Goal: Task Accomplishment & Management: Manage account settings

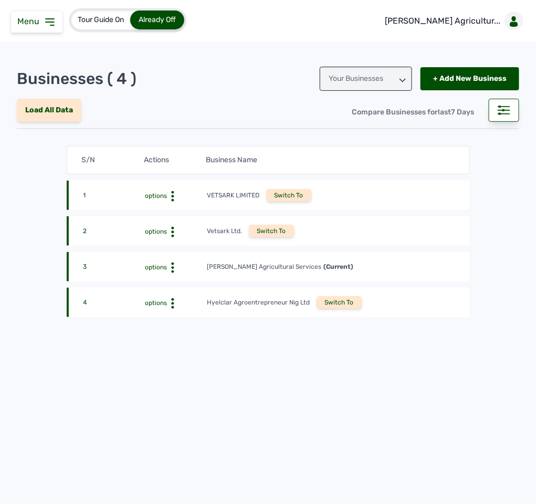
click at [331, 307] on div "Switch To" at bounding box center [340, 302] width 46 height 13
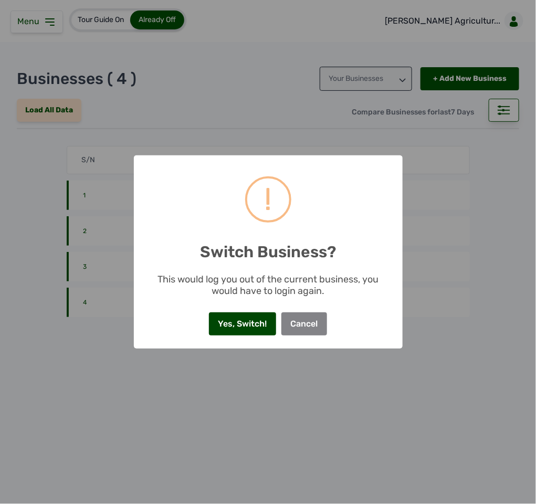
click at [249, 320] on button "Yes, Switch!" at bounding box center [242, 324] width 67 height 23
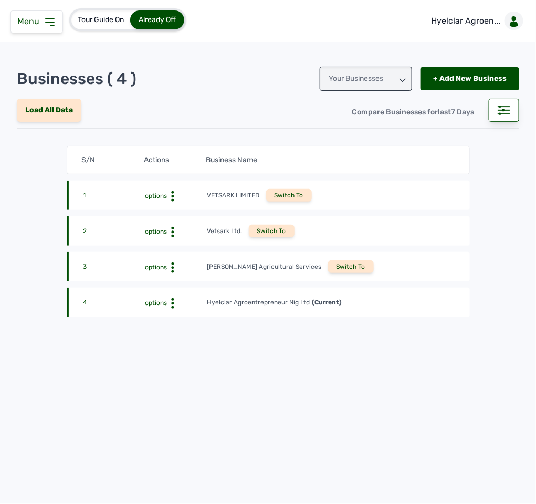
click at [38, 23] on span "Menu" at bounding box center [30, 21] width 26 height 10
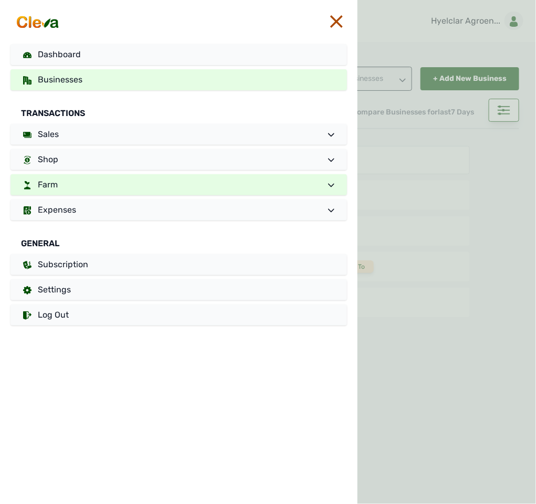
click at [98, 181] on link "Farm" at bounding box center [179, 184] width 337 height 21
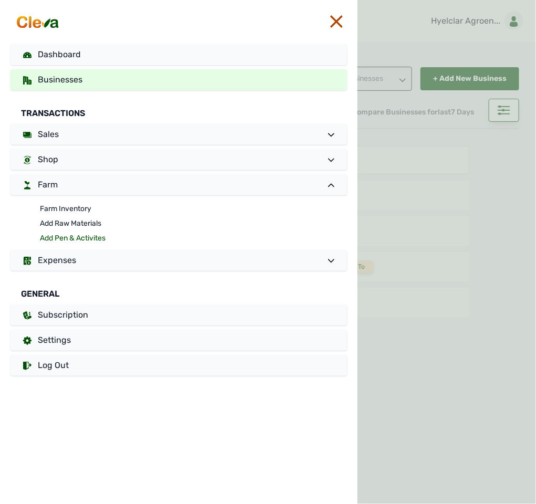
click at [80, 235] on link "Add Pen & Activites" at bounding box center [193, 238] width 307 height 15
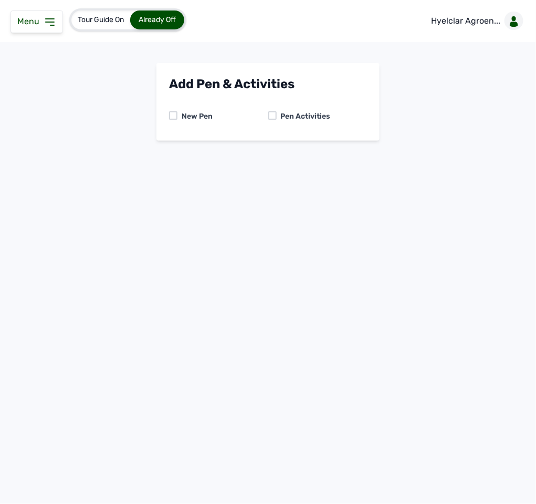
click at [269, 115] on div at bounding box center [272, 115] width 8 height 8
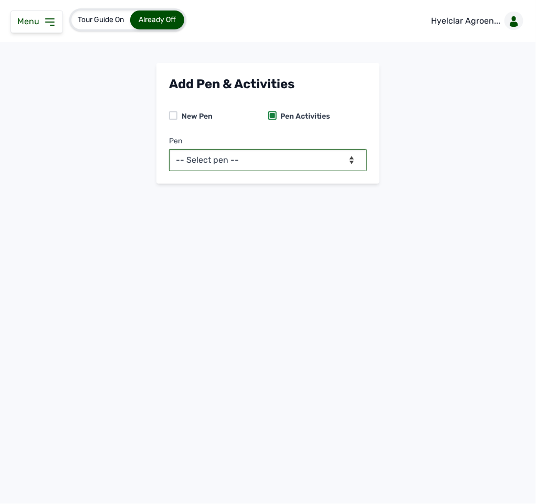
click at [265, 160] on select "-- Select pen -- Pen A (Broilers)" at bounding box center [268, 160] width 198 height 22
select select "mdogo7hx0720"
click at [169, 149] on select "-- Select pen -- Pen A (Broilers)" at bounding box center [268, 160] width 198 height 22
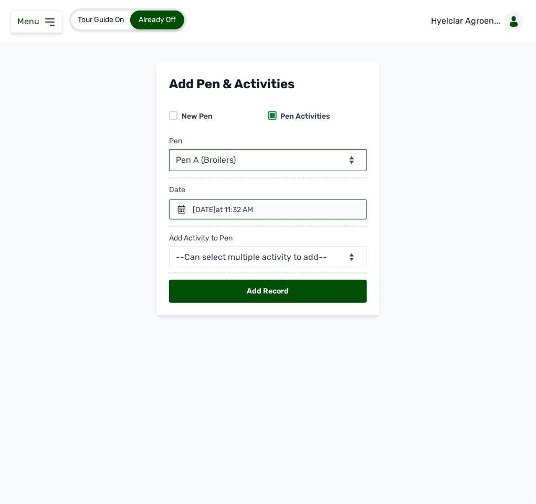
click at [49, 29] on div "Menu" at bounding box center [37, 22] width 53 height 23
click at [48, 16] on icon at bounding box center [50, 22] width 13 height 13
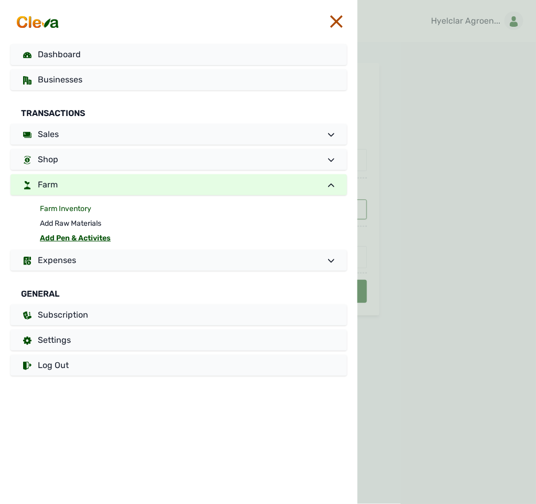
click at [61, 208] on link "Farm Inventory" at bounding box center [193, 209] width 307 height 15
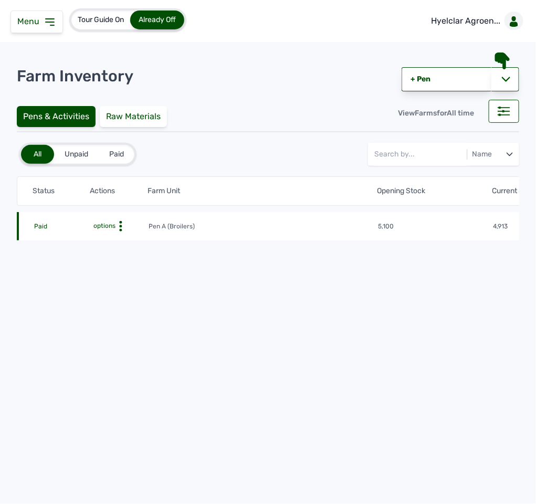
click at [117, 227] on icon at bounding box center [121, 226] width 11 height 11
click at [119, 241] on div "Farm Activities" at bounding box center [110, 242] width 75 height 13
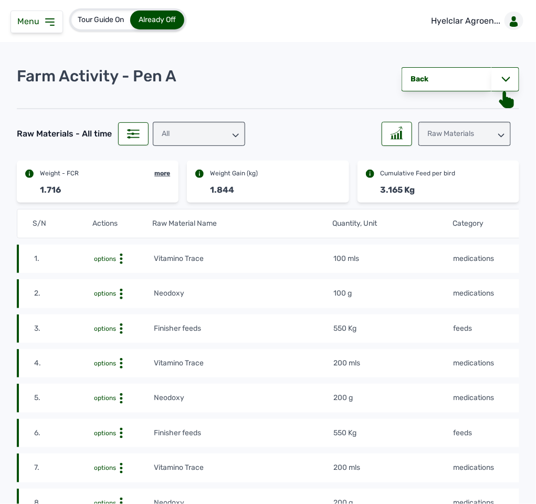
click at [211, 315] on tr "2. options Neodoxy 100 g medications [DATE] 02:52 PM mdogywcqnZ" at bounding box center [392, 329] width 751 height 28
click at [446, 257] on td "100 mls" at bounding box center [394, 259] width 120 height 12
click at [50, 25] on icon at bounding box center [50, 22] width 8 height 6
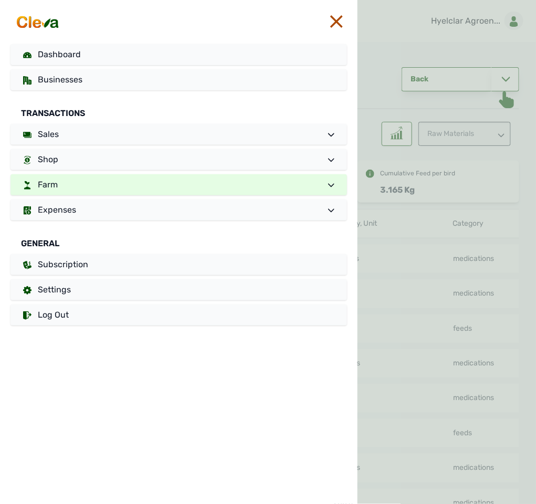
click at [86, 176] on link "Farm" at bounding box center [179, 184] width 337 height 21
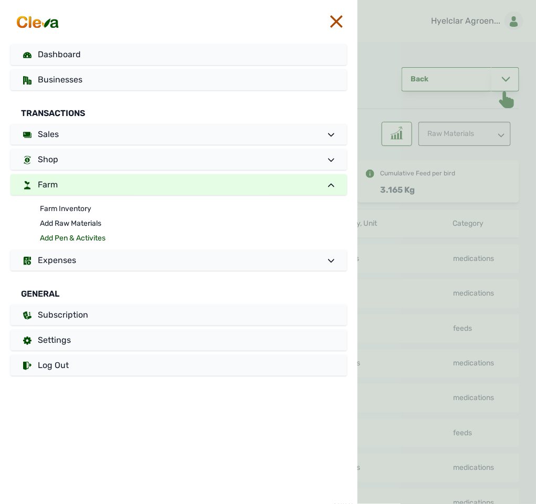
click at [73, 238] on link "Add Pen & Activites" at bounding box center [193, 238] width 307 height 15
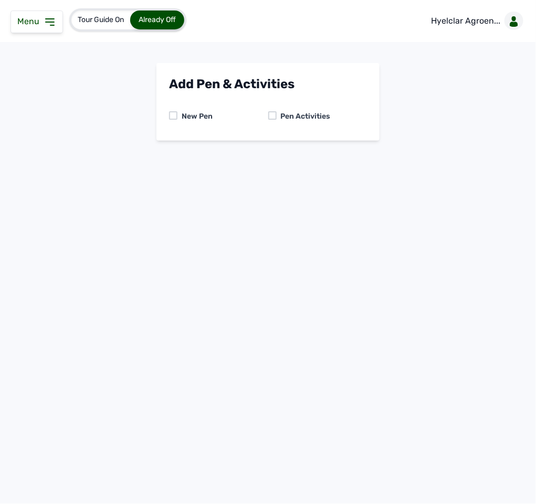
click at [274, 112] on div at bounding box center [272, 115] width 8 height 8
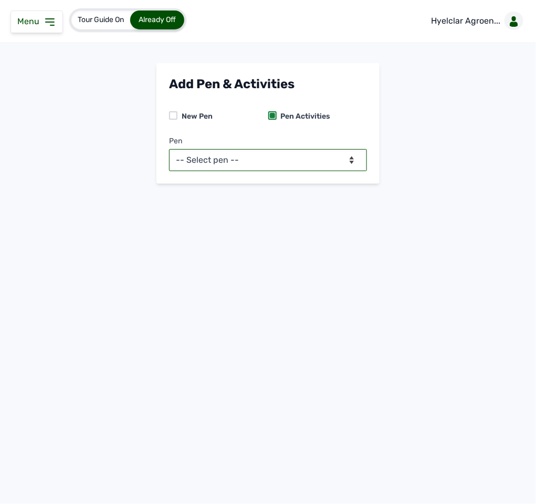
click at [271, 152] on select "-- Select pen -- Pen A (Broilers)" at bounding box center [268, 160] width 198 height 22
select select "mdogo7hx0720"
click at [169, 149] on select "-- Select pen -- Pen A (Broilers)" at bounding box center [268, 160] width 198 height 22
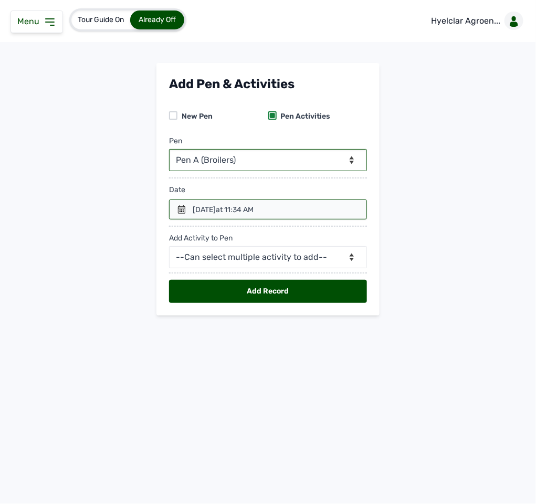
click at [254, 205] on div "[DATE] 11:34 AM" at bounding box center [223, 210] width 61 height 11
click at [181, 209] on icon at bounding box center [182, 209] width 8 height 8
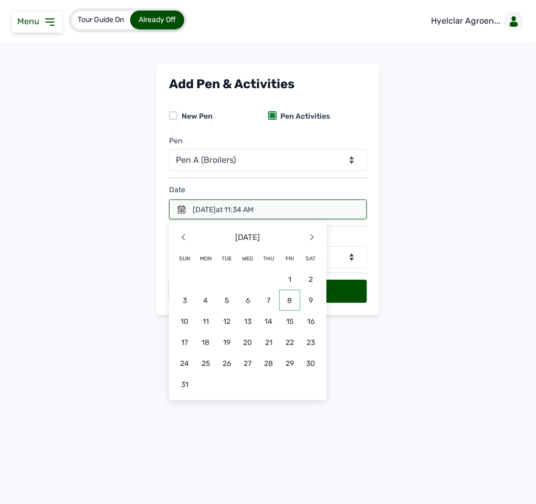
click at [258, 311] on span "8" at bounding box center [247, 321] width 21 height 21
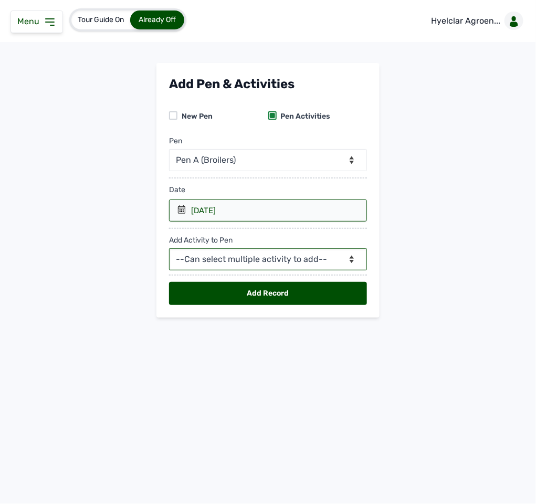
click at [281, 264] on select "--Can select multiple activity to add-- Raw Material Losses Weight" at bounding box center [268, 259] width 198 height 22
select select "Raw Material"
click at [169, 251] on select "--Can select multiple activity to add-- Raw Material Losses Weight" at bounding box center [268, 259] width 198 height 22
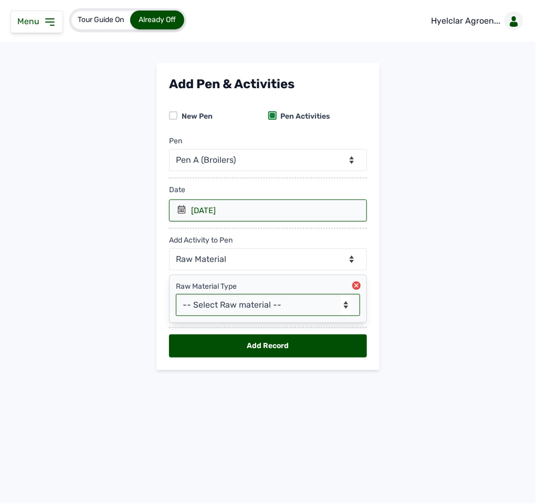
click at [271, 315] on select "-- Select Raw material -- feeds medications vaccines Biomass Fuel" at bounding box center [268, 305] width 184 height 22
select select "feeds"
click at [176, 297] on select "-- Select Raw material -- feeds medications vaccines Biomass Fuel" at bounding box center [268, 305] width 184 height 22
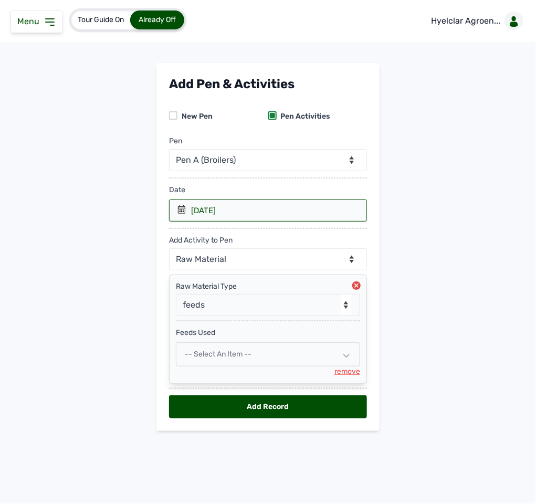
click at [265, 350] on div "-- Select an Item --" at bounding box center [268, 354] width 184 height 24
select select
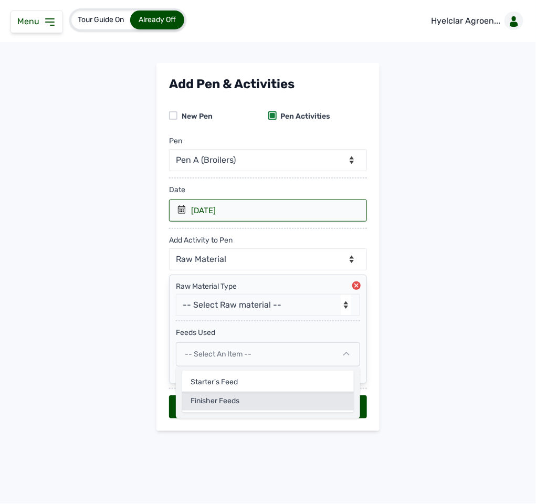
click at [238, 406] on div "Finisher feeds" at bounding box center [268, 401] width 172 height 19
select select
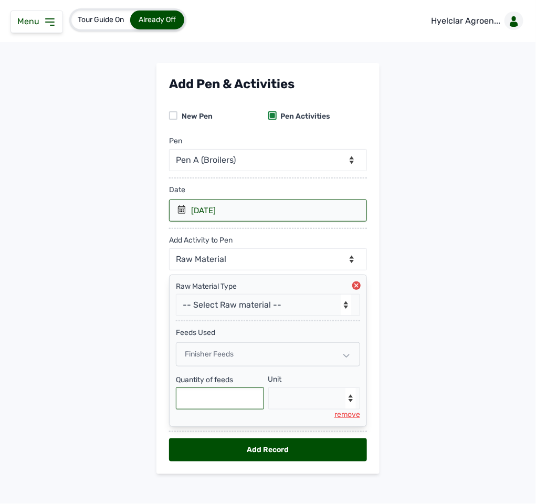
click at [201, 402] on input "text" at bounding box center [220, 399] width 88 height 22
type input "550"
click at [301, 408] on select "--Select unit-- Bag(s) Kg" at bounding box center [314, 399] width 92 height 22
select select "Kg"
click at [268, 392] on select "--Select unit-- Bag(s) Kg" at bounding box center [314, 399] width 92 height 22
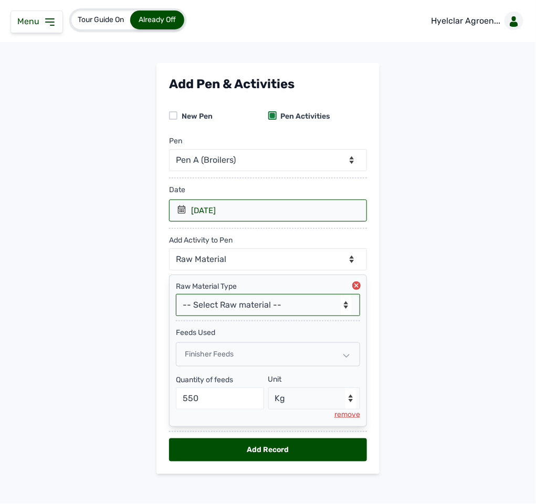
click at [267, 304] on select "-- Select Raw material -- feeds medications vaccines Biomass Fuel" at bounding box center [268, 305] width 184 height 22
select select "medications"
click at [176, 297] on select "-- Select Raw material -- feeds medications vaccines Biomass Fuel" at bounding box center [268, 305] width 184 height 22
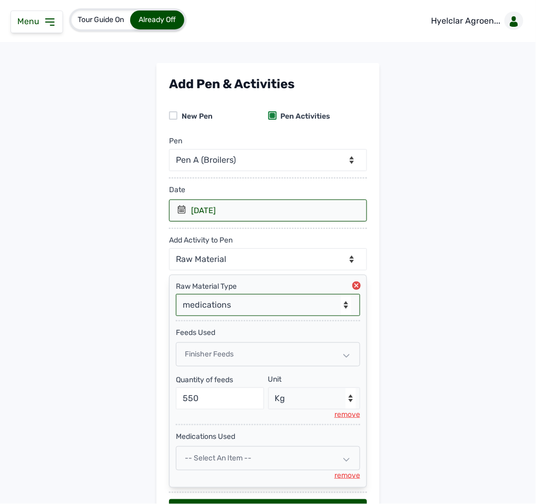
scroll to position [76, 0]
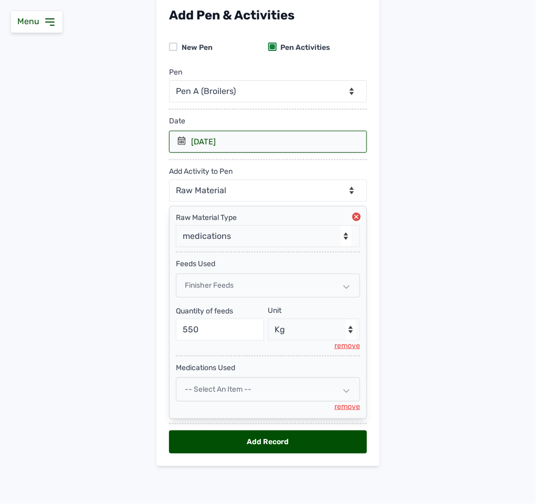
click at [234, 390] on span "-- Select an Item --" at bounding box center [218, 389] width 67 height 9
select select
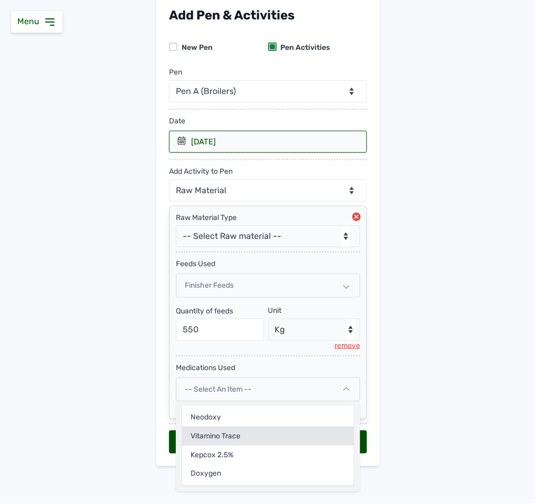
click at [209, 446] on div "Vitamino Trace" at bounding box center [268, 455] width 172 height 19
select select
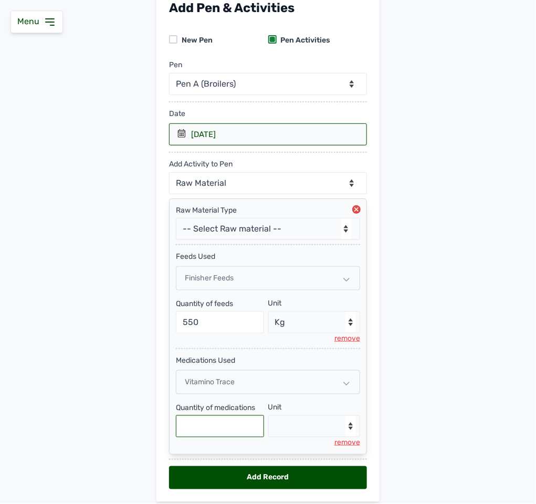
click at [194, 433] on input "text" at bounding box center [220, 427] width 88 height 22
type input "100"
click at [308, 435] on select "--Select unit-- Litre mls" at bounding box center [314, 427] width 92 height 22
select select "mls"
click at [268, 422] on select "--Select unit-- Litre mls" at bounding box center [314, 427] width 92 height 22
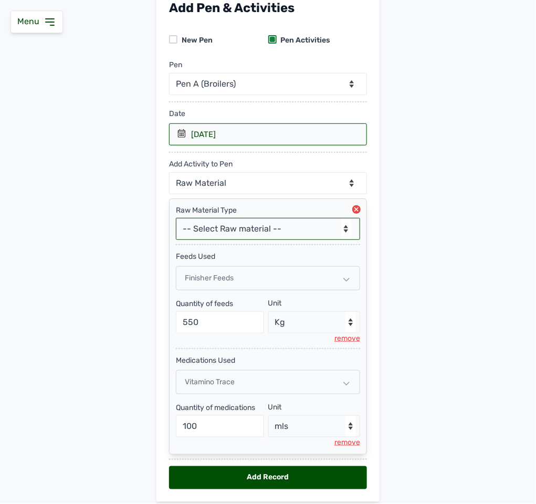
click at [262, 226] on select "-- Select Raw material -- feeds medications vaccines Biomass Fuel" at bounding box center [268, 229] width 184 height 22
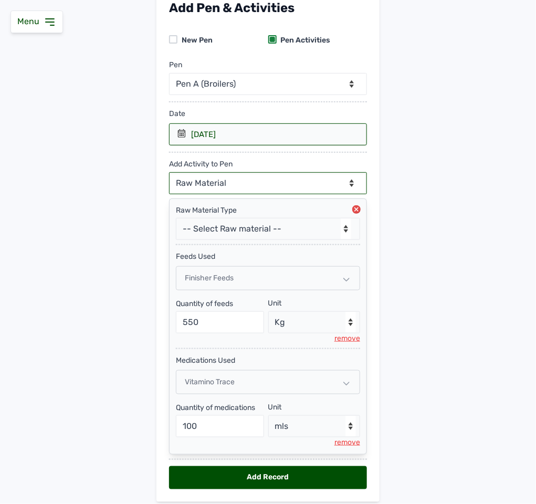
click at [257, 183] on select "--Can select multiple activity to add-- Raw Material Losses Weight" at bounding box center [268, 183] width 198 height 22
select select "Losses"
click at [169, 174] on select "--Can select multiple activity to add-- Raw Material Losses Weight" at bounding box center [268, 183] width 198 height 22
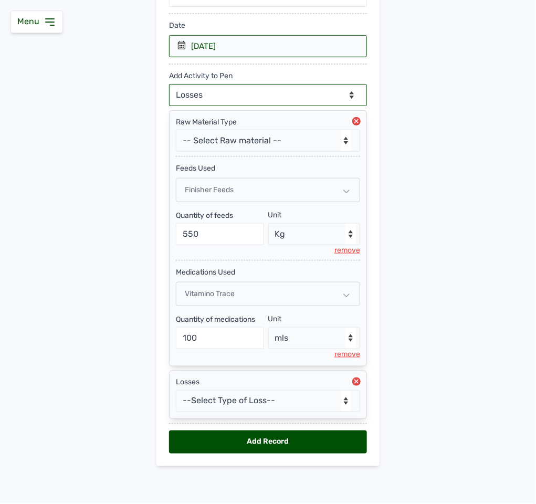
scroll to position [173, 0]
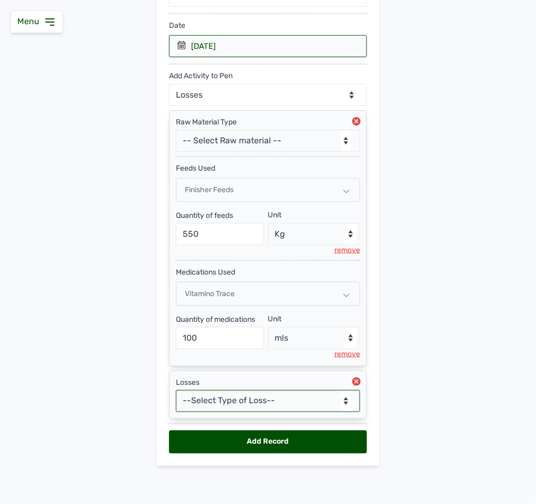
click at [225, 394] on select "--Select Type of Loss-- Mortality Culled Theft" at bounding box center [268, 401] width 184 height 22
select select "Mortality"
click at [176, 390] on select "--Select Type of Loss-- Mortality Culled Theft" at bounding box center [268, 401] width 184 height 22
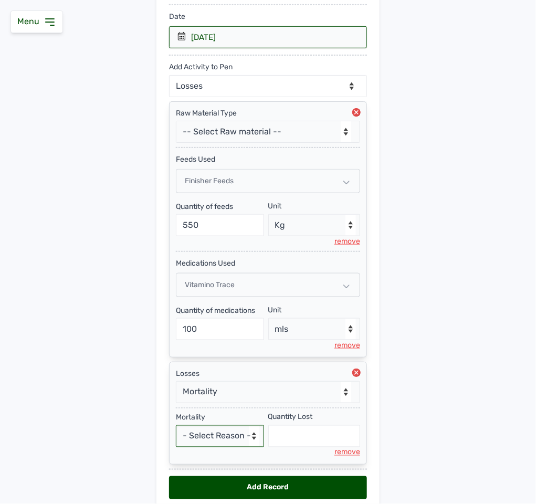
click at [221, 444] on select "- Select Reason - Disease Late Vaccination Wrong Vaccination Heat [MEDICAL_DATA…" at bounding box center [220, 436] width 88 height 22
select select "Others"
click at [176, 434] on select "- Select Reason - Disease Late Vaccination Wrong Vaccination Heat [MEDICAL_DATA…" at bounding box center [220, 436] width 88 height 22
select select "null"
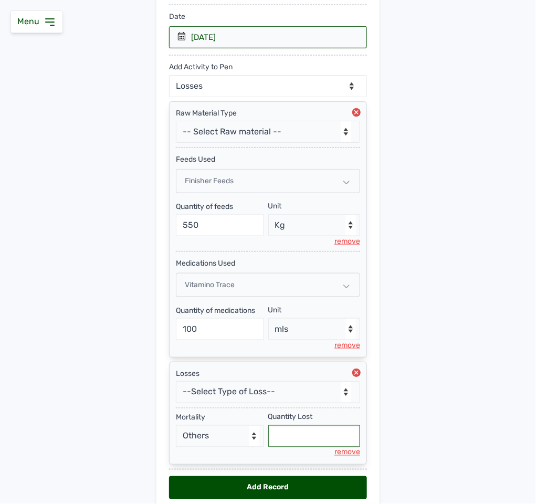
click at [290, 448] on input "text" at bounding box center [314, 436] width 92 height 22
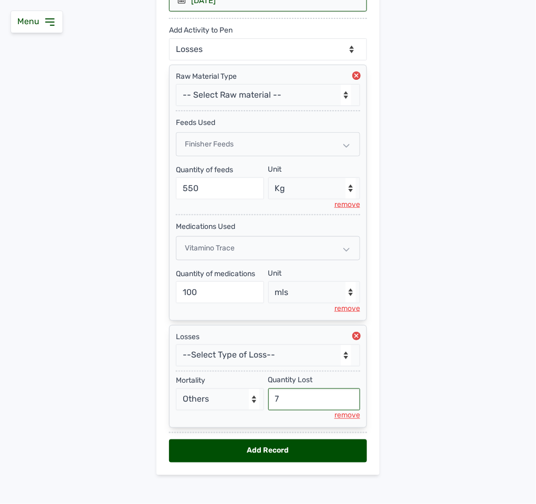
scroll to position [229, 0]
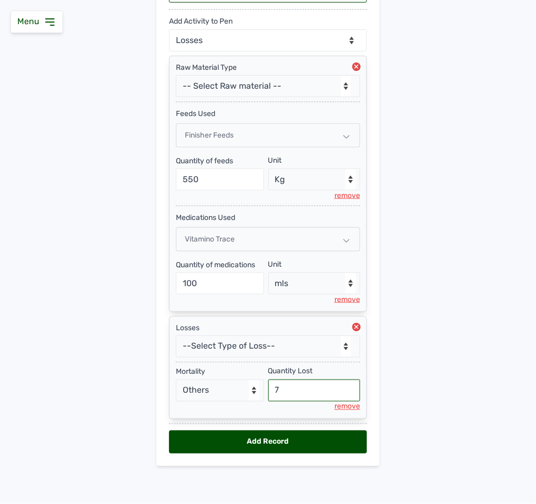
type input "7"
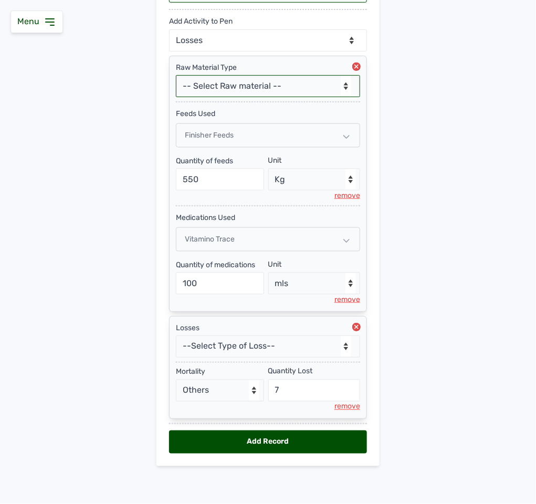
click at [286, 77] on select "-- Select Raw material -- feeds medications vaccines Biomass Fuel" at bounding box center [268, 86] width 184 height 22
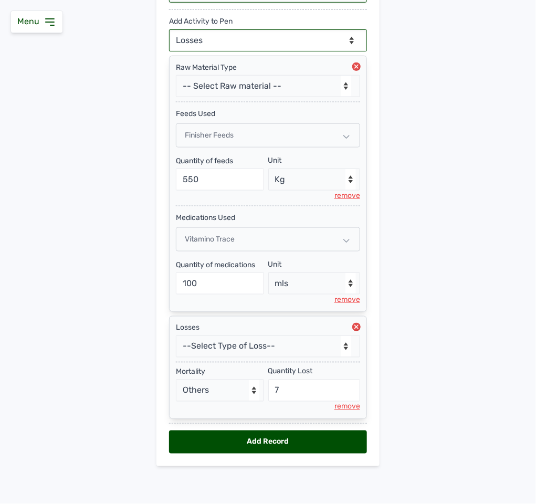
click at [273, 30] on select "--Can select multiple activity to add-- Raw Material Losses Weight" at bounding box center [268, 40] width 198 height 22
select select "Weight"
click at [169, 29] on select "--Can select multiple activity to add-- Raw Material Losses Weight" at bounding box center [268, 40] width 198 height 22
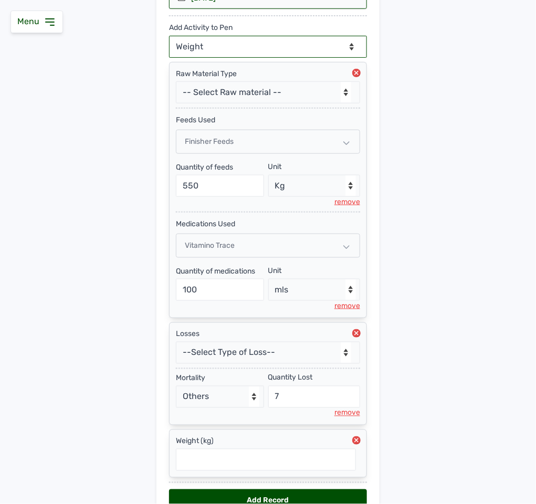
scroll to position [283, 0]
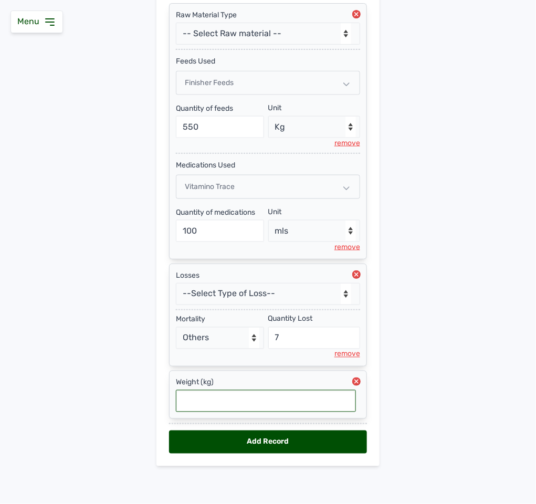
click at [244, 400] on input "text" at bounding box center [266, 401] width 180 height 22
type input "1.9"
click at [261, 448] on div "Add Record" at bounding box center [268, 442] width 198 height 23
select select "null"
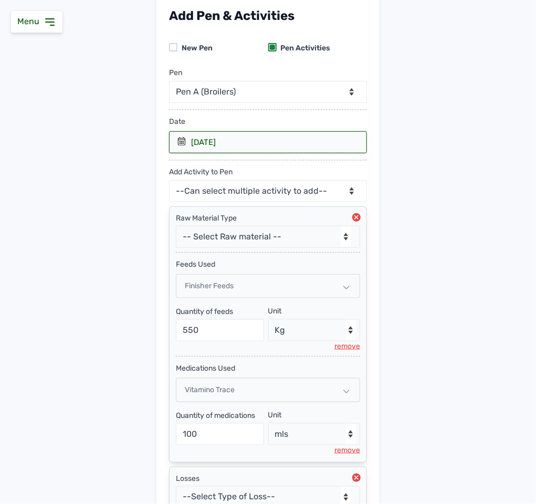
scroll to position [0, 0]
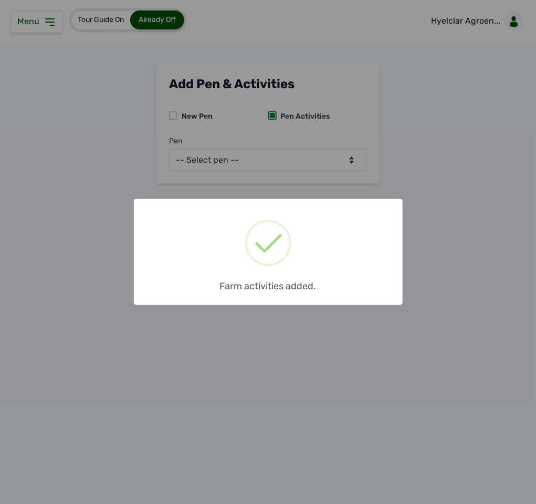
click at [303, 153] on div "× Farm activities added. OK No Cancel" at bounding box center [268, 252] width 536 height 504
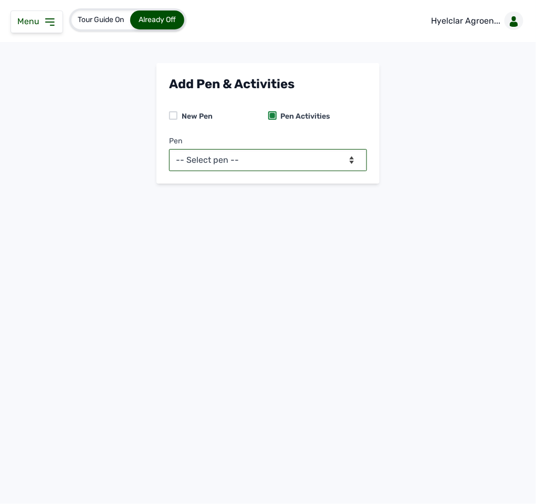
click at [303, 153] on select "-- Select pen -- Pen A (Broilers)" at bounding box center [268, 160] width 198 height 22
select select "mdogo7hx0720"
click at [169, 149] on select "-- Select pen -- Pen A (Broilers)" at bounding box center [268, 160] width 198 height 22
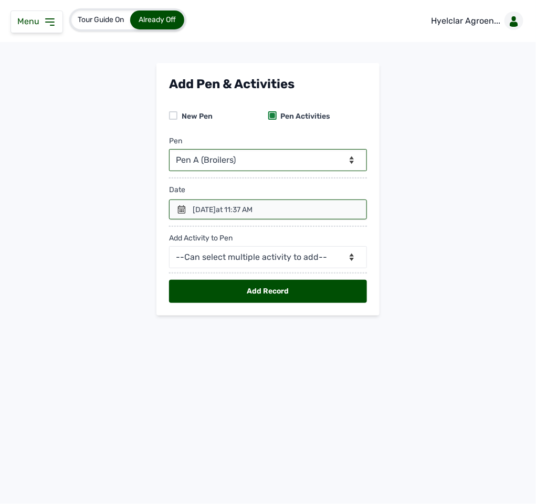
click at [253, 212] on span "at 11:37 AM" at bounding box center [234, 209] width 37 height 9
click at [186, 203] on div at bounding box center [268, 210] width 198 height 20
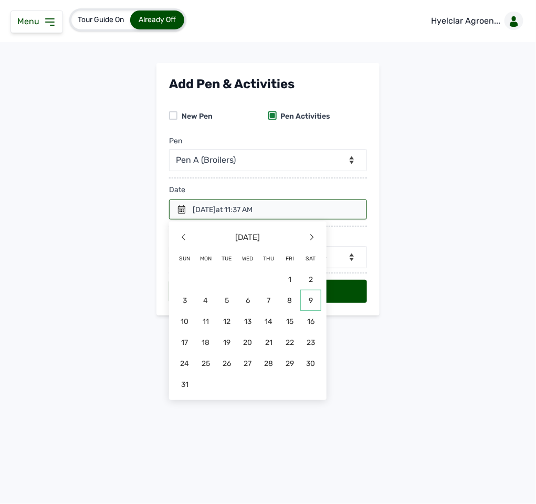
click at [306, 301] on span "9" at bounding box center [310, 300] width 21 height 21
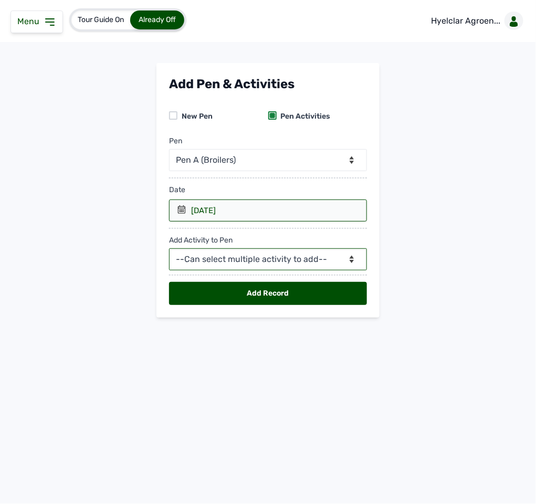
click at [251, 259] on select "--Can select multiple activity to add-- Raw Material Losses Weight" at bounding box center [268, 259] width 198 height 22
select select "Raw Material"
click at [169, 251] on select "--Can select multiple activity to add-- Raw Material Losses Weight" at bounding box center [268, 259] width 198 height 22
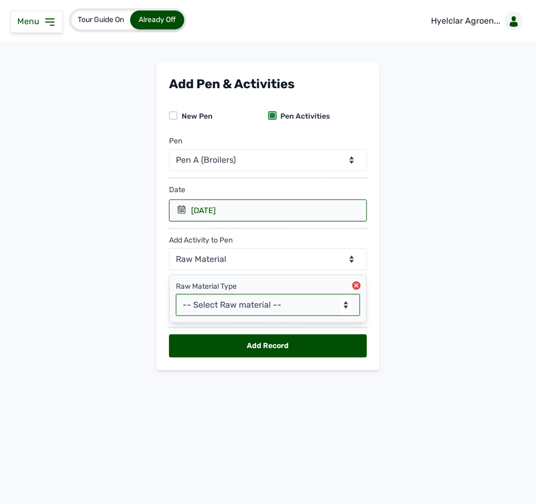
click at [227, 299] on select "-- Select Raw material -- feeds medications vaccines Biomass Fuel" at bounding box center [268, 305] width 184 height 22
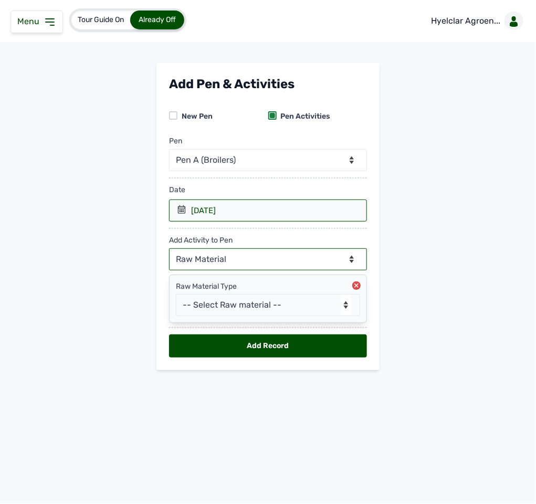
click at [232, 262] on select "--Can select multiple activity to add-- Raw Material Losses Weight" at bounding box center [268, 259] width 198 height 22
click at [169, 251] on select "--Can select multiple activity to add-- Raw Material Losses Weight" at bounding box center [268, 259] width 198 height 22
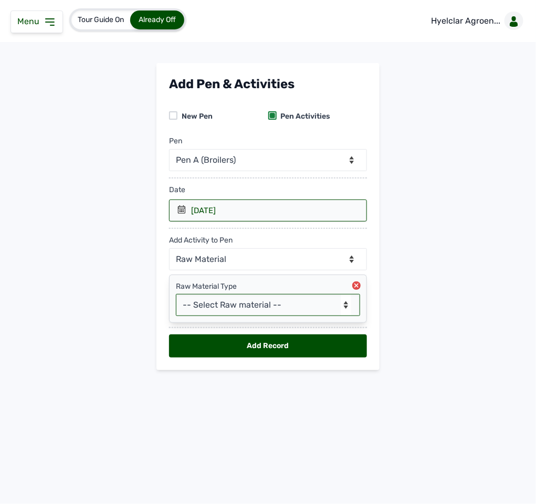
click at [216, 311] on select "-- Select Raw material -- feeds medications vaccines Biomass Fuel" at bounding box center [268, 305] width 184 height 22
select select "feeds"
click at [176, 297] on select "-- Select Raw material -- feeds medications vaccines Biomass Fuel" at bounding box center [268, 305] width 184 height 22
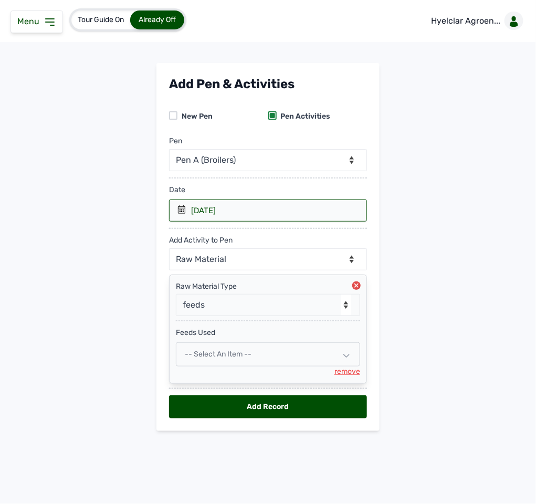
click at [205, 354] on div "-- Select an Item --" at bounding box center [268, 354] width 184 height 24
select select
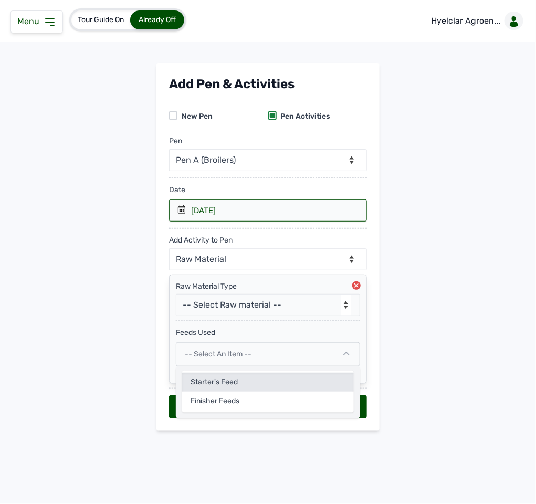
click at [204, 392] on div "Starter's Feed" at bounding box center [268, 401] width 172 height 19
select select
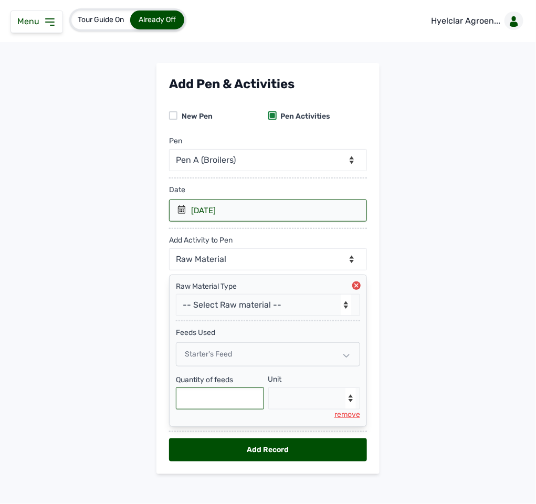
click at [206, 396] on input "text" at bounding box center [220, 399] width 88 height 22
type input "550"
click at [303, 404] on select "--Select unit-- Bag(s) Kg" at bounding box center [314, 399] width 92 height 22
select select "Kg"
click at [268, 392] on select "--Select unit-- Bag(s) Kg" at bounding box center [314, 399] width 92 height 22
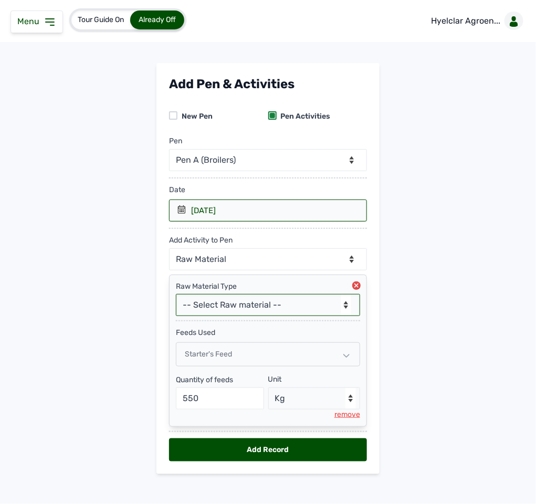
click at [282, 307] on select "-- Select Raw material -- feeds medications vaccines Biomass Fuel" at bounding box center [268, 305] width 184 height 22
select select "medications"
click at [176, 297] on select "-- Select Raw material -- feeds medications vaccines Biomass Fuel" at bounding box center [268, 305] width 184 height 22
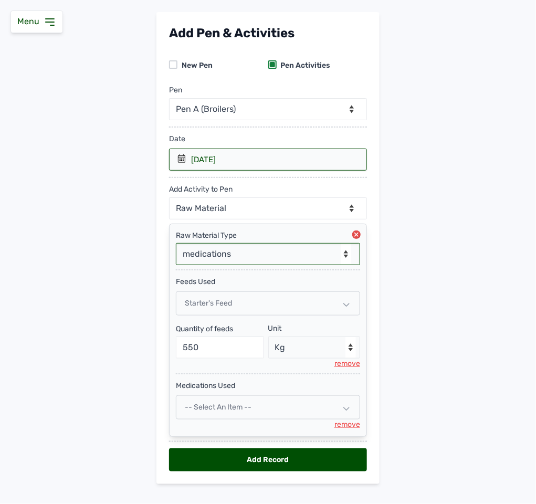
scroll to position [76, 0]
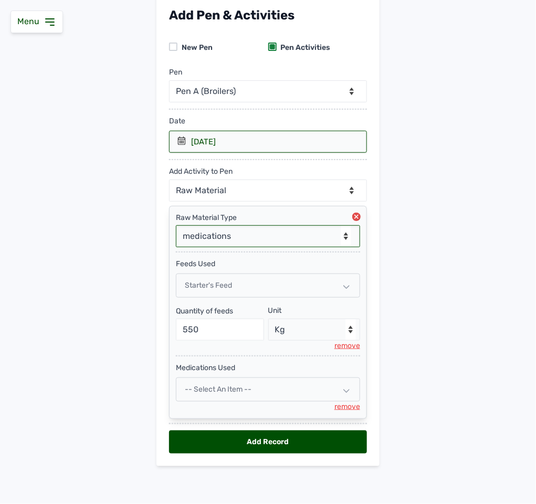
click at [242, 388] on span "-- Select an Item --" at bounding box center [218, 389] width 67 height 9
select select
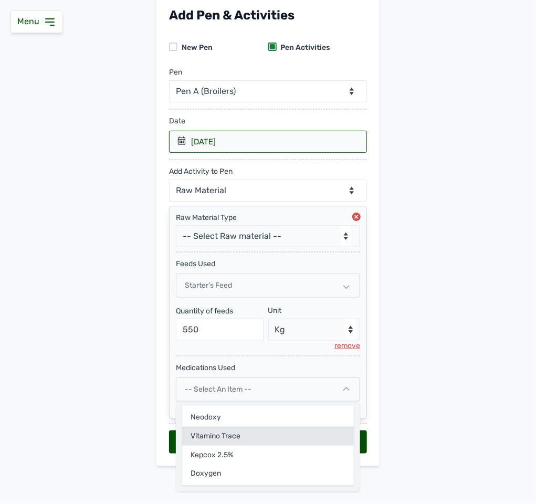
click at [210, 446] on div "Vitamino Trace" at bounding box center [268, 455] width 172 height 19
select select
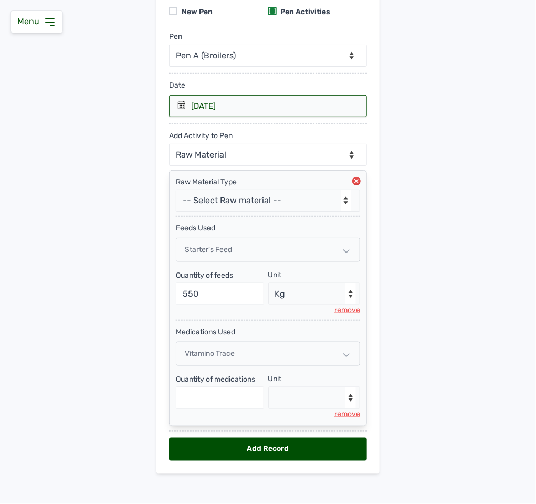
scroll to position [120, 0]
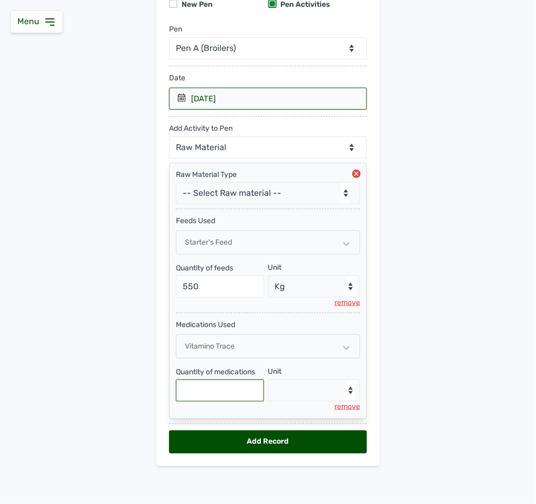
click at [219, 390] on input "text" at bounding box center [220, 391] width 88 height 22
type input "100"
click at [333, 388] on select "--Select unit-- Litre mls" at bounding box center [314, 391] width 92 height 22
select select "mls"
click at [268, 380] on select "--Select unit-- Litre mls" at bounding box center [314, 391] width 92 height 22
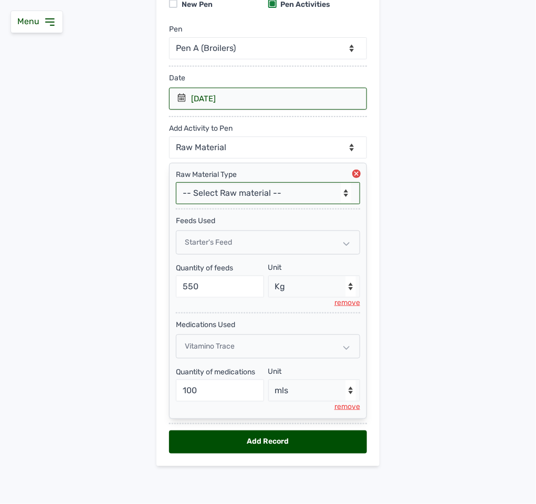
click at [229, 189] on select "-- Select Raw material -- feeds medications vaccines Biomass Fuel" at bounding box center [268, 193] width 184 height 22
click at [210, 317] on div "medications Used" at bounding box center [268, 322] width 184 height 17
click at [242, 240] on div "Starter's Feed" at bounding box center [268, 243] width 184 height 24
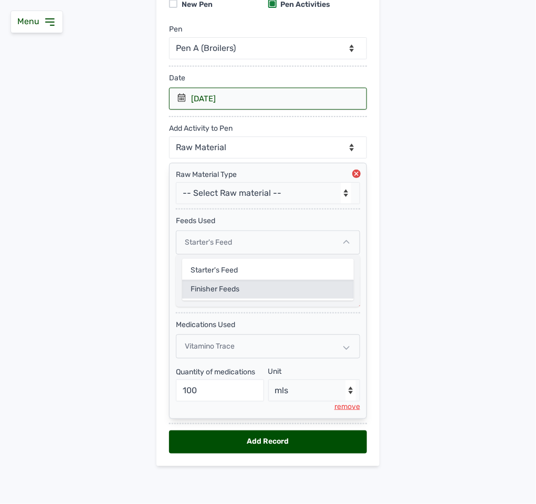
click at [232, 289] on div "Finisher feeds" at bounding box center [268, 289] width 172 height 19
select select
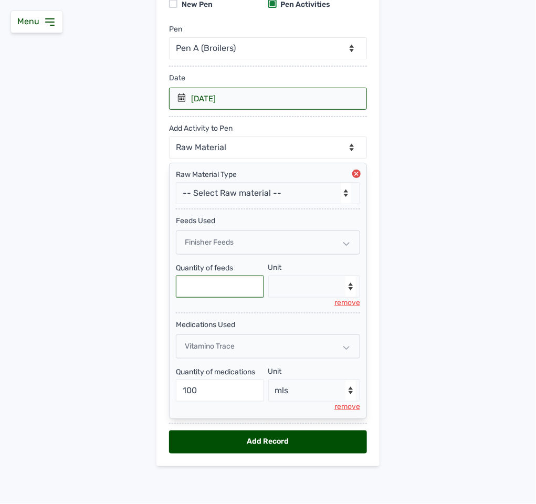
click at [236, 287] on input "text" at bounding box center [220, 287] width 88 height 22
type input "550"
click at [317, 276] on select "--Select unit-- Bag(s) Kg" at bounding box center [314, 287] width 92 height 22
select select "Kg"
click at [268, 276] on select "--Select unit-- Bag(s) Kg" at bounding box center [314, 287] width 92 height 22
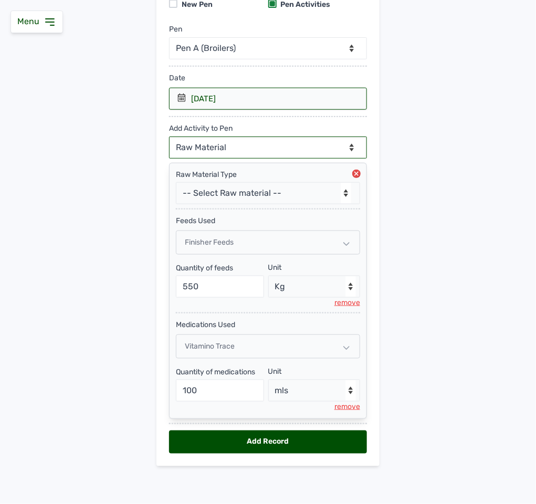
click at [253, 141] on select "--Can select multiple activity to add-- Raw Material Losses Weight" at bounding box center [268, 148] width 198 height 22
select select "Losses"
click at [169, 137] on select "--Can select multiple activity to add-- Raw Material Losses Weight" at bounding box center [268, 148] width 198 height 22
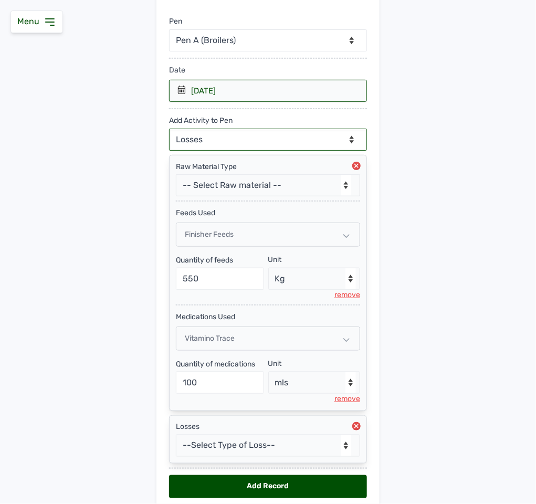
scroll to position [173, 0]
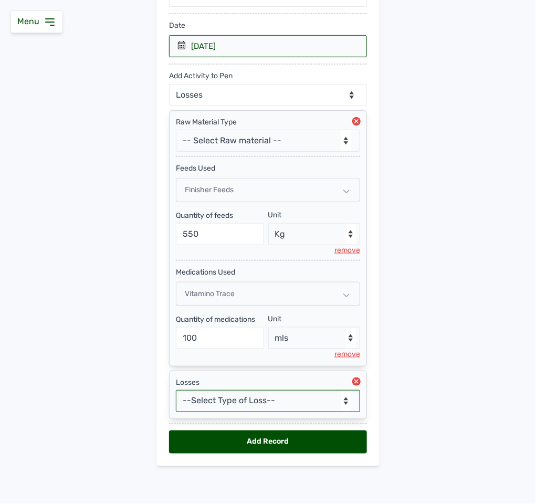
click at [241, 399] on select "--Select Type of Loss-- Mortality Culled Theft" at bounding box center [268, 401] width 184 height 22
select select "Mortality"
click at [176, 390] on select "--Select Type of Loss-- Mortality Culled Theft" at bounding box center [268, 401] width 184 height 22
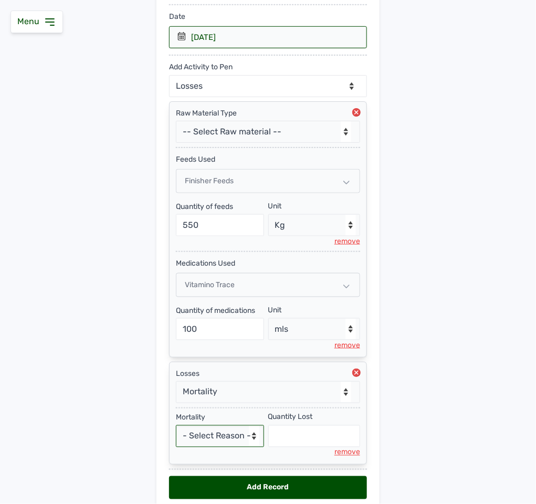
click at [219, 444] on select "- Select Reason - Disease Late Vaccination Wrong Vaccination Heat [MEDICAL_DATA…" at bounding box center [220, 436] width 88 height 22
select select "Others"
click at [176, 434] on select "- Select Reason - Disease Late Vaccination Wrong Vaccination Heat [MEDICAL_DATA…" at bounding box center [220, 436] width 88 height 22
select select "null"
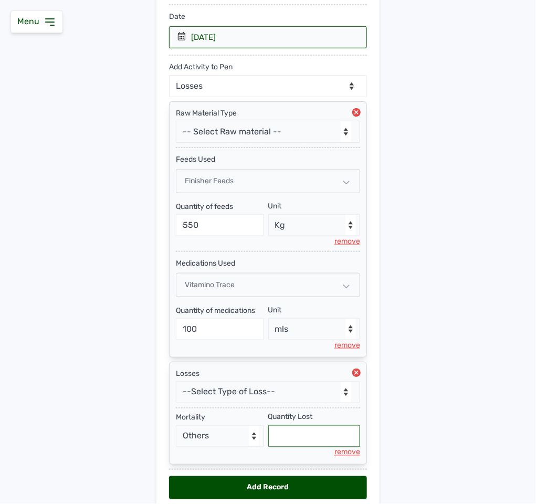
click at [304, 448] on input "text" at bounding box center [314, 436] width 92 height 22
type input "16"
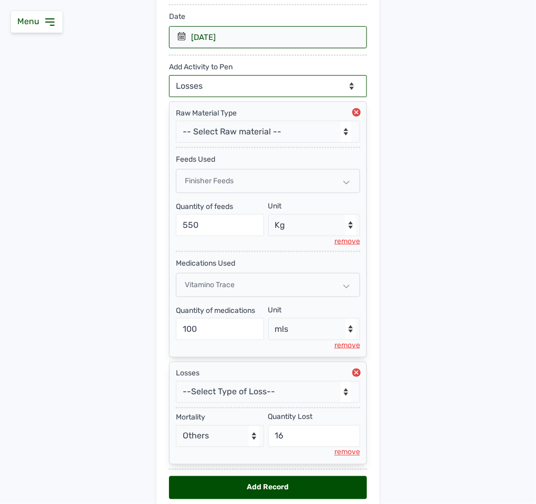
click at [290, 82] on select "--Can select multiple activity to add-- Raw Material Losses Weight" at bounding box center [268, 86] width 198 height 22
select select "Weight"
click at [169, 78] on select "--Can select multiple activity to add-- Raw Material Losses Weight" at bounding box center [268, 86] width 198 height 22
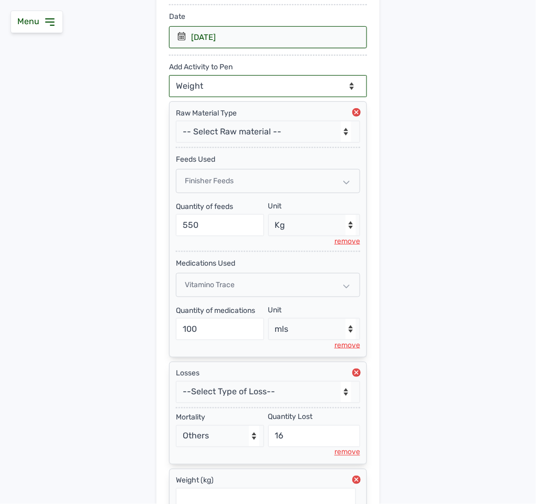
scroll to position [283, 0]
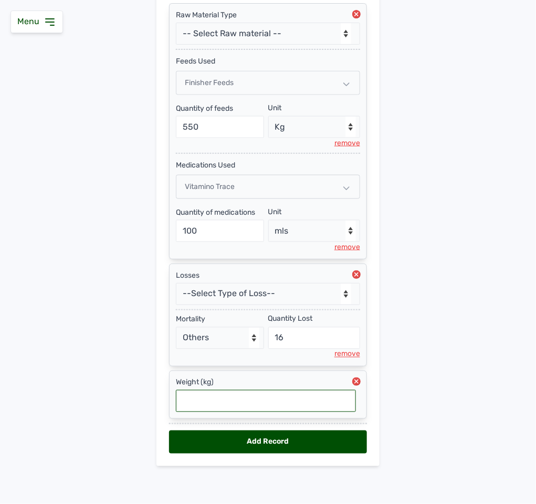
click at [225, 402] on input "text" at bounding box center [266, 401] width 180 height 22
type input "1.91"
click at [271, 435] on div "Add Record" at bounding box center [268, 442] width 198 height 23
select select "null"
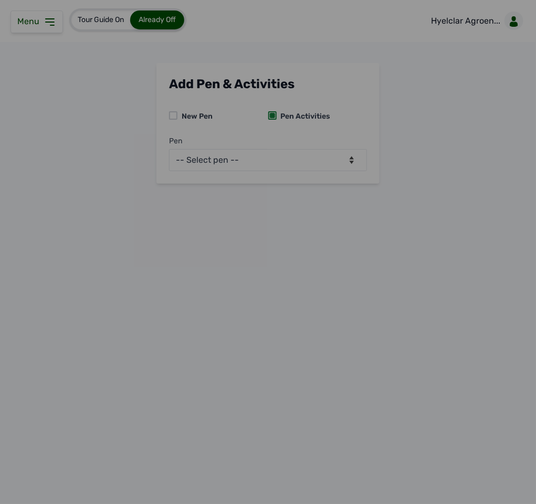
scroll to position [0, 0]
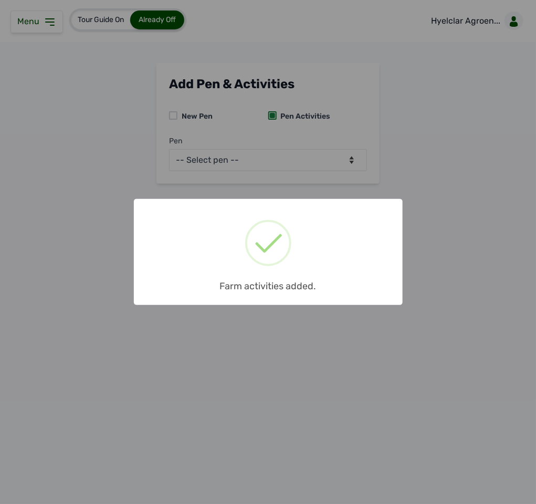
click at [304, 153] on div "× Farm activities added. OK No Cancel" at bounding box center [268, 252] width 536 height 504
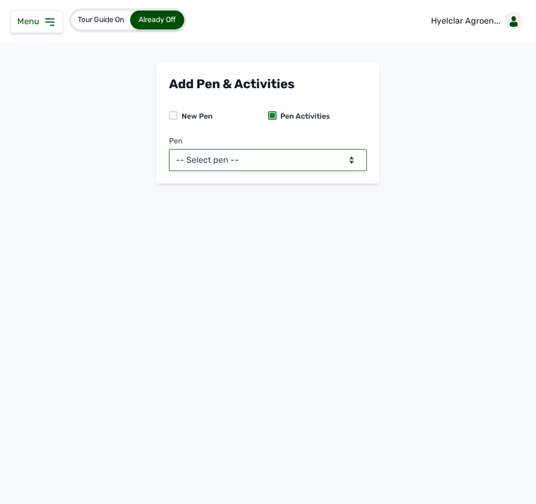
click at [304, 153] on select "-- Select pen -- Pen A (Broilers)" at bounding box center [268, 160] width 198 height 22
select select "mdogo7hx0720"
click at [169, 149] on select "-- Select pen -- Pen A (Broilers)" at bounding box center [268, 160] width 198 height 22
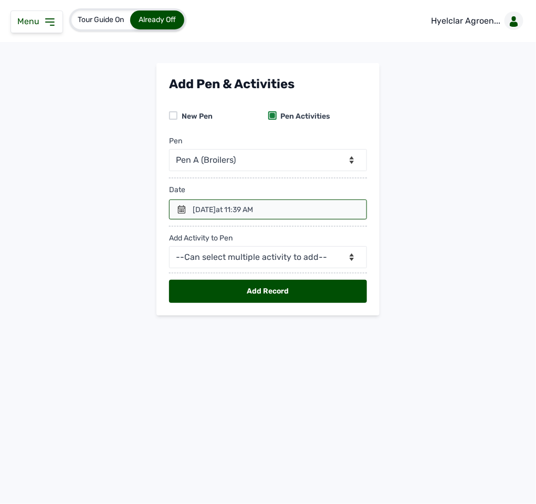
click at [281, 215] on div at bounding box center [268, 210] width 198 height 20
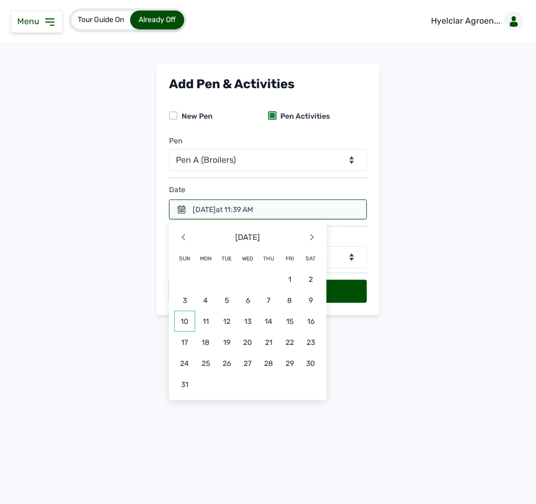
click at [186, 321] on span "10" at bounding box center [184, 321] width 21 height 21
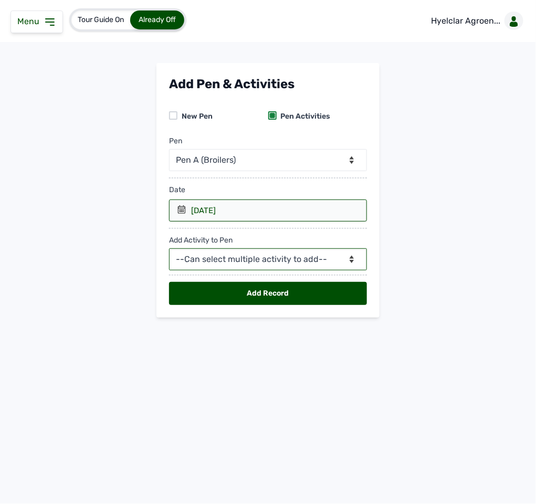
click at [263, 257] on select "--Can select multiple activity to add-- Raw Material Losses Weight" at bounding box center [268, 259] width 198 height 22
select select "Raw Material"
click at [169, 251] on select "--Can select multiple activity to add-- Raw Material Losses Weight" at bounding box center [268, 259] width 198 height 22
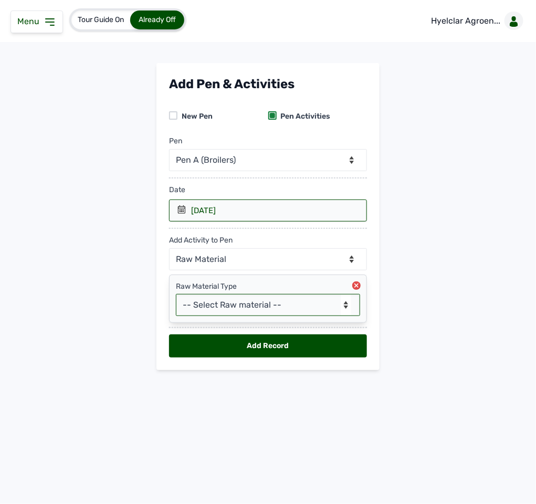
click at [255, 311] on select "-- Select Raw material -- feeds medications vaccines Biomass Fuel" at bounding box center [268, 305] width 184 height 22
select select "feeds"
click at [176, 297] on select "-- Select Raw material -- feeds medications vaccines Biomass Fuel" at bounding box center [268, 305] width 184 height 22
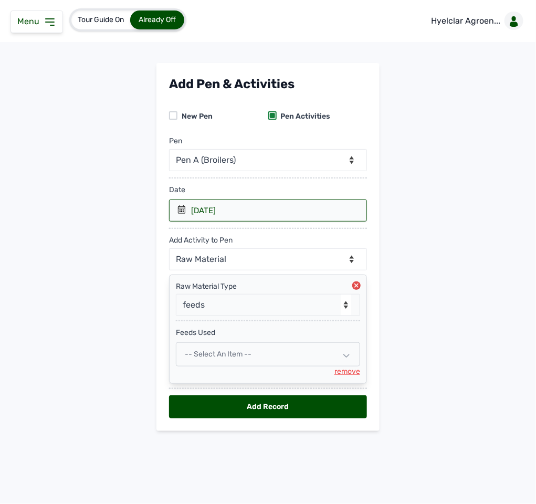
click at [273, 350] on div "-- Select an Item --" at bounding box center [268, 354] width 184 height 24
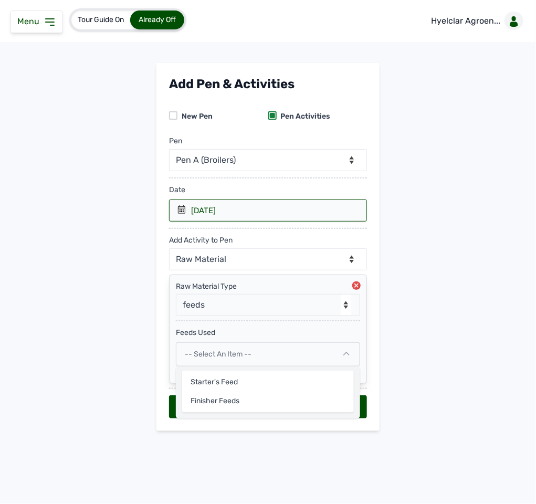
select select
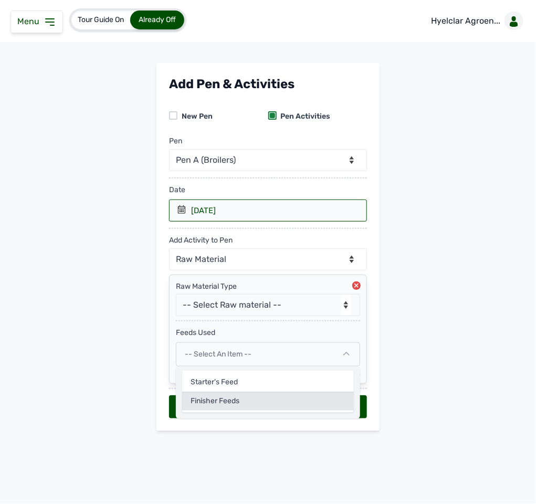
click at [247, 400] on div "Finisher feeds" at bounding box center [268, 401] width 172 height 19
select select
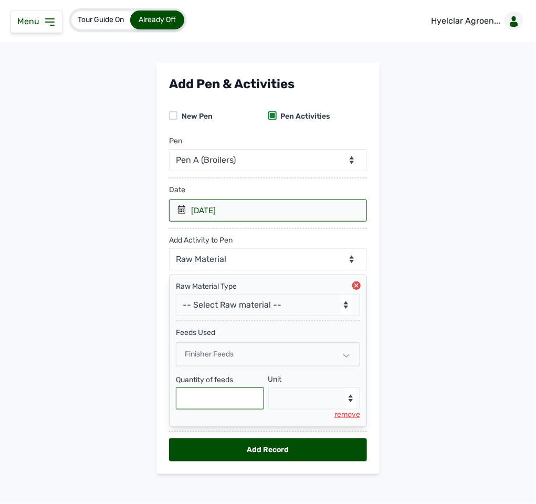
click at [233, 407] on input "text" at bounding box center [220, 399] width 88 height 22
type input "550"
click at [298, 405] on select "--Select unit-- Bag(s) Kg" at bounding box center [314, 399] width 92 height 22
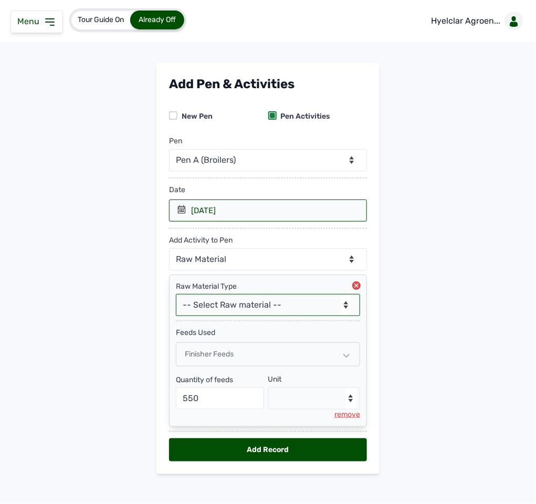
click at [211, 308] on select "-- Select Raw material -- feeds medications vaccines Biomass Fuel" at bounding box center [268, 305] width 184 height 22
click at [495, 391] on main "Add Pen & Activities New Pen Pen Activities Pen -- Select pen -- Pen A (Broiler…" at bounding box center [268, 277] width 536 height 428
click at [296, 407] on select "--Select unit-- Bag(s) Kg" at bounding box center [314, 399] width 92 height 22
select select "Kg"
click at [268, 392] on select "--Select unit-- Bag(s) Kg" at bounding box center [314, 399] width 92 height 22
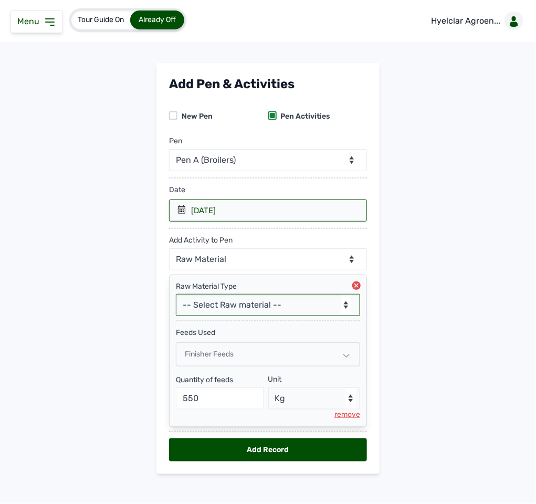
click at [269, 302] on select "-- Select Raw material -- feeds medications vaccines Biomass Fuel" at bounding box center [268, 305] width 184 height 22
select select "medications"
click at [176, 297] on select "-- Select Raw material -- feeds medications vaccines Biomass Fuel" at bounding box center [268, 305] width 184 height 22
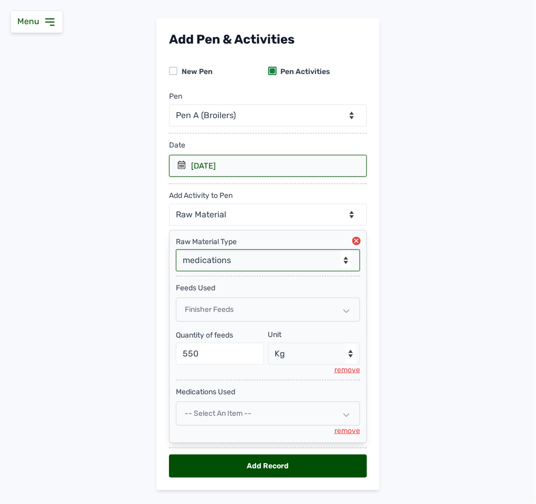
scroll to position [76, 0]
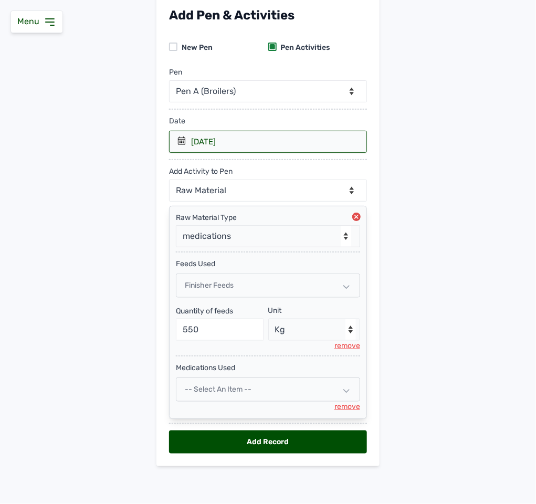
click at [230, 383] on div "-- Select an Item --" at bounding box center [268, 390] width 184 height 24
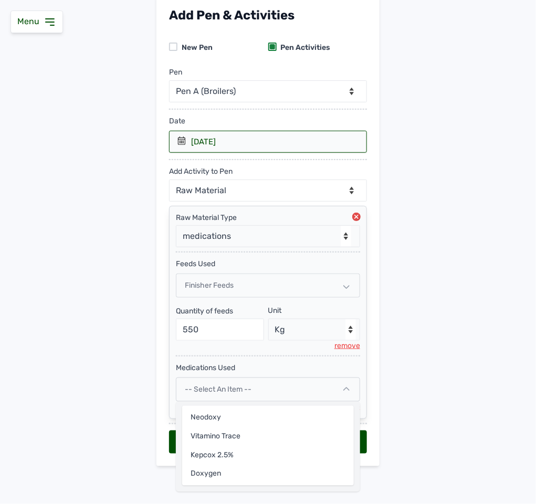
select select
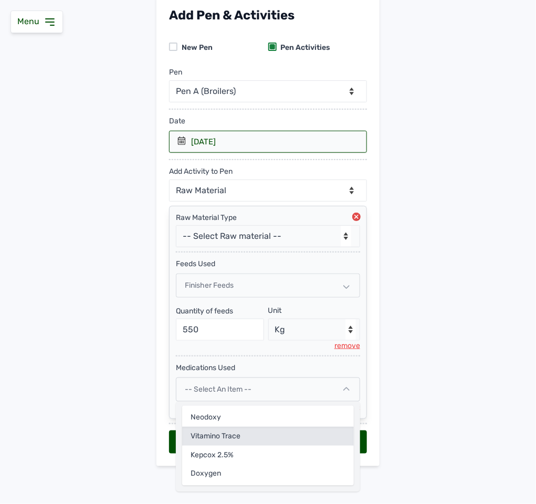
click at [221, 446] on div "Vitamino Trace" at bounding box center [268, 455] width 172 height 19
select select
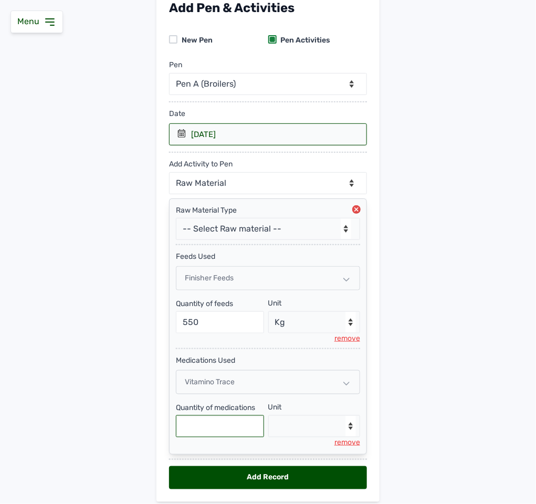
click at [224, 429] on input "text" at bounding box center [220, 427] width 88 height 22
type input "100"
click at [309, 430] on select "--Select unit-- Litre mls" at bounding box center [314, 427] width 92 height 22
select select "mls"
click at [268, 422] on select "--Select unit-- Litre mls" at bounding box center [314, 427] width 92 height 22
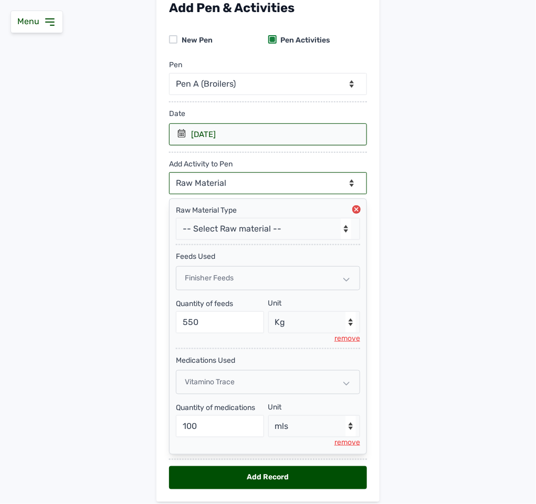
click at [256, 178] on select "--Can select multiple activity to add-- Raw Material Losses Weight" at bounding box center [268, 183] width 198 height 22
select select "Losses"
click at [169, 174] on select "--Can select multiple activity to add-- Raw Material Losses Weight" at bounding box center [268, 183] width 198 height 22
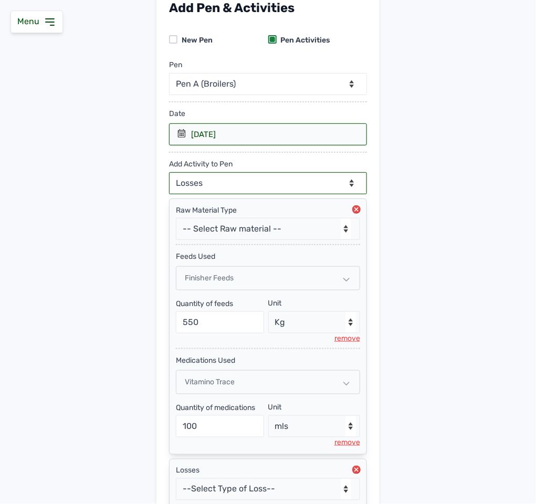
scroll to position [173, 0]
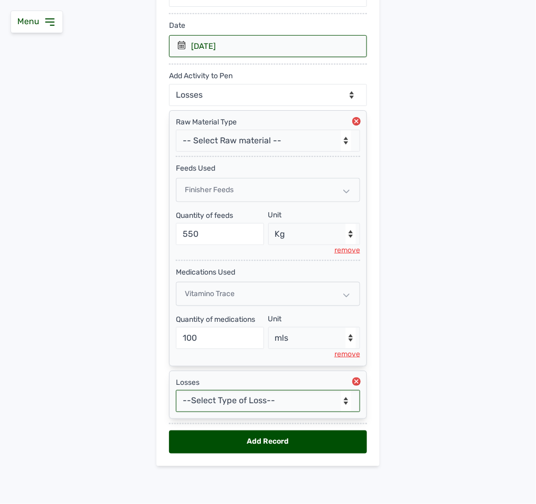
click at [238, 400] on select "--Select Type of Loss-- Mortality Culled Theft" at bounding box center [268, 401] width 184 height 22
select select "Mortality"
click at [176, 390] on select "--Select Type of Loss-- Mortality Culled Theft" at bounding box center [268, 401] width 184 height 22
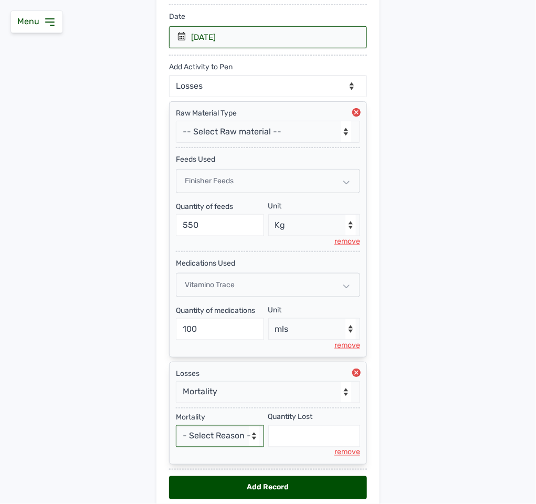
click at [207, 448] on select "- Select Reason - Disease Late Vaccination Wrong Vaccination Heat [MEDICAL_DATA…" at bounding box center [220, 436] width 88 height 22
select select "Others"
click at [176, 434] on select "- Select Reason - Disease Late Vaccination Wrong Vaccination Heat [MEDICAL_DATA…" at bounding box center [220, 436] width 88 height 22
select select "null"
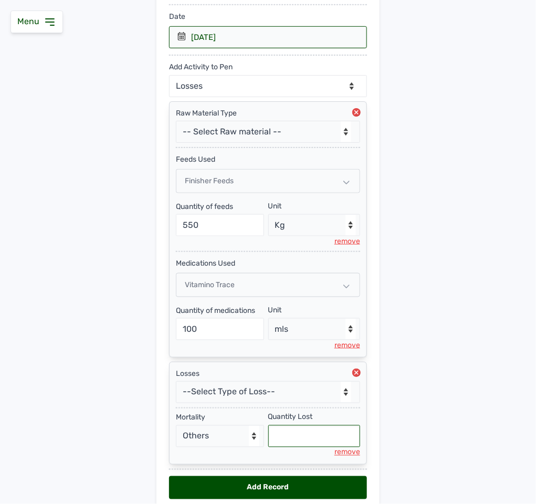
click at [294, 448] on input "text" at bounding box center [314, 436] width 92 height 22
type input "2"
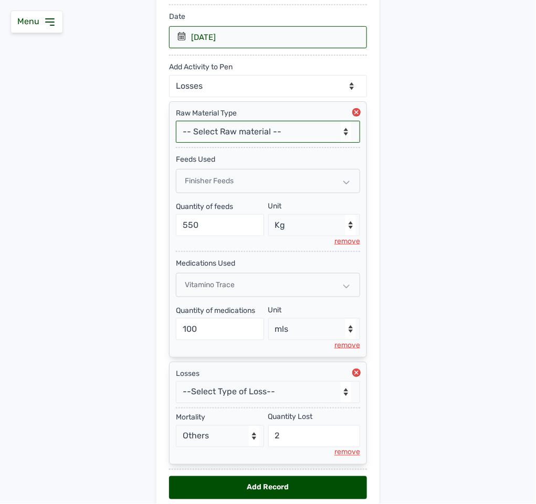
click at [263, 137] on select "-- Select Raw material -- feeds medications vaccines Biomass Fuel" at bounding box center [268, 132] width 184 height 22
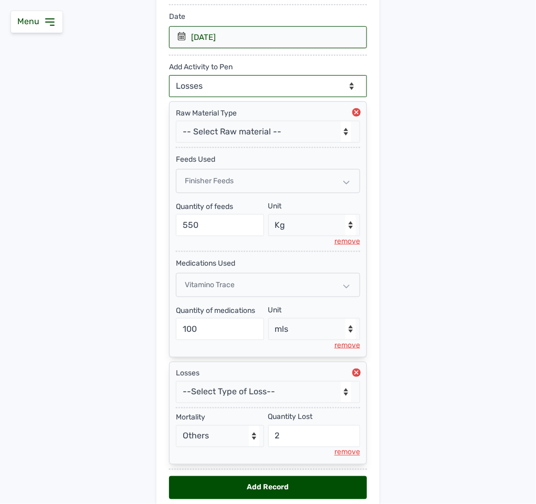
click at [263, 87] on select "--Can select multiple activity to add-- Raw Material Losses Weight" at bounding box center [268, 86] width 198 height 22
select select "Weight"
click at [169, 78] on select "--Can select multiple activity to add-- Raw Material Losses Weight" at bounding box center [268, 86] width 198 height 22
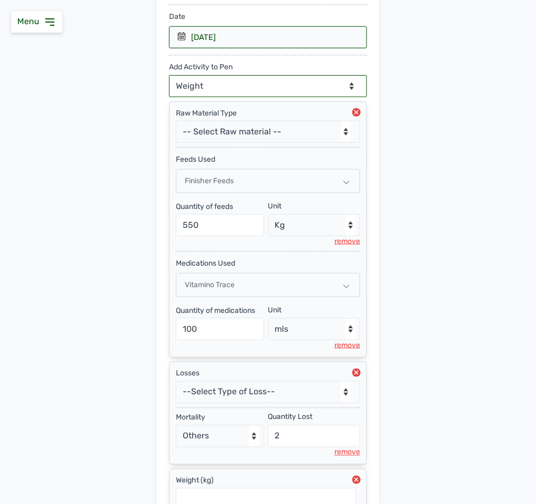
scroll to position [283, 0]
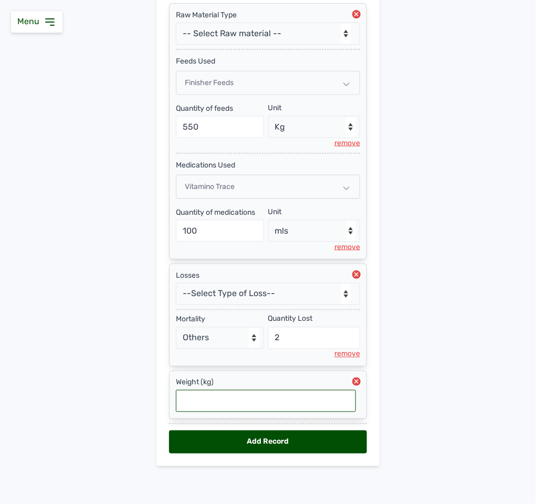
click at [241, 397] on input "text" at bounding box center [266, 401] width 180 height 22
type input "1.92"
click at [298, 440] on div "Add Record" at bounding box center [268, 442] width 198 height 23
select select "null"
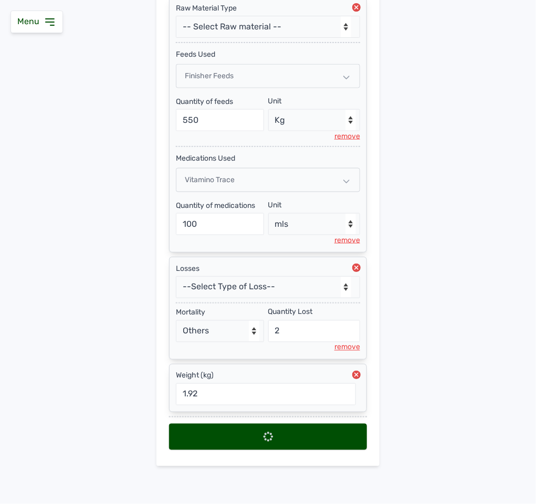
select select
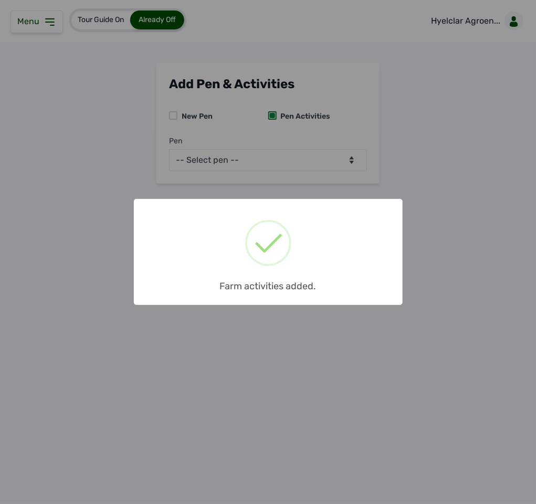
click at [125, 188] on div "× Farm activities added. OK No Cancel" at bounding box center [268, 252] width 536 height 504
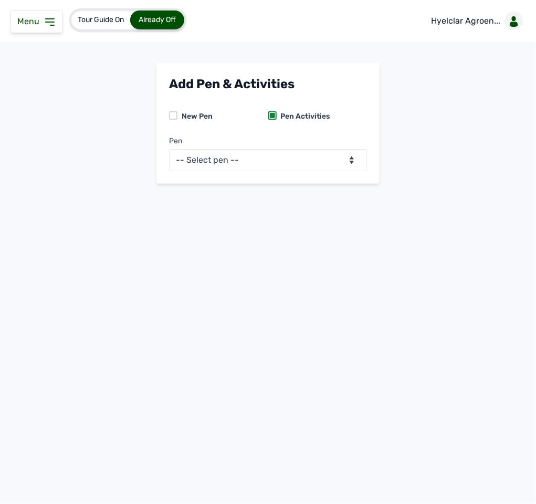
click at [55, 19] on icon at bounding box center [50, 22] width 13 height 13
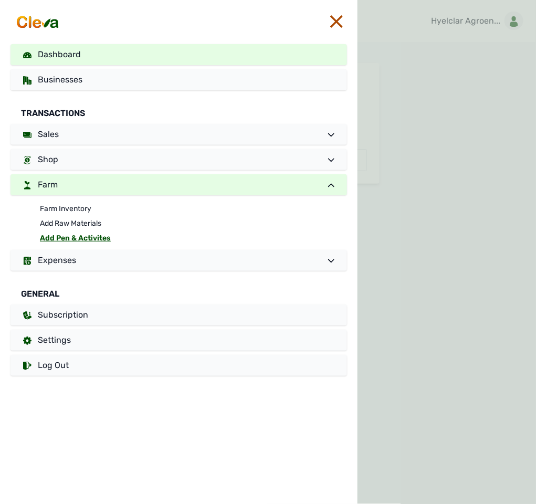
click at [127, 49] on link "Dashboard" at bounding box center [179, 54] width 337 height 21
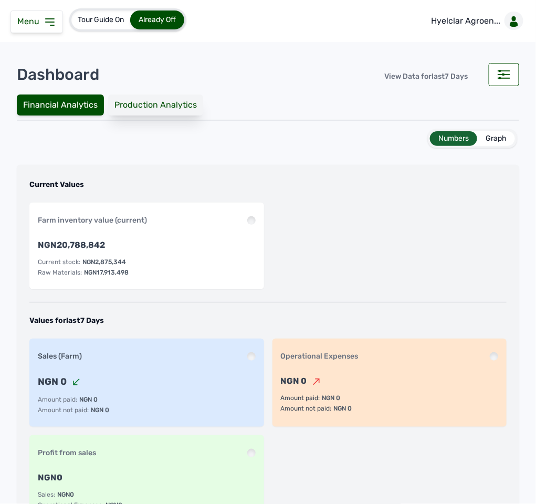
click at [151, 110] on div "Production Analytics" at bounding box center [155, 105] width 95 height 21
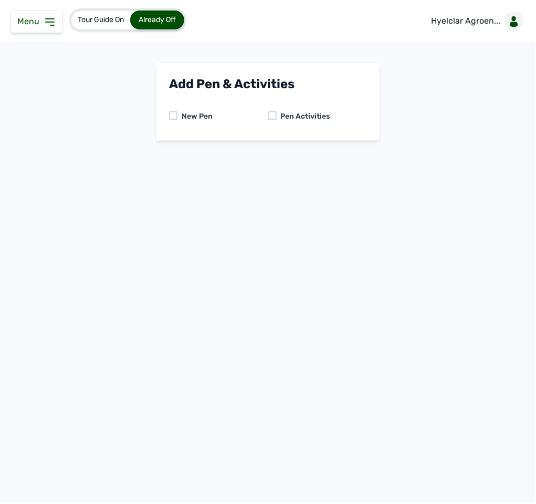
click at [47, 20] on icon at bounding box center [50, 22] width 13 height 13
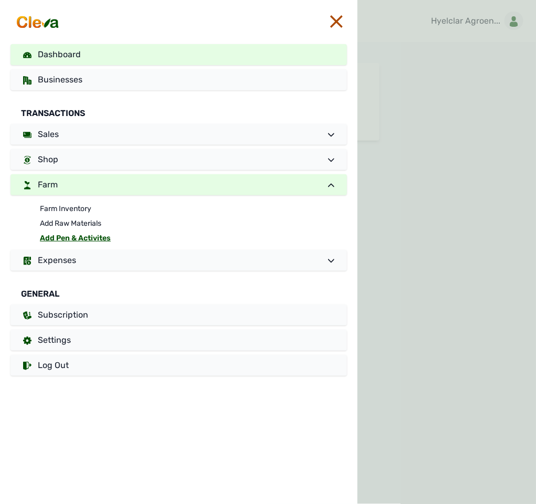
click at [54, 49] on span "Dashboard" at bounding box center [59, 54] width 43 height 10
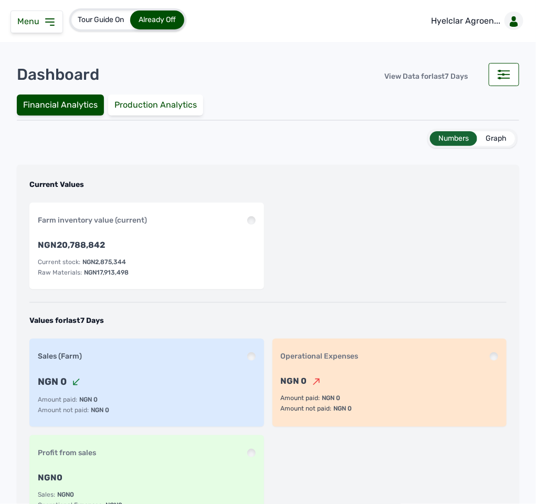
click at [490, 137] on div "Graph" at bounding box center [496, 138] width 38 height 15
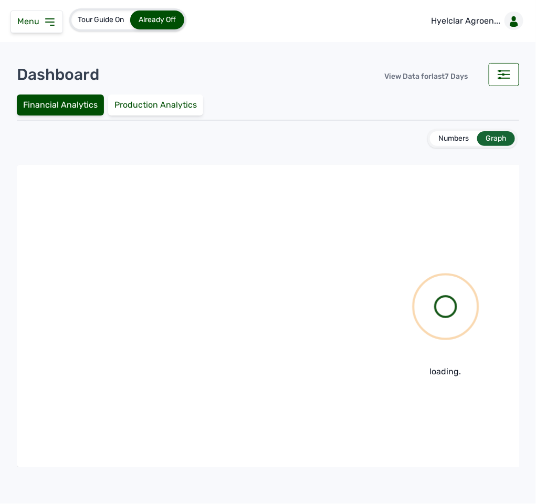
click at [44, 13] on div "Menu" at bounding box center [37, 22] width 53 height 23
click at [55, 29] on div "Menu" at bounding box center [37, 22] width 53 height 23
click at [45, 21] on icon at bounding box center [50, 22] width 13 height 13
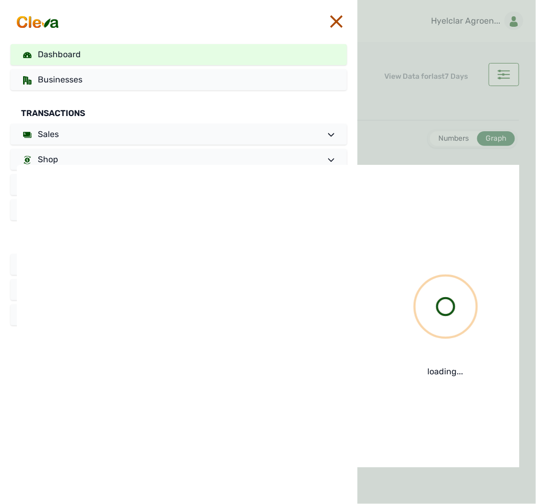
click at [81, 55] on link "Dashboard" at bounding box center [179, 54] width 337 height 21
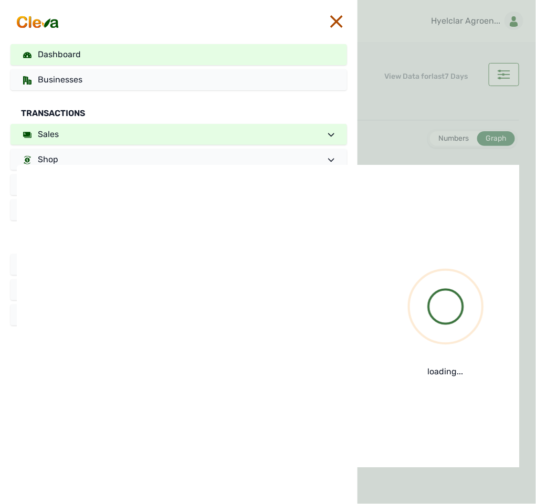
click at [107, 131] on link "Sales" at bounding box center [179, 134] width 337 height 21
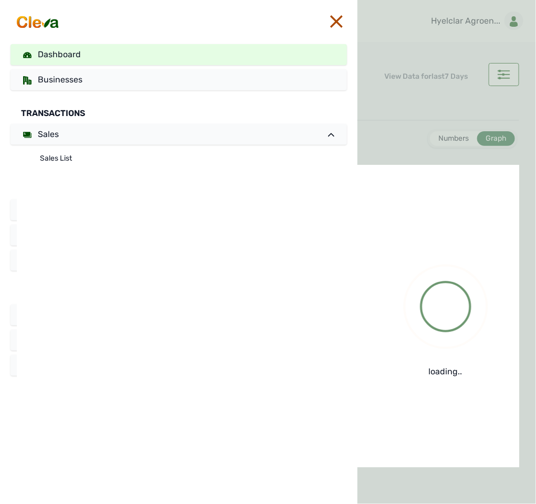
click at [336, 18] on icon at bounding box center [336, 21] width 13 height 13
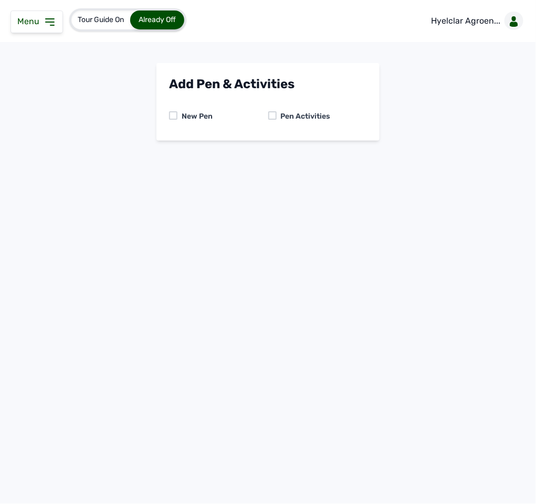
click at [51, 20] on icon at bounding box center [50, 22] width 13 height 13
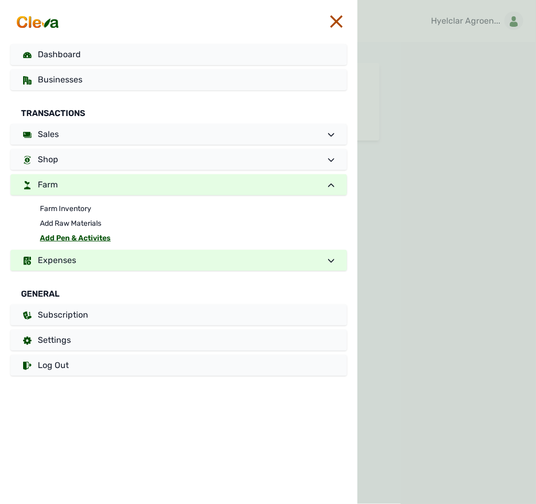
click at [71, 260] on span "Expenses" at bounding box center [57, 260] width 38 height 10
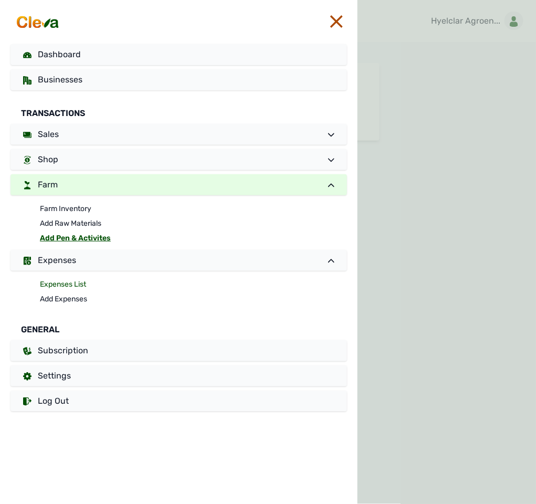
click at [67, 285] on link "Expenses List" at bounding box center [193, 284] width 307 height 15
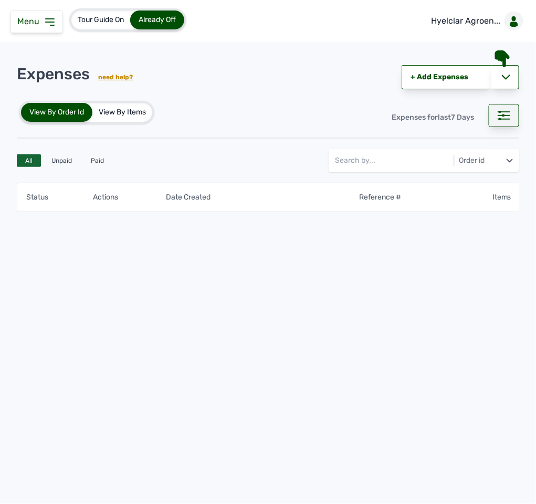
click at [510, 119] on rect at bounding box center [504, 119] width 12 height 1
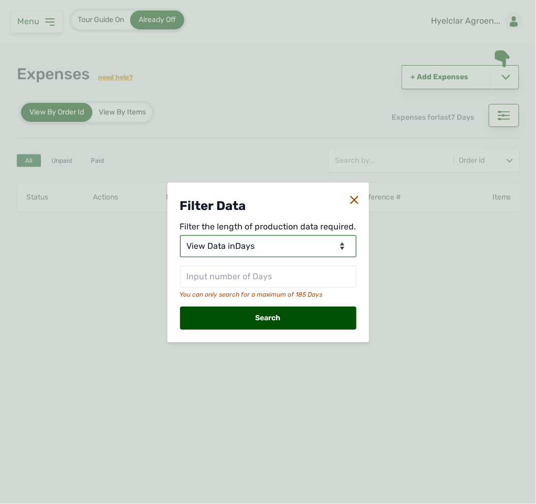
click at [289, 243] on select "View Data for [DATE] View Data in Days View Data in Months View Data in Between…" at bounding box center [268, 246] width 176 height 22
select select "Months"
click at [181, 235] on select "View Data for [DATE] View Data in Days View Data in Months View Data in Between…" at bounding box center [268, 246] width 176 height 22
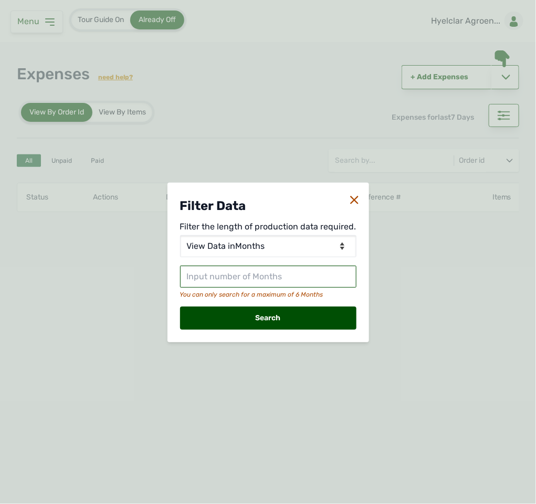
click at [257, 281] on input "text" at bounding box center [268, 277] width 176 height 22
type input "2"
click at [268, 318] on div "Search" at bounding box center [268, 318] width 176 height 23
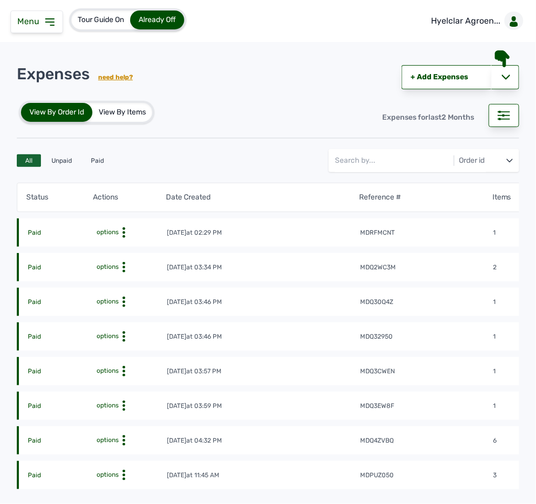
click at [326, 283] on tbody "Paid options [DATE] 02:29 PM mdrfmcnt 1 NGN 300,000 Paid options [DATE] 03:34 P…" at bounding box center [392, 350] width 751 height 277
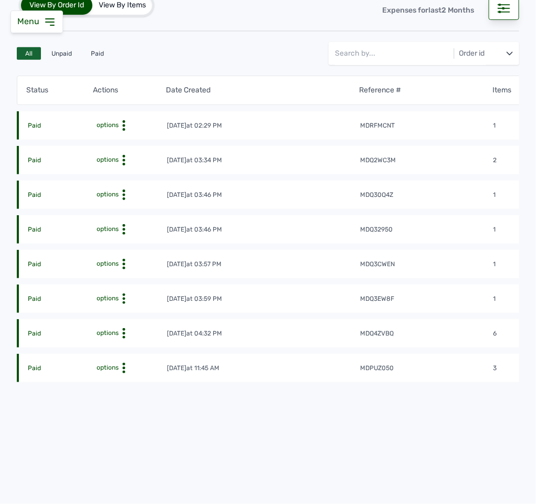
click at [124, 131] on icon at bounding box center [124, 125] width 11 height 11
click at [117, 345] on div "View" at bounding box center [122, 350] width 75 height 13
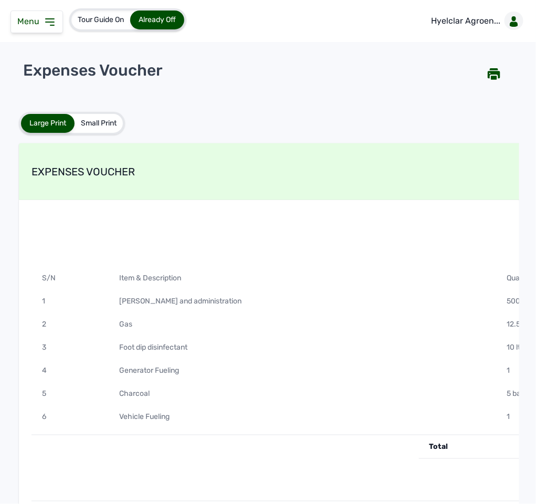
click at [369, 337] on div "Foot dip disinfectant" at bounding box center [303, 347] width 388 height 23
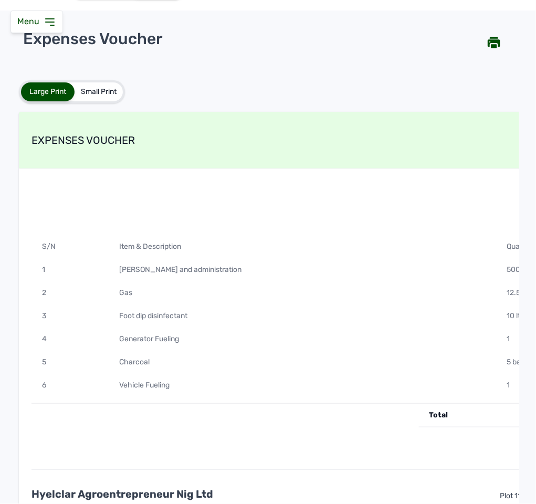
click at [54, 28] on div "Menu" at bounding box center [37, 22] width 53 height 23
click at [53, 20] on icon at bounding box center [50, 22] width 13 height 13
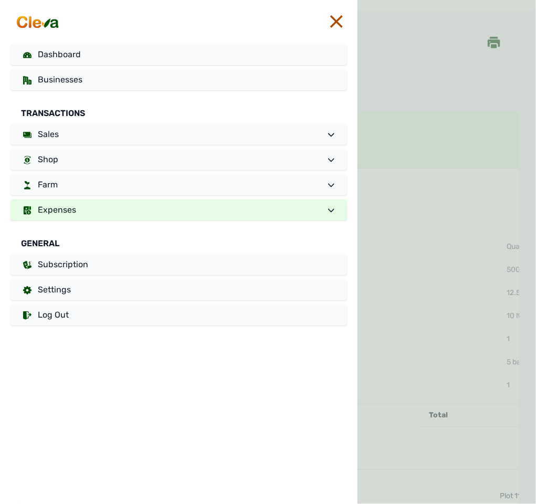
click at [112, 212] on link "Expenses" at bounding box center [179, 210] width 337 height 21
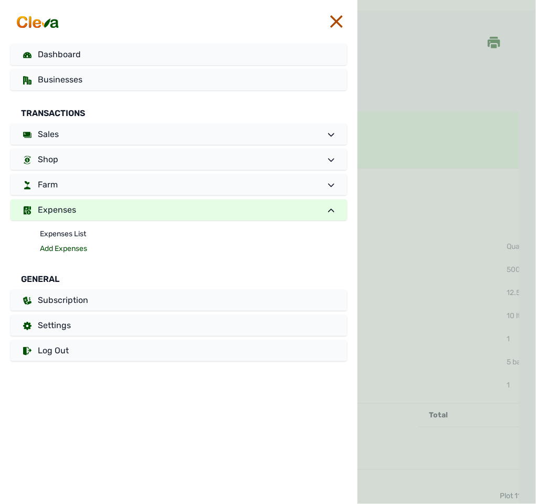
click at [80, 250] on link "Add Expenses" at bounding box center [193, 249] width 307 height 15
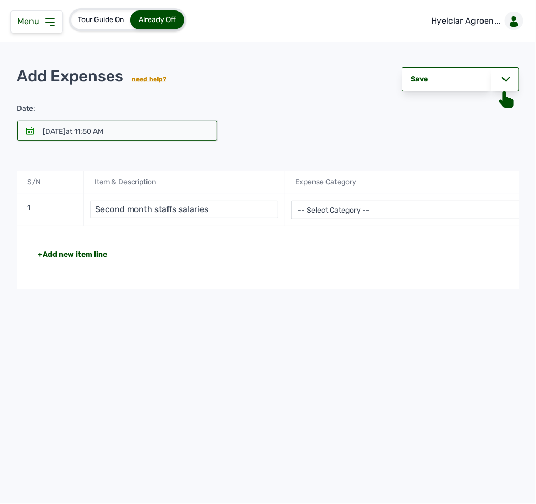
type input "Second month staffs salaries"
click at [344, 204] on select "-- Select Category -- Advertising Expenses Bank Charges Entertainment Expenses …" at bounding box center [419, 210] width 255 height 19
select select "Staff Salary"
click at [292, 201] on select "-- Select Category -- Advertising Expenses Bank Charges Entertainment Expenses …" at bounding box center [419, 210] width 255 height 19
click at [419, 222] on div "-- Select Category -- Advertising Expenses Bank Charges Entertainment Expenses …" at bounding box center [419, 210] width 268 height 32
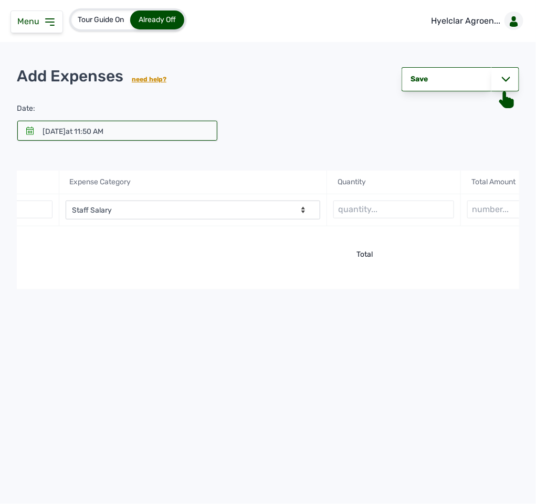
scroll to position [0, 302]
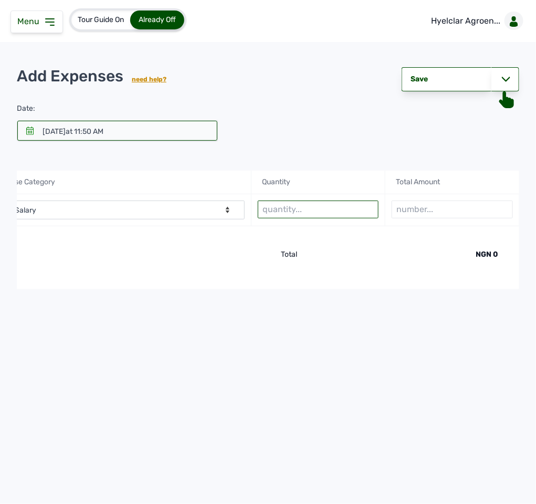
click at [350, 208] on input "text" at bounding box center [318, 210] width 121 height 18
type input "1"
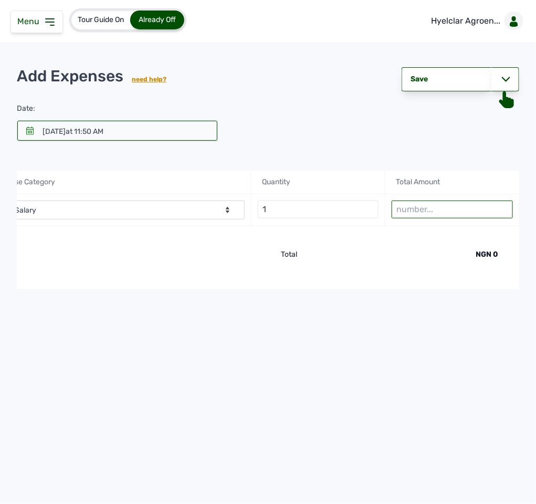
click at [459, 213] on input "number" at bounding box center [452, 210] width 121 height 18
type input "300000"
click at [230, 262] on div "+Add new item line Total NGN 300,000" at bounding box center [117, 257] width 805 height 63
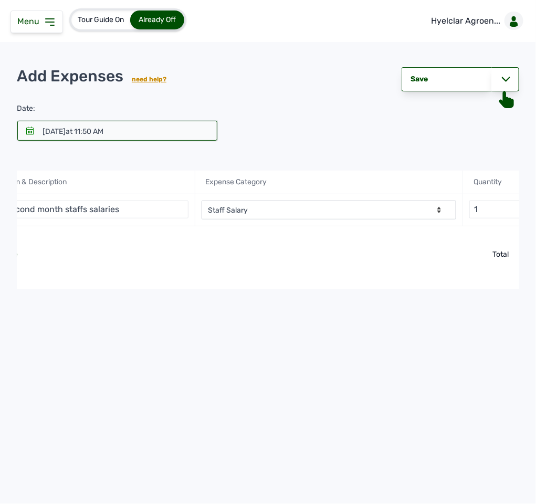
scroll to position [0, 0]
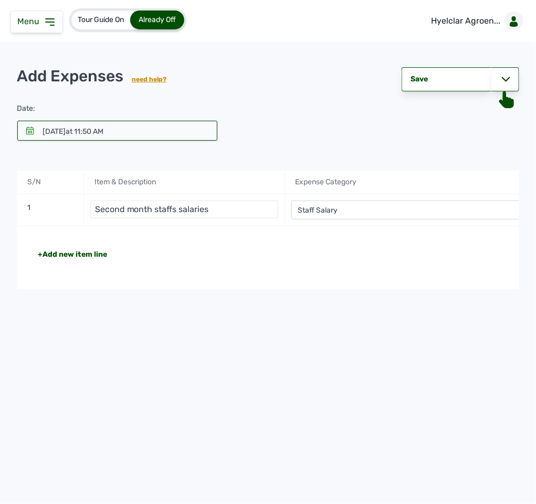
click at [60, 256] on div "+Add new item line" at bounding box center [72, 255] width 69 height 11
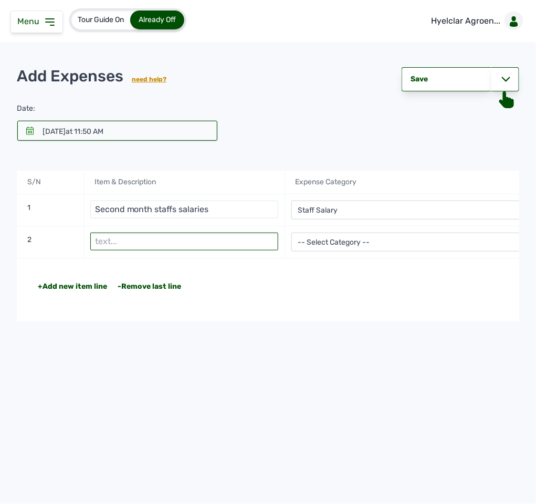
click at [120, 246] on input "text" at bounding box center [184, 242] width 188 height 18
type input "Outstanding wood shavings"
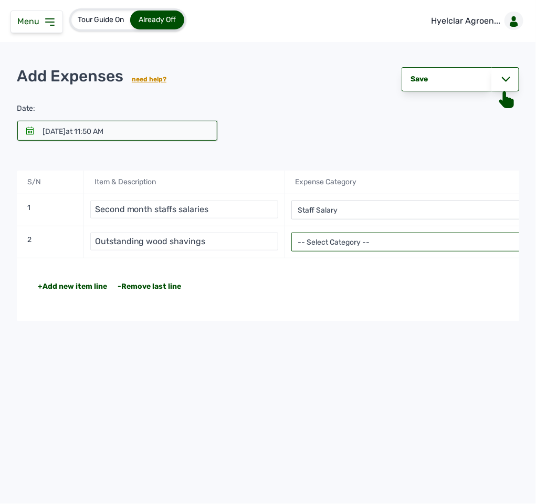
click at [355, 246] on select "-- Select Category -- Advertising Expenses Bank Charges Entertainment Expenses …" at bounding box center [419, 242] width 255 height 19
select select "Repair & Maintenance Expenses"
click at [292, 234] on select "-- Select Category -- Advertising Expenses Bank Charges Entertainment Expenses …" at bounding box center [419, 242] width 255 height 19
click at [423, 292] on div "Total" at bounding box center [509, 287] width 180 height 11
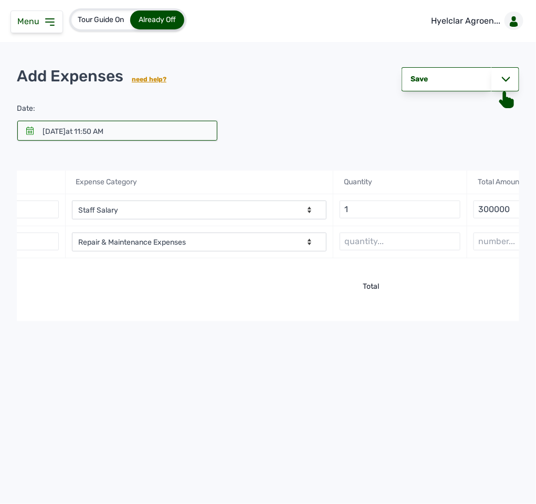
scroll to position [0, 302]
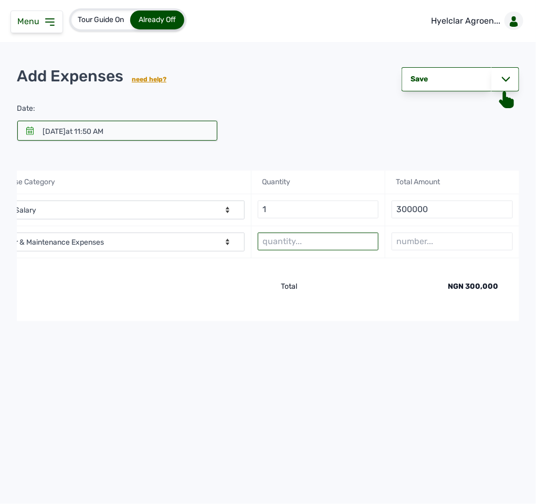
click at [333, 243] on input "text" at bounding box center [318, 242] width 121 height 18
click at [304, 244] on input "text" at bounding box center [318, 242] width 121 height 18
type input "217 bags"
click at [414, 244] on input "number" at bounding box center [452, 242] width 121 height 18
type input "65000"
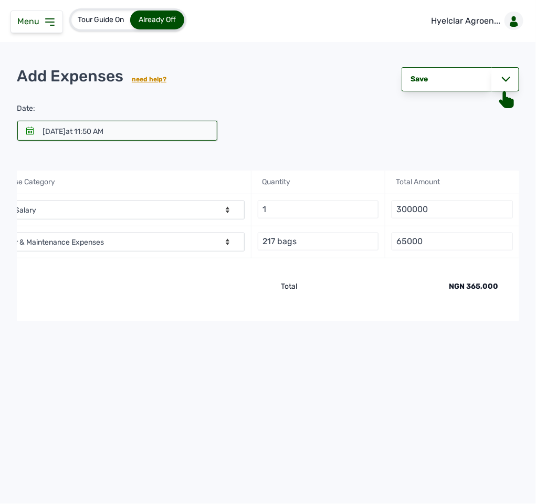
click at [61, 268] on div "+Add new item line -Remove last line Total NGN 365,000" at bounding box center [117, 289] width 805 height 63
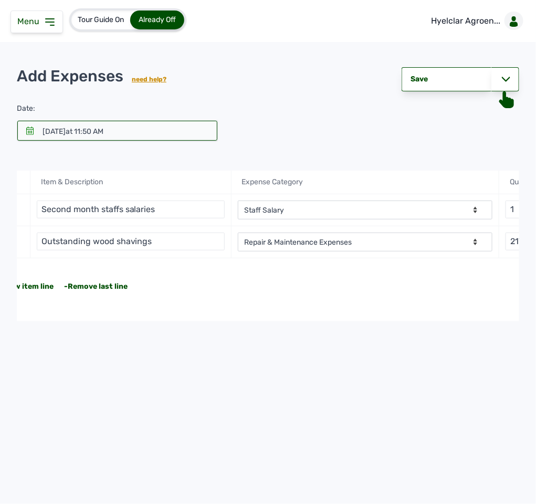
scroll to position [0, 0]
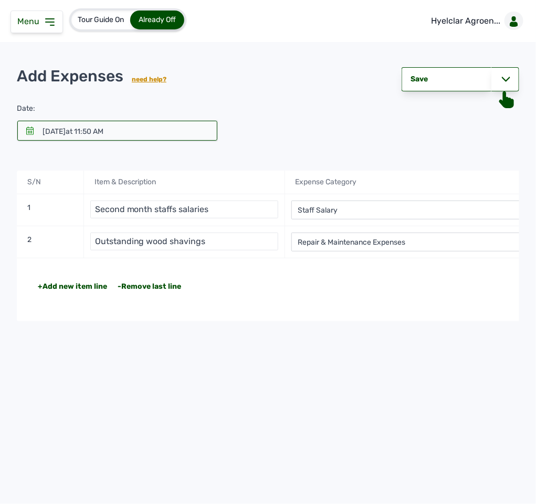
click at [89, 288] on div "+Add new item line" at bounding box center [72, 287] width 69 height 11
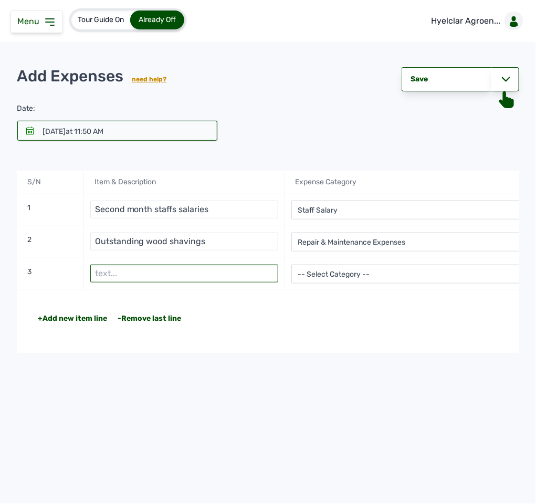
click at [120, 273] on input "text" at bounding box center [184, 274] width 188 height 18
type input "Petrol for farm's truck"
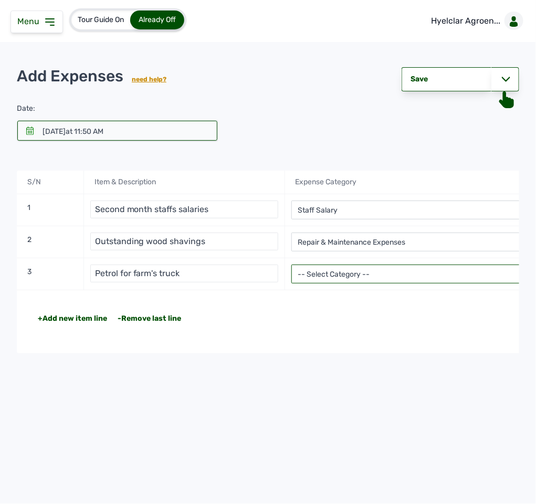
click at [336, 276] on select "-- Select Category -- Advertising Expenses Bank Charges Entertainment Expenses …" at bounding box center [419, 274] width 255 height 19
select select "Transportation Expenses"
click at [292, 266] on select "-- Select Category -- Advertising Expenses Bank Charges Entertainment Expenses …" at bounding box center [419, 274] width 255 height 19
click at [383, 298] on div "+Add new item line -Remove last line Total NGN 365,000" at bounding box center [419, 321] width 805 height 63
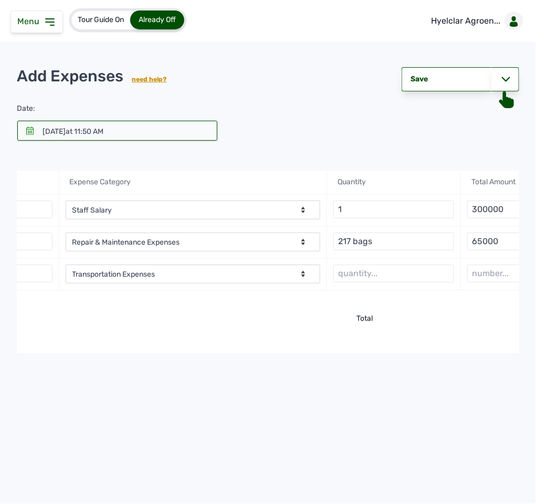
scroll to position [0, 302]
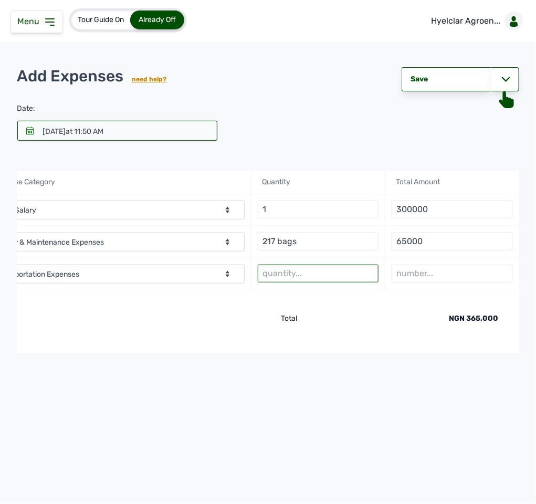
drag, startPoint x: 287, startPoint y: 274, endPoint x: 330, endPoint y: 276, distance: 43.1
click at [330, 276] on input "text" at bounding box center [318, 274] width 121 height 18
type input "1"
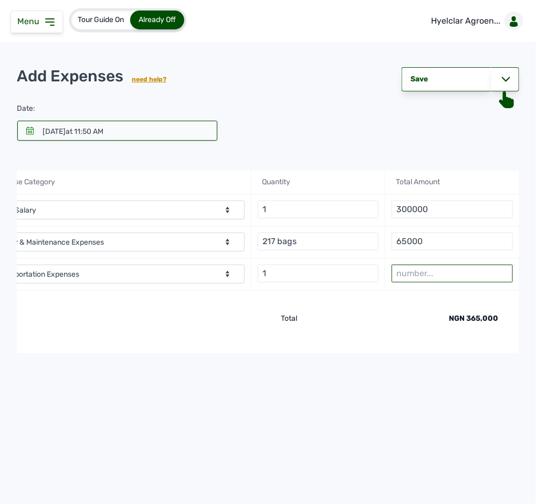
click at [430, 271] on input "number" at bounding box center [452, 274] width 121 height 18
type input "25000"
click at [281, 324] on div "Total" at bounding box center [208, 319] width 180 height 11
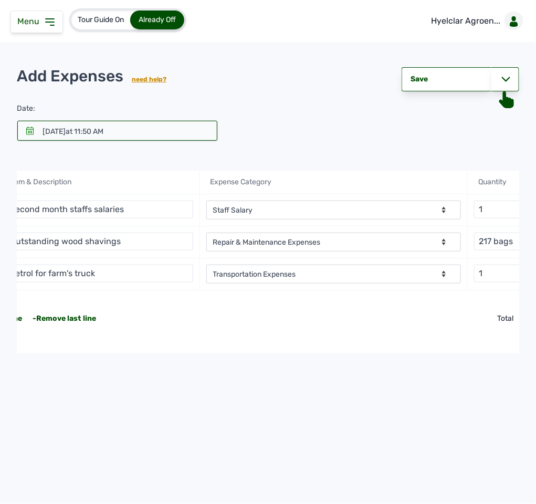
scroll to position [0, 0]
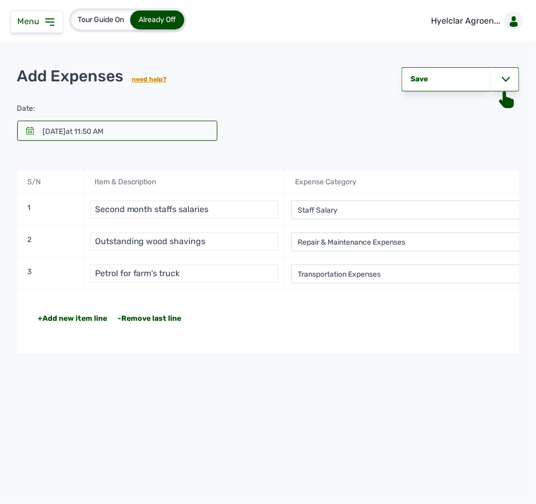
click at [66, 309] on div "+Add new item line -Remove last line Total NGN 390,000" at bounding box center [419, 321] width 805 height 63
click at [71, 321] on div "+Add new item line" at bounding box center [72, 319] width 69 height 11
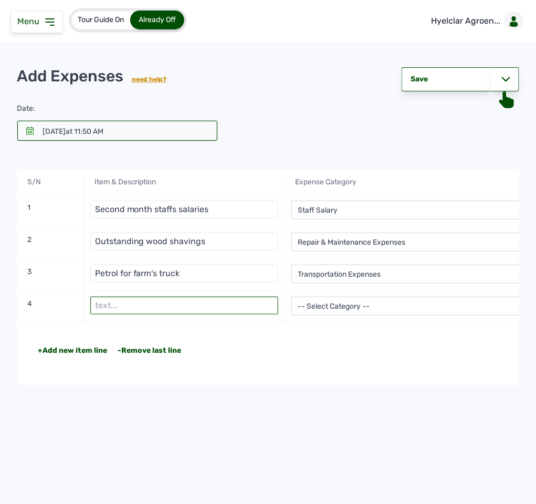
click at [254, 305] on input "text" at bounding box center [184, 306] width 188 height 18
type input "Hired labourers"
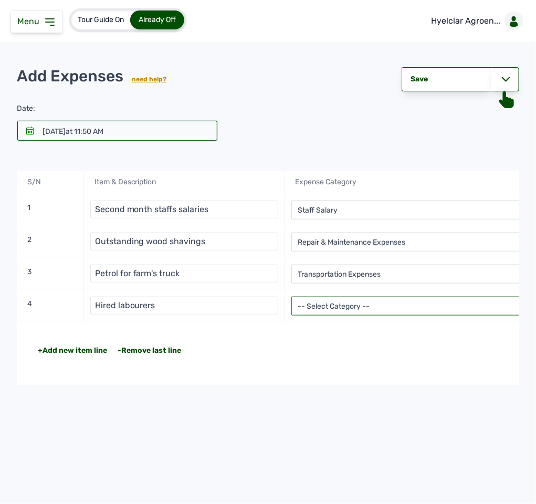
click at [348, 312] on select "-- Select Category -- Advertising Expenses Bank Charges Entertainment Expenses …" at bounding box center [419, 306] width 255 height 19
select select "Others"
click at [292, 298] on select "-- Select Category -- Advertising Expenses Bank Charges Entertainment Expenses …" at bounding box center [419, 306] width 255 height 19
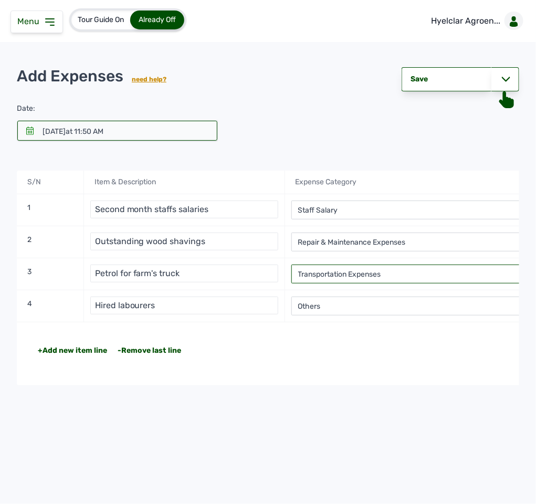
click at [404, 269] on select "-- Select Category -- Advertising Expenses Bank Charges Entertainment Expenses …" at bounding box center [419, 274] width 255 height 19
select select "Utility Expenses"
click at [292, 266] on select "-- Select Category -- Advertising Expenses Bank Charges Entertainment Expenses …" at bounding box center [419, 274] width 255 height 19
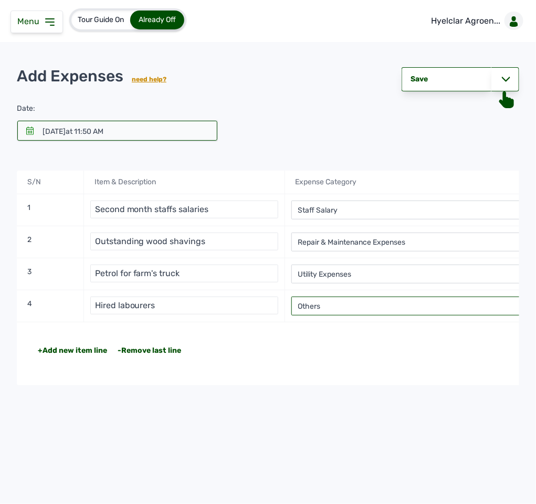
click at [383, 311] on select "-- Select Category -- Advertising Expenses Bank Charges Entertainment Expenses …" at bounding box center [419, 306] width 255 height 19
select select "Transportation Expenses"
click at [292, 298] on select "-- Select Category -- Advertising Expenses Bank Charges Entertainment Expenses …" at bounding box center [419, 306] width 255 height 19
click at [391, 309] on select "-- Select Category -- Advertising Expenses Bank Charges Entertainment Expenses …" at bounding box center [419, 306] width 255 height 19
click at [388, 336] on div "+Add new item line -Remove last line Total NGN 390,000" at bounding box center [419, 354] width 805 height 63
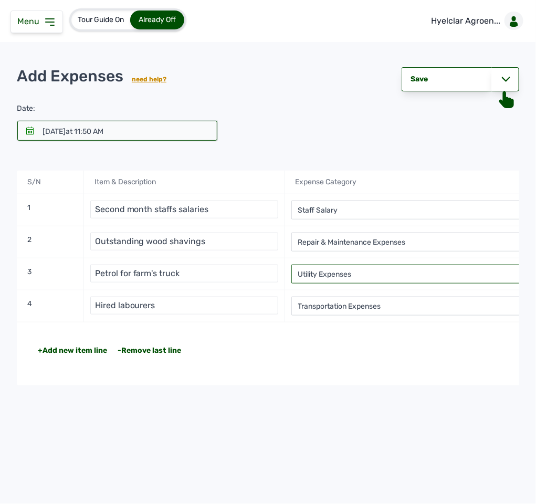
click at [386, 273] on select "-- Select Category -- Advertising Expenses Bank Charges Entertainment Expenses …" at bounding box center [419, 274] width 255 height 19
select select "Transportation Expenses"
click at [292, 266] on select "-- Select Category -- Advertising Expenses Bank Charges Entertainment Expenses …" at bounding box center [419, 274] width 255 height 19
click at [430, 333] on div "+Add new item line -Remove last line Total NGN 390,000" at bounding box center [419, 354] width 805 height 63
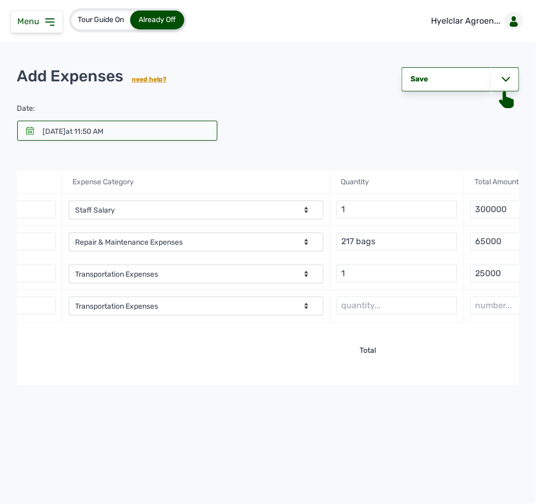
scroll to position [0, 302]
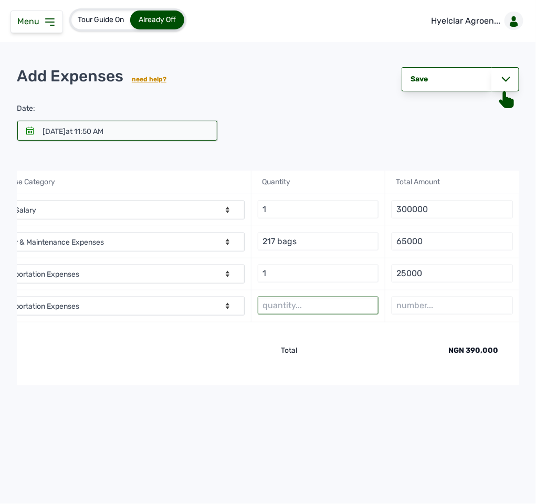
click at [371, 306] on input "text" at bounding box center [318, 306] width 121 height 18
type input "1"
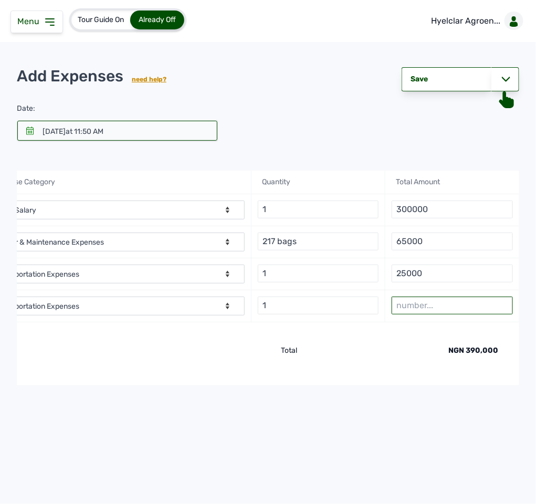
click at [441, 304] on input "number" at bounding box center [452, 306] width 121 height 18
type input "30000"
click at [190, 355] on div "Total" at bounding box center [208, 351] width 180 height 11
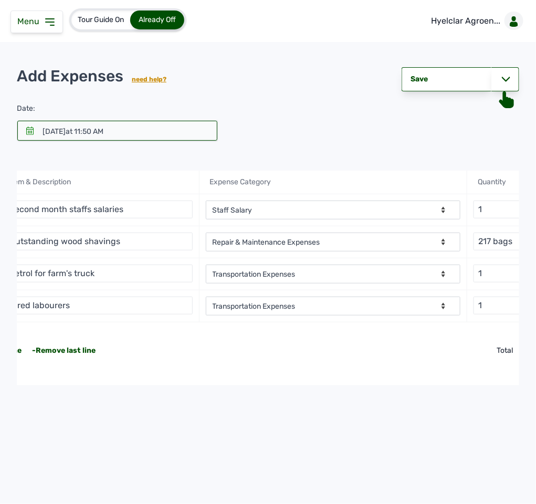
scroll to position [0, 0]
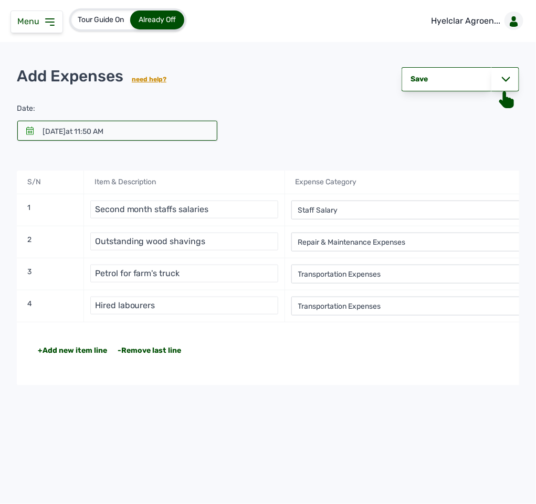
click at [57, 356] on div "+Add new item line" at bounding box center [72, 351] width 69 height 11
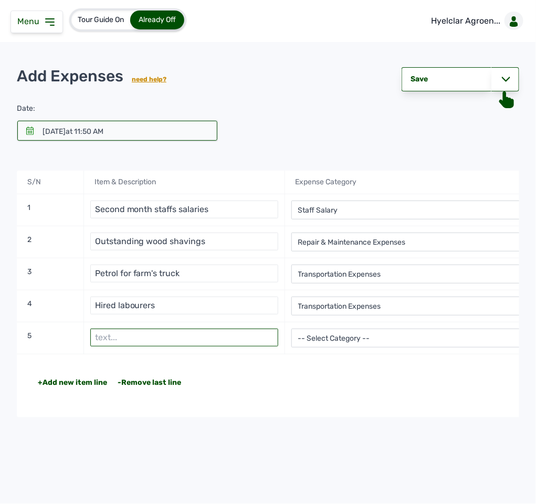
click at [117, 336] on input "text" at bounding box center [184, 338] width 188 height 18
type input "Transportation cost"
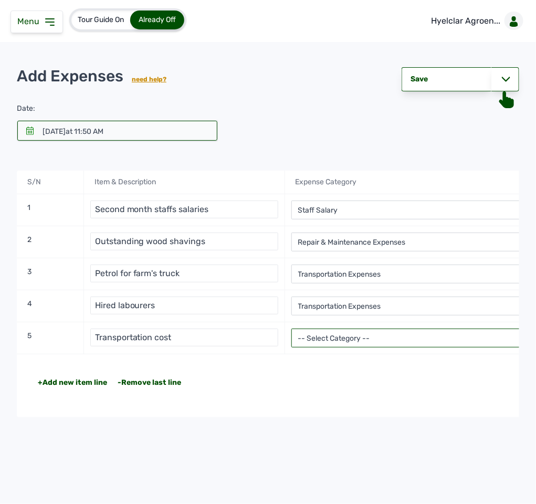
click at [325, 339] on select "-- Select Category -- Advertising Expenses Bank Charges Entertainment Expenses …" at bounding box center [419, 338] width 255 height 19
select select "Transportation Expenses"
click at [292, 330] on select "-- Select Category -- Advertising Expenses Bank Charges Entertainment Expenses …" at bounding box center [419, 338] width 255 height 19
click at [369, 352] on div "-- Select Category -- Advertising Expenses Bank Charges Entertainment Expenses …" at bounding box center [419, 339] width 268 height 32
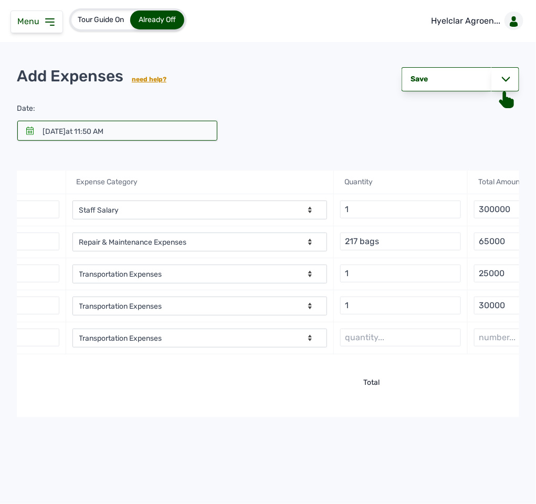
scroll to position [0, 302]
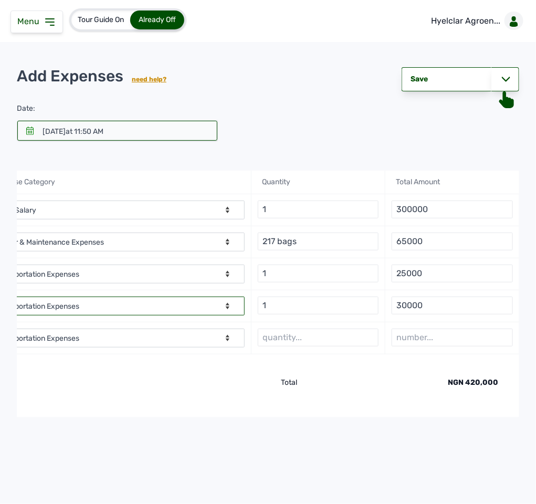
click at [123, 303] on select "-- Select Category -- Advertising Expenses Bank Charges Entertainment Expenses …" at bounding box center [117, 306] width 255 height 19
select select "Others"
click at [0, 298] on select "-- Select Category -- Advertising Expenses Bank Charges Entertainment Expenses …" at bounding box center [117, 306] width 255 height 19
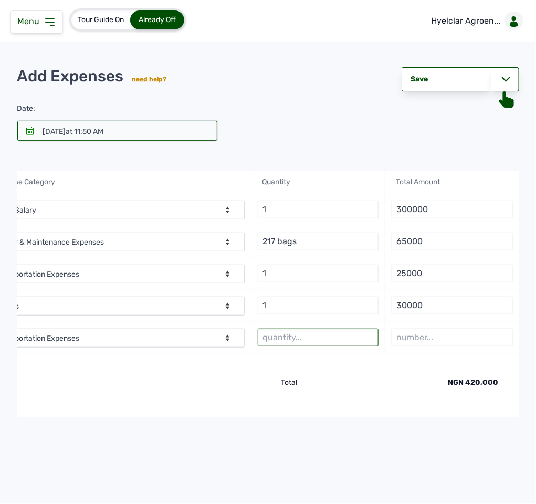
click at [290, 346] on input "text" at bounding box center [318, 338] width 121 height 18
type input "1"
click at [425, 338] on input "number" at bounding box center [452, 338] width 121 height 18
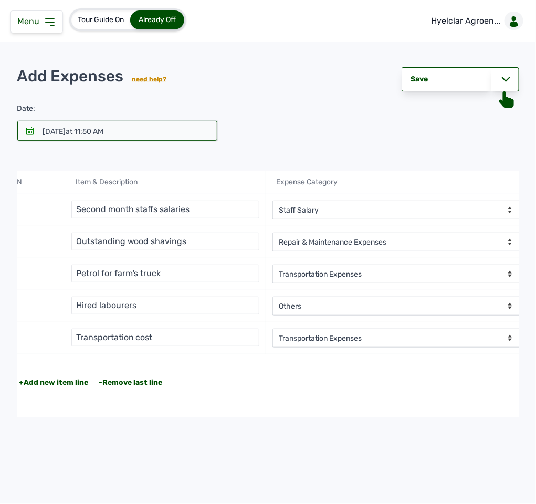
scroll to position [0, 17]
type input "10000"
click at [506, 79] on icon at bounding box center [506, 79] width 8 height 8
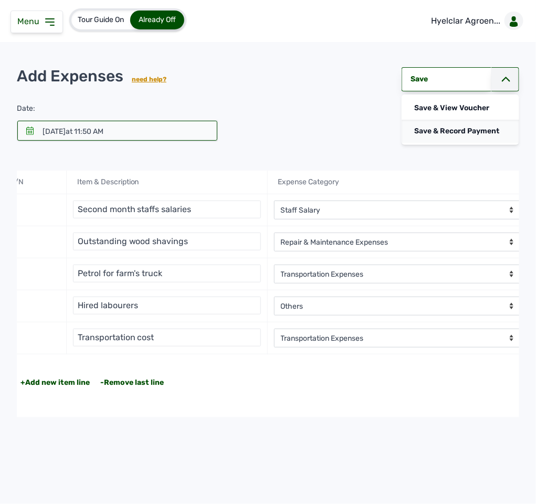
click at [448, 131] on div "Save & Record Payment" at bounding box center [461, 131] width 118 height 23
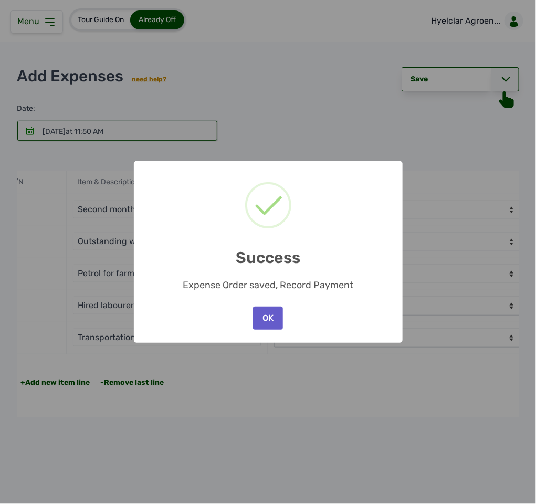
click at [264, 314] on button "OK" at bounding box center [267, 318] width 29 height 23
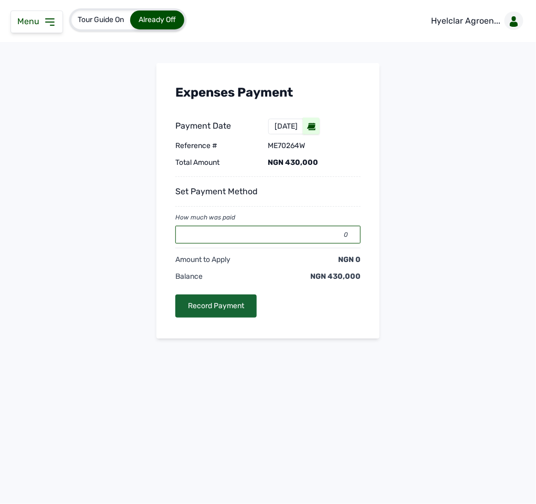
click at [276, 240] on input "0" at bounding box center [267, 235] width 185 height 18
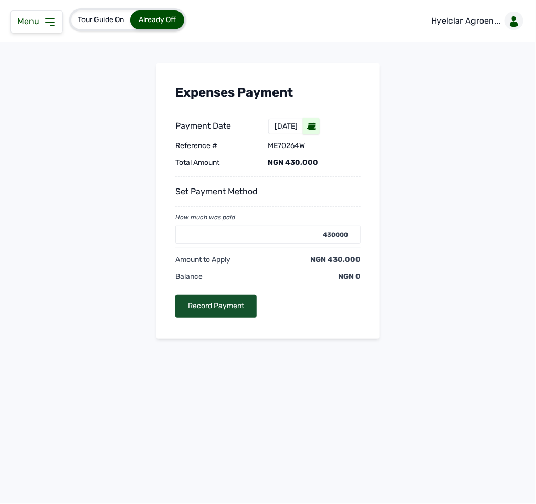
click at [234, 297] on div "Record Payment" at bounding box center [215, 306] width 81 height 23
type input "0"
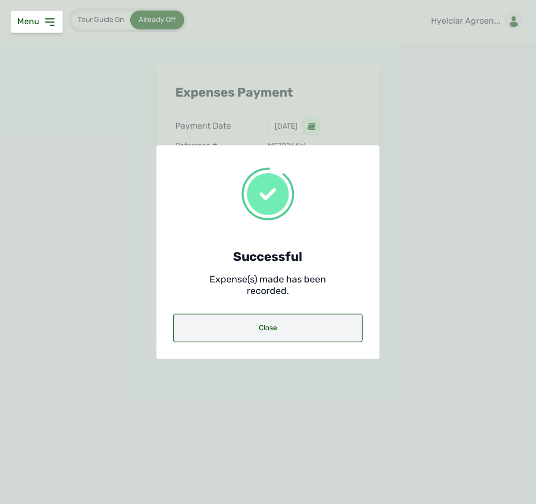
click at [257, 328] on div "Close" at bounding box center [268, 328] width 190 height 28
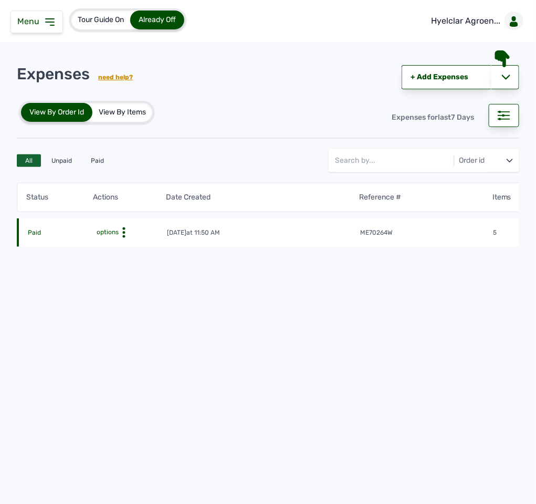
click at [119, 232] on icon at bounding box center [124, 232] width 11 height 11
click at [122, 262] on div "Payment History" at bounding box center [122, 261] width 75 height 13
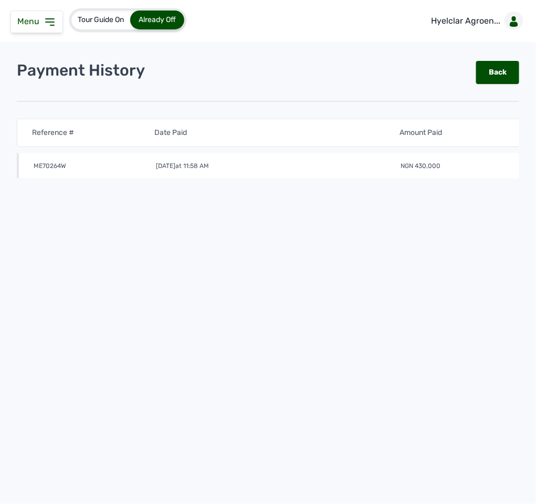
click at [49, 24] on icon at bounding box center [50, 22] width 13 height 13
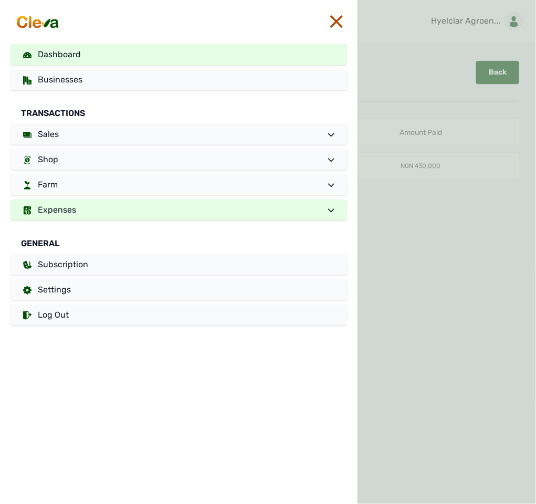
click at [49, 57] on span "Dashboard" at bounding box center [59, 54] width 43 height 10
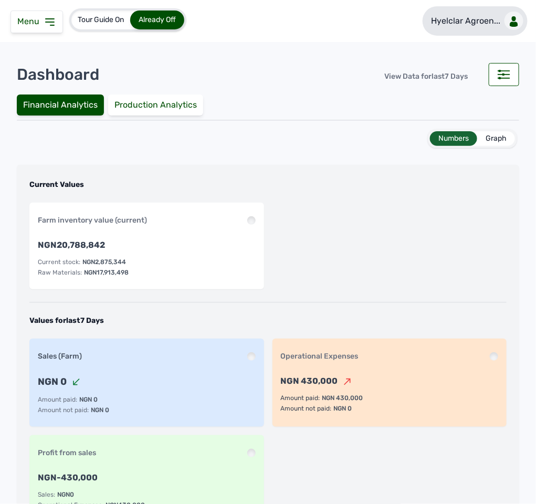
click at [505, 16] on div at bounding box center [514, 21] width 19 height 18
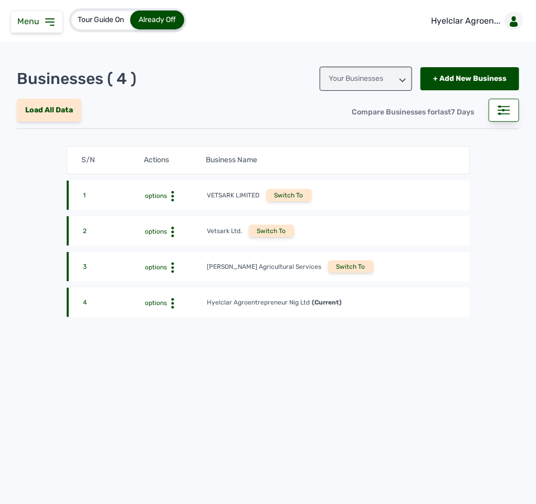
click at [49, 18] on icon at bounding box center [50, 22] width 13 height 13
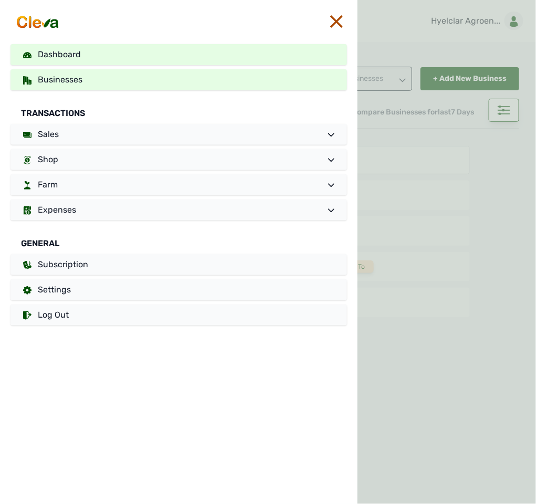
click at [47, 56] on span "Dashboard" at bounding box center [59, 54] width 43 height 10
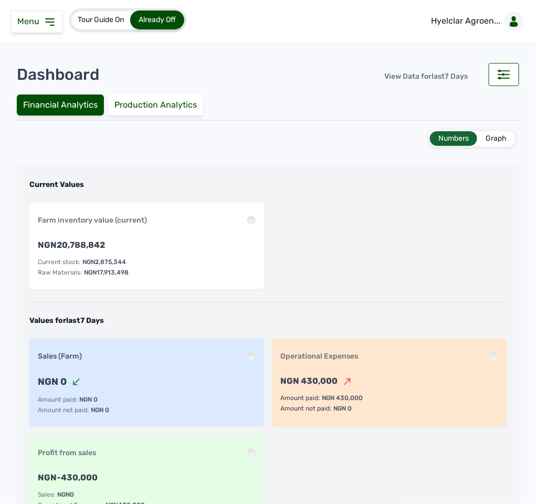
click at [498, 132] on div "Graph" at bounding box center [496, 138] width 38 height 15
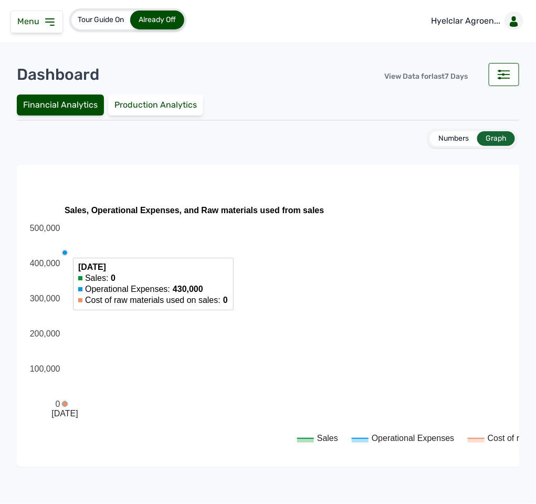
click at [367, 266] on rect "A chart." at bounding box center [459, 316] width 789 height 176
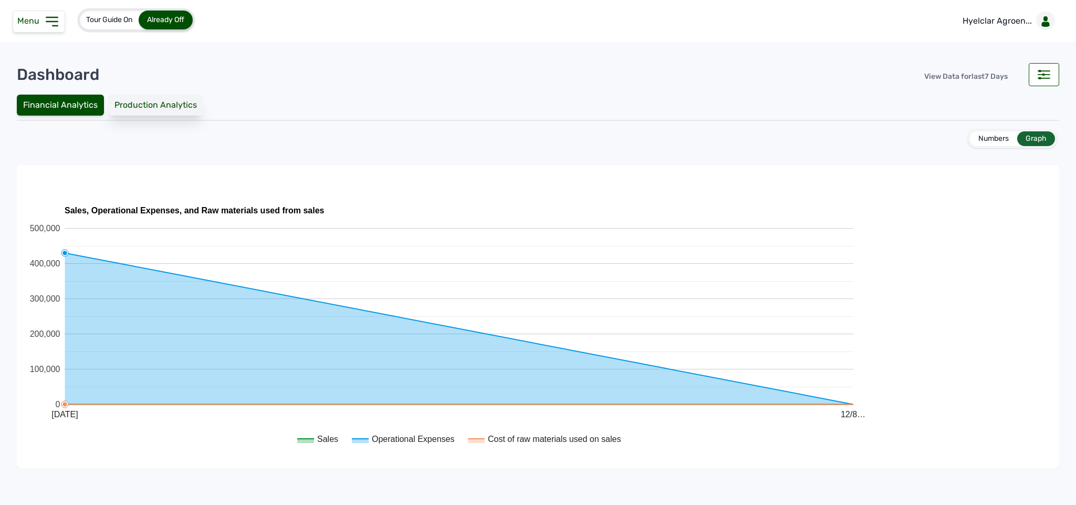
click at [169, 107] on div "Production Analytics" at bounding box center [155, 105] width 95 height 21
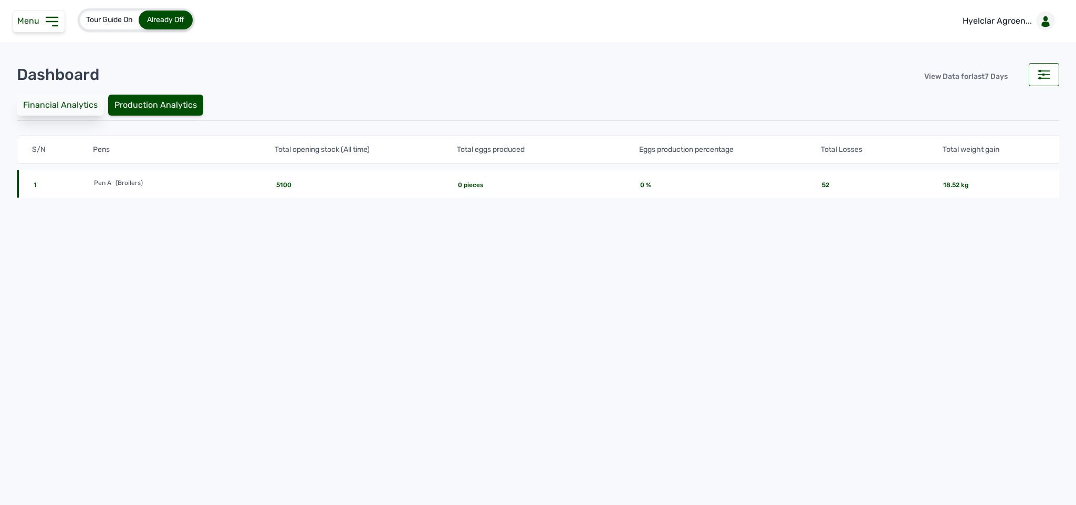
click at [78, 108] on div "Financial Analytics" at bounding box center [60, 105] width 87 height 21
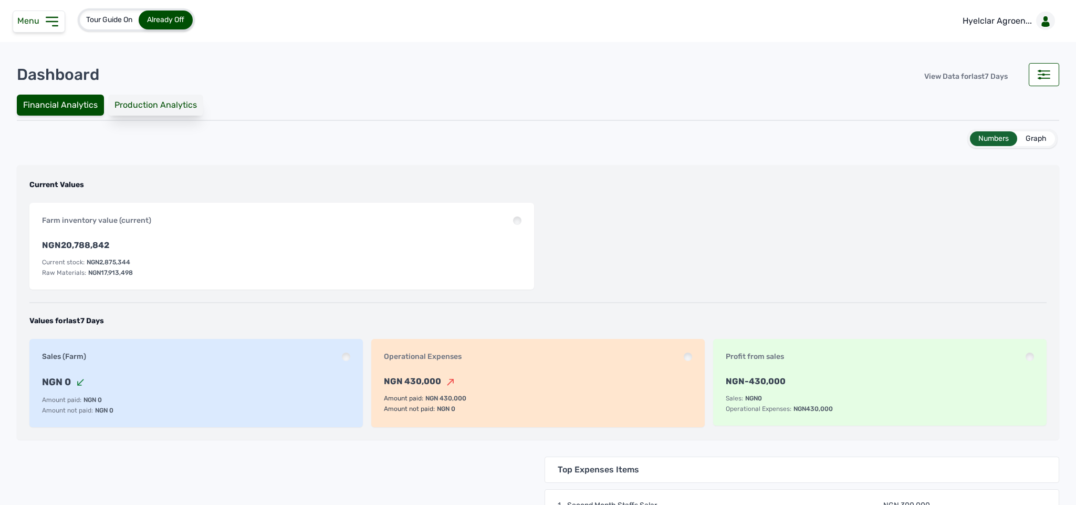
click at [188, 108] on div "Production Analytics" at bounding box center [155, 105] width 95 height 21
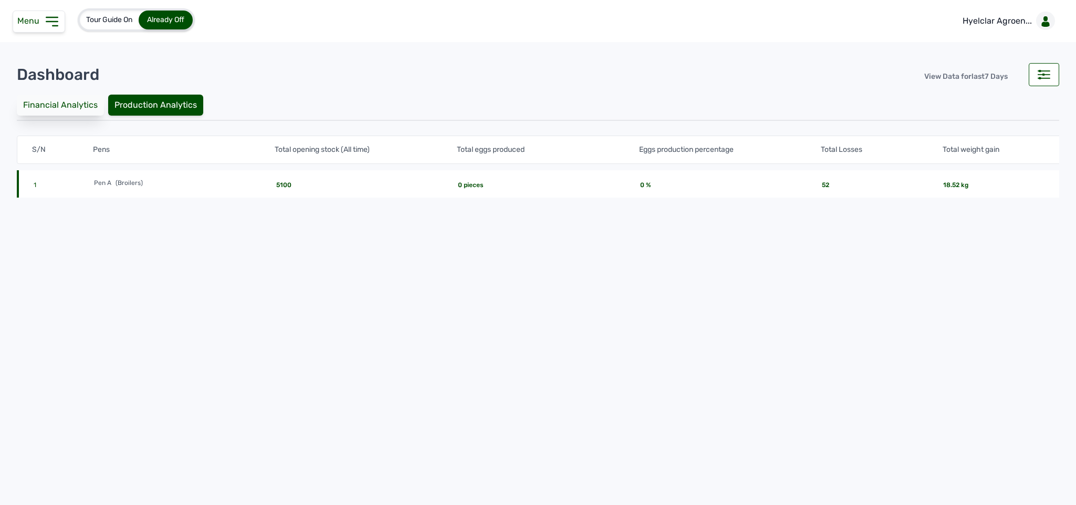
click at [79, 96] on div "Financial Analytics" at bounding box center [60, 105] width 87 height 21
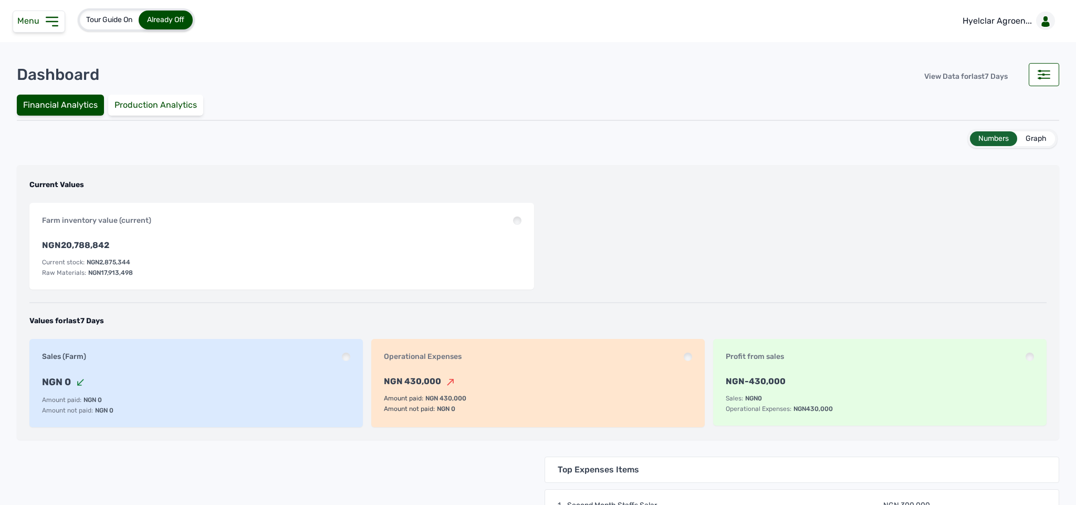
click at [536, 140] on div "Graph" at bounding box center [1037, 138] width 38 height 15
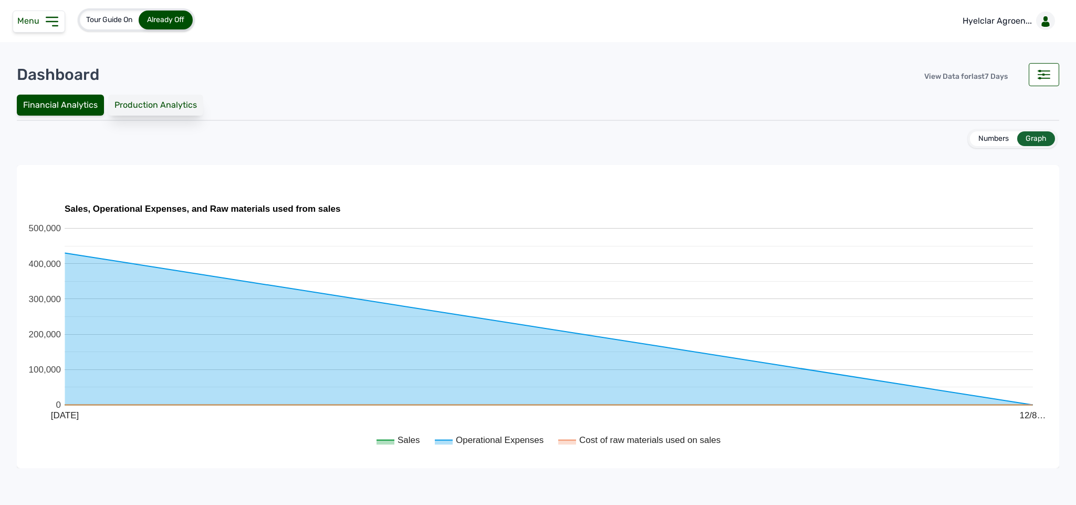
click at [169, 109] on div "Production Analytics" at bounding box center [155, 105] width 95 height 21
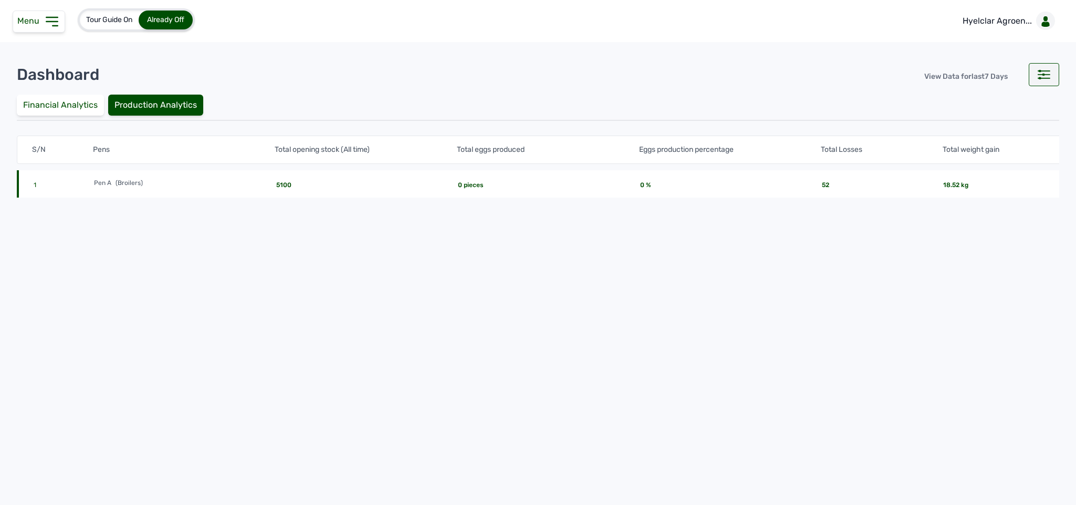
click at [536, 73] on icon at bounding box center [1044, 74] width 13 height 9
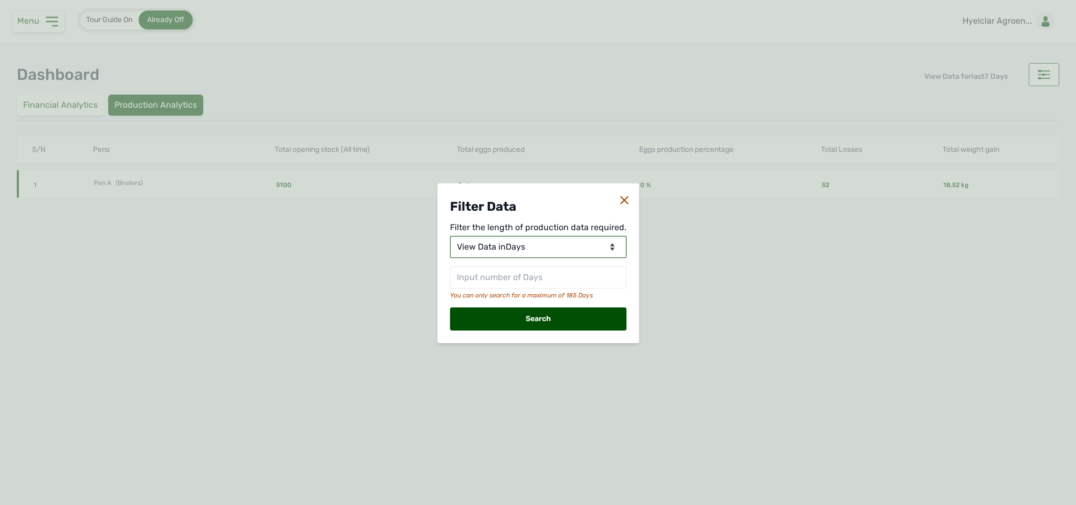
click at [536, 246] on select "View Data for [DATE] View Data in Days View Data in Months View Data in Between…" at bounding box center [538, 247] width 176 height 22
select select "Months"
click at [451, 236] on select "View Data for [DATE] View Data in Days View Data in Months View Data in Between…" at bounding box center [538, 247] width 176 height 22
click at [497, 278] on input "text" at bounding box center [538, 277] width 176 height 22
type input "2"
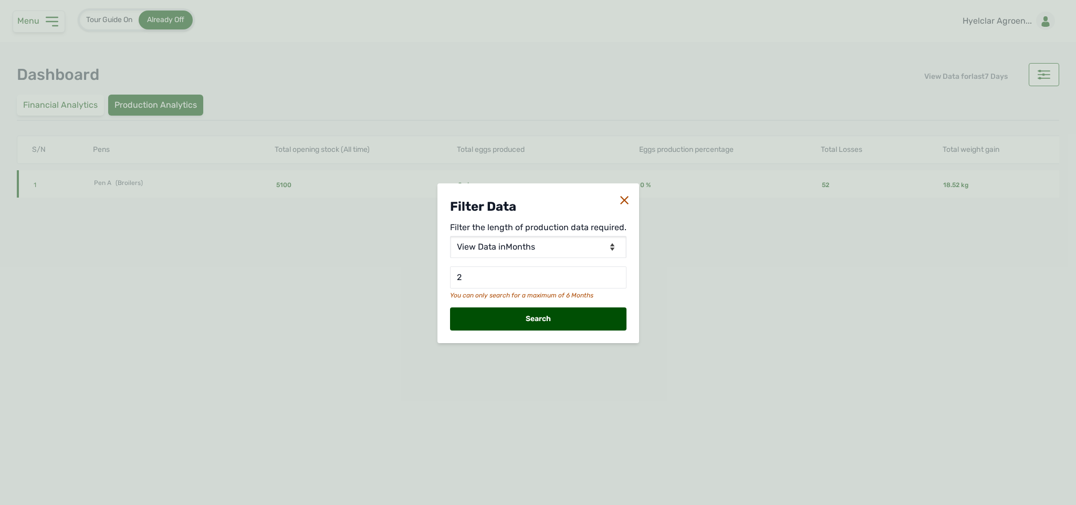
click at [533, 311] on div "Search" at bounding box center [538, 318] width 176 height 23
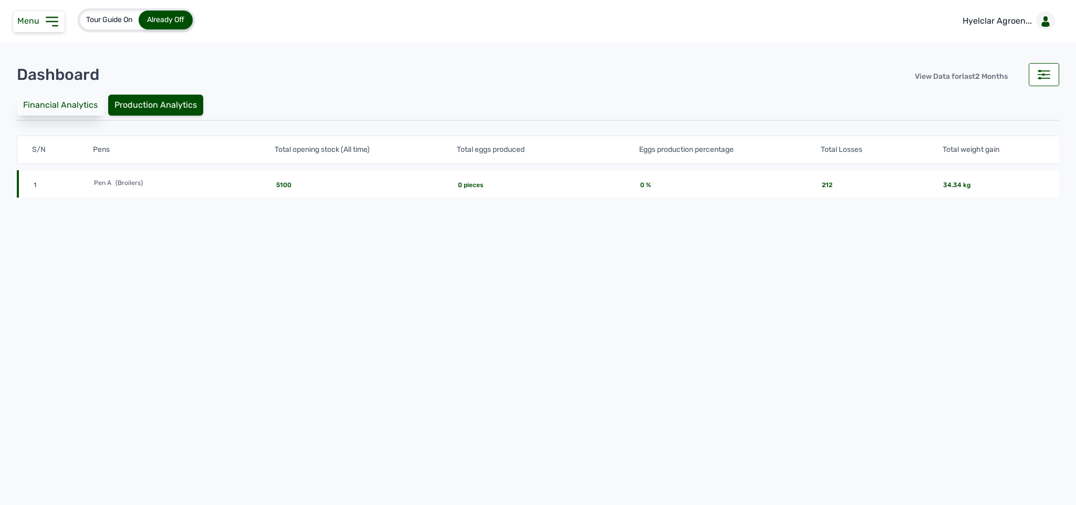
click at [76, 108] on div "Financial Analytics" at bounding box center [60, 105] width 87 height 21
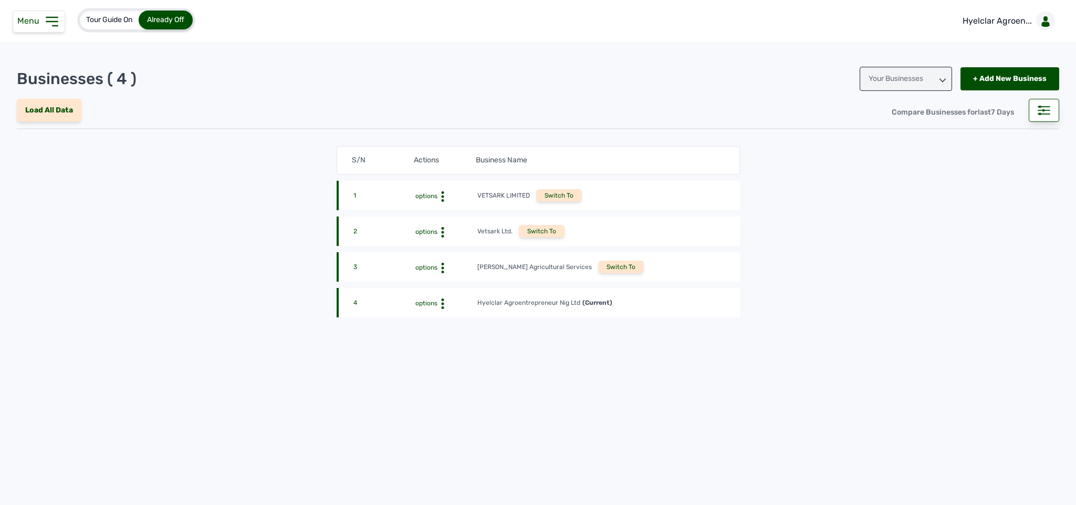
click at [536, 266] on div "Switch To" at bounding box center [621, 267] width 46 height 13
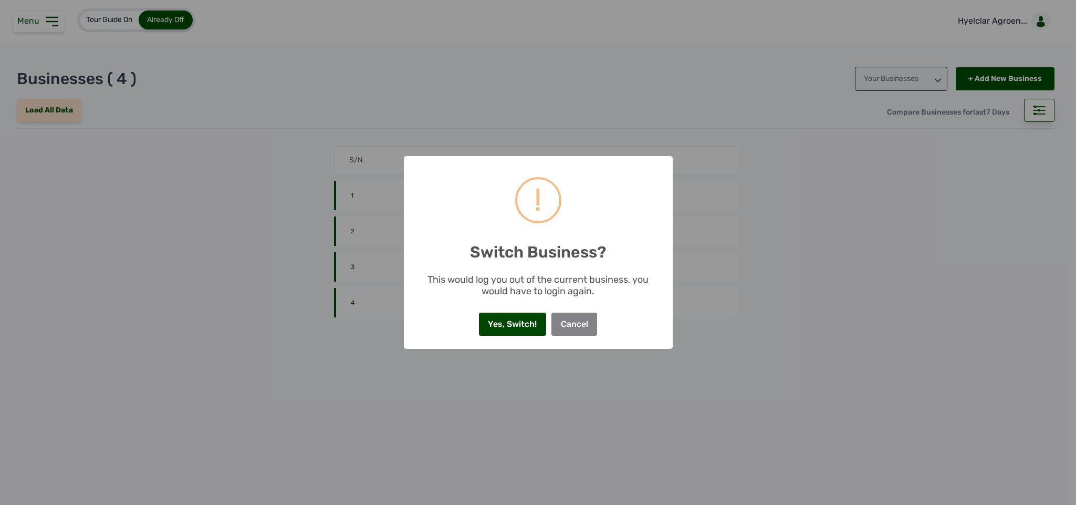
click at [515, 327] on button "Yes, Switch!" at bounding box center [512, 324] width 67 height 23
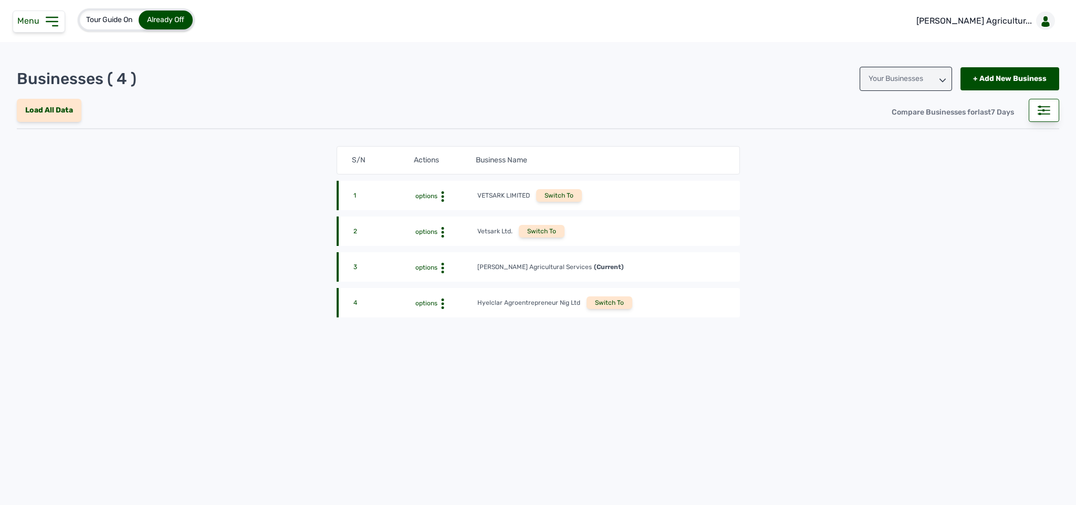
click at [59, 24] on icon at bounding box center [52, 21] width 17 height 17
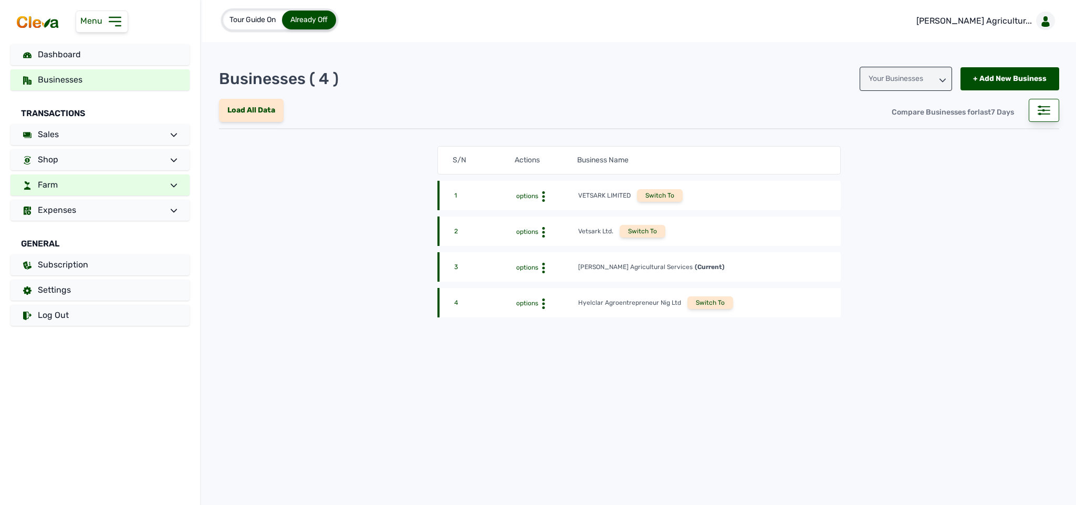
click at [79, 190] on link "Farm" at bounding box center [100, 184] width 179 height 21
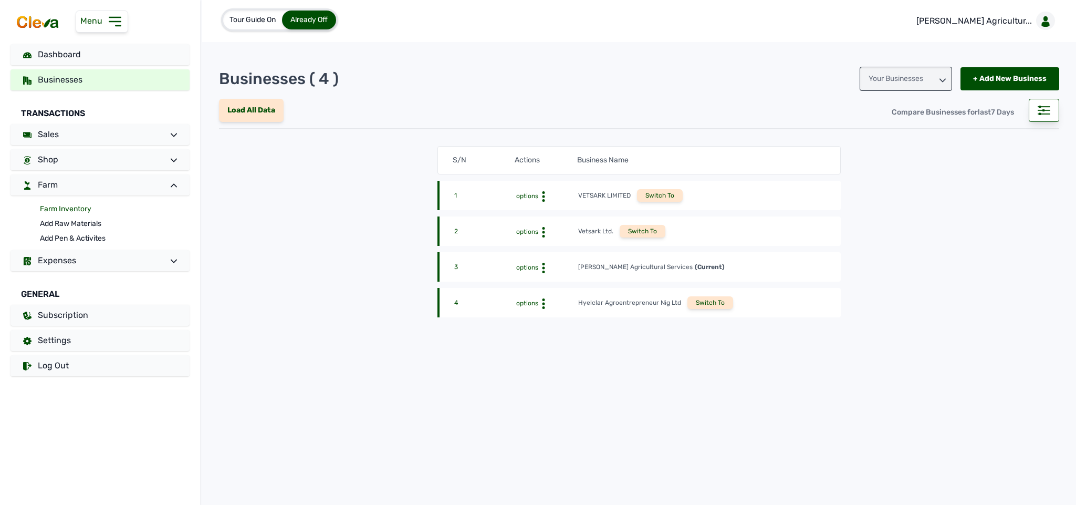
click at [79, 208] on link "Farm Inventory" at bounding box center [115, 209] width 150 height 15
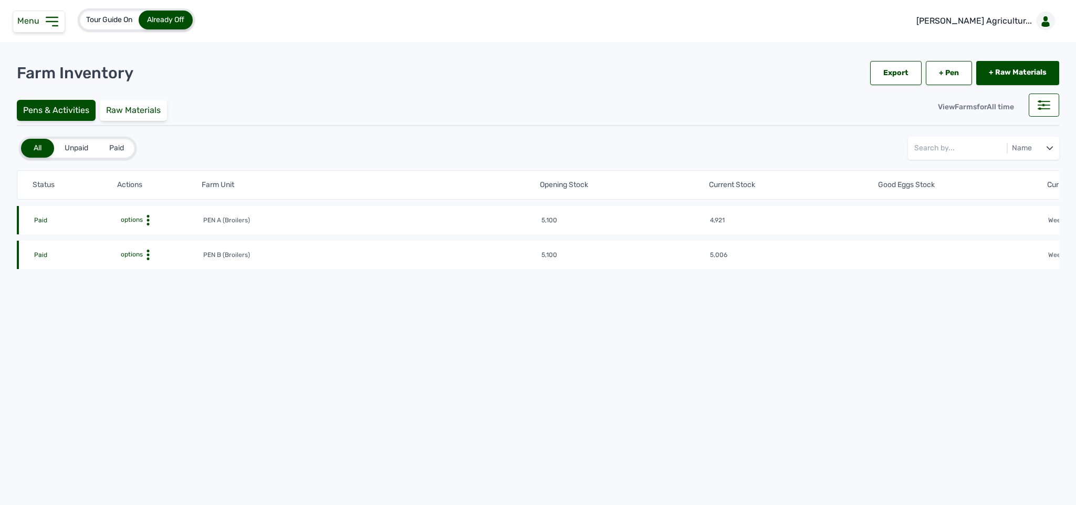
click at [146, 220] on icon at bounding box center [148, 220] width 11 height 11
click at [154, 236] on div "Farm Activities" at bounding box center [164, 236] width 75 height 13
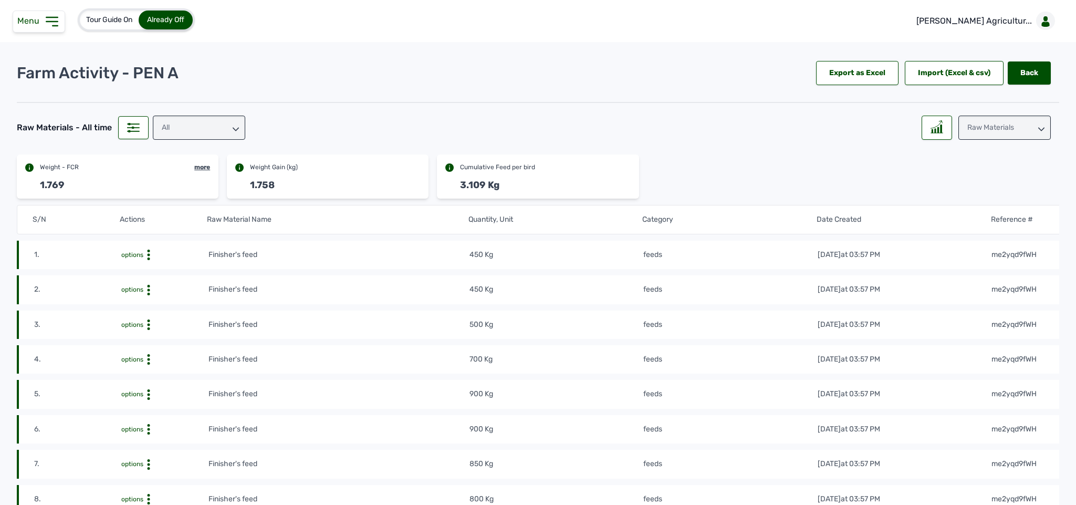
click at [49, 14] on icon at bounding box center [52, 21] width 17 height 17
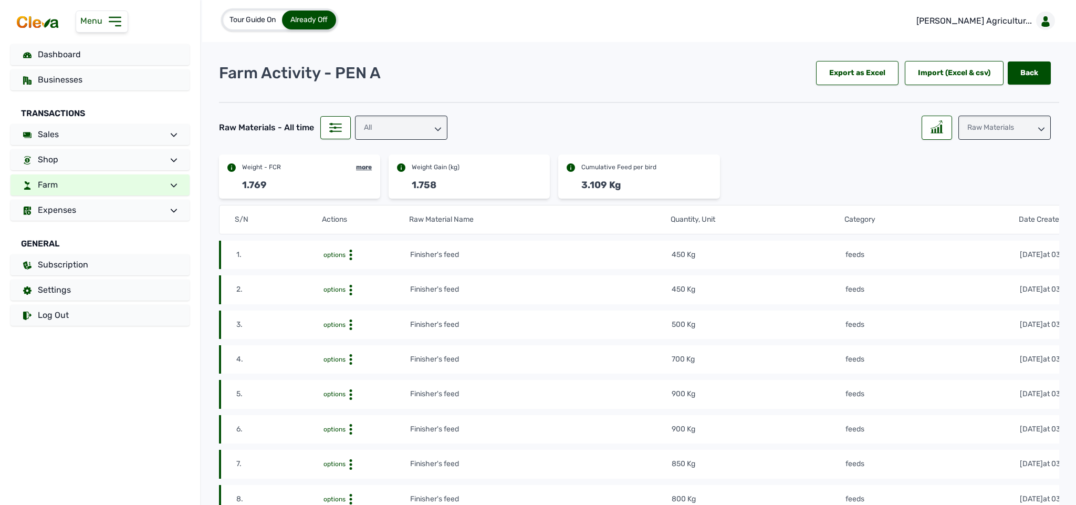
click at [48, 189] on span "Farm" at bounding box center [48, 185] width 20 height 10
click at [54, 203] on link "Farm Inventory" at bounding box center [115, 209] width 150 height 15
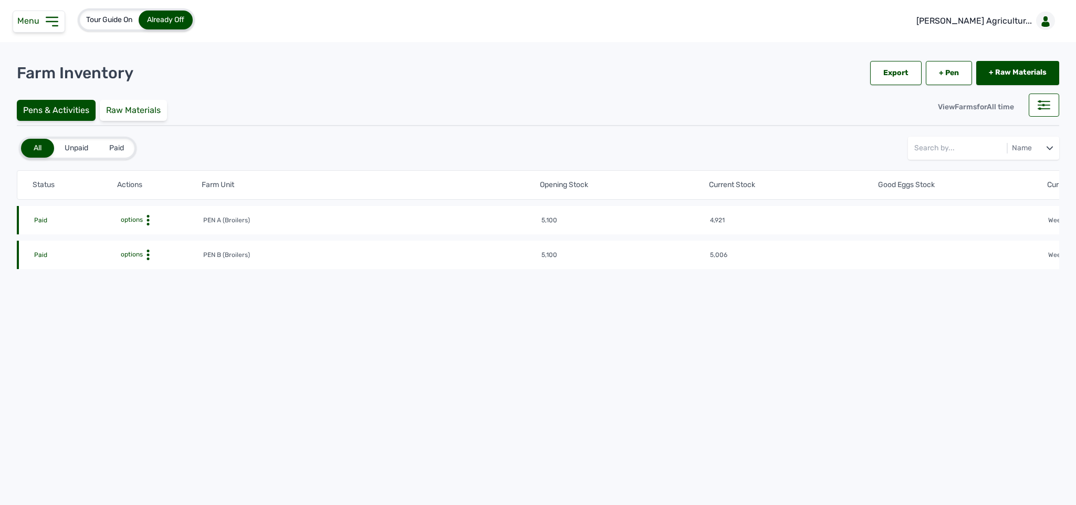
click at [145, 225] on icon at bounding box center [148, 220] width 11 height 11
click at [148, 273] on div "Farm Activities" at bounding box center [164, 271] width 75 height 13
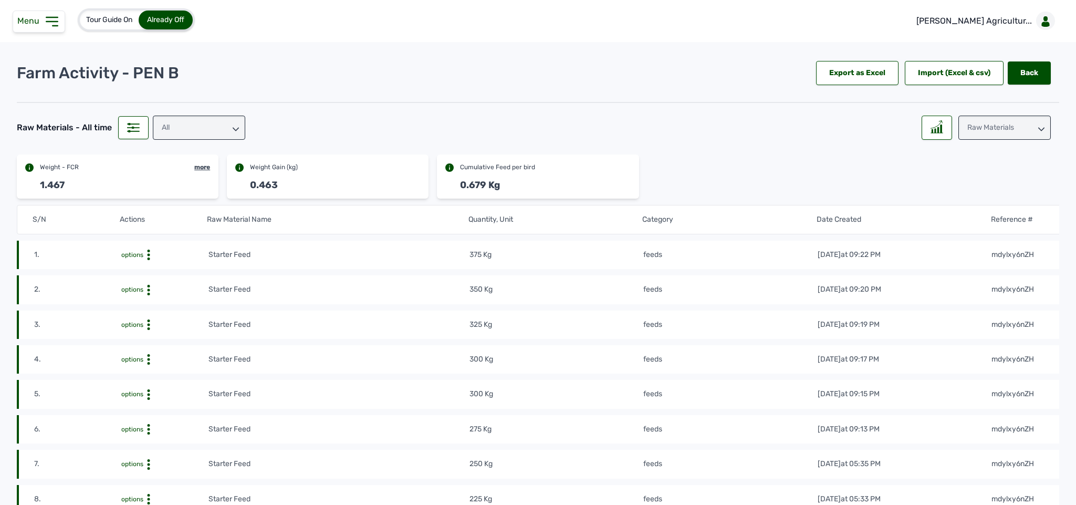
click at [148, 252] on circle at bounding box center [148, 251] width 3 height 3
click at [152, 270] on div "Delete" at bounding box center [169, 271] width 75 height 13
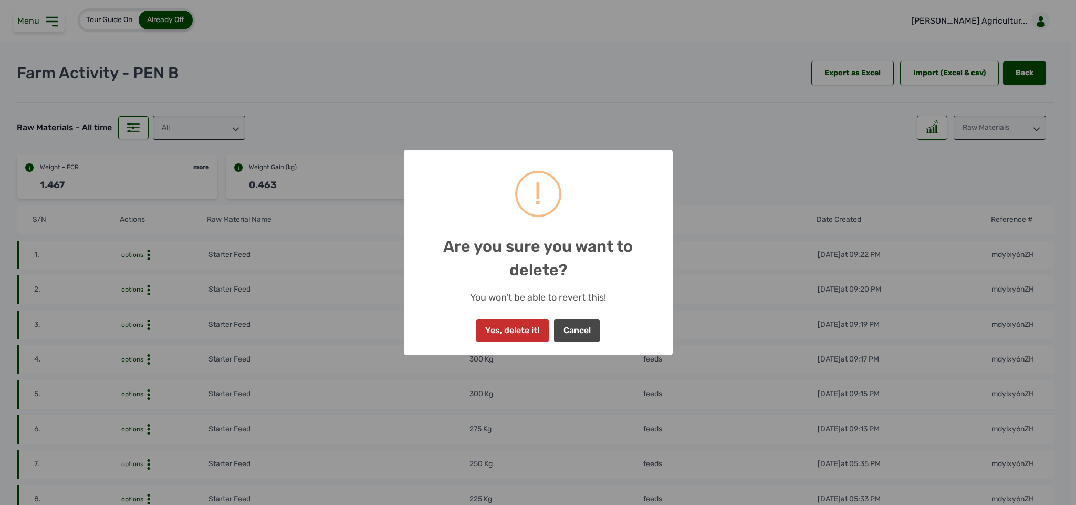
click at [528, 327] on button "Yes, delete it!" at bounding box center [512, 330] width 72 height 23
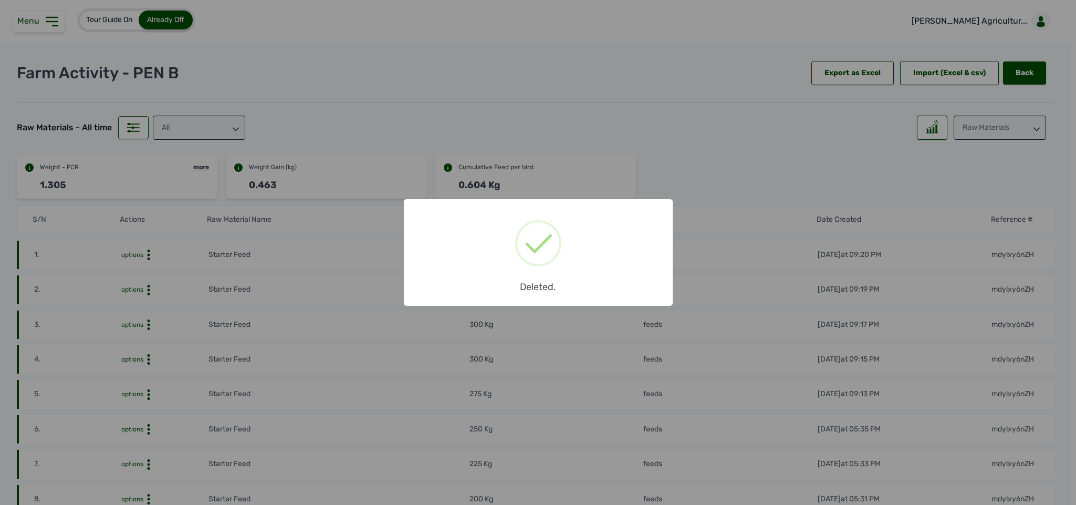
click at [144, 261] on div "× Deleted. OK No Cancel" at bounding box center [538, 252] width 1076 height 505
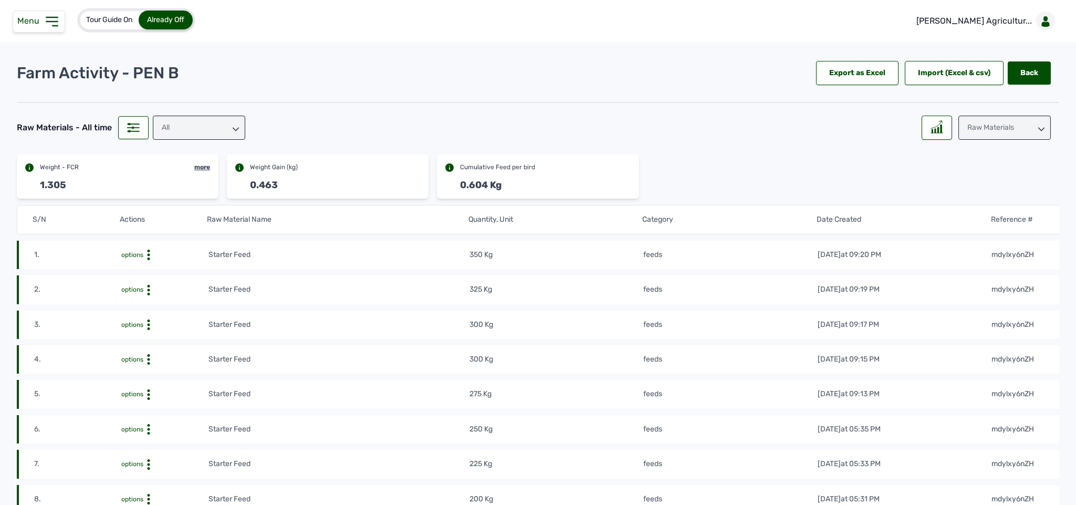
click at [147, 254] on icon at bounding box center [148, 255] width 11 height 11
click at [147, 277] on div "Delete" at bounding box center [169, 271] width 75 height 13
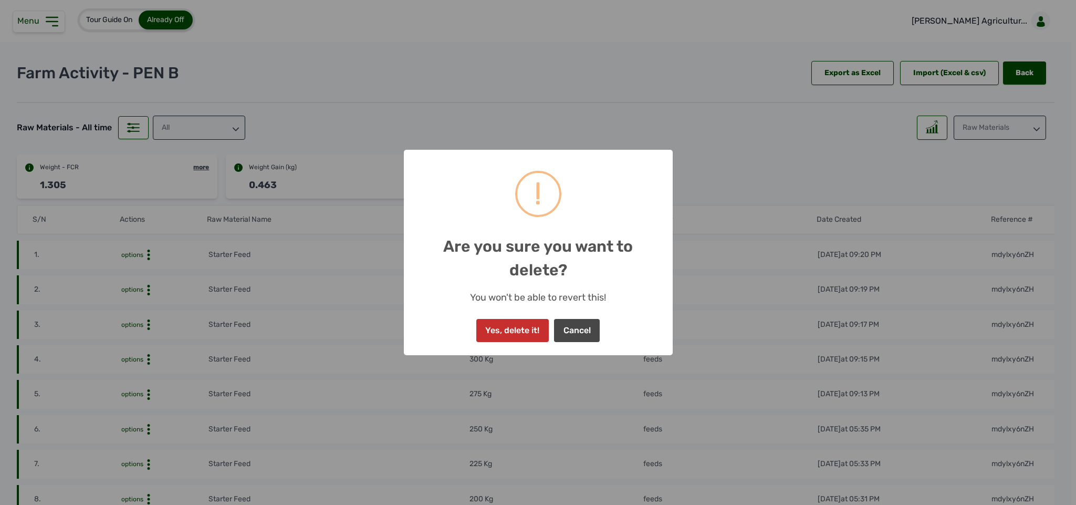
click at [500, 333] on button "Yes, delete it!" at bounding box center [512, 330] width 72 height 23
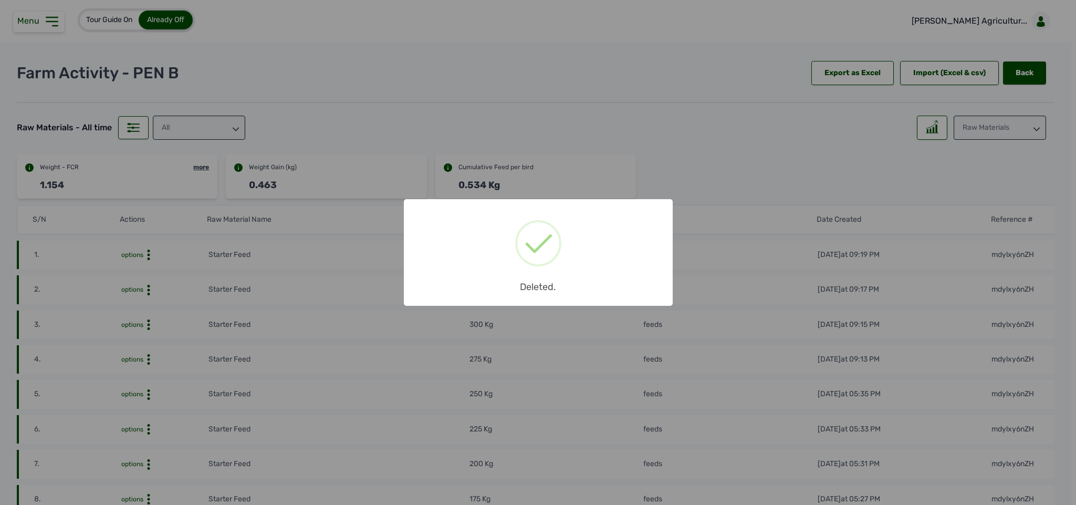
click at [146, 254] on div "× Deleted. OK No Cancel" at bounding box center [538, 252] width 1076 height 505
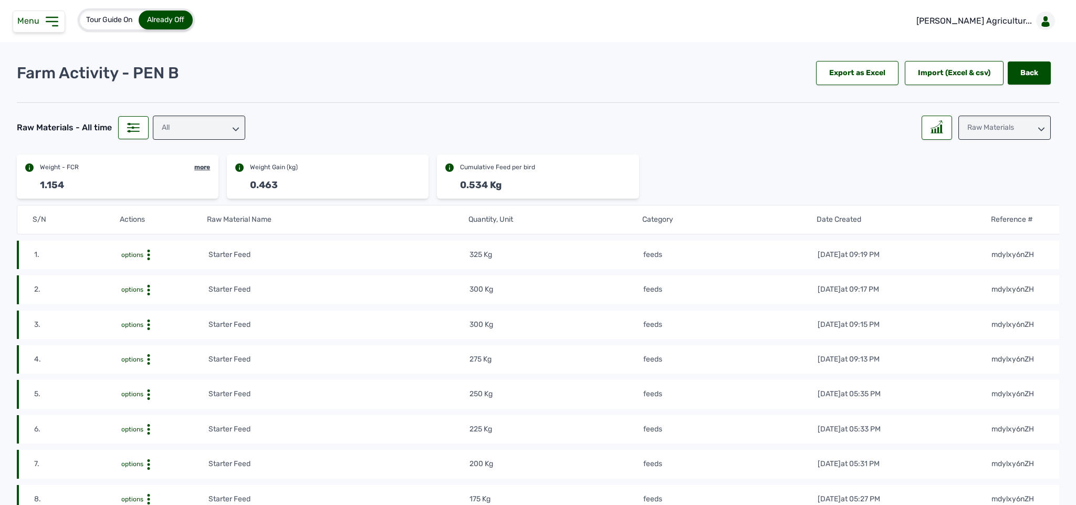
click at [146, 254] on icon at bounding box center [148, 255] width 11 height 11
click at [159, 267] on div "Delete" at bounding box center [169, 271] width 75 height 13
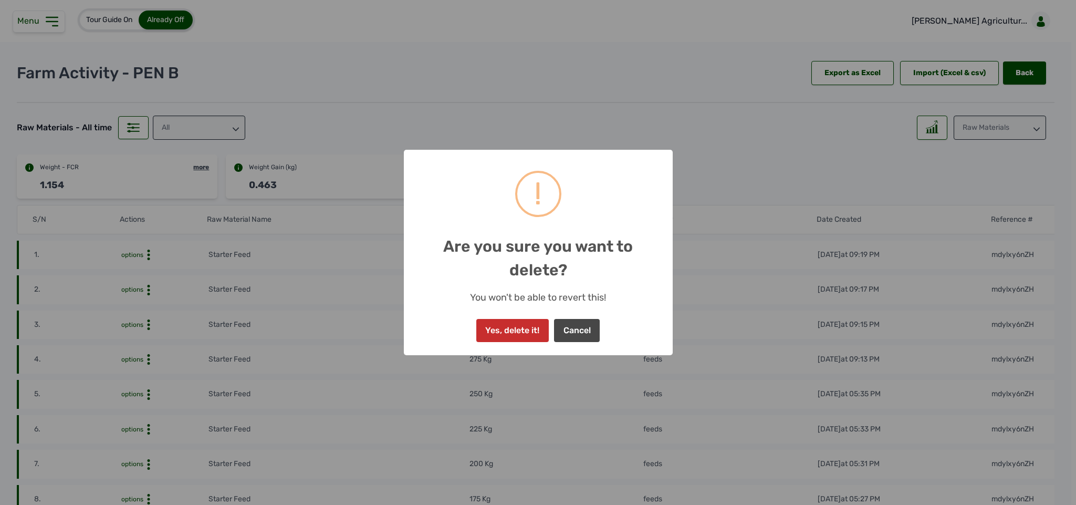
click at [503, 331] on button "Yes, delete it!" at bounding box center [512, 330] width 72 height 23
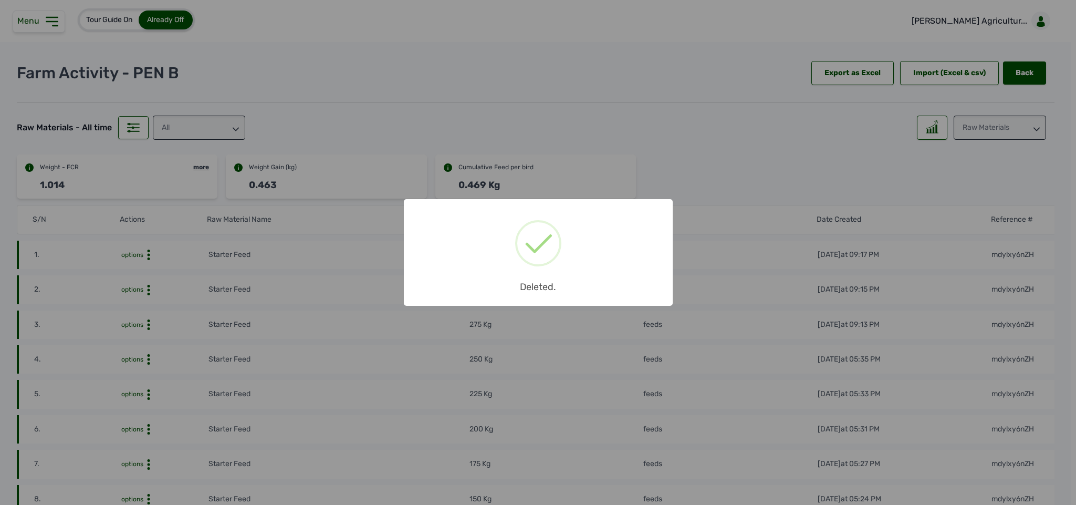
click at [117, 130] on div "× Deleted. OK No Cancel" at bounding box center [538, 252] width 1076 height 505
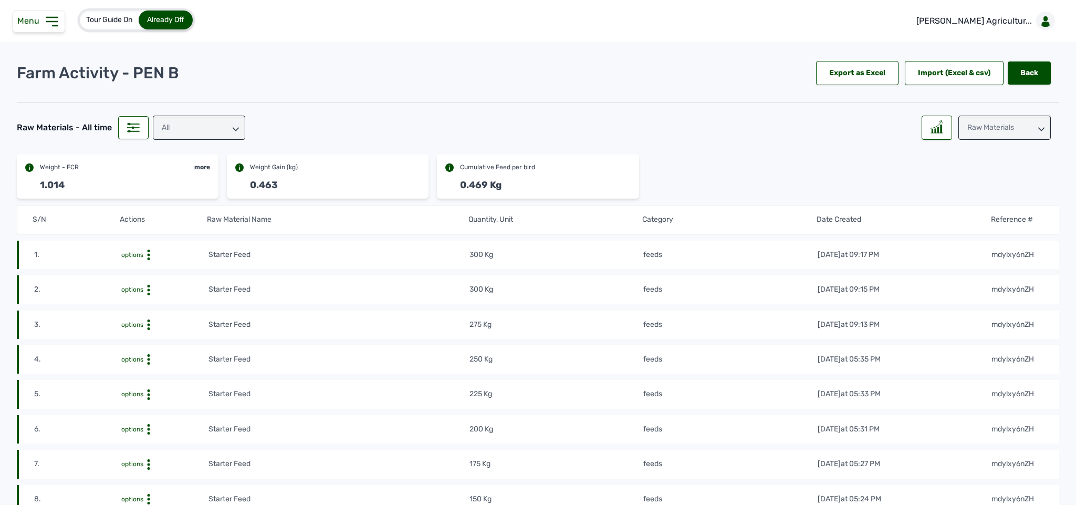
click at [164, 128] on div "All" at bounding box center [199, 128] width 92 height 24
click at [150, 254] on icon at bounding box center [148, 255] width 11 height 11
click at [153, 272] on div "Delete" at bounding box center [169, 271] width 75 height 13
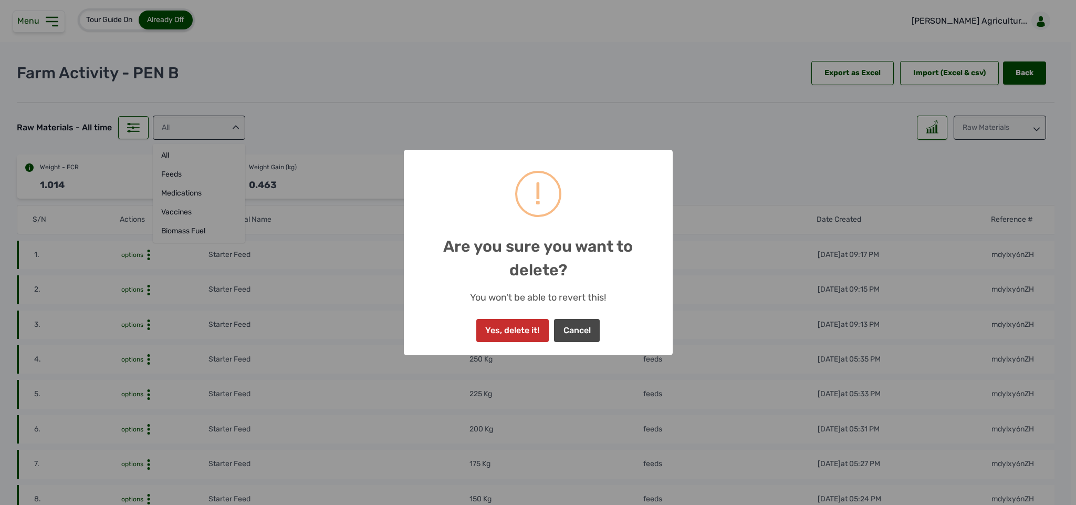
click at [534, 327] on button "Yes, delete it!" at bounding box center [512, 330] width 72 height 23
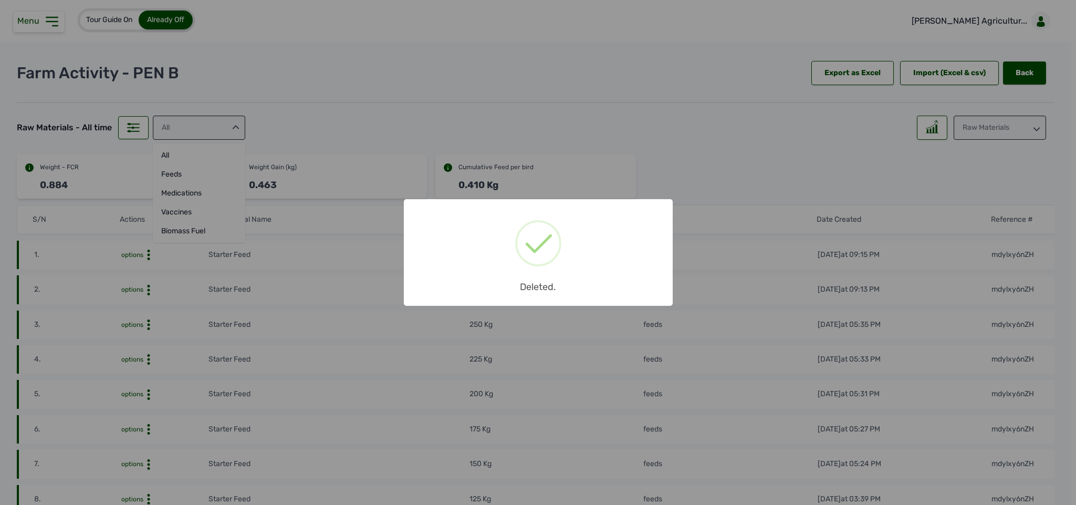
click at [144, 257] on div "× Deleted. OK No Cancel" at bounding box center [538, 252] width 1076 height 505
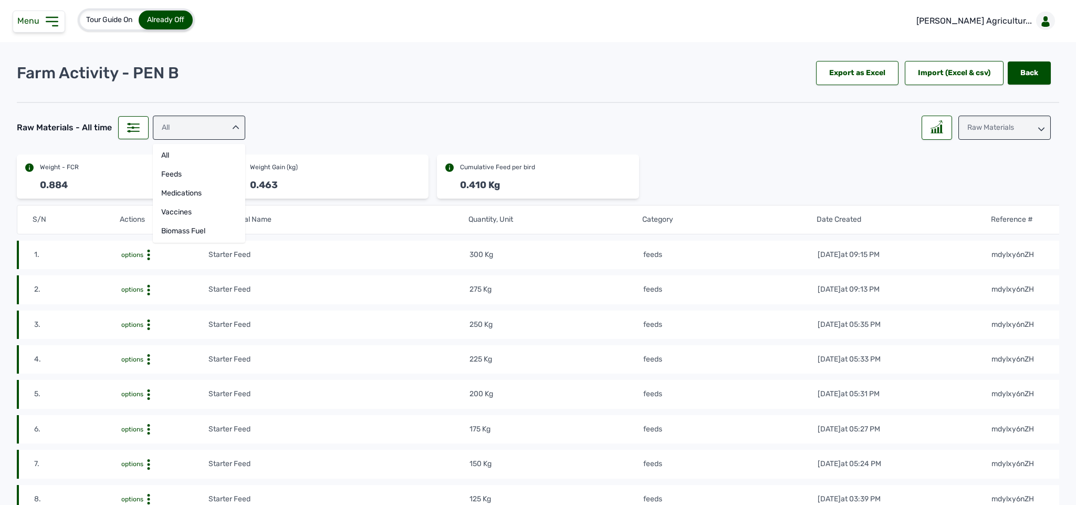
click at [144, 257] on icon at bounding box center [148, 255] width 11 height 11
click at [160, 268] on div "Delete" at bounding box center [169, 271] width 75 height 13
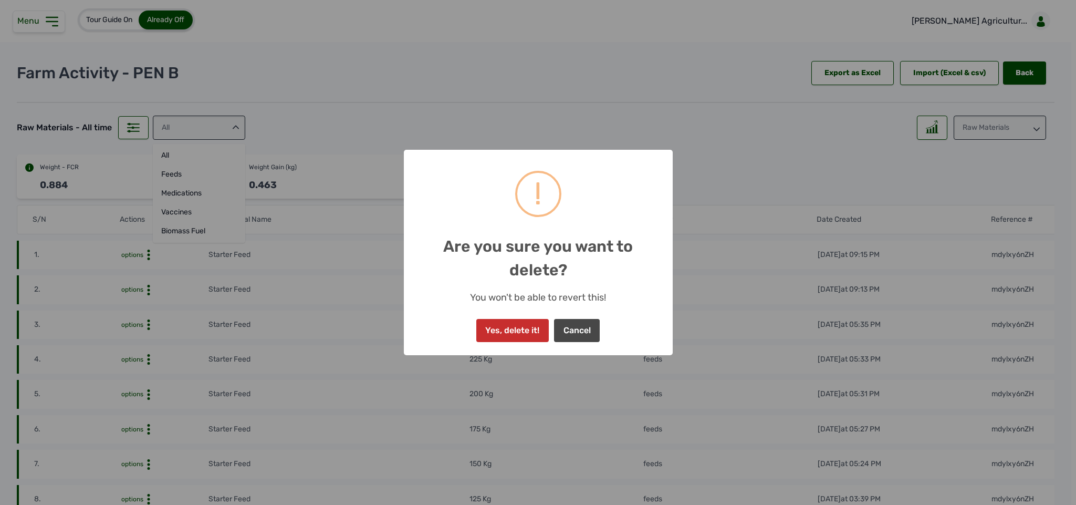
click at [508, 327] on button "Yes, delete it!" at bounding box center [512, 330] width 72 height 23
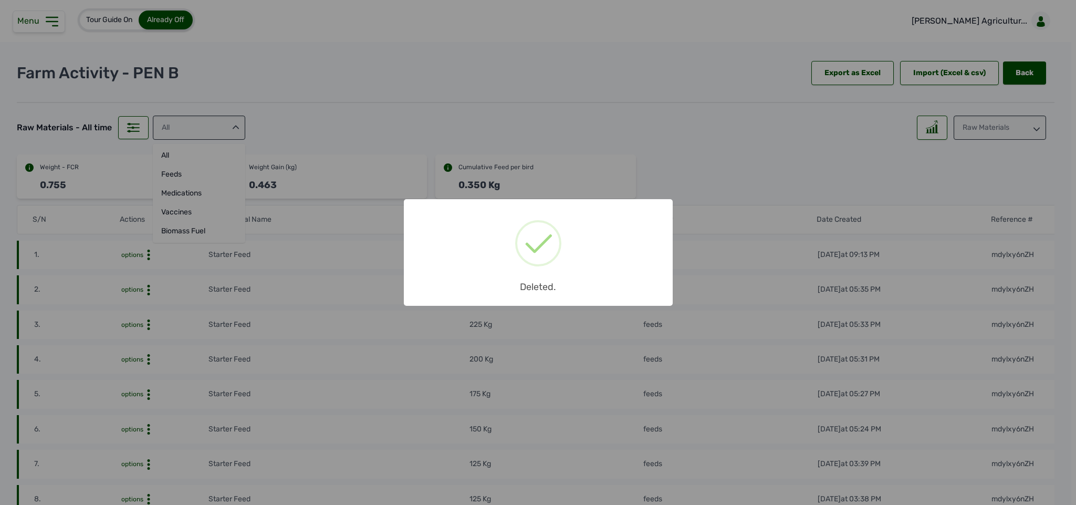
click at [149, 254] on div "× Deleted. OK No Cancel" at bounding box center [538, 252] width 1076 height 505
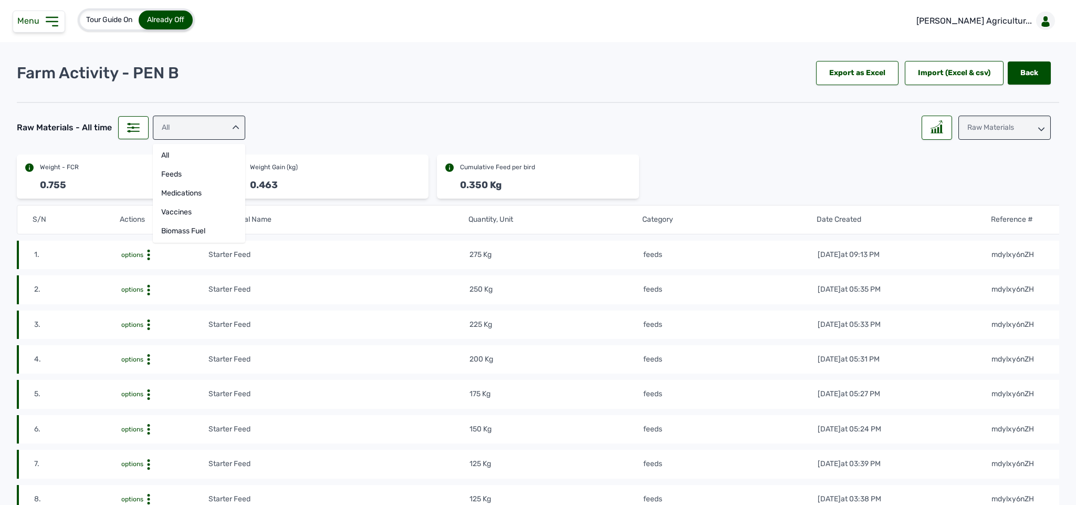
click at [149, 254] on icon at bounding box center [148, 255] width 11 height 11
click at [172, 269] on div "Delete" at bounding box center [169, 271] width 75 height 13
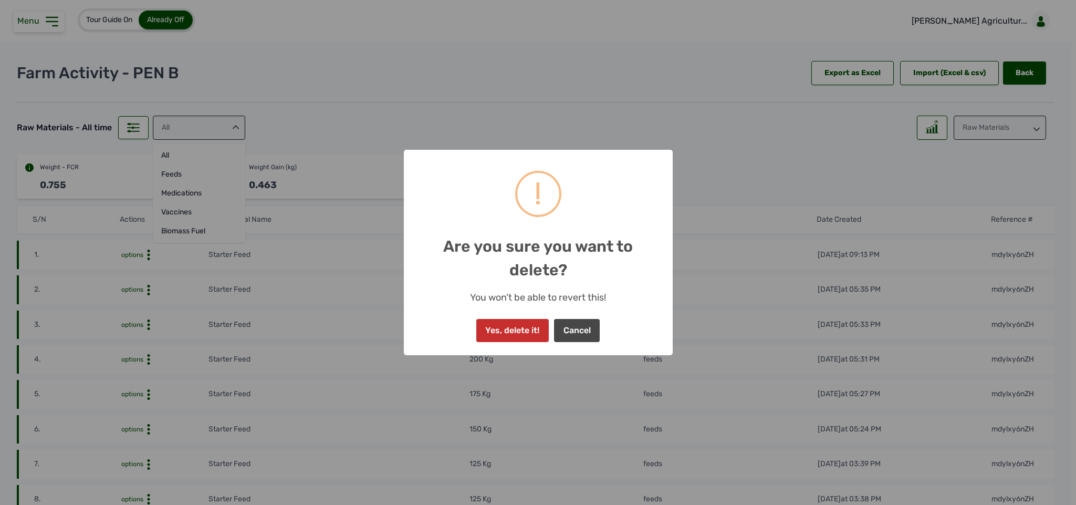
click at [514, 329] on button "Yes, delete it!" at bounding box center [512, 330] width 72 height 23
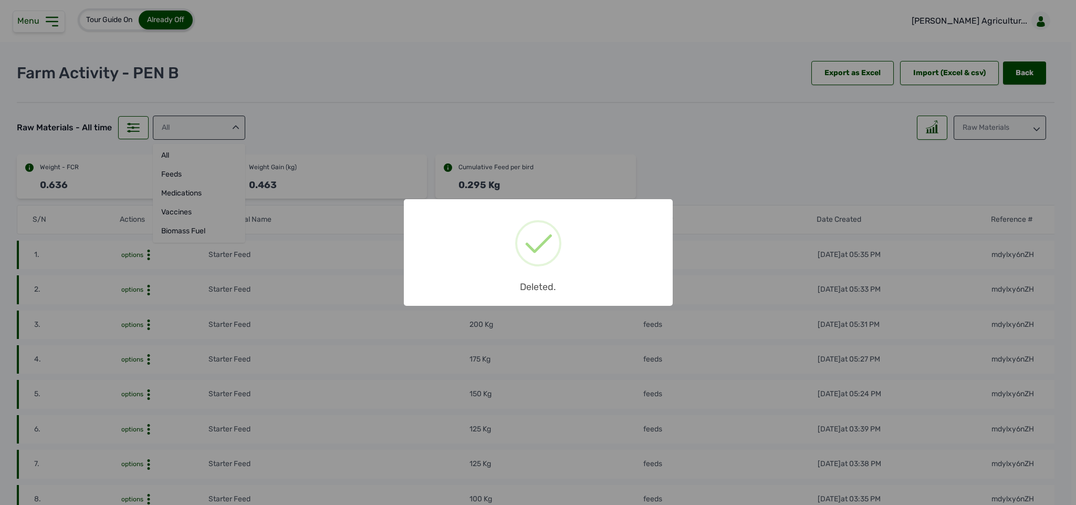
click at [147, 254] on div "× Deleted. OK No Cancel" at bounding box center [538, 252] width 1076 height 505
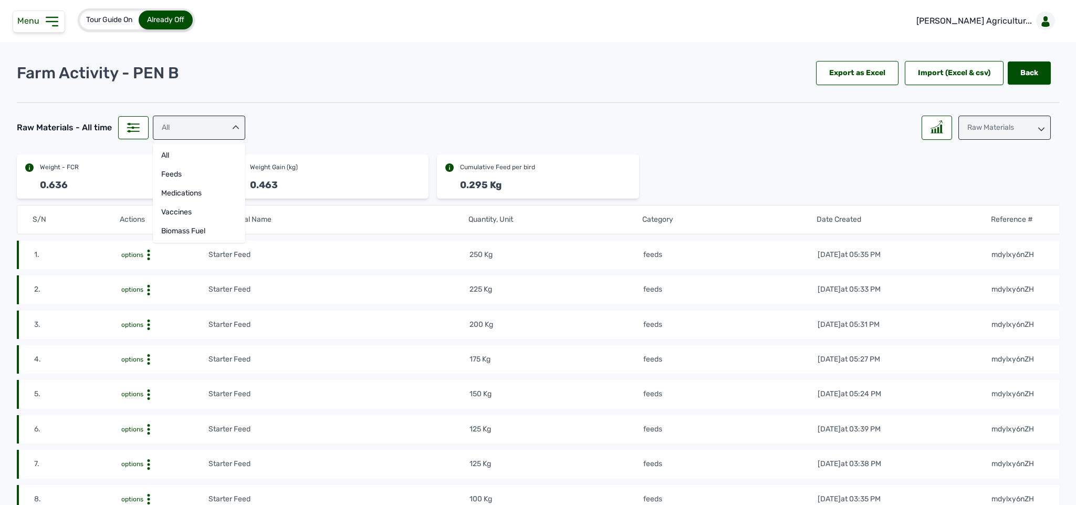
click at [147, 254] on icon at bounding box center [148, 255] width 11 height 11
click at [169, 267] on div "Delete" at bounding box center [169, 271] width 75 height 13
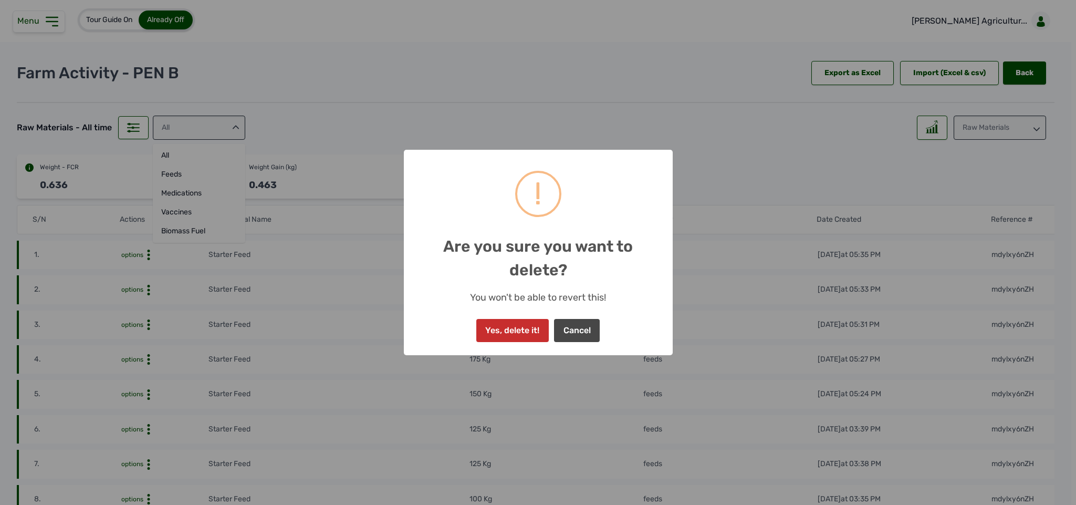
click at [517, 329] on button "Yes, delete it!" at bounding box center [512, 330] width 72 height 23
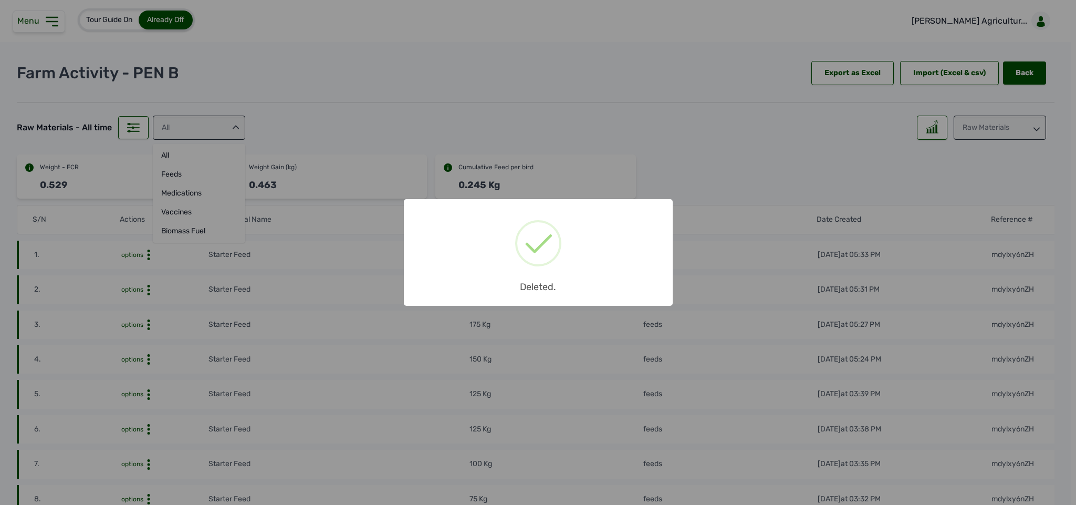
click at [144, 260] on div "× Deleted. OK No Cancel" at bounding box center [538, 252] width 1076 height 505
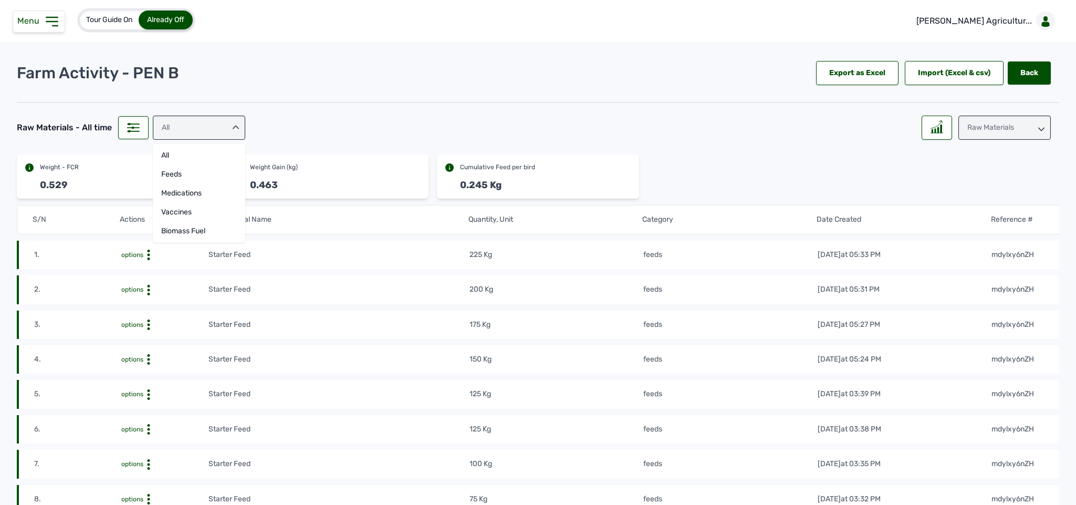
click at [147, 258] on icon at bounding box center [148, 255] width 11 height 11
click at [149, 263] on div "Delete" at bounding box center [170, 271] width 76 height 22
click at [150, 273] on div "Delete" at bounding box center [169, 271] width 75 height 13
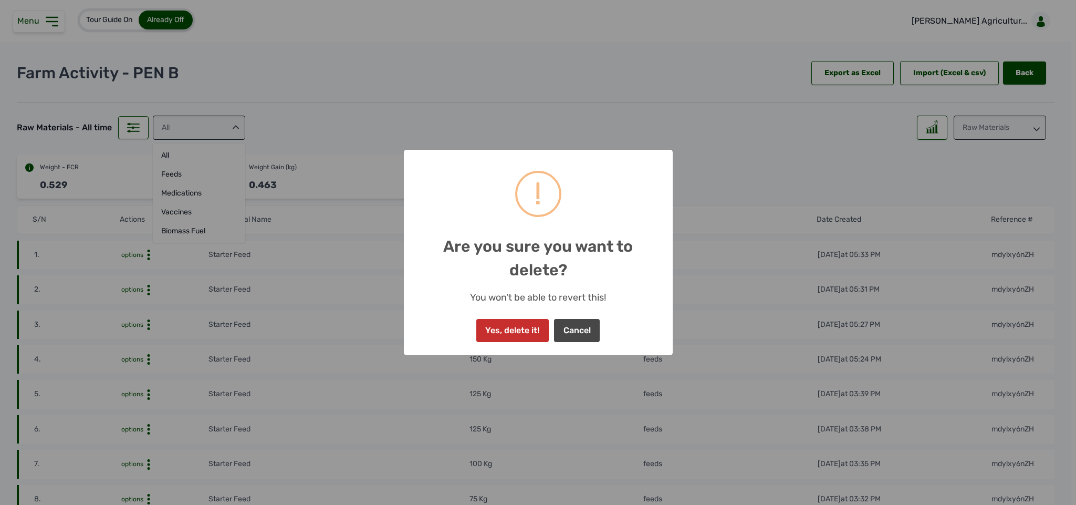
click at [513, 320] on button "Yes, delete it!" at bounding box center [512, 330] width 72 height 23
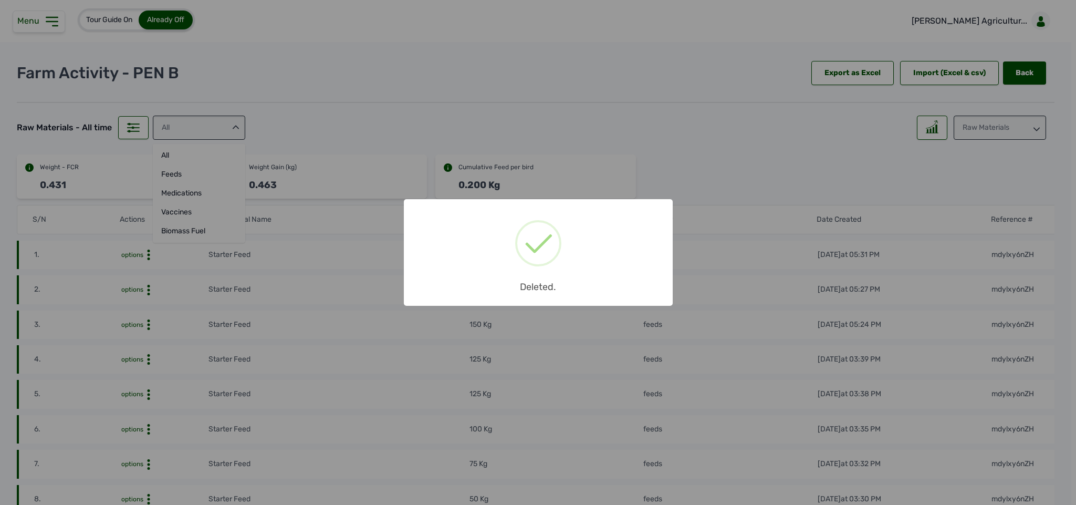
click at [147, 257] on div "× Deleted. OK No Cancel" at bounding box center [538, 252] width 1076 height 505
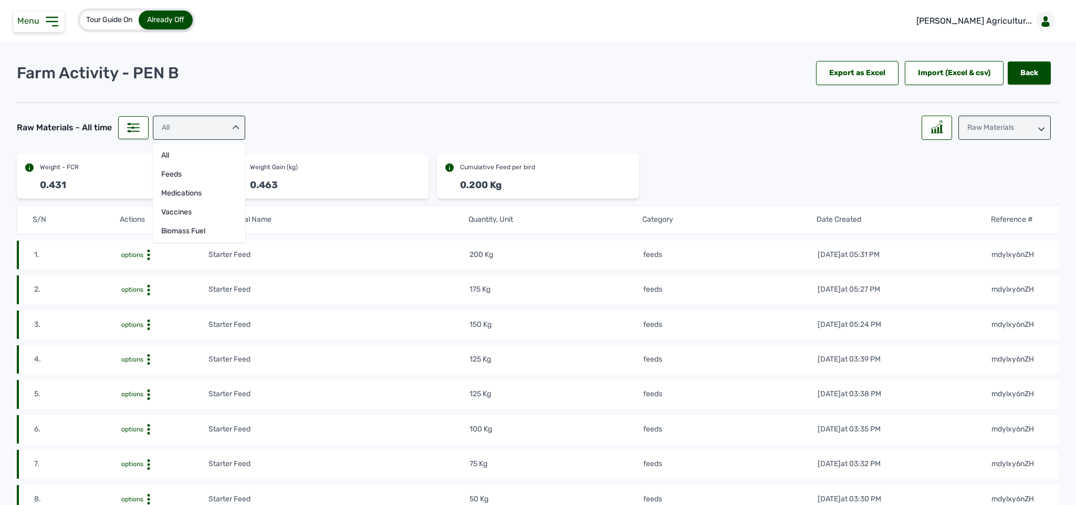
click at [147, 256] on circle at bounding box center [148, 255] width 3 height 3
click at [150, 276] on div "Delete" at bounding box center [169, 271] width 75 height 13
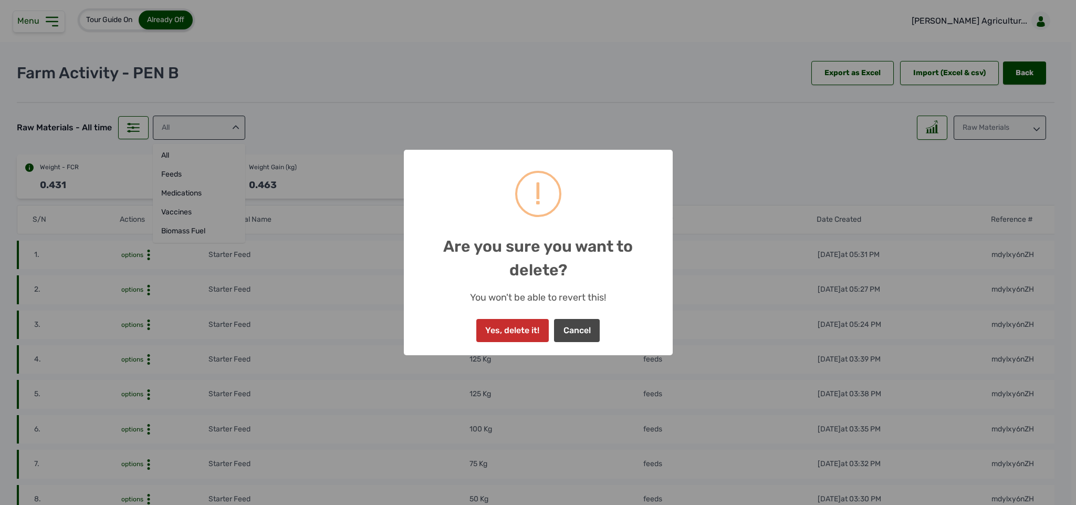
click at [528, 323] on button "Yes, delete it!" at bounding box center [512, 330] width 72 height 23
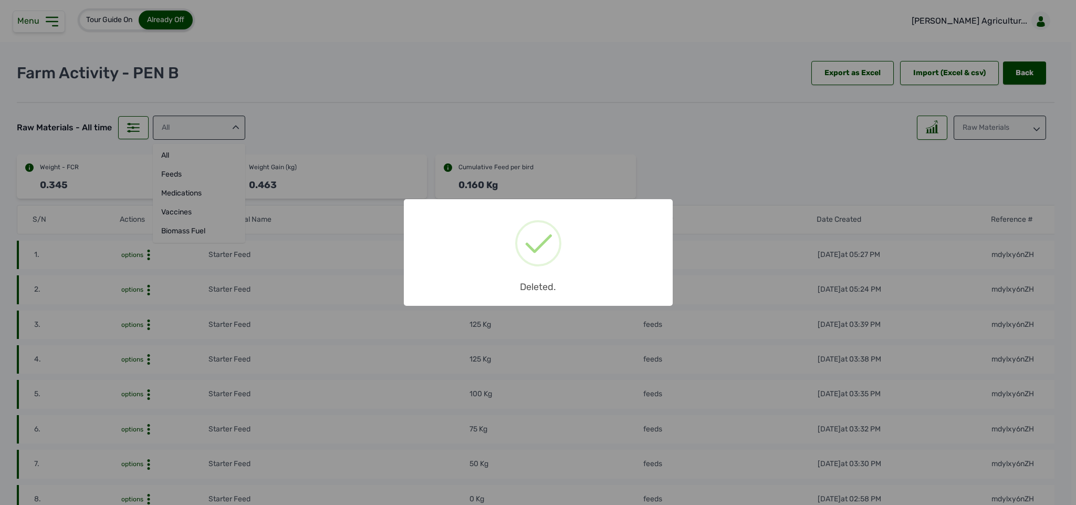
click at [43, 24] on div "× Deleted. OK No Cancel" at bounding box center [538, 252] width 1076 height 505
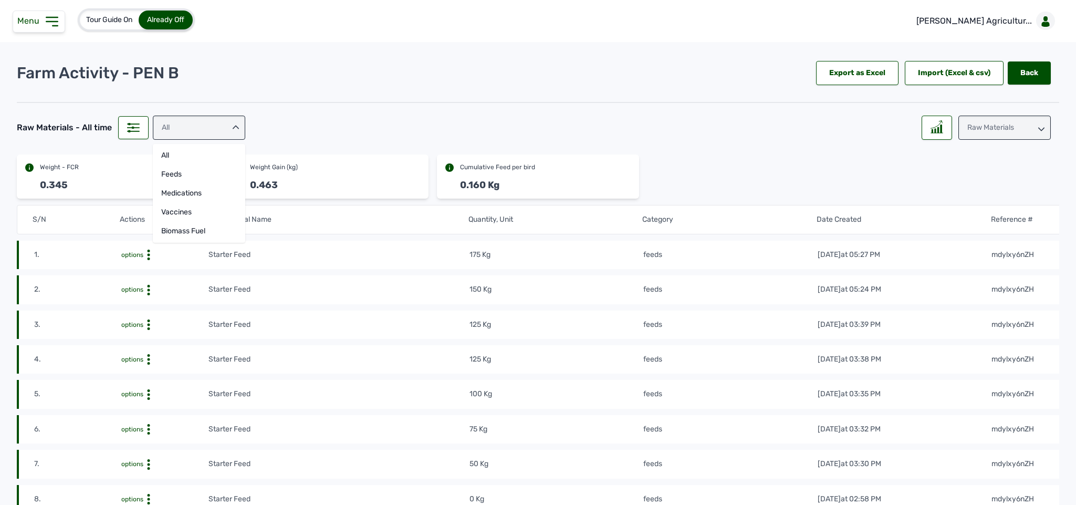
click at [57, 25] on icon at bounding box center [52, 21] width 17 height 17
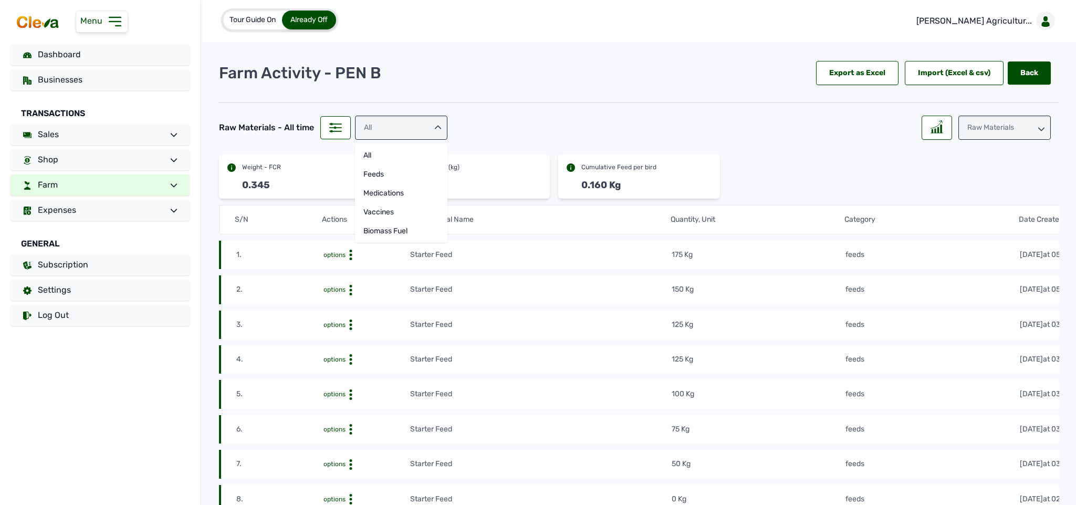
click at [65, 176] on link "Farm" at bounding box center [100, 184] width 179 height 21
click at [65, 224] on link "Add Raw Materials" at bounding box center [115, 223] width 150 height 15
select select
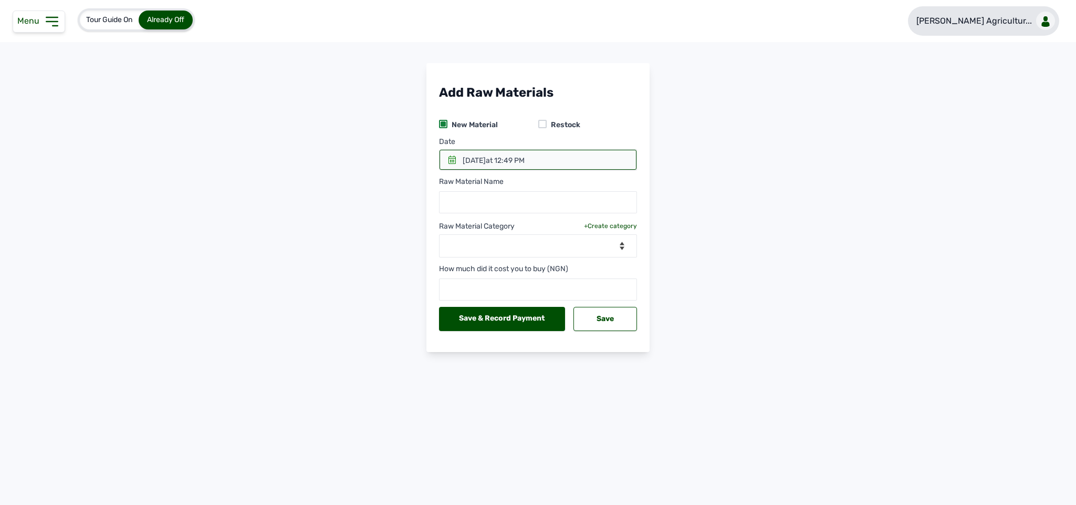
click at [1015, 26] on p "[PERSON_NAME] Agricultur..." at bounding box center [975, 21] width 116 height 13
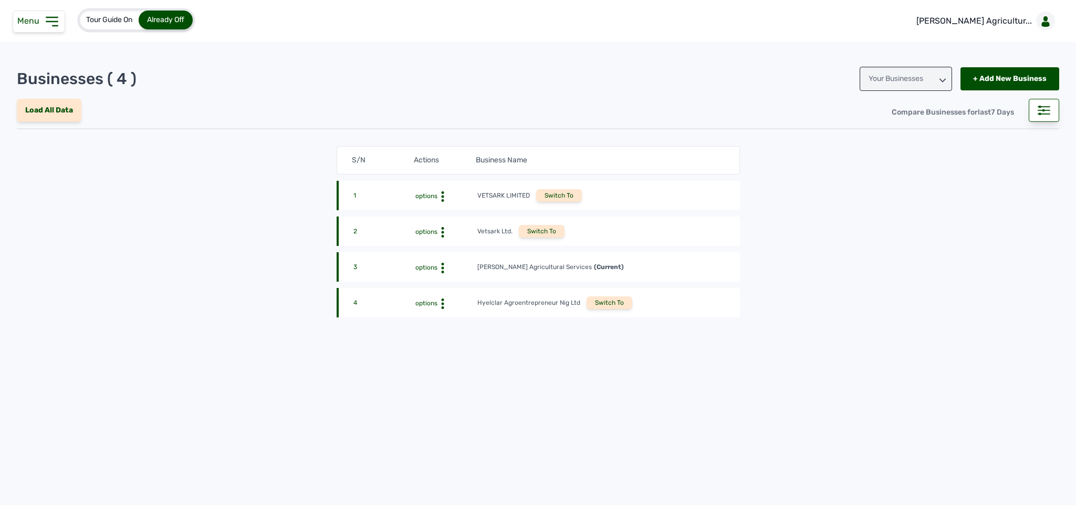
click at [52, 19] on icon at bounding box center [52, 21] width 17 height 17
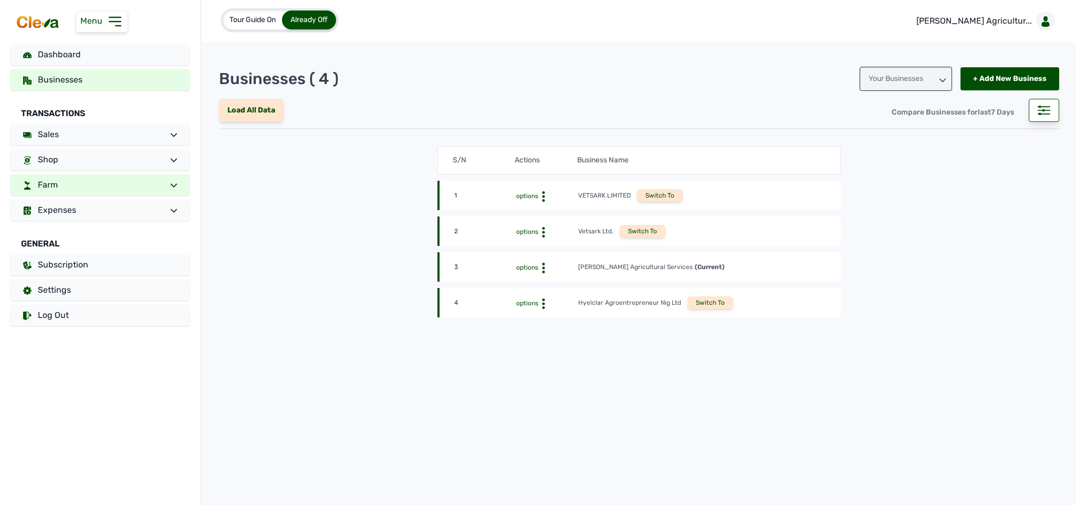
click at [78, 175] on link "Farm" at bounding box center [100, 184] width 179 height 21
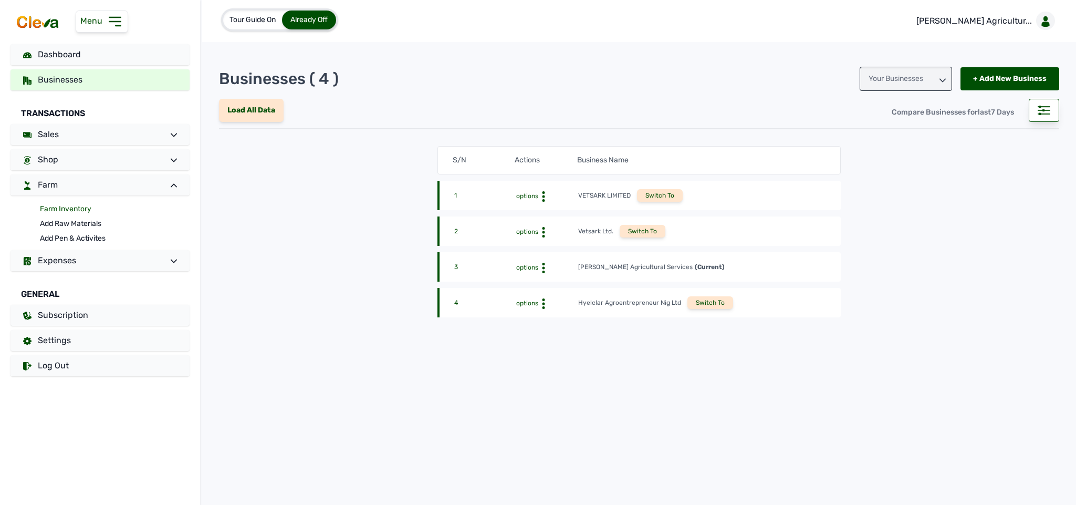
click at [63, 205] on link "Farm Inventory" at bounding box center [115, 209] width 150 height 15
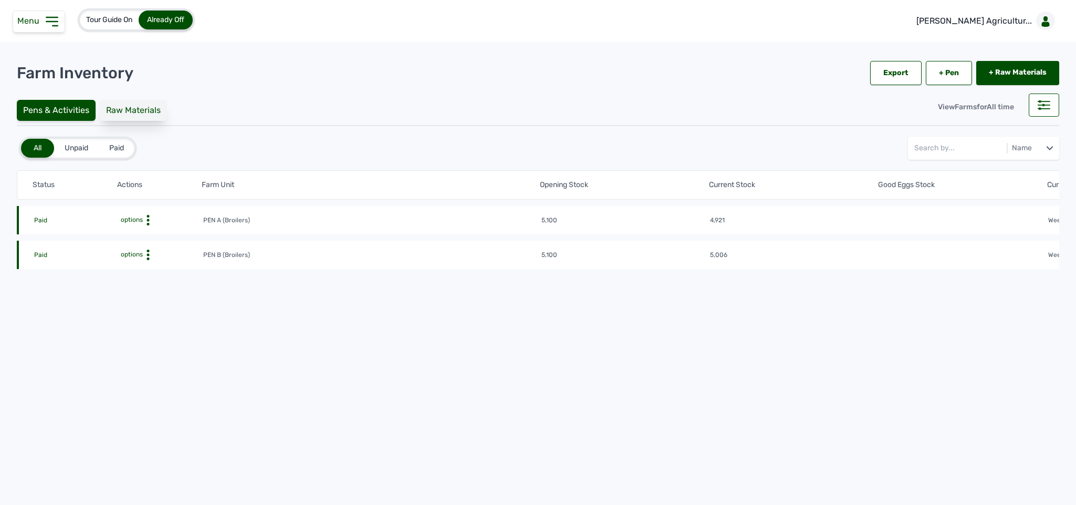
click at [128, 105] on div "Raw Materials" at bounding box center [133, 110] width 67 height 21
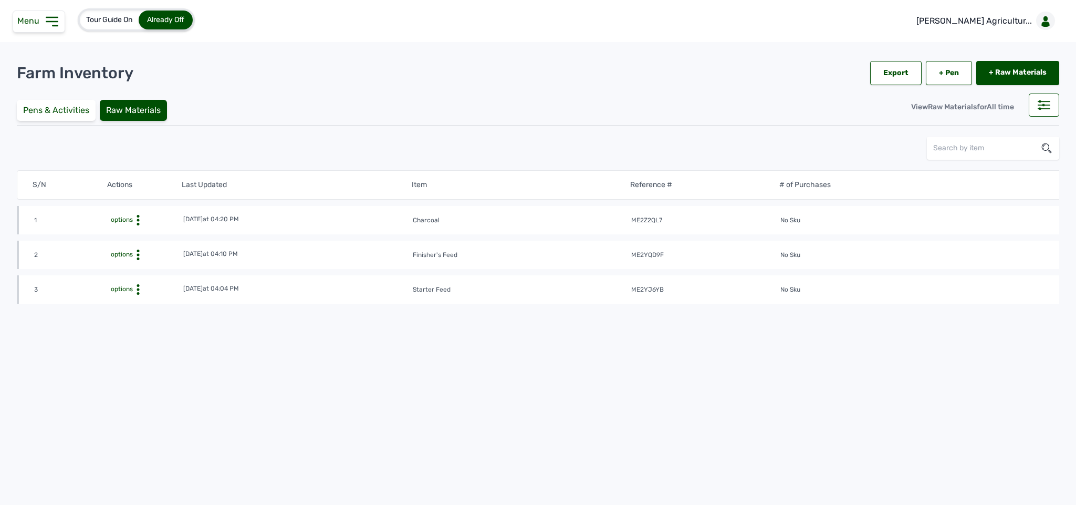
click at [136, 225] on icon at bounding box center [138, 220] width 11 height 11
click at [136, 303] on div "View" at bounding box center [144, 305] width 75 height 13
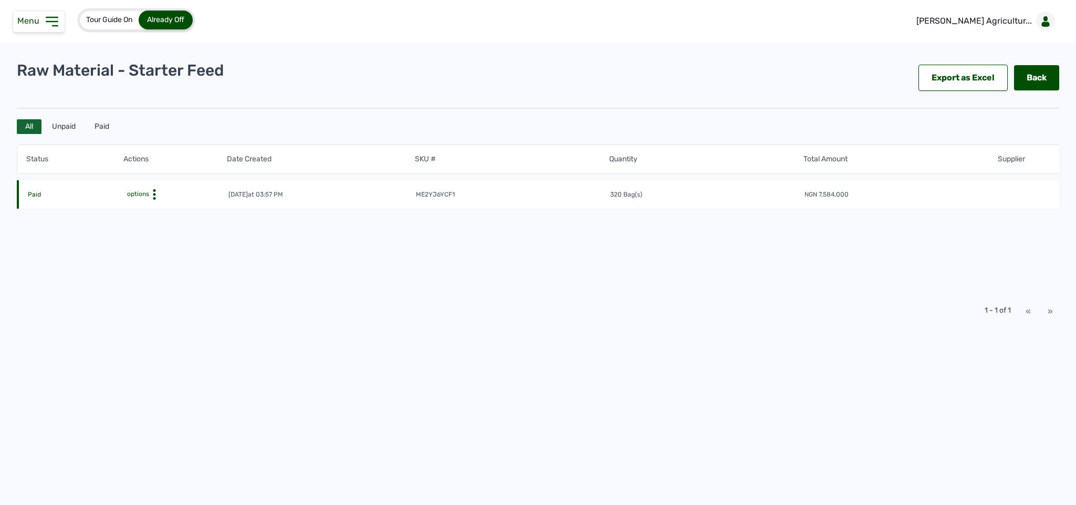
click at [150, 197] on icon at bounding box center [154, 194] width 11 height 11
click at [184, 208] on div "Edit" at bounding box center [183, 210] width 75 height 13
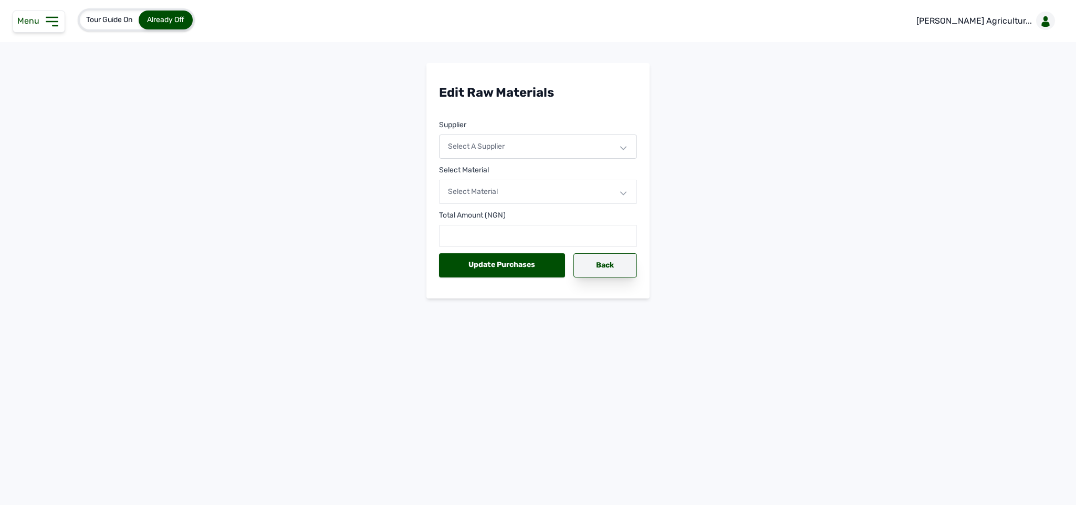
click at [596, 262] on div "Back" at bounding box center [606, 265] width 64 height 24
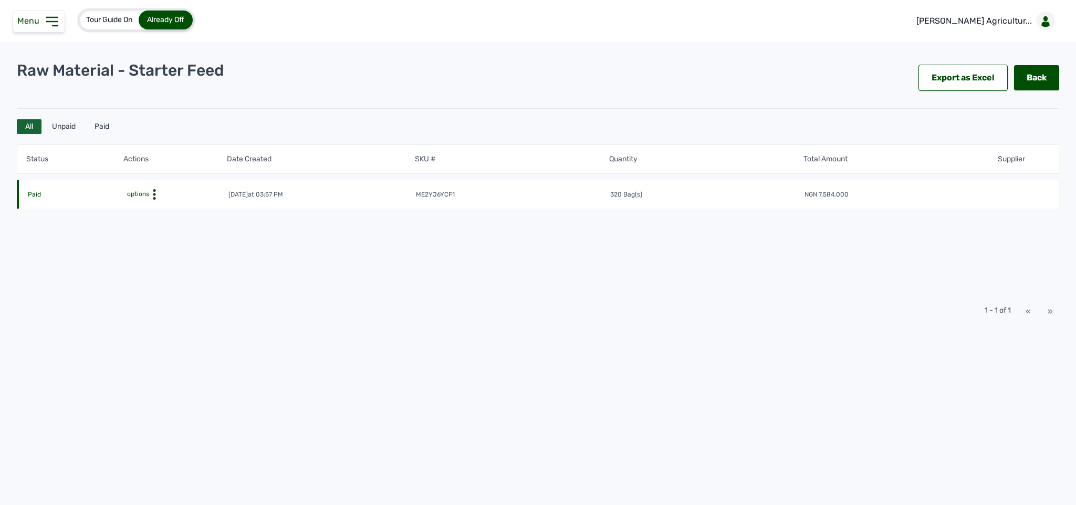
click at [48, 28] on icon at bounding box center [52, 21] width 17 height 17
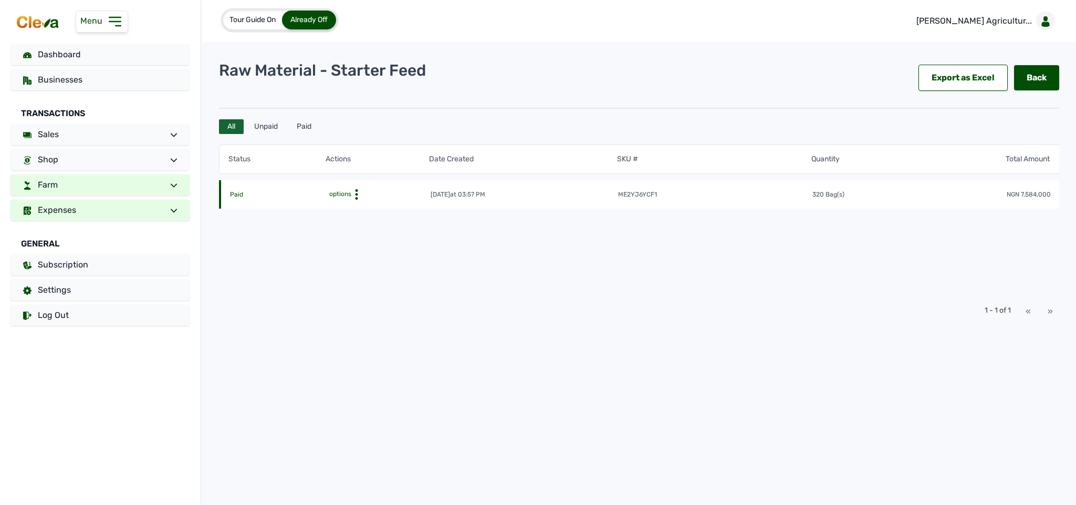
click at [73, 207] on span "Expenses" at bounding box center [57, 210] width 38 height 10
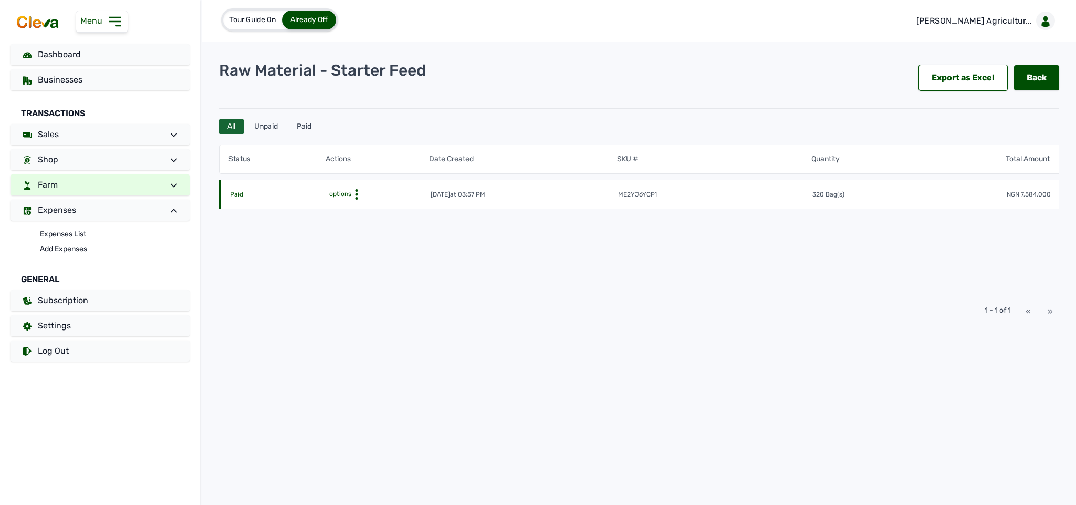
click at [76, 183] on link "Farm" at bounding box center [100, 184] width 179 height 21
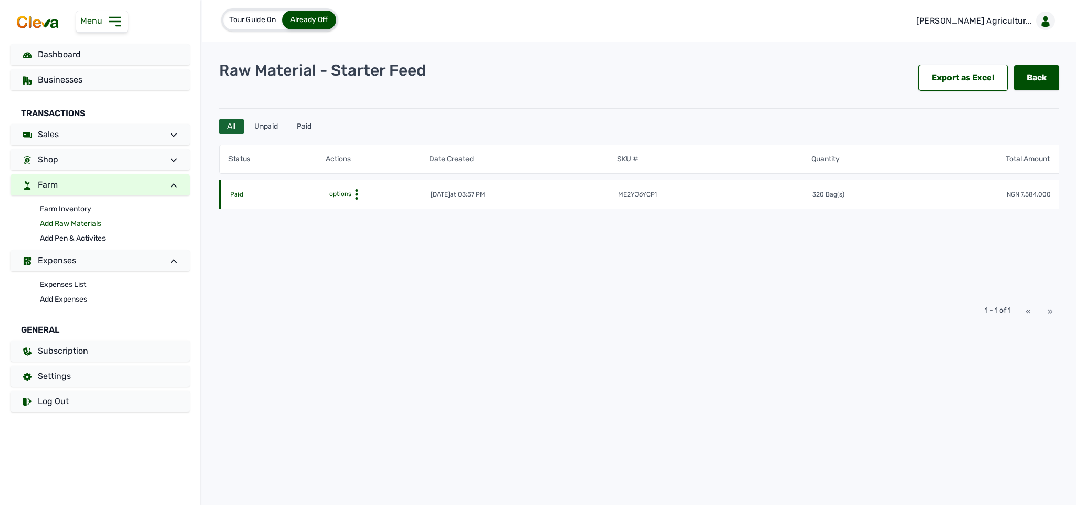
click at [68, 224] on link "Add Raw Materials" at bounding box center [115, 223] width 150 height 15
select select
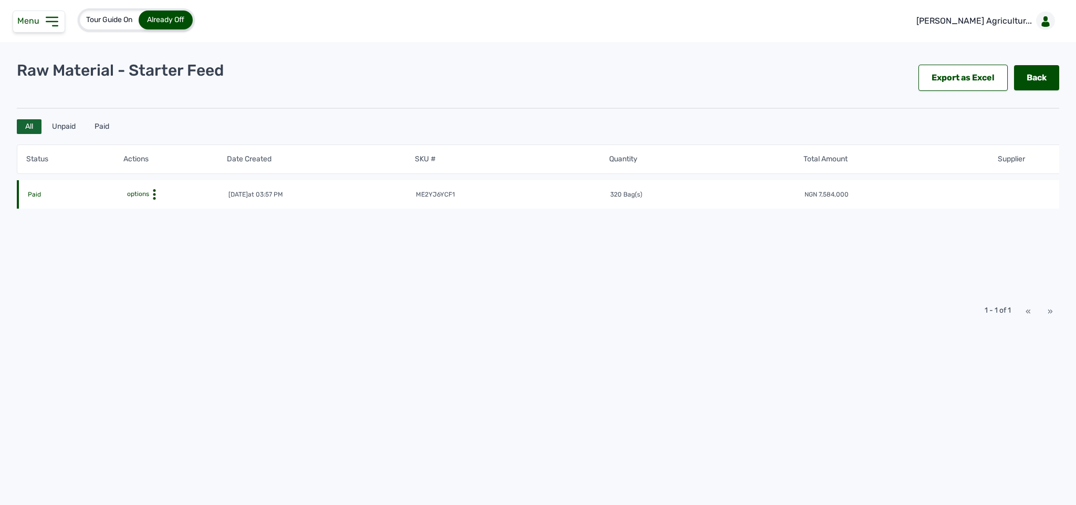
click at [151, 191] on icon at bounding box center [154, 194] width 11 height 11
click at [161, 221] on div "Payment History" at bounding box center [183, 223] width 75 height 13
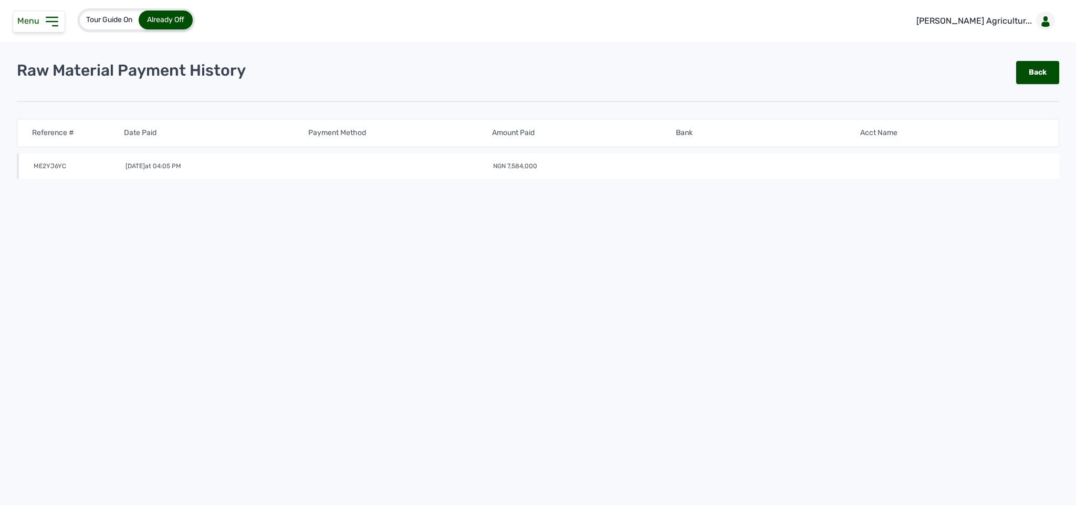
click at [57, 14] on icon at bounding box center [52, 21] width 17 height 17
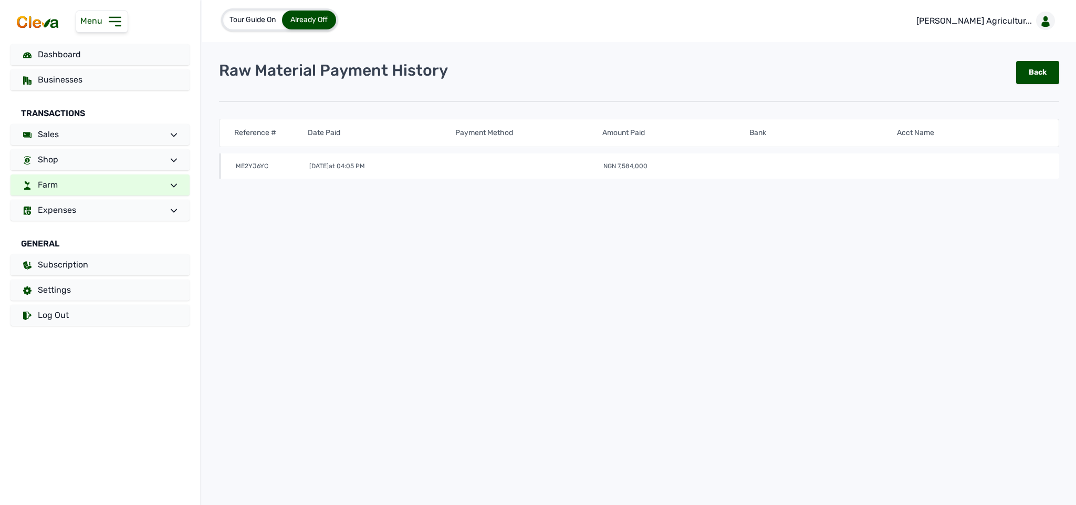
click at [116, 186] on link "Farm" at bounding box center [100, 184] width 179 height 21
click at [82, 223] on link "Add Raw Materials" at bounding box center [115, 223] width 150 height 15
select select
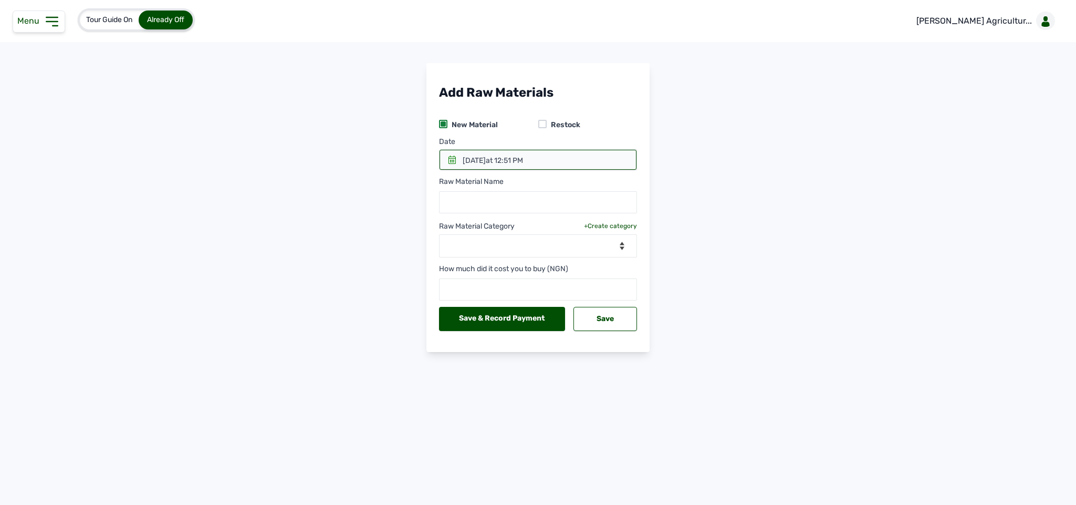
click at [545, 122] on div at bounding box center [542, 124] width 8 height 8
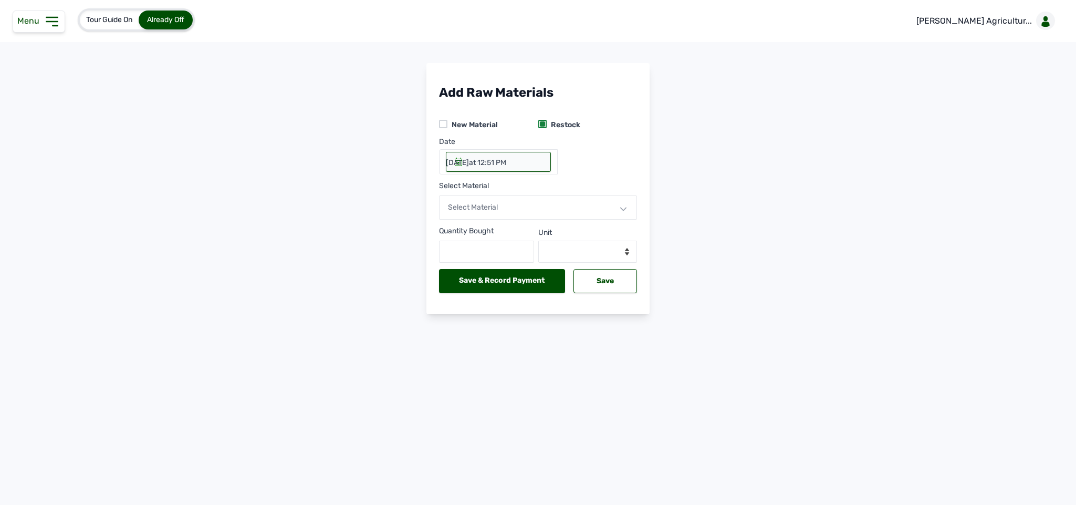
click at [476, 158] on div "11th Aug 2025 at 12:51 PM" at bounding box center [476, 163] width 60 height 11
click at [452, 161] on div "11th Aug 2025 at 12:51 PM" at bounding box center [476, 163] width 60 height 11
click at [448, 142] on div "Date" at bounding box center [538, 143] width 198 height 13
click at [451, 162] on div "11th Aug 2025 at 12:51 PM" at bounding box center [476, 163] width 60 height 11
drag, startPoint x: 451, startPoint y: 162, endPoint x: 541, endPoint y: 161, distance: 90.4
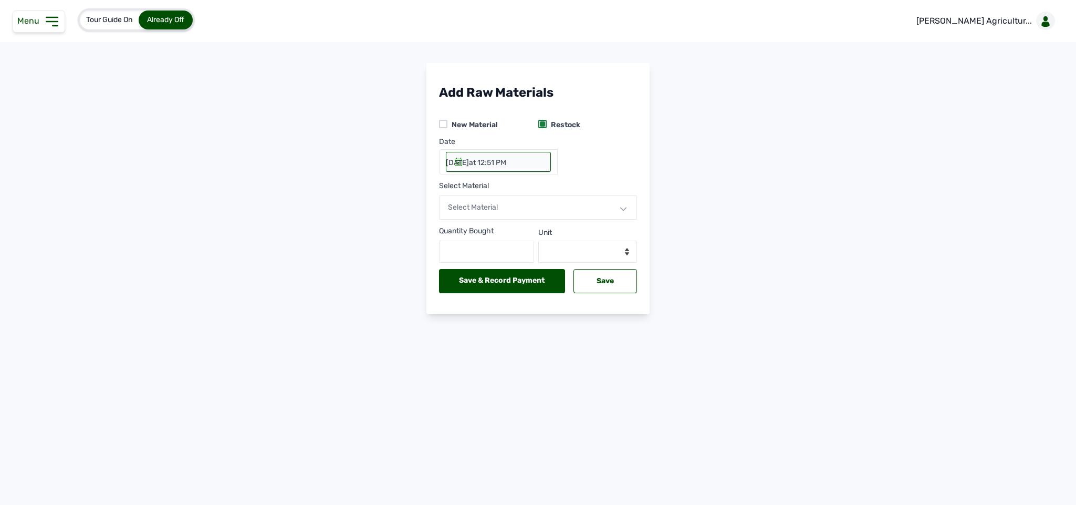
click at [541, 161] on div "Date < Aug 2025 > Sun Mon Tue Wed Thu Fri Sat 1 2 3 4 5 6 7 8 9 10 11 12 13 14 …" at bounding box center [538, 159] width 198 height 44
click at [541, 161] on div at bounding box center [498, 162] width 105 height 20
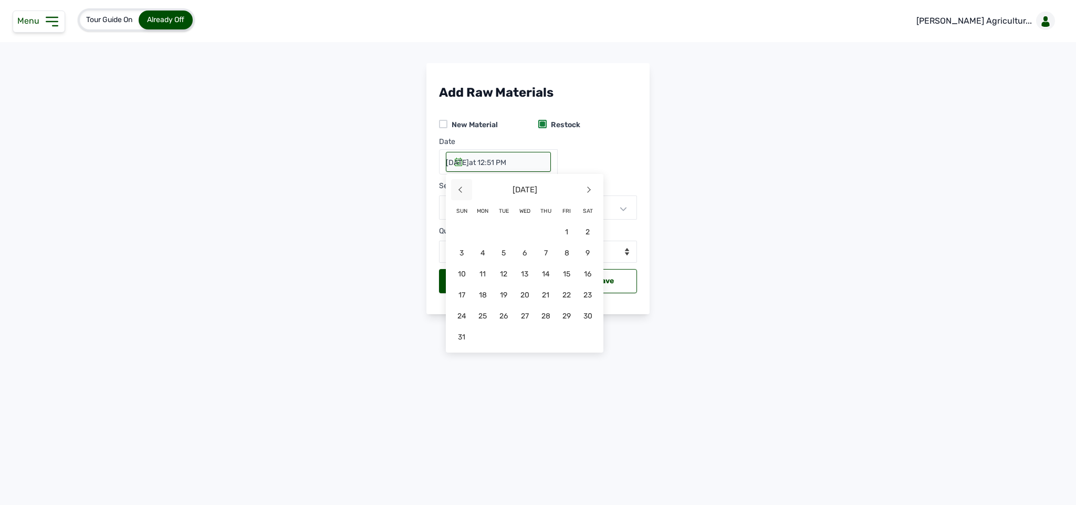
click at [461, 189] on span "<" at bounding box center [461, 189] width 21 height 21
click at [468, 295] on span "20" at bounding box center [461, 294] width 21 height 21
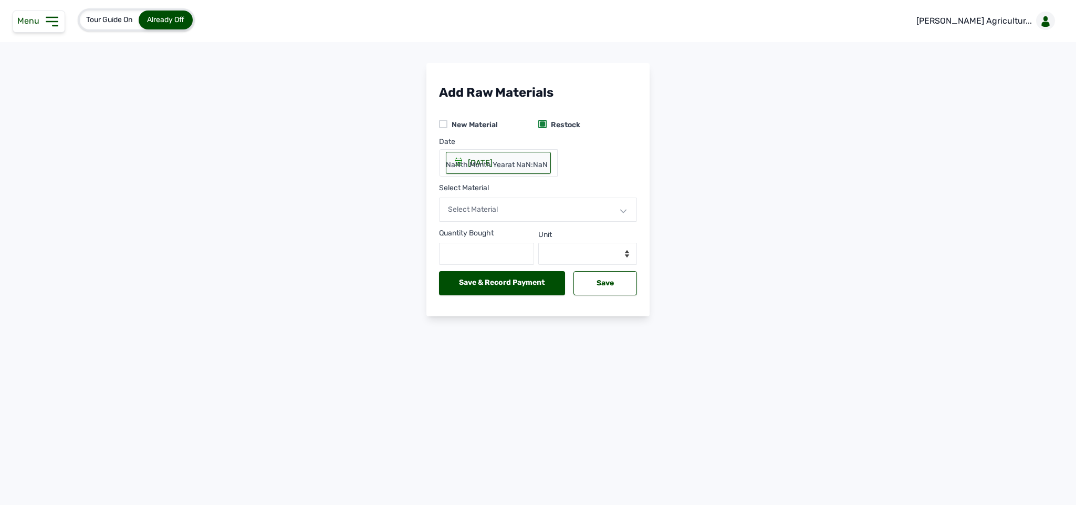
click at [481, 205] on div "Select Material" at bounding box center [538, 210] width 198 height 24
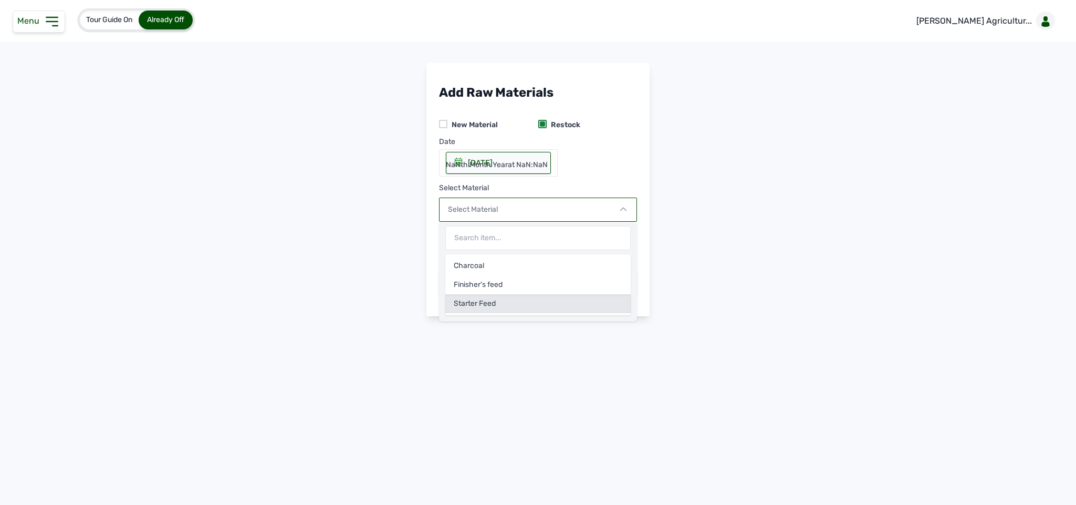
click at [479, 305] on div "Starter Feed" at bounding box center [537, 303] width 185 height 19
select select
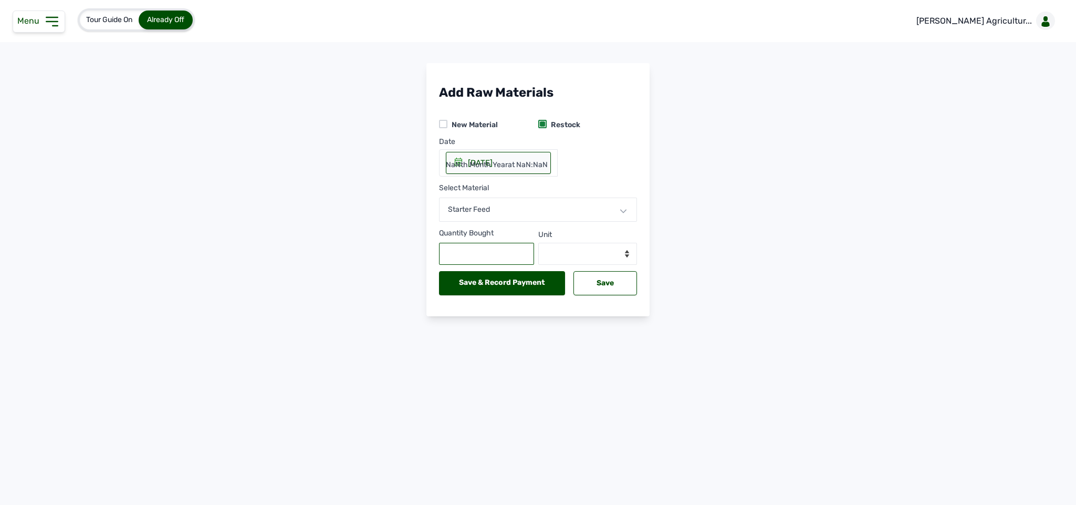
click at [468, 255] on input "text" at bounding box center [486, 254] width 95 height 22
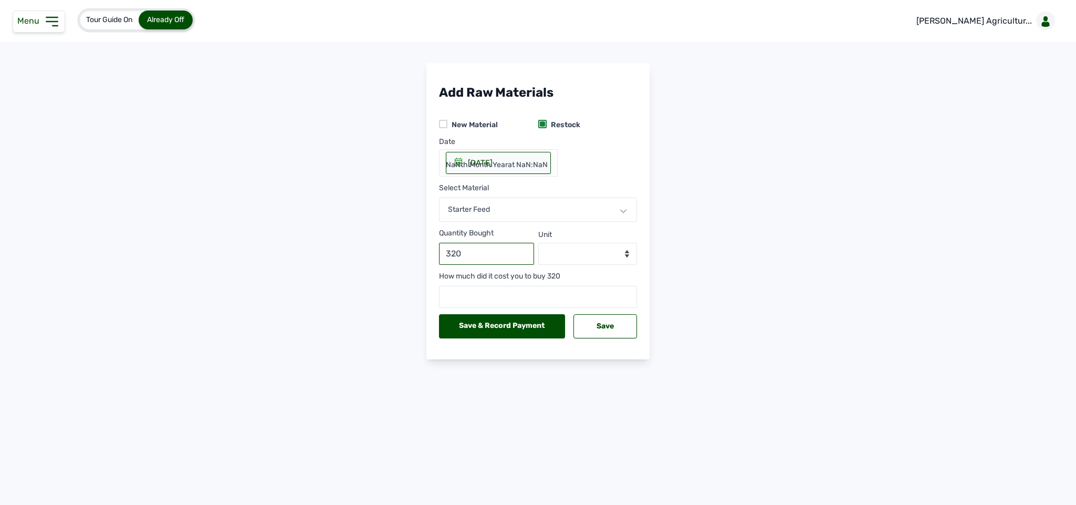
type input "320"
click at [559, 253] on select "--Select unit-- Bag(s) Kg" at bounding box center [587, 254] width 99 height 22
select select "Bag(s)"
click at [538, 244] on select "--Select unit-- Bag(s) Kg" at bounding box center [587, 254] width 99 height 22
click at [546, 297] on input "number" at bounding box center [538, 297] width 198 height 22
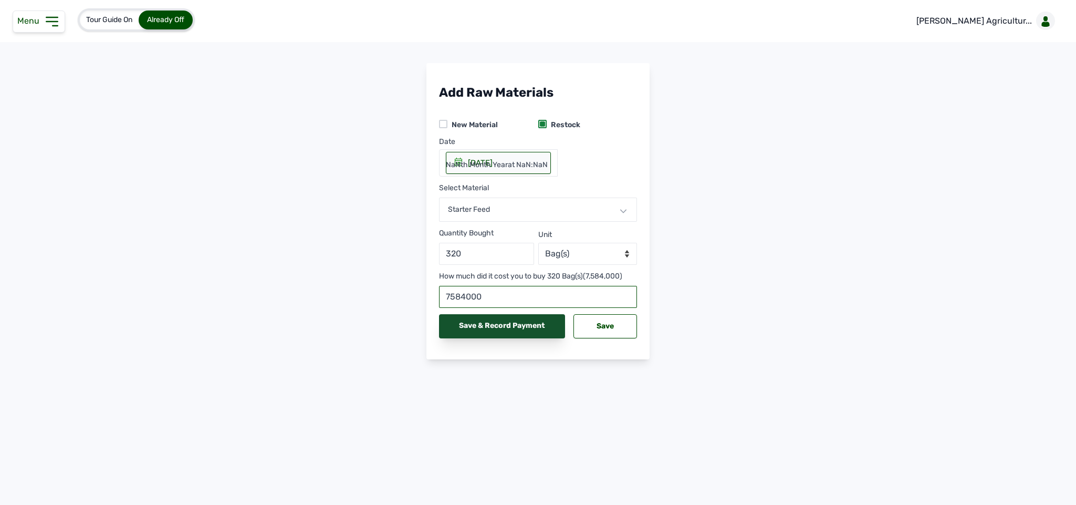
type input "7584000"
click at [527, 327] on div "Save & Record Payment" at bounding box center [502, 326] width 126 height 24
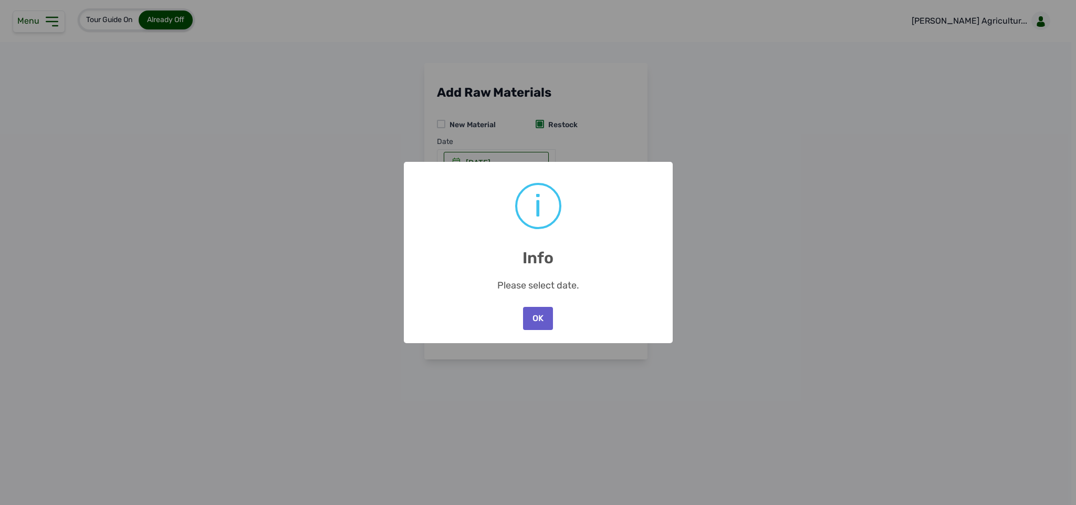
click at [532, 317] on button "OK" at bounding box center [537, 318] width 29 height 23
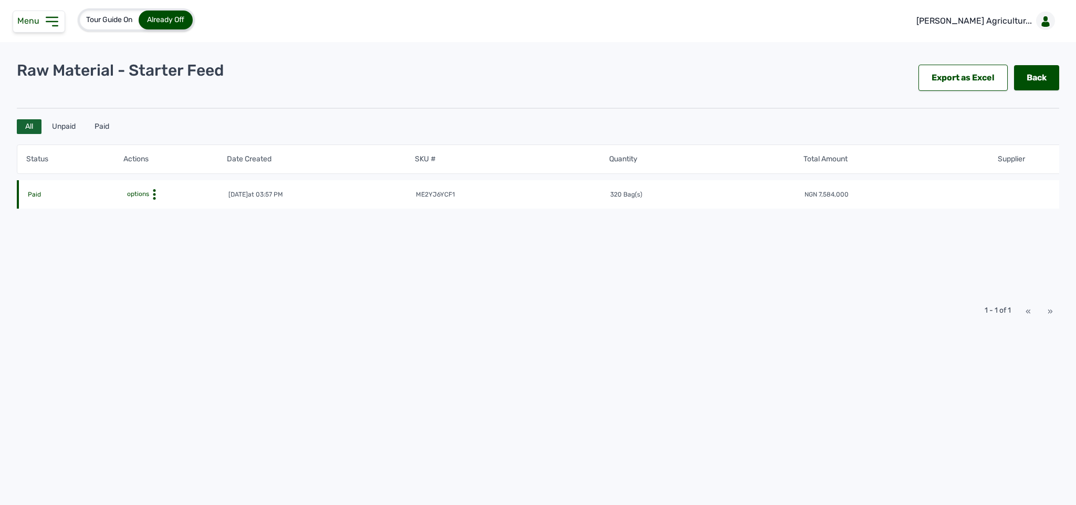
click at [153, 192] on icon at bounding box center [154, 194] width 11 height 11
click at [52, 19] on icon at bounding box center [52, 21] width 17 height 17
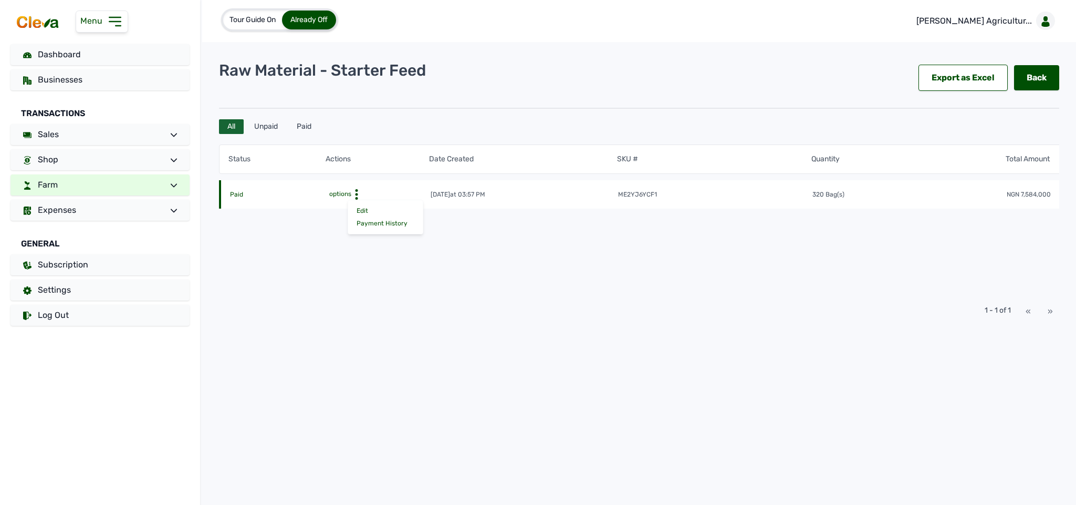
click at [101, 182] on link "Farm" at bounding box center [100, 184] width 179 height 21
click at [84, 235] on link "Add Pen & Activites" at bounding box center [115, 238] width 150 height 15
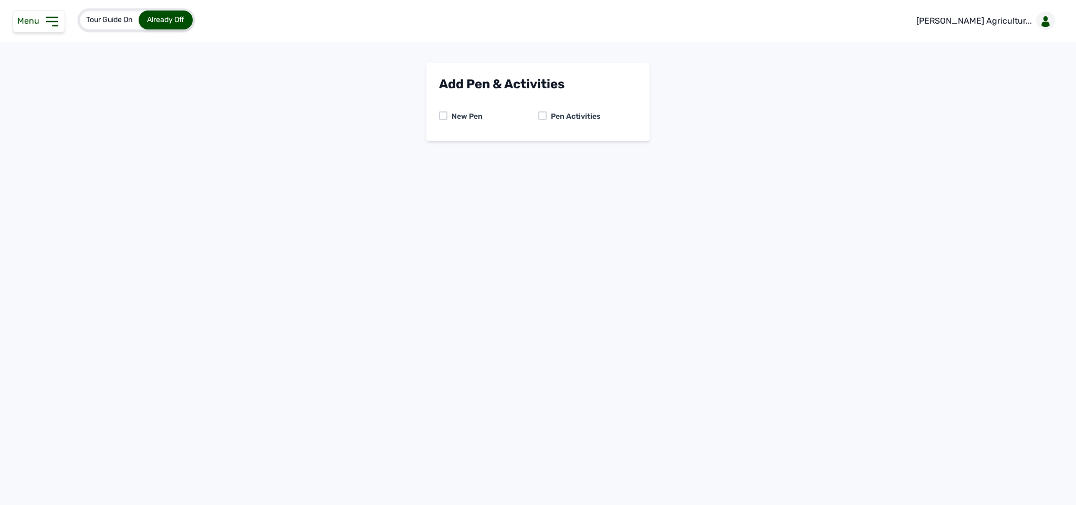
click at [53, 17] on icon at bounding box center [51, 21] width 11 height 8
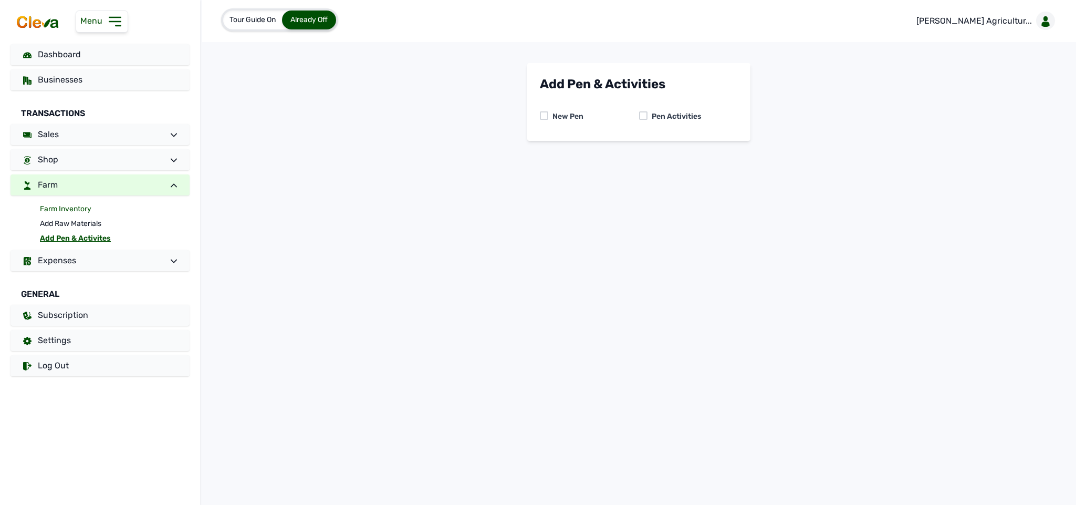
click at [79, 207] on link "Farm Inventory" at bounding box center [115, 209] width 150 height 15
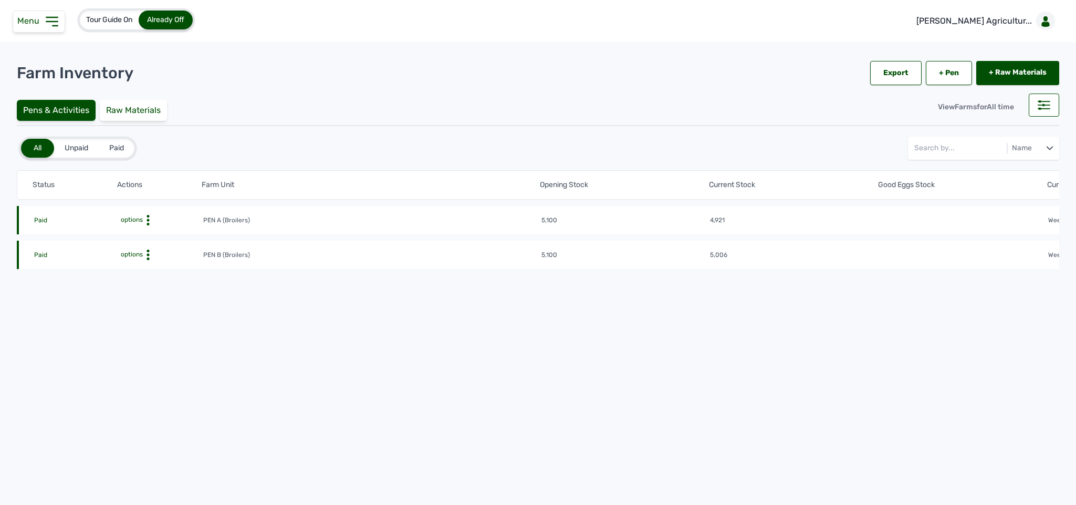
click at [150, 225] on icon at bounding box center [148, 220] width 11 height 11
click at [162, 270] on div "Farm Activities" at bounding box center [164, 271] width 75 height 13
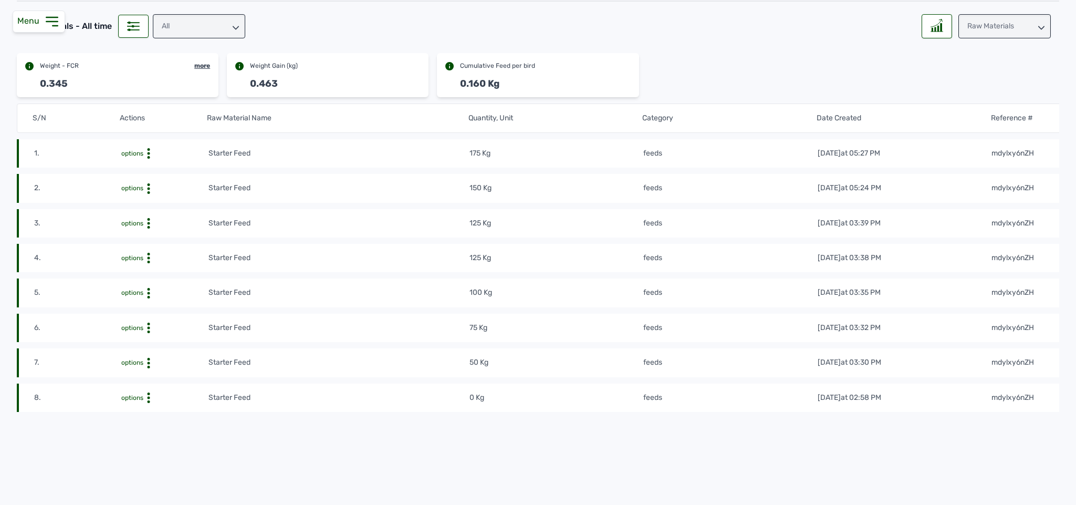
scroll to position [157, 0]
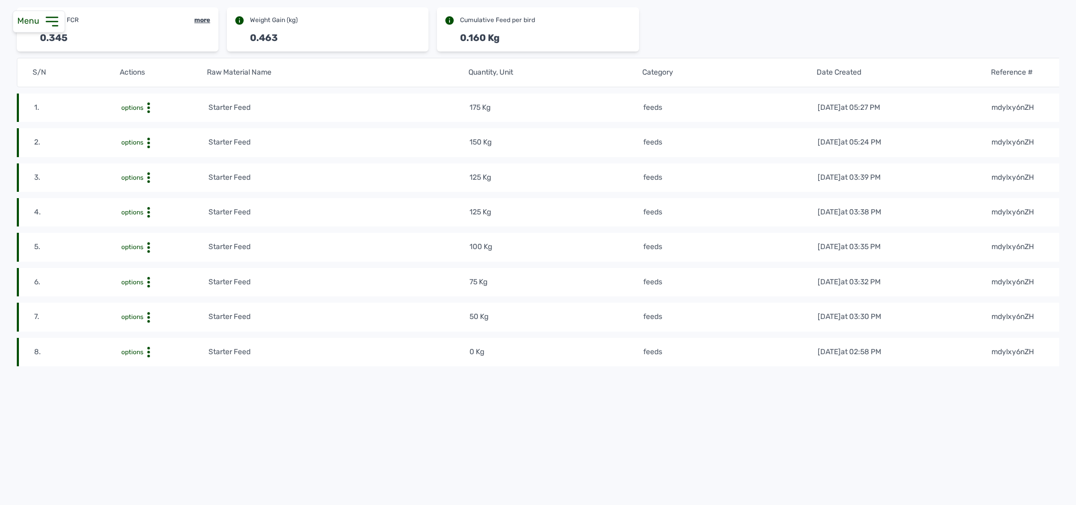
click at [147, 113] on icon at bounding box center [148, 107] width 11 height 11
click at [147, 363] on div "Delete" at bounding box center [169, 368] width 75 height 13
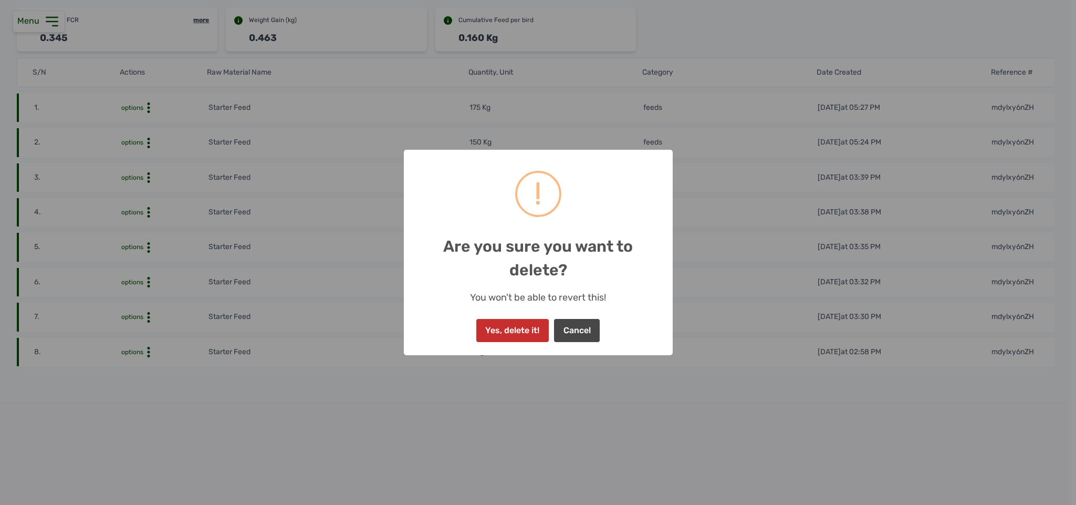
click at [486, 327] on button "Yes, delete it!" at bounding box center [512, 330] width 72 height 23
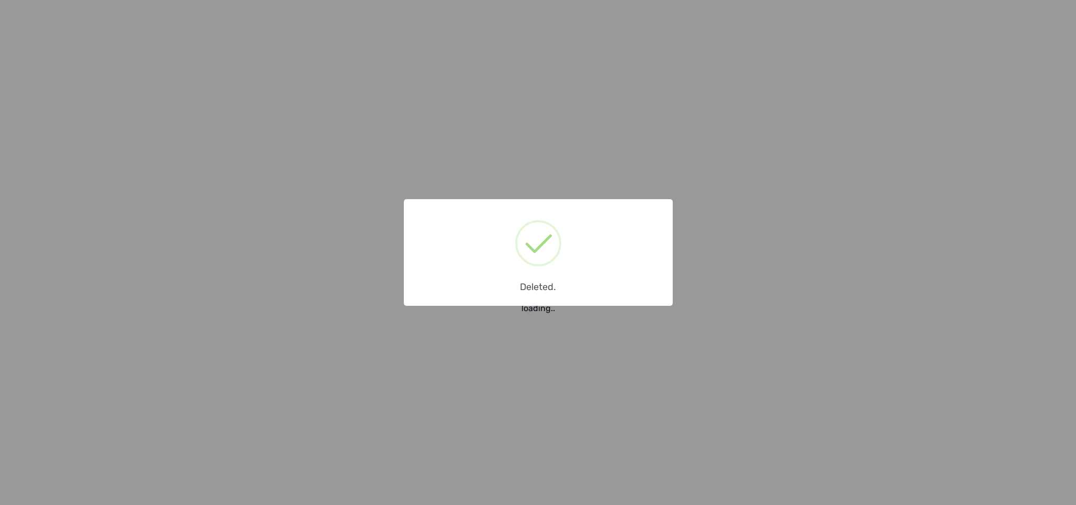
scroll to position [121, 0]
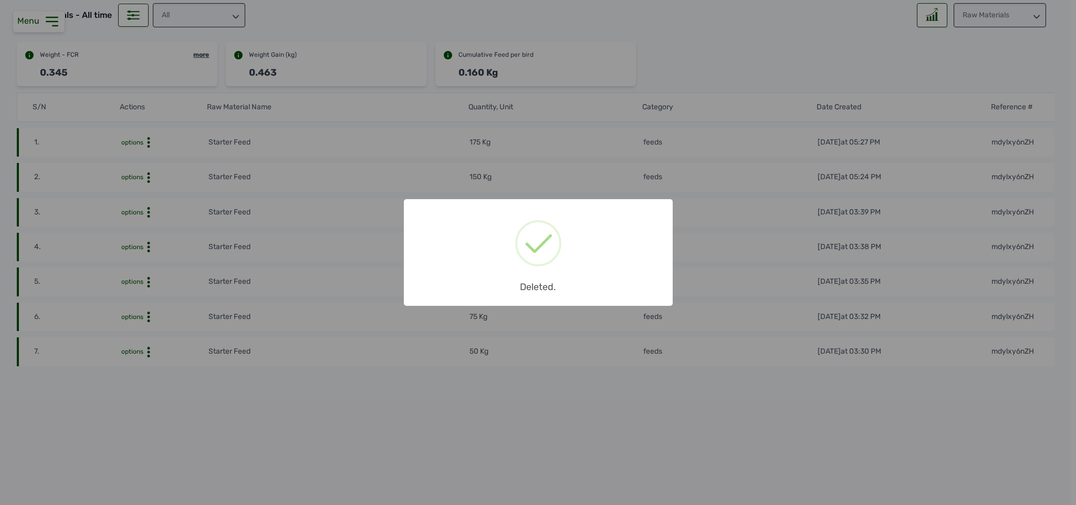
click at [147, 345] on div "× Deleted. OK No Cancel" at bounding box center [538, 252] width 1076 height 505
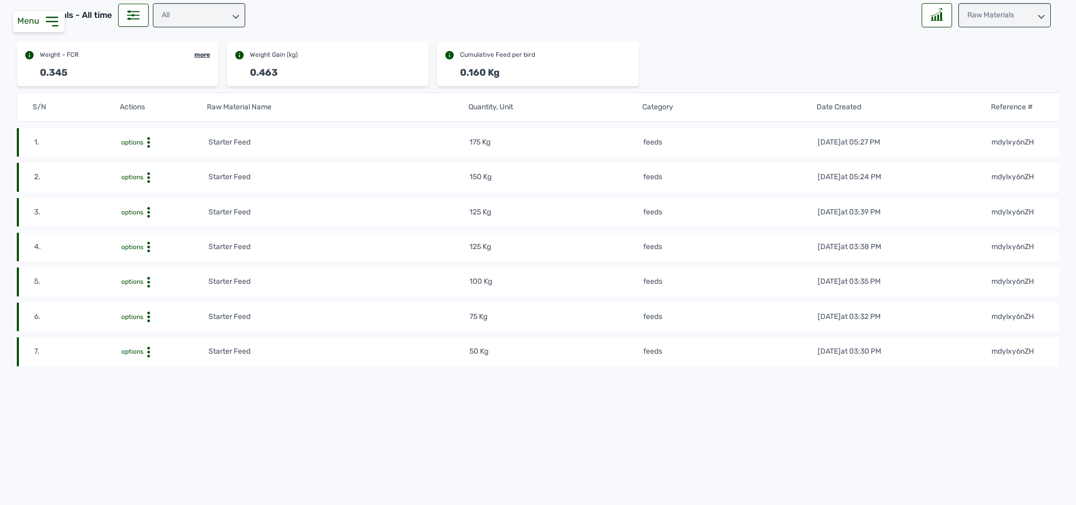
click at [147, 148] on icon at bounding box center [148, 142] width 11 height 11
click at [170, 362] on div "Delete" at bounding box center [169, 368] width 75 height 13
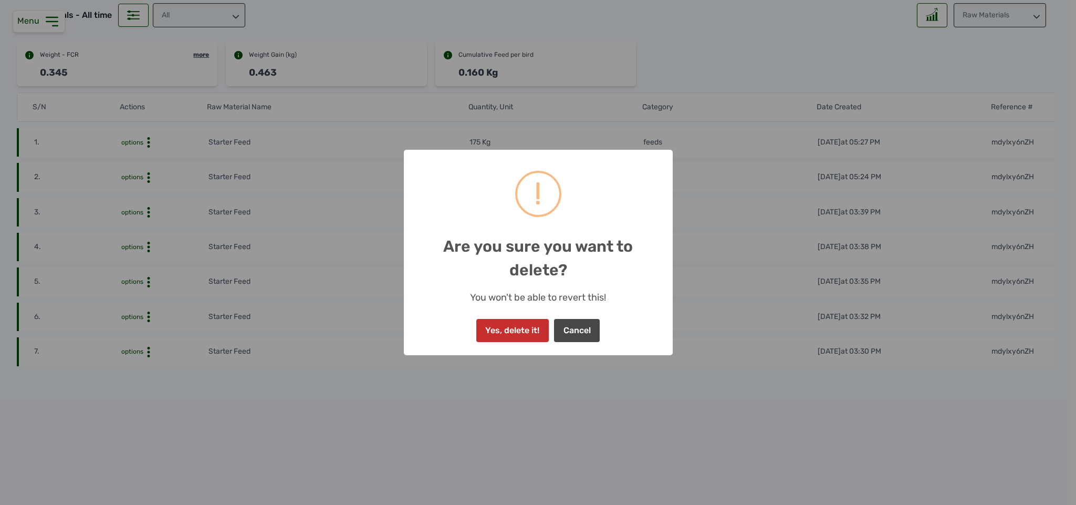
click at [502, 329] on button "Yes, delete it!" at bounding box center [512, 330] width 72 height 23
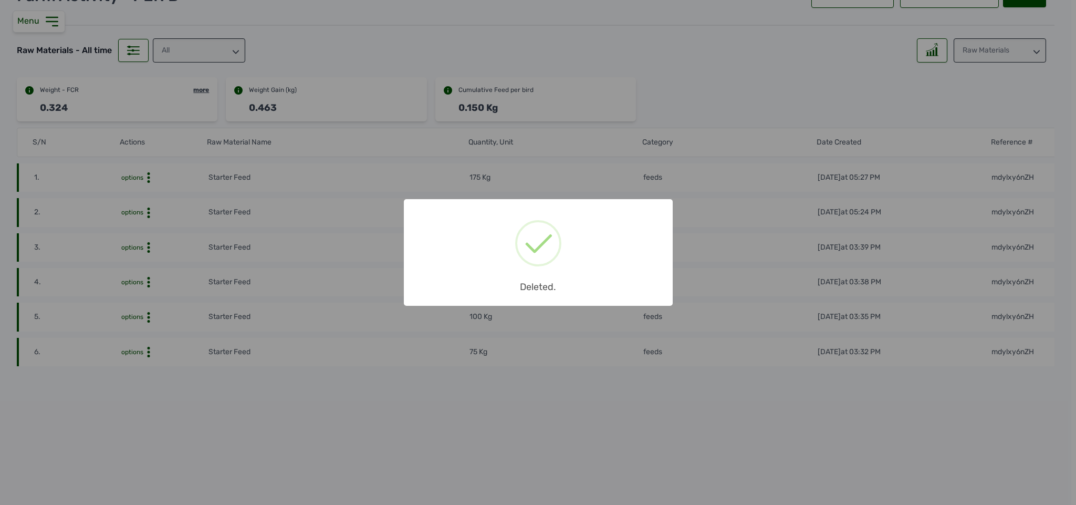
scroll to position [86, 0]
click at [145, 344] on div "× Deleted. OK No Cancel" at bounding box center [538, 252] width 1076 height 505
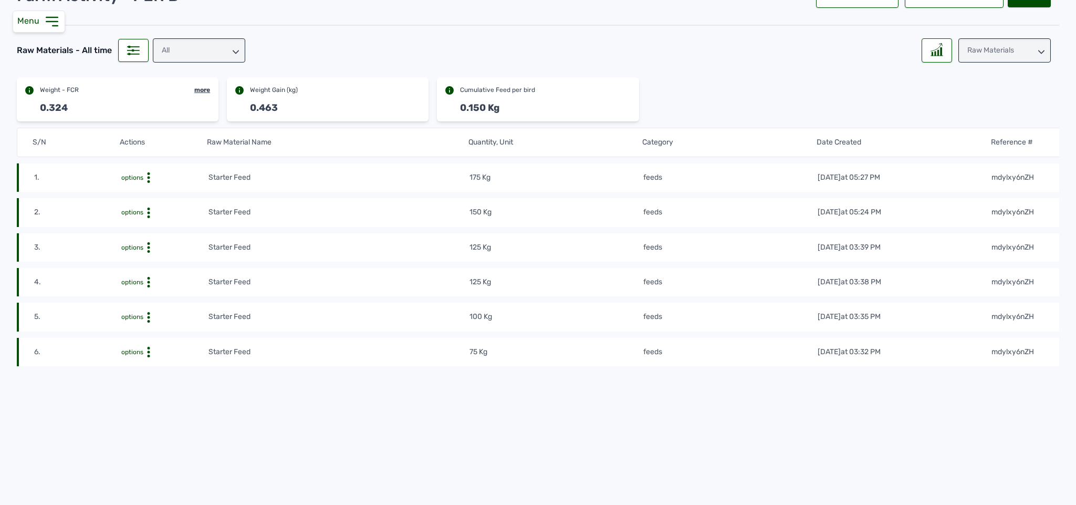
click at [145, 183] on icon at bounding box center [148, 177] width 11 height 11
click at [194, 362] on div "Delete" at bounding box center [169, 368] width 75 height 13
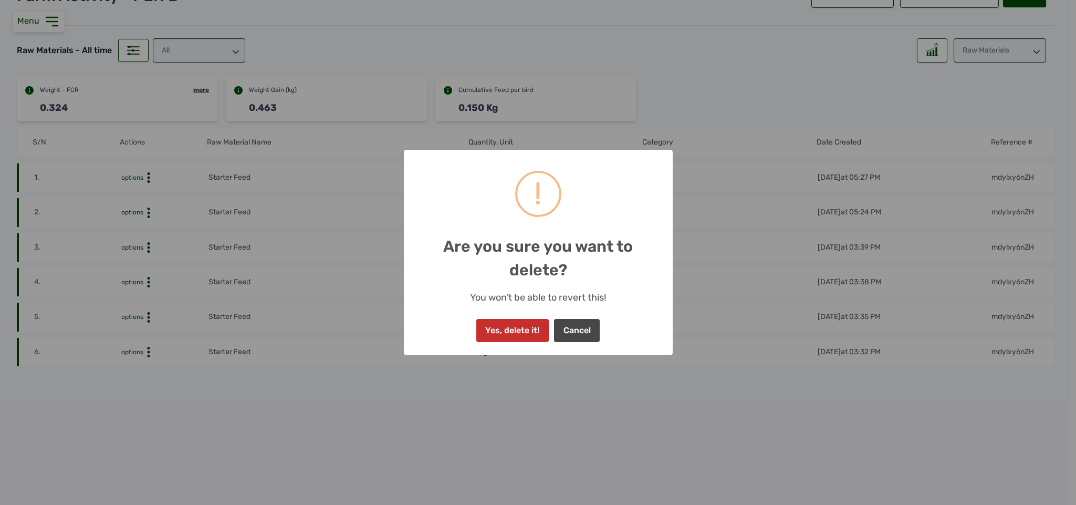
click at [513, 328] on button "Yes, delete it!" at bounding box center [512, 330] width 72 height 23
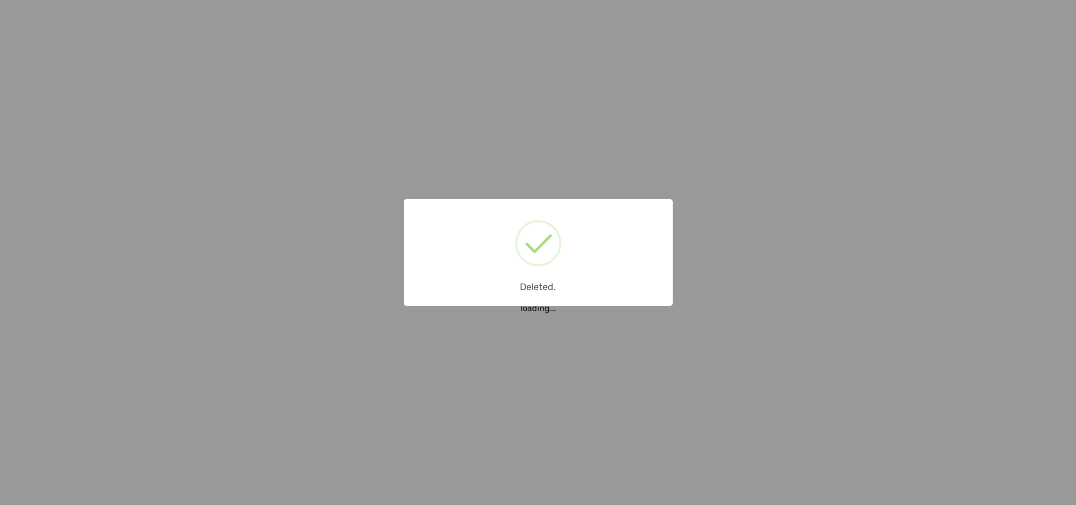
scroll to position [50, 0]
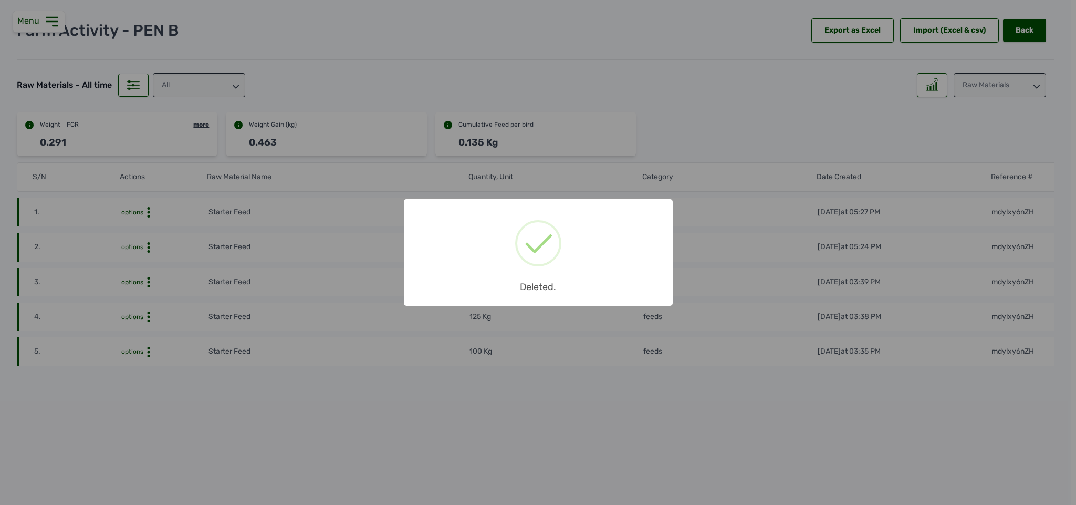
click at [147, 344] on div "× Deleted. OK No Cancel" at bounding box center [538, 252] width 1076 height 505
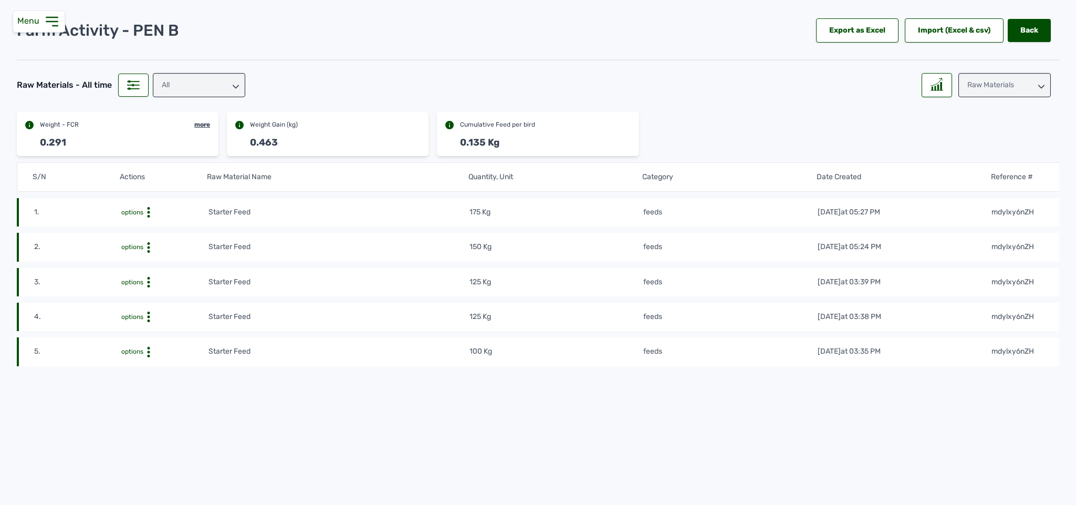
click at [147, 217] on icon at bounding box center [148, 212] width 11 height 11
click at [182, 362] on div "Delete" at bounding box center [169, 368] width 75 height 13
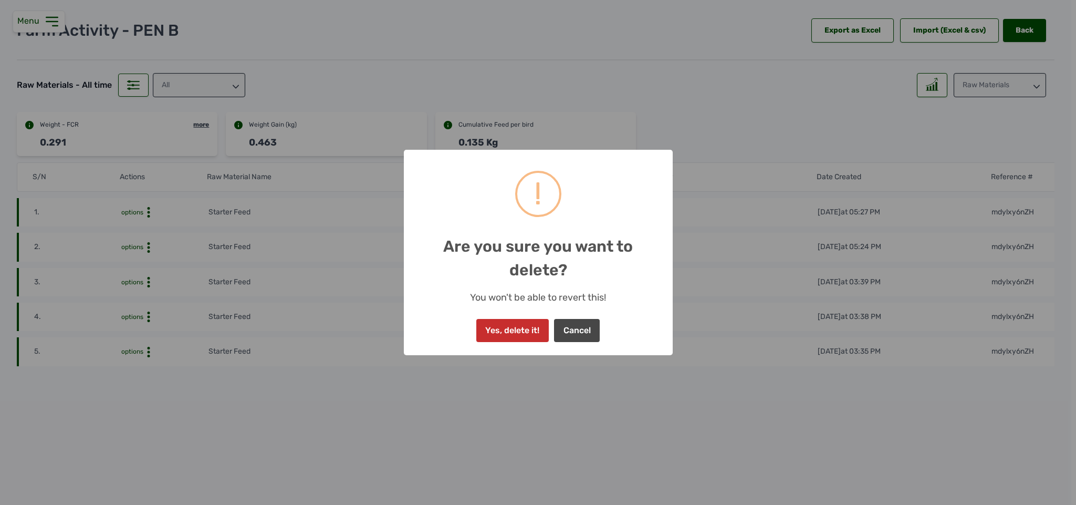
click at [522, 336] on button "Yes, delete it!" at bounding box center [512, 330] width 72 height 23
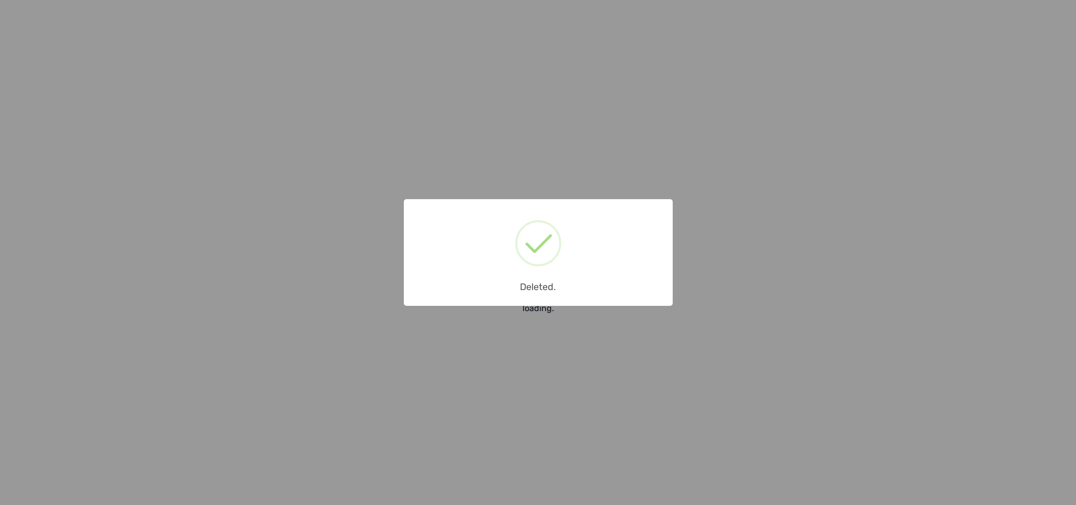
scroll to position [15, 0]
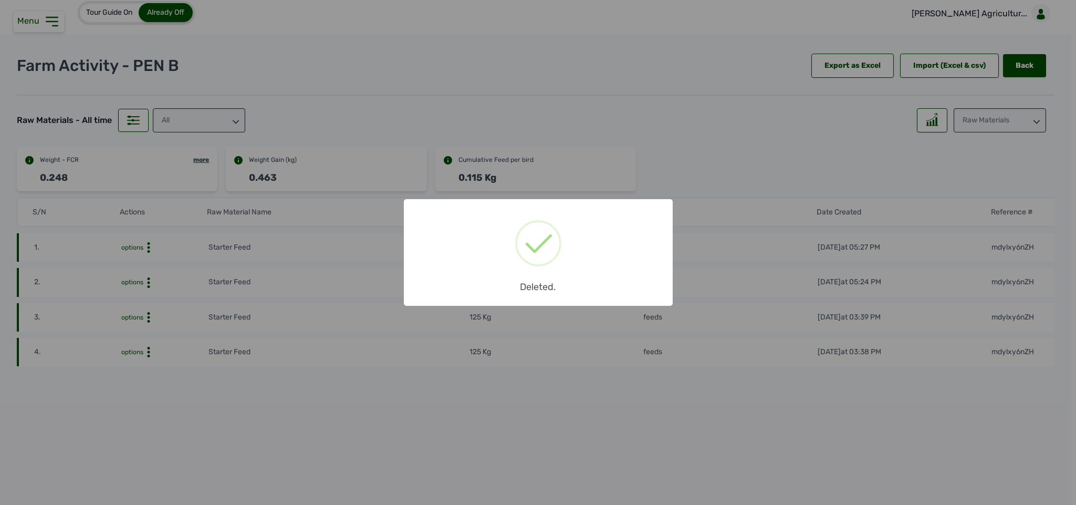
click at [150, 346] on div "× Deleted. OK No Cancel" at bounding box center [538, 252] width 1076 height 505
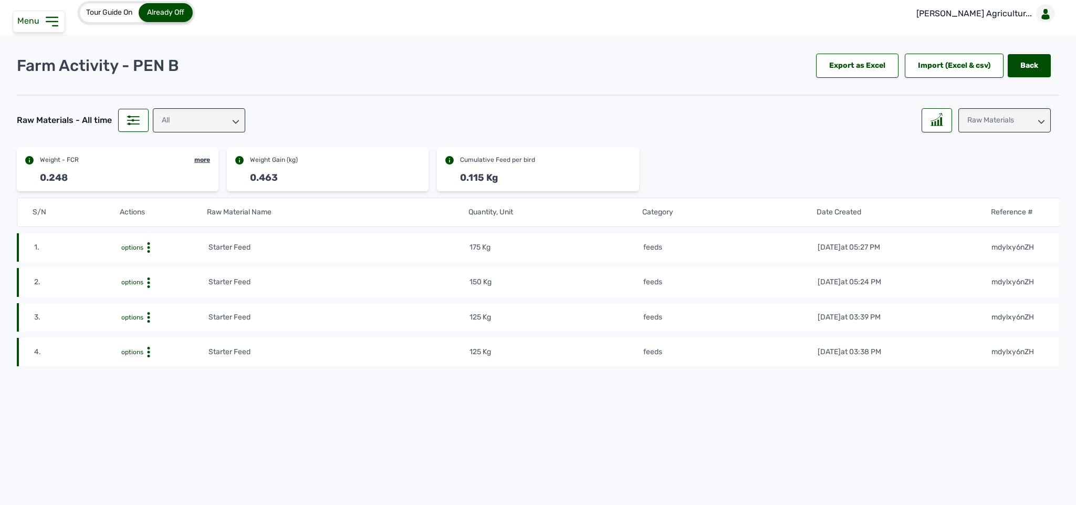
click at [150, 253] on icon at bounding box center [148, 247] width 11 height 11
click at [177, 363] on div "Delete" at bounding box center [169, 368] width 75 height 13
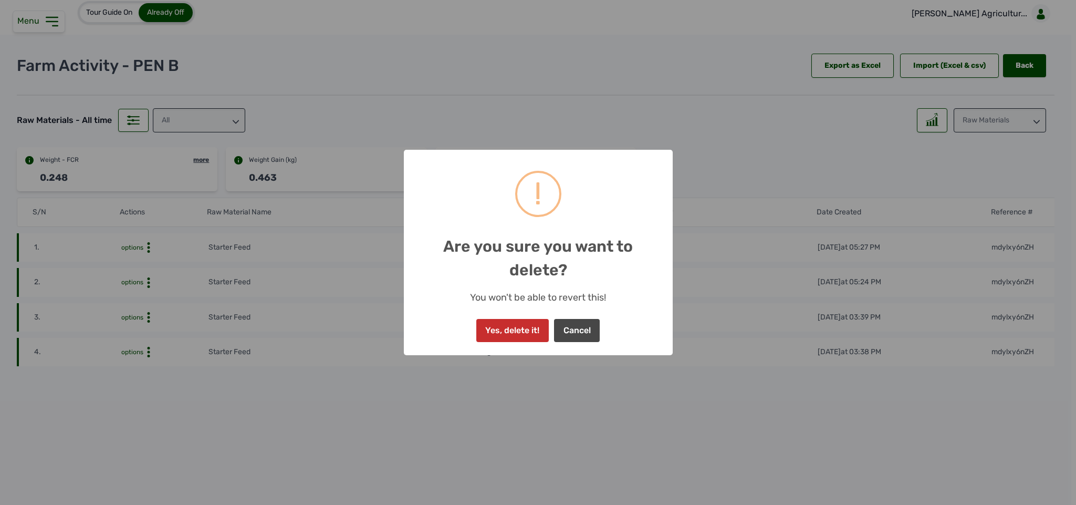
click at [506, 319] on button "Yes, delete it!" at bounding box center [512, 330] width 72 height 23
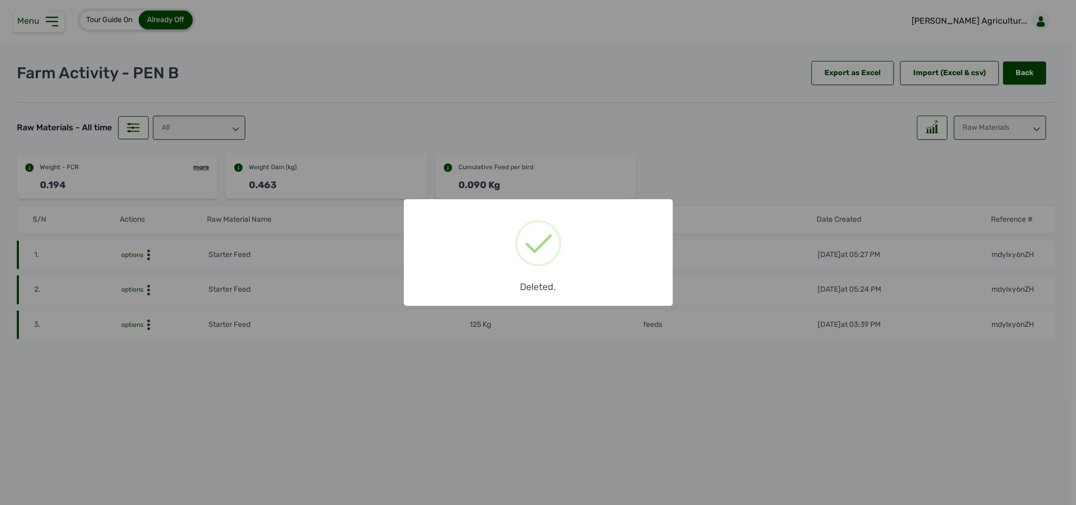
scroll to position [0, 0]
click at [148, 328] on div "× Deleted. OK No Cancel" at bounding box center [538, 252] width 1076 height 505
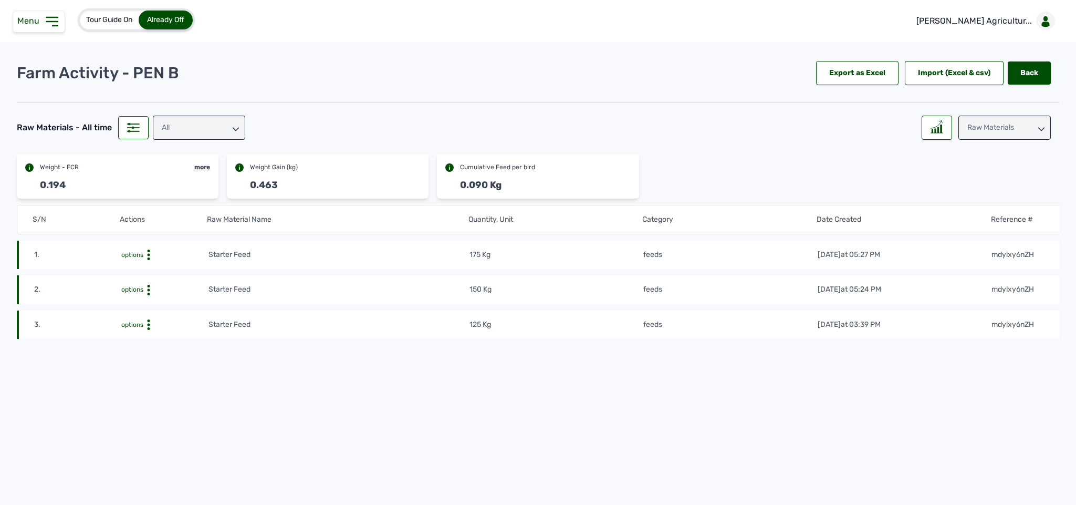
click at [148, 256] on circle at bounding box center [148, 255] width 3 height 3
click at [154, 342] on div "Delete" at bounding box center [169, 341] width 75 height 13
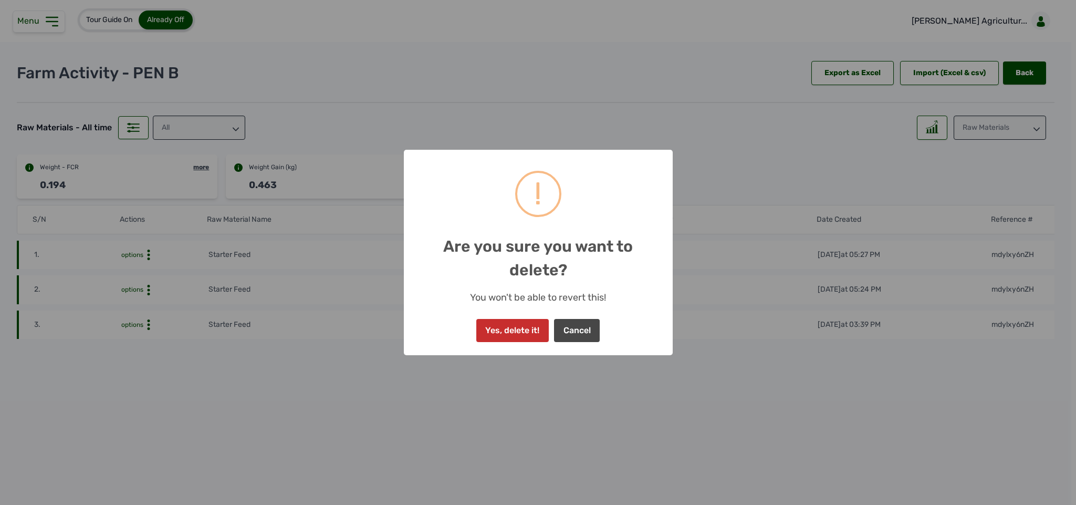
click at [522, 321] on button "Yes, delete it!" at bounding box center [512, 330] width 72 height 23
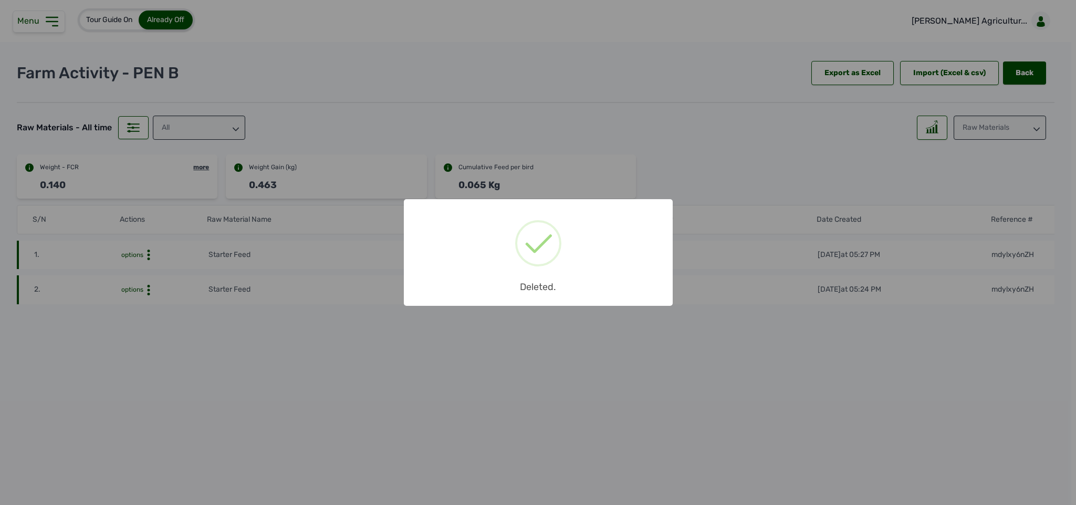
click at [148, 293] on div "× Deleted. OK No Cancel" at bounding box center [538, 252] width 1076 height 505
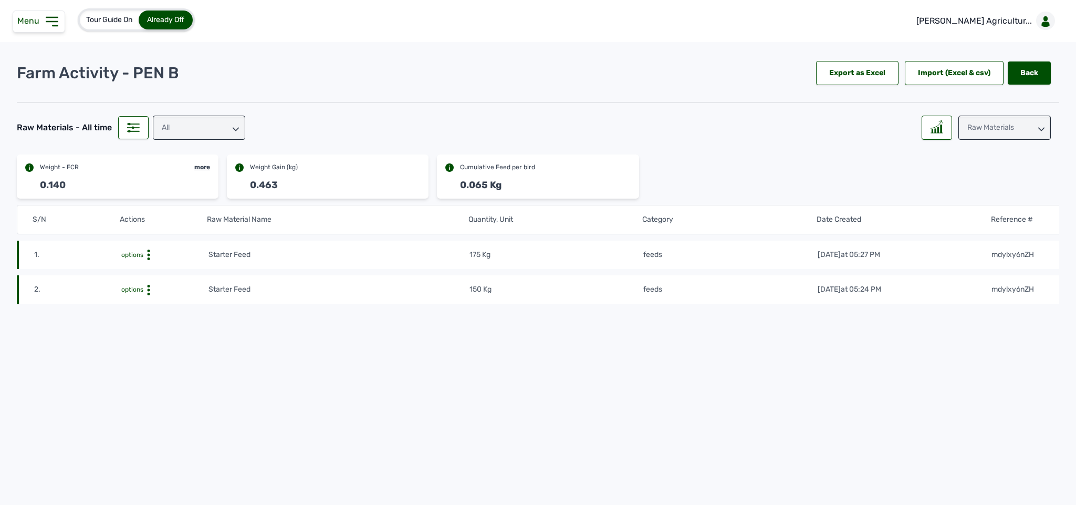
click at [148, 256] on circle at bounding box center [148, 255] width 3 height 3
click at [164, 304] on div "Delete" at bounding box center [169, 306] width 75 height 13
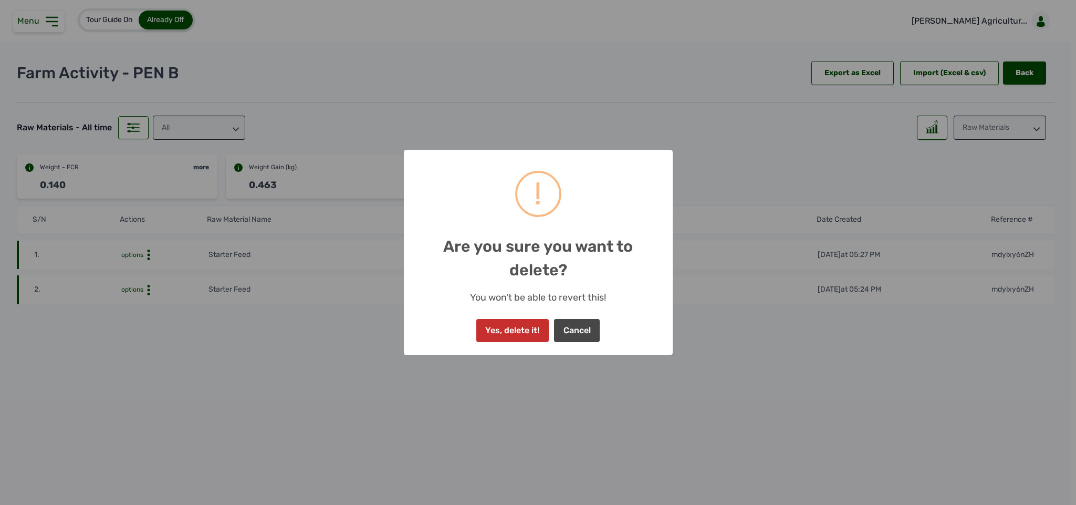
click at [521, 321] on button "Yes, delete it!" at bounding box center [512, 330] width 72 height 23
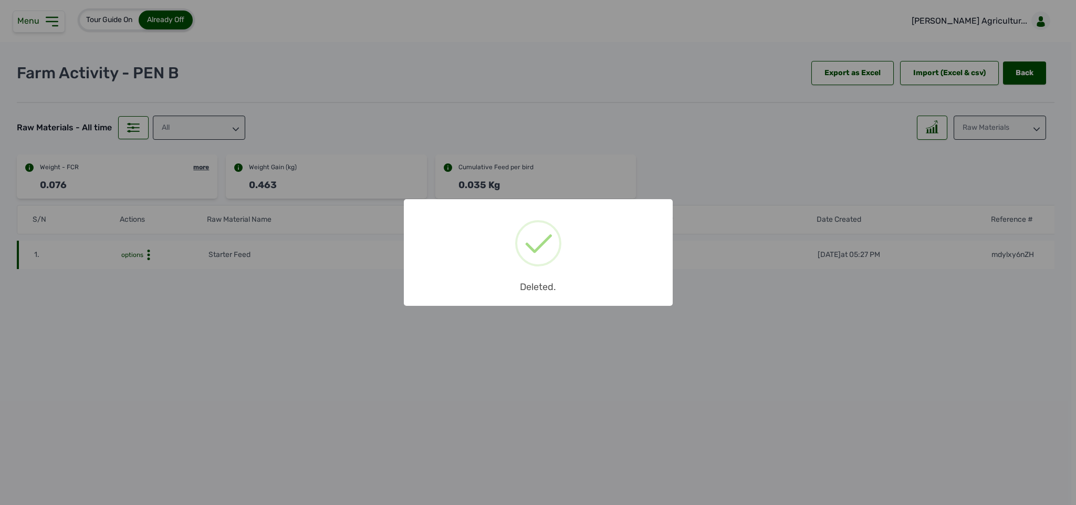
click at [145, 252] on div "× Deleted. OK No Cancel" at bounding box center [538, 252] width 1076 height 505
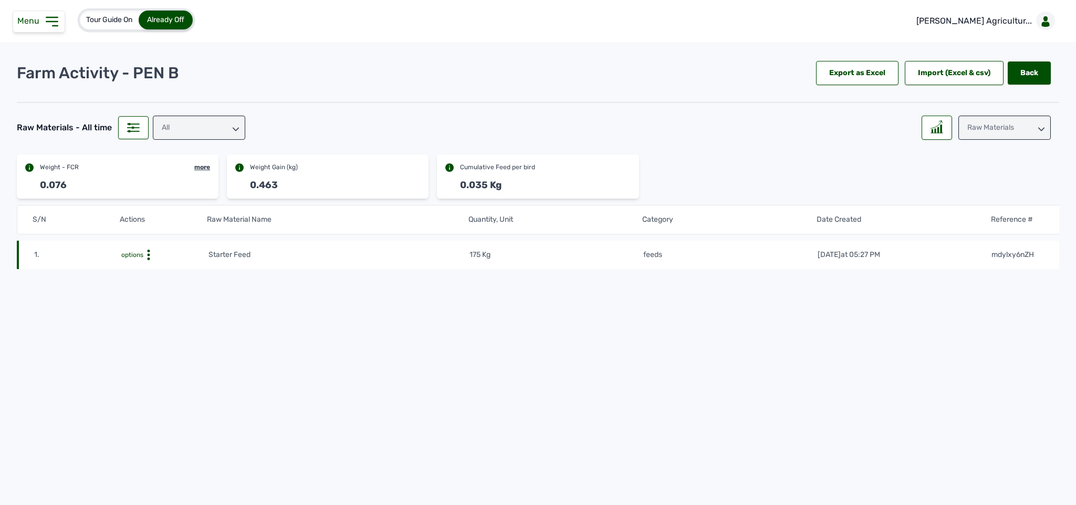
click at [145, 252] on icon at bounding box center [148, 255] width 11 height 11
click at [156, 268] on div "Delete" at bounding box center [169, 271] width 75 height 13
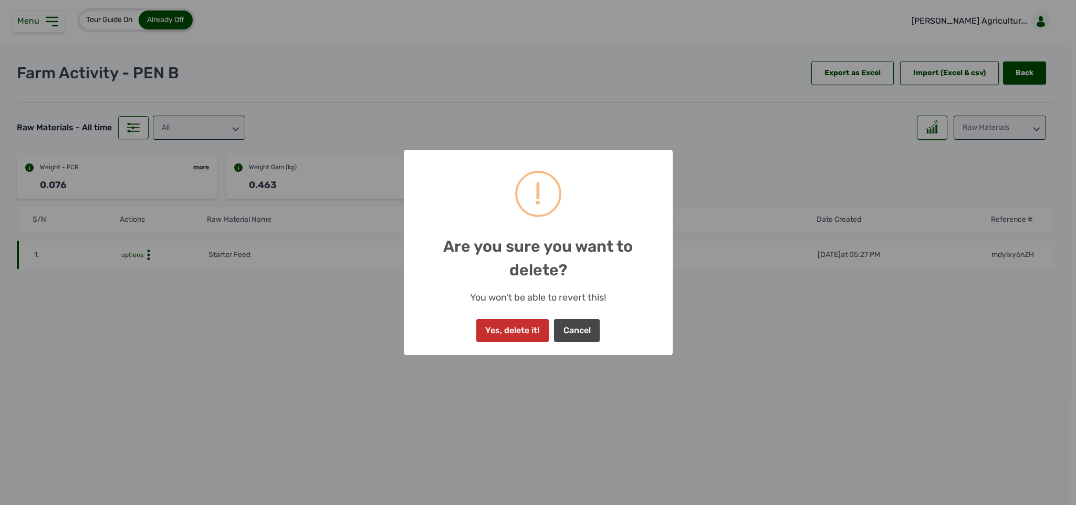
click at [511, 331] on button "Yes, delete it!" at bounding box center [512, 330] width 72 height 23
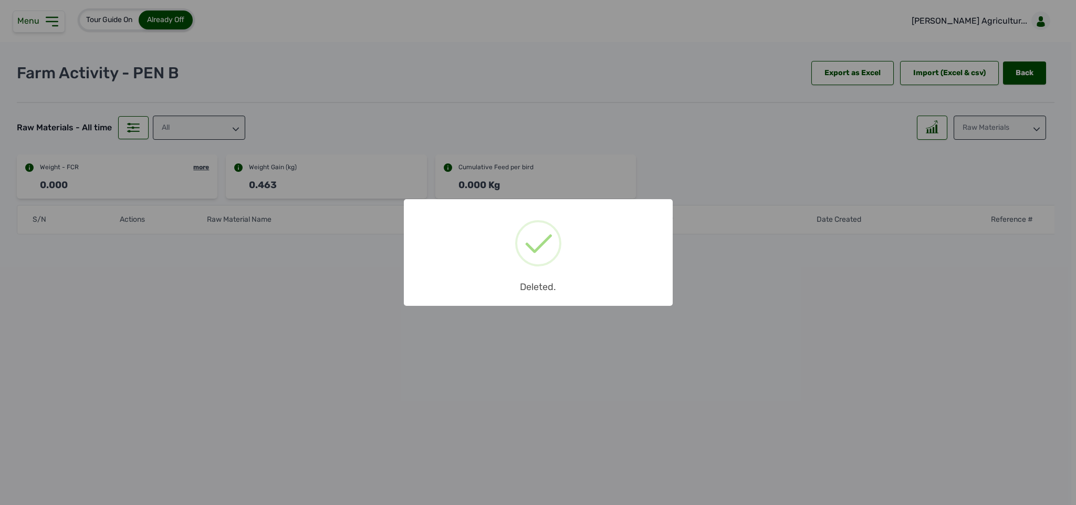
click at [511, 331] on div "× Deleted. OK No Cancel" at bounding box center [538, 252] width 1076 height 505
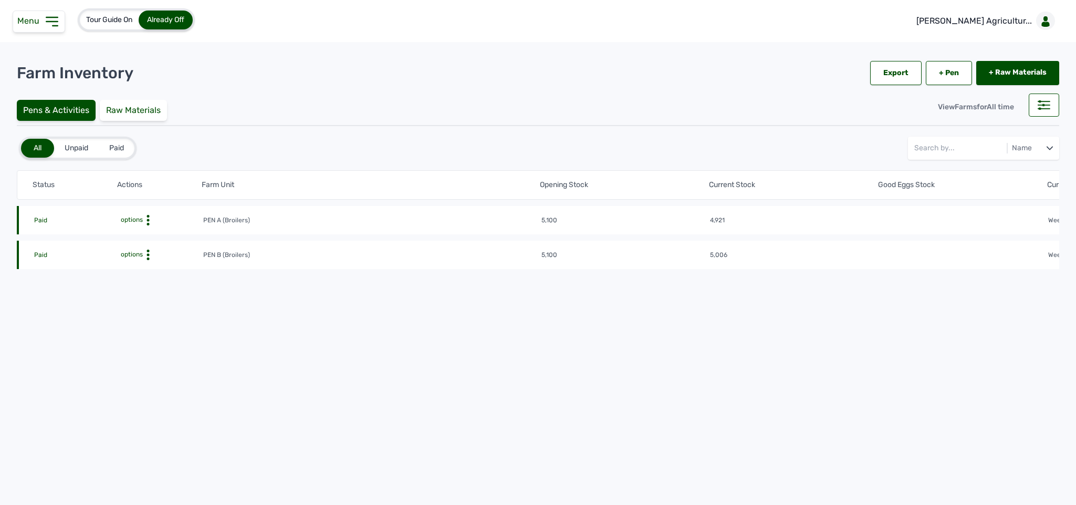
click at [148, 219] on icon at bounding box center [148, 220] width 11 height 11
click at [140, 232] on div "Farm Activities" at bounding box center [164, 236] width 75 height 13
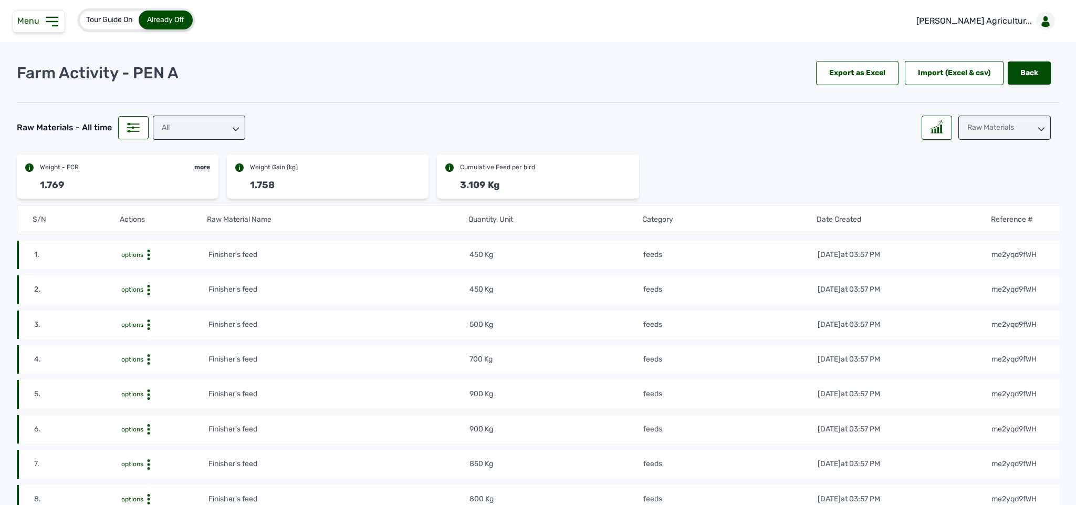
click at [49, 20] on icon at bounding box center [52, 21] width 17 height 17
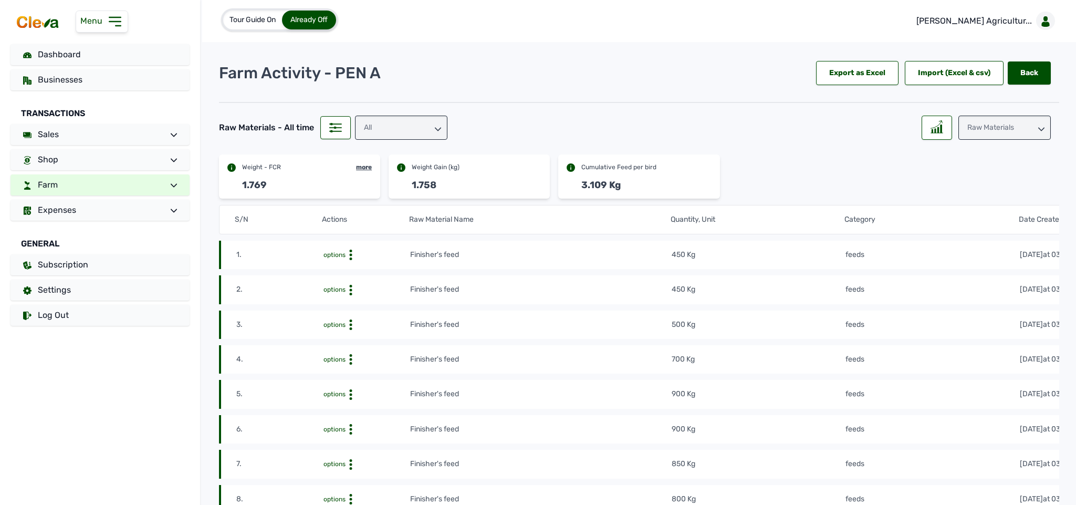
click at [90, 178] on link "Farm" at bounding box center [100, 184] width 179 height 21
click at [78, 230] on link "Add Raw Materials" at bounding box center [115, 223] width 150 height 15
select select
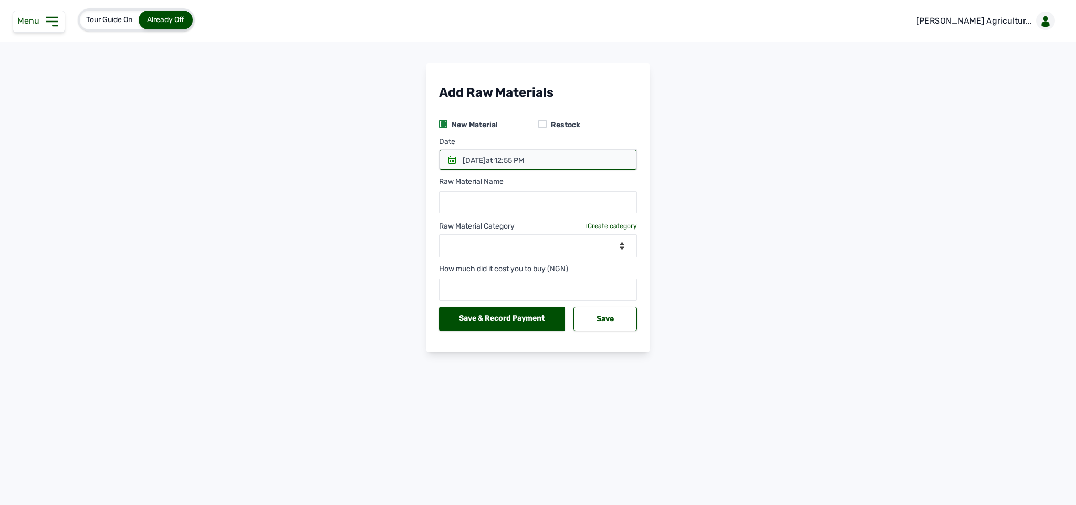
click at [547, 120] on div "Restock" at bounding box center [564, 125] width 34 height 11
click at [544, 125] on div at bounding box center [542, 124] width 8 height 8
select select
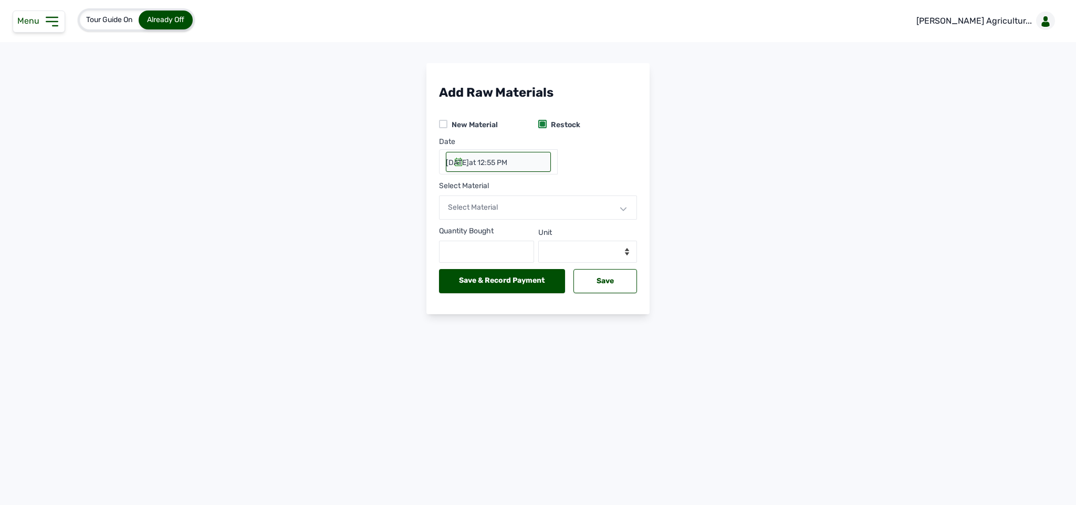
click at [544, 125] on div at bounding box center [542, 123] width 5 height 5
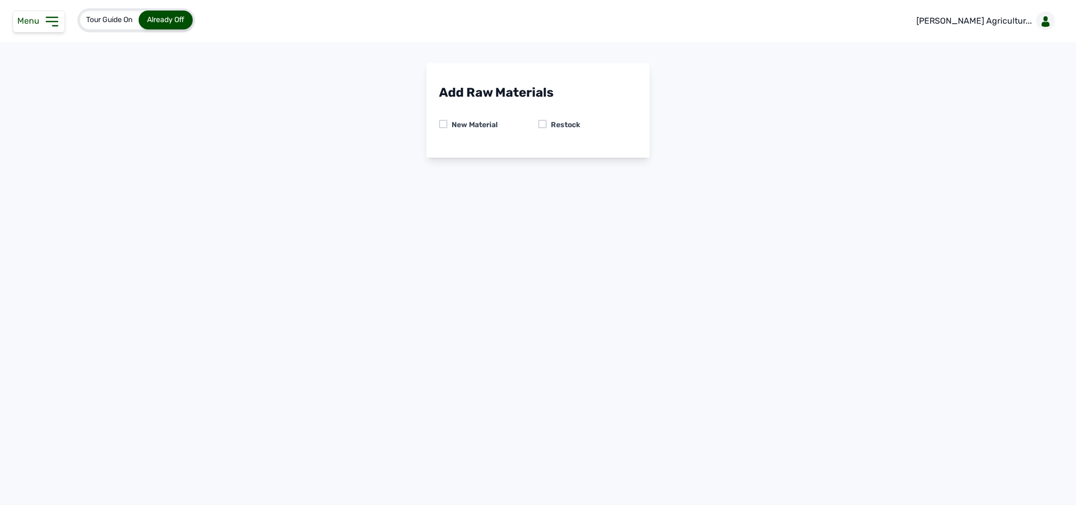
click at [442, 120] on div at bounding box center [443, 124] width 8 height 8
select select
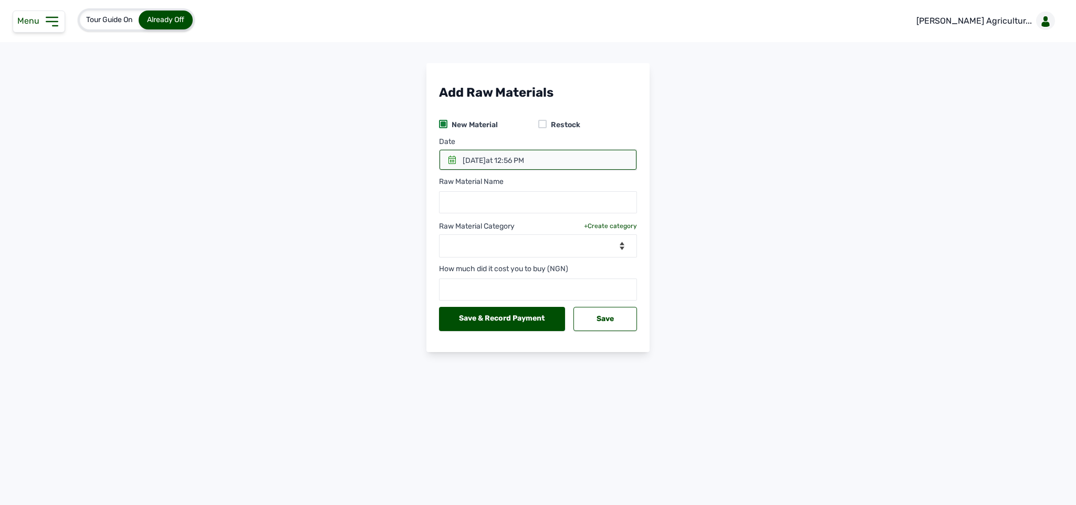
click at [544, 120] on div at bounding box center [542, 124] width 8 height 8
select select
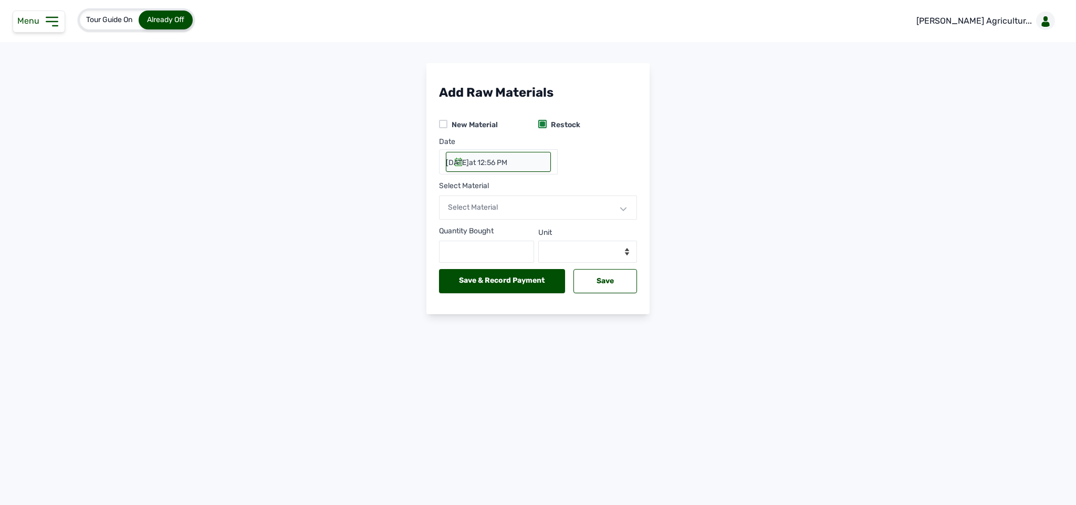
click at [544, 120] on div at bounding box center [542, 124] width 8 height 8
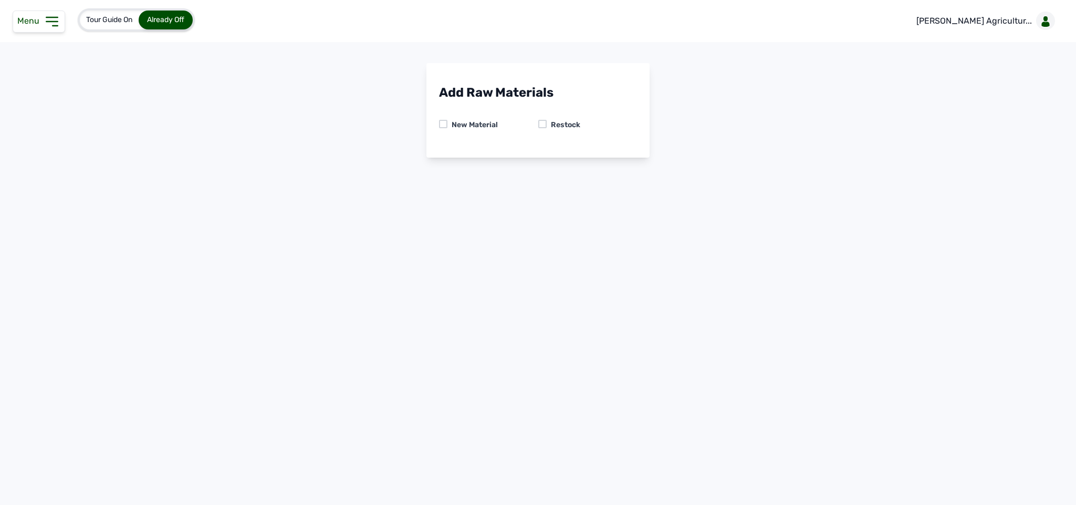
click at [48, 25] on icon at bounding box center [52, 21] width 17 height 17
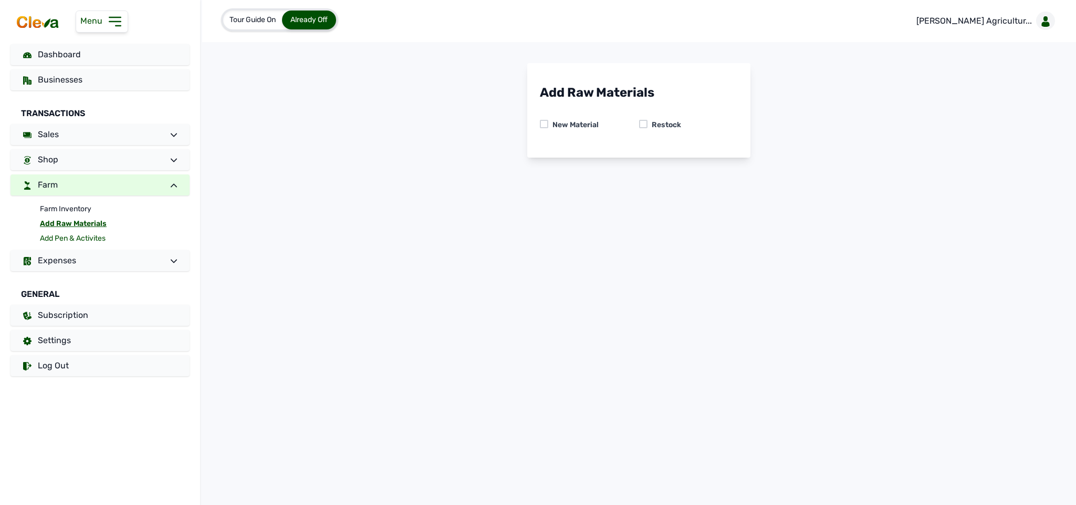
click at [82, 237] on link "Add Pen & Activites" at bounding box center [115, 238] width 150 height 15
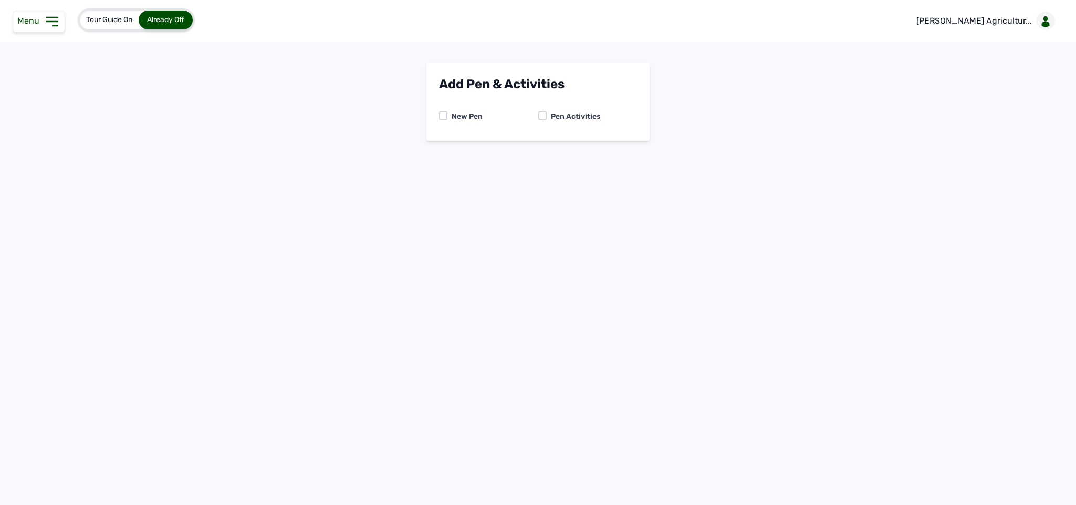
click at [538, 117] on div at bounding box center [542, 115] width 8 height 8
click at [544, 154] on select "-- Select pen -- PEN A (Broilers) PEN B (Broilers)" at bounding box center [538, 160] width 198 height 22
select select "mdymm1oe6644"
click at [439, 149] on select "-- Select pen -- PEN A (Broilers) PEN B (Broilers)" at bounding box center [538, 160] width 198 height 22
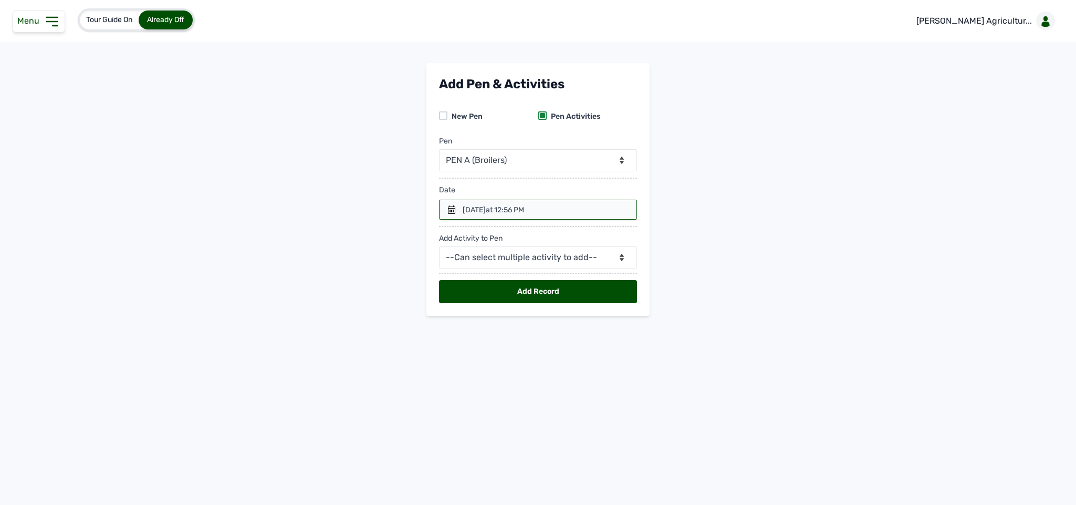
click at [453, 206] on icon at bounding box center [452, 209] width 8 height 8
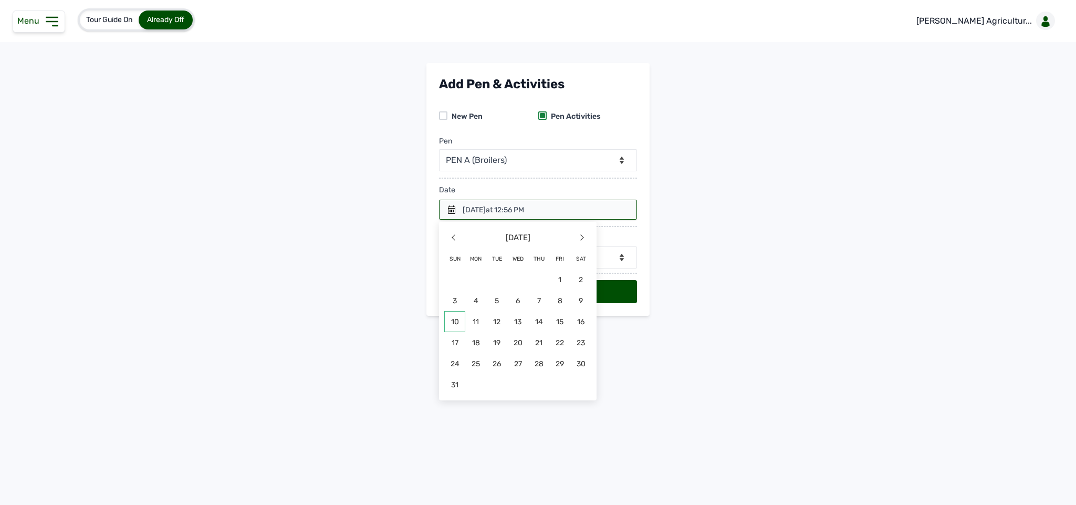
click at [457, 321] on span "10" at bounding box center [454, 321] width 21 height 21
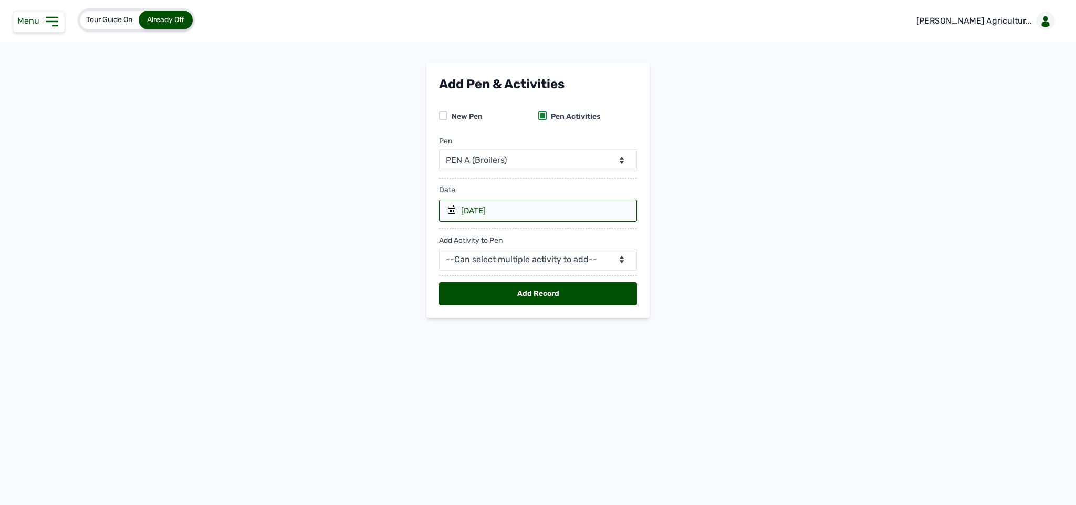
click at [443, 210] on div "[DATE]" at bounding box center [538, 211] width 198 height 22
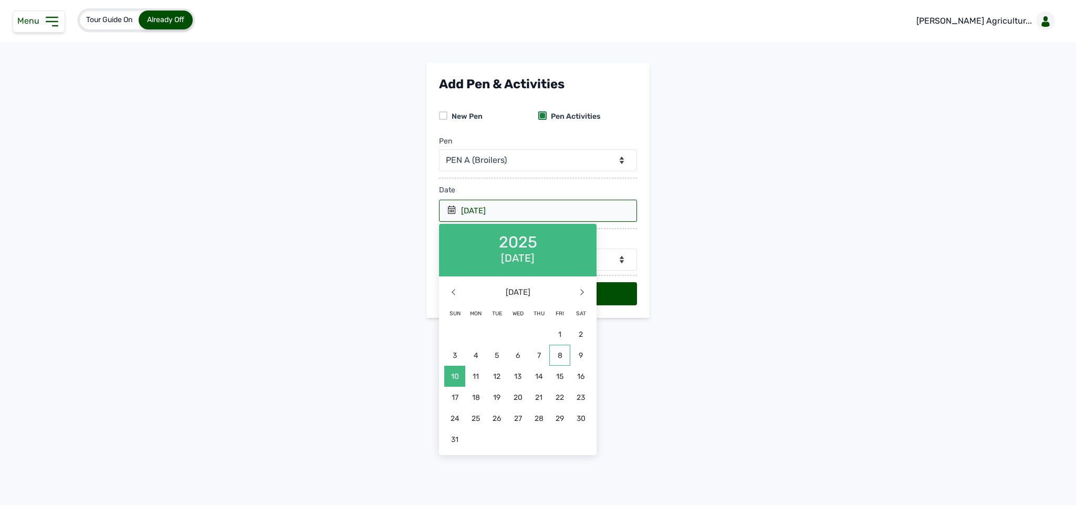
click at [528, 366] on span "8" at bounding box center [517, 376] width 21 height 21
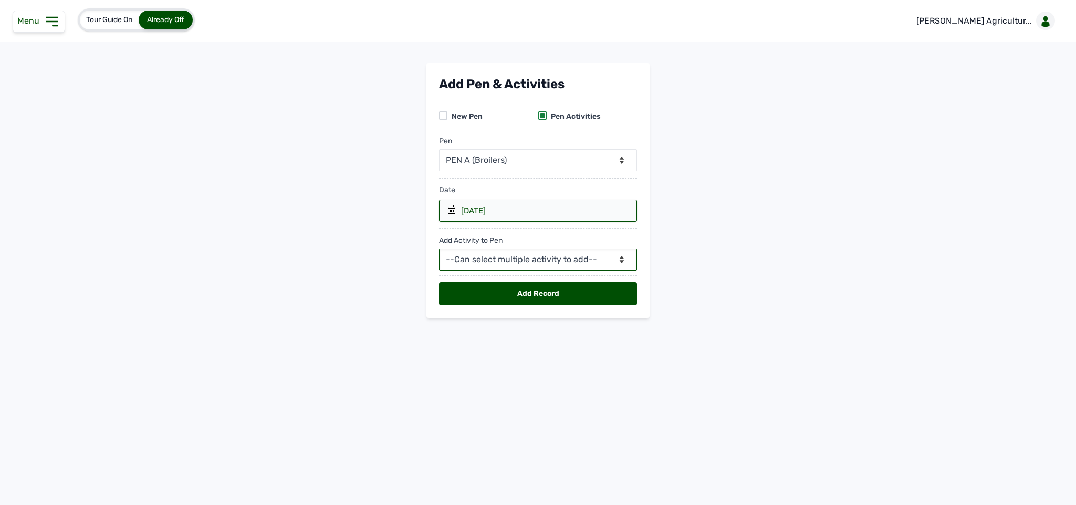
click at [539, 260] on select "--Can select multiple activity to add-- Raw Material Losses Weight" at bounding box center [538, 259] width 198 height 22
select select "Losses"
click at [439, 251] on select "--Can select multiple activity to add-- Raw Material Losses Weight" at bounding box center [538, 259] width 198 height 22
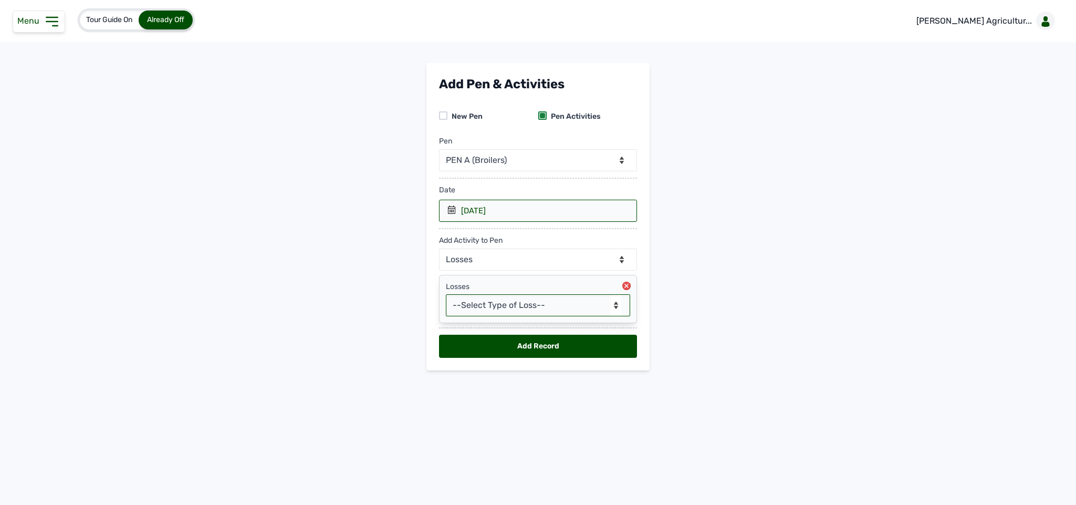
click at [512, 312] on select "--Select Type of Loss-- Mortality Culled Theft" at bounding box center [538, 305] width 184 height 22
select select "Culled"
click at [446, 297] on select "--Select Type of Loss-- Mortality Culled Theft" at bounding box center [538, 305] width 184 height 22
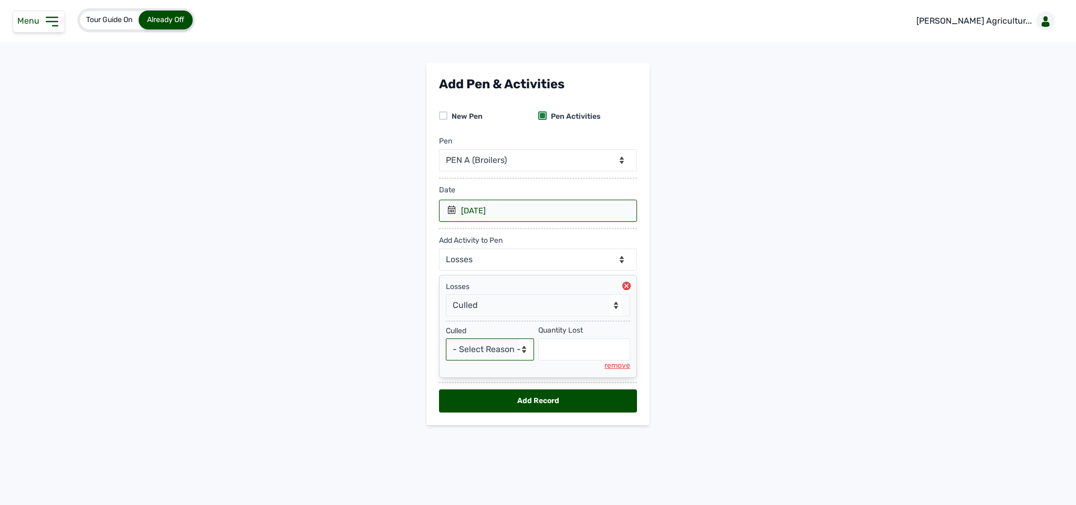
click at [500, 348] on select "- Select Reason - Sickness Weakness Deformity Others" at bounding box center [490, 349] width 88 height 22
select select "Others"
click at [446, 342] on select "- Select Reason - Sickness Weakness Deformity Others" at bounding box center [490, 349] width 88 height 22
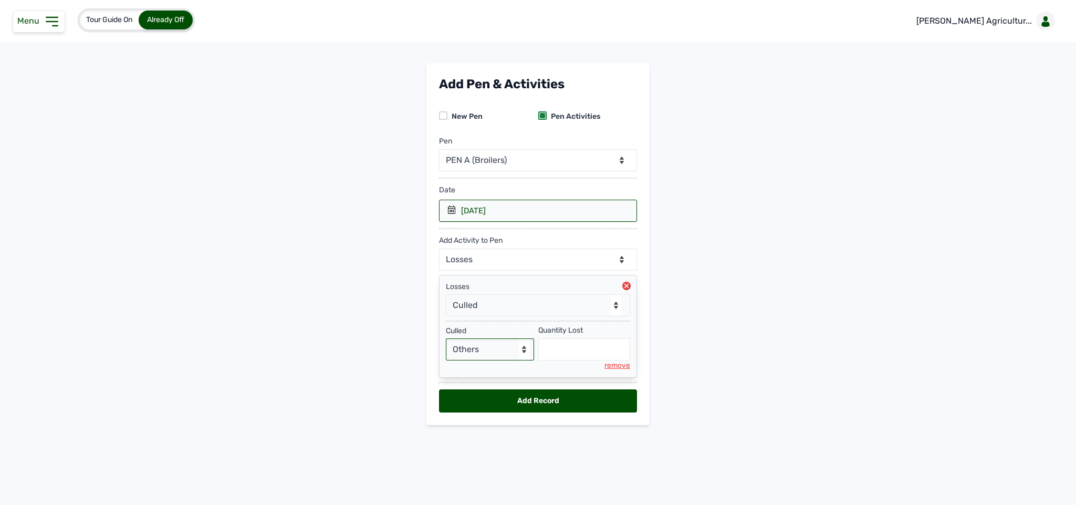
select select "null"
click at [557, 356] on input "text" at bounding box center [584, 349] width 92 height 22
type input "4859"
click at [524, 352] on select "- Select Reason - Sickness Weakness Deformity Others" at bounding box center [490, 349] width 88 height 22
click at [497, 349] on select "- Select Reason - Sickness Weakness Deformity Others" at bounding box center [490, 349] width 88 height 22
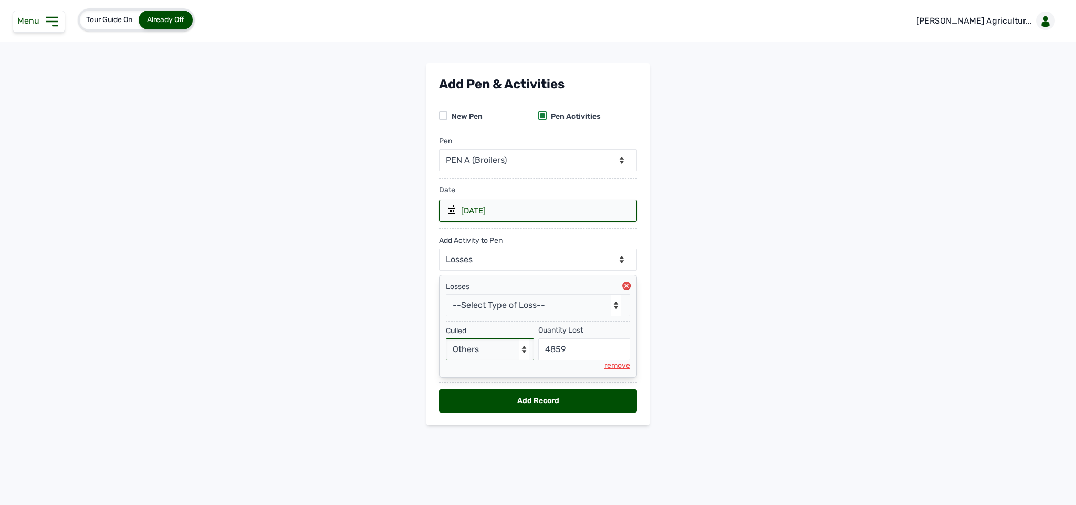
click at [497, 349] on select "- Select Reason - Sickness Weakness Deformity Others" at bounding box center [490, 349] width 88 height 22
click at [582, 313] on select "--Select Type of Loss-- Mortality Culled Theft" at bounding box center [538, 305] width 184 height 22
click at [446, 297] on select "--Select Type of Loss-- Mortality Culled Theft" at bounding box center [538, 305] width 184 height 22
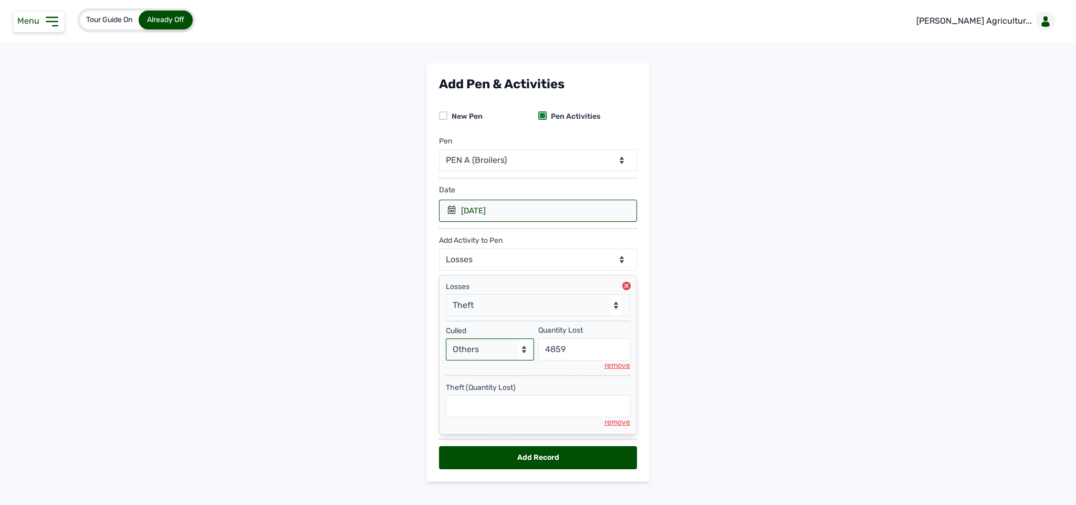
click at [493, 355] on select "- Select Reason - Sickness Weakness Deformity Others" at bounding box center [490, 349] width 88 height 22
drag, startPoint x: 686, startPoint y: 349, endPoint x: 619, endPoint y: 433, distance: 107.4
click at [619, 433] on main "Add Pen & Activities New Pen Pen Activities Pen -- Select pen -- PEN A (Broiler…" at bounding box center [538, 280] width 1076 height 435
click at [619, 428] on div "remove" at bounding box center [618, 422] width 26 height 11
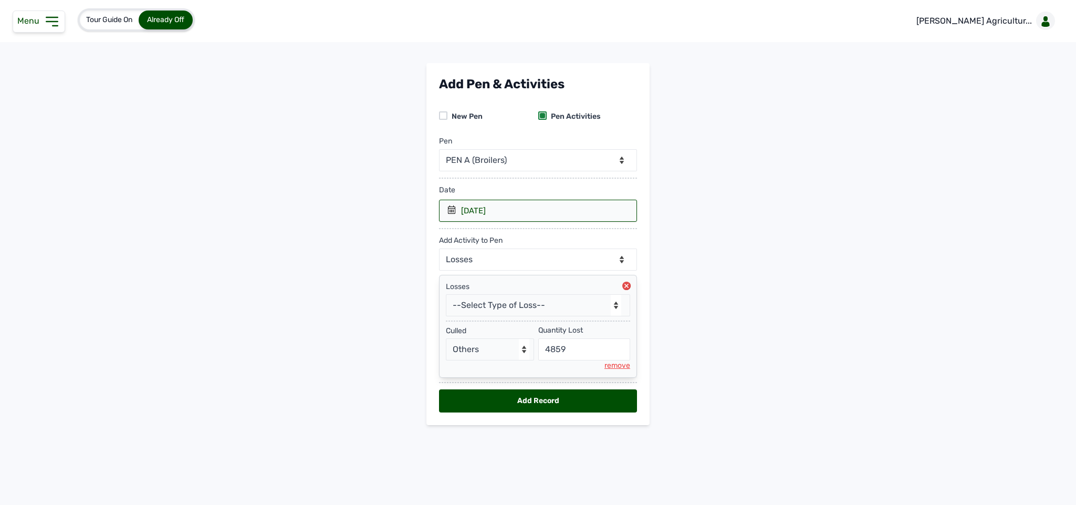
click at [613, 369] on div "remove" at bounding box center [618, 365] width 26 height 11
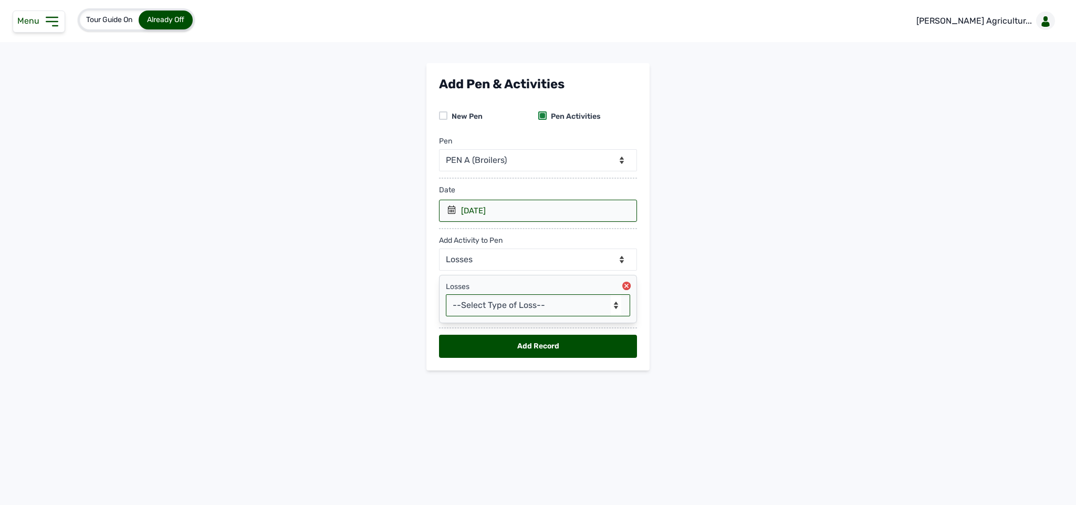
click at [545, 311] on select "--Select Type of Loss-- Mortality Culled Theft" at bounding box center [538, 305] width 184 height 22
click at [446, 297] on select "--Select Type of Loss-- Mortality Culled Theft" at bounding box center [538, 305] width 184 height 22
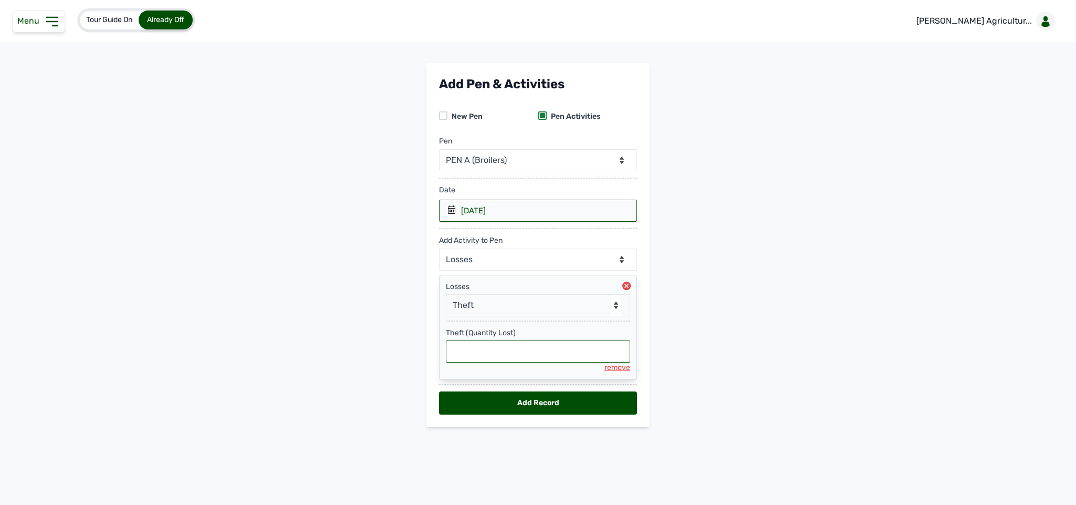
click at [484, 351] on input "text" at bounding box center [538, 351] width 184 height 22
click at [519, 360] on input "text" at bounding box center [538, 351] width 184 height 22
select select "null"
type input "53"
click at [560, 409] on div "Add Record" at bounding box center [538, 402] width 198 height 23
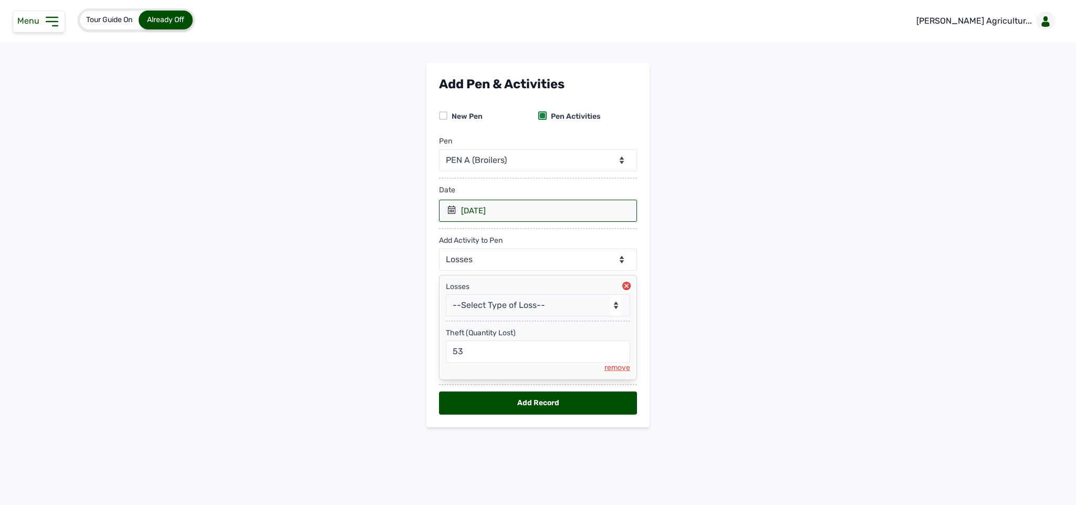
select select
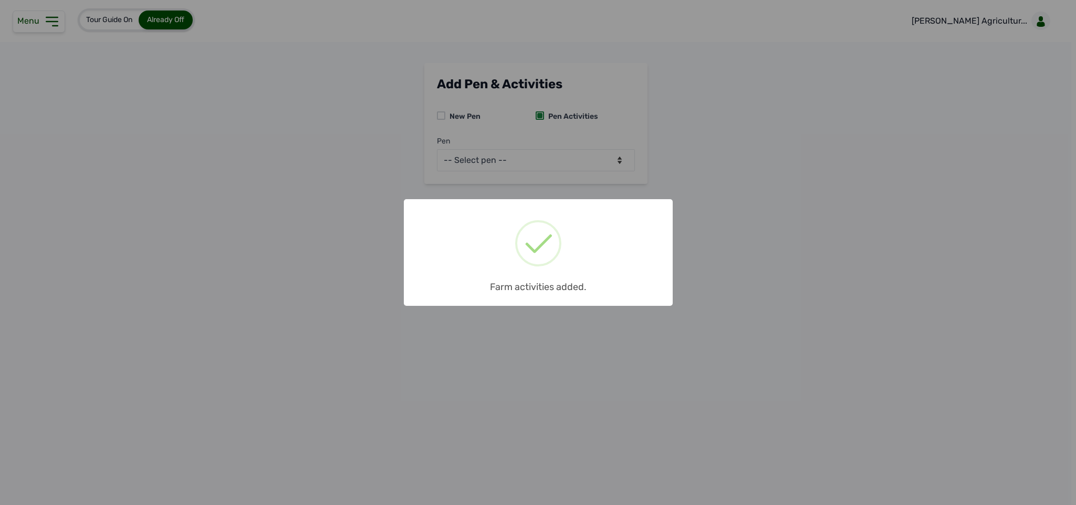
click at [496, 391] on div "× Farm activities added. OK No Cancel" at bounding box center [538, 252] width 1076 height 505
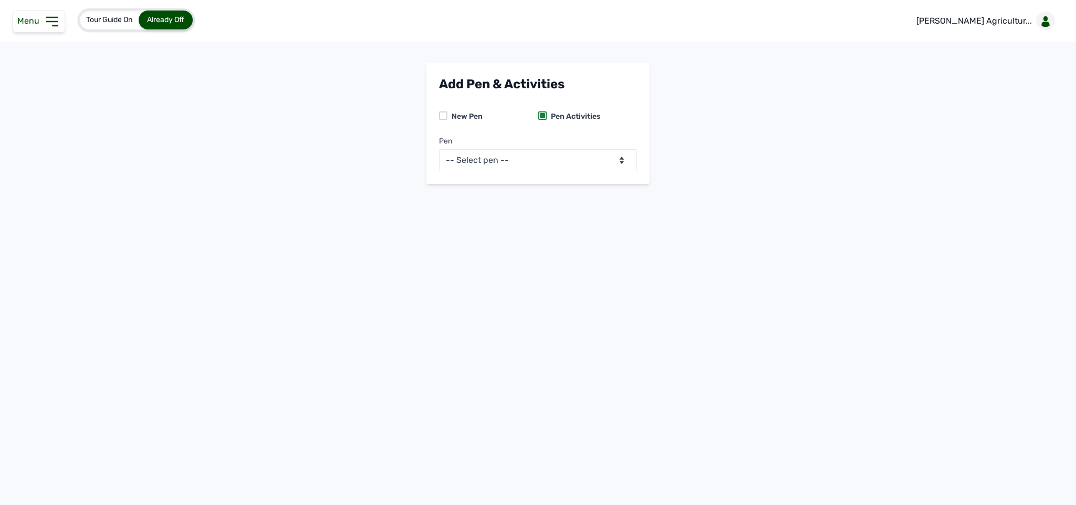
click at [44, 24] on icon at bounding box center [52, 21] width 17 height 17
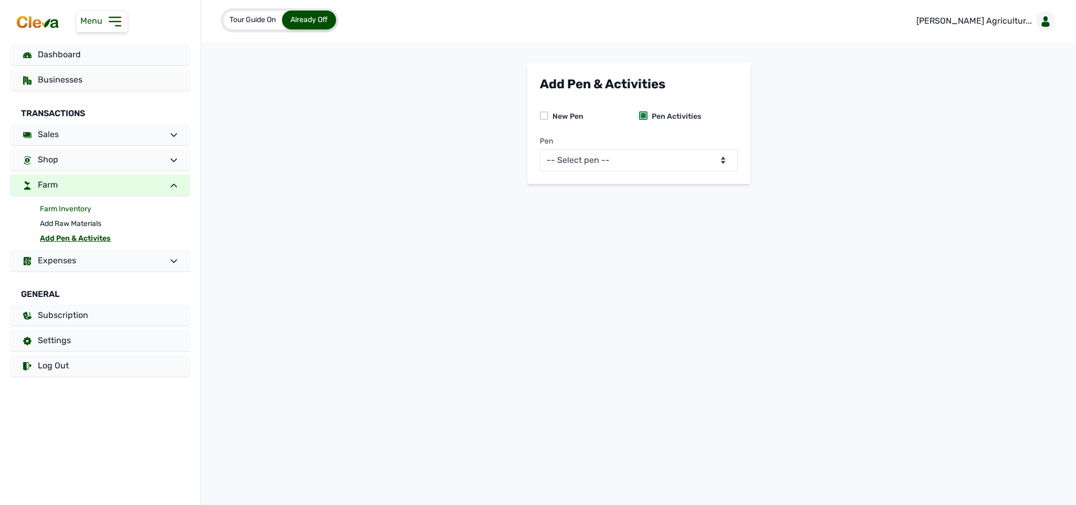
click at [77, 207] on link "Farm Inventory" at bounding box center [115, 209] width 150 height 15
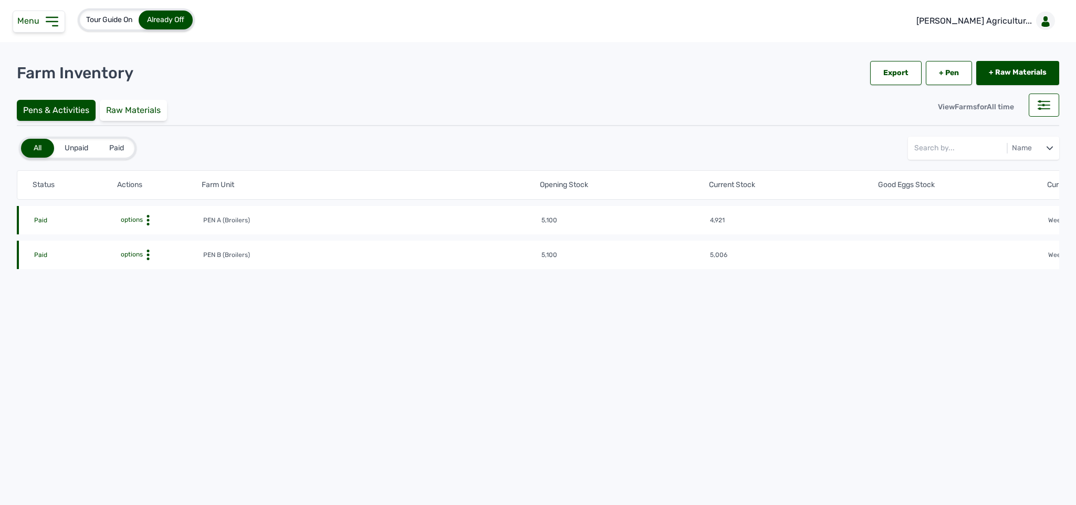
click at [149, 218] on icon at bounding box center [148, 220] width 11 height 11
click at [158, 234] on div "Farm Activities" at bounding box center [164, 236] width 75 height 13
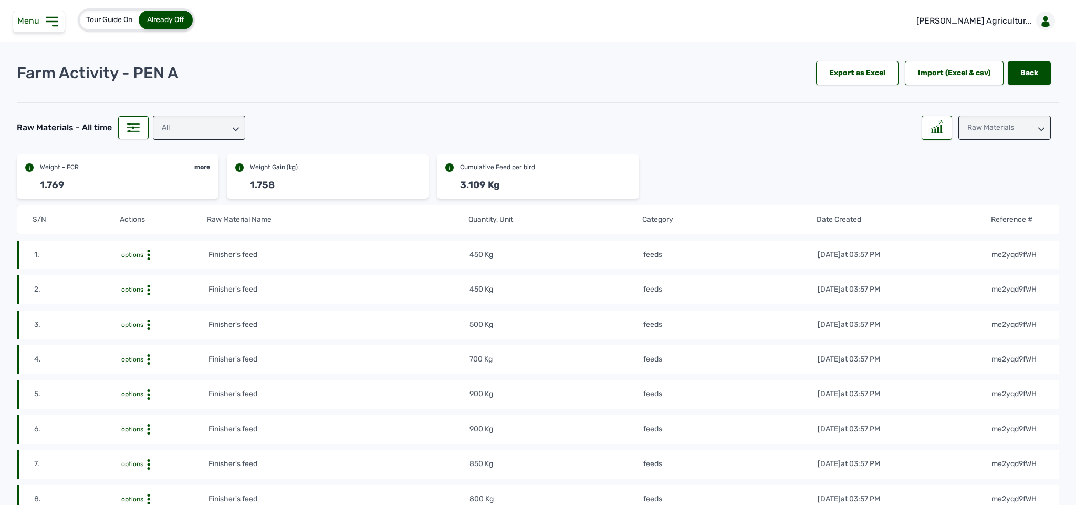
click at [979, 134] on div "Raw Materials" at bounding box center [1005, 128] width 92 height 24
click at [979, 191] on div "Losses" at bounding box center [1005, 193] width 92 height 19
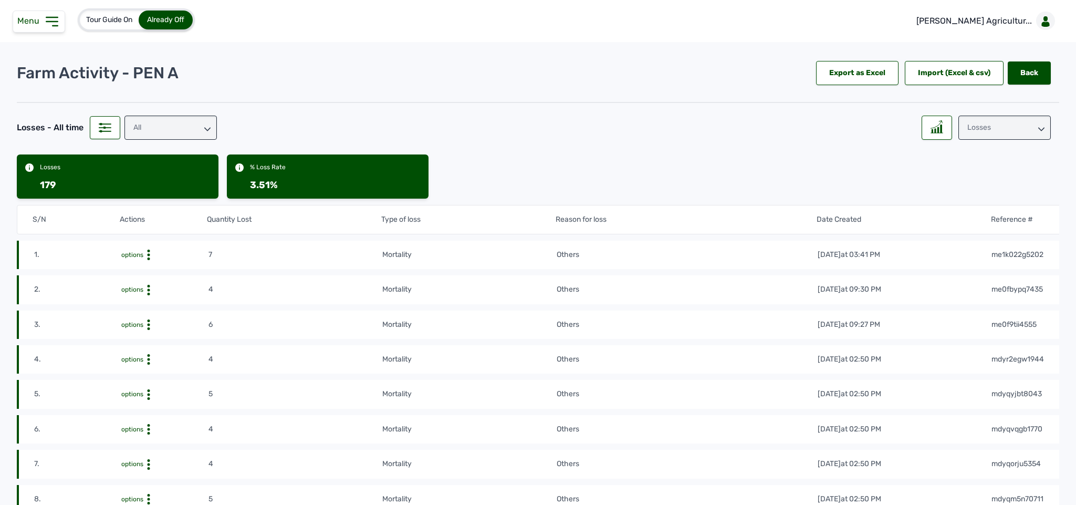
click at [989, 131] on div "Losses" at bounding box center [1005, 128] width 92 height 24
click at [963, 165] on div "Raw Materials" at bounding box center [1005, 174] width 92 height 19
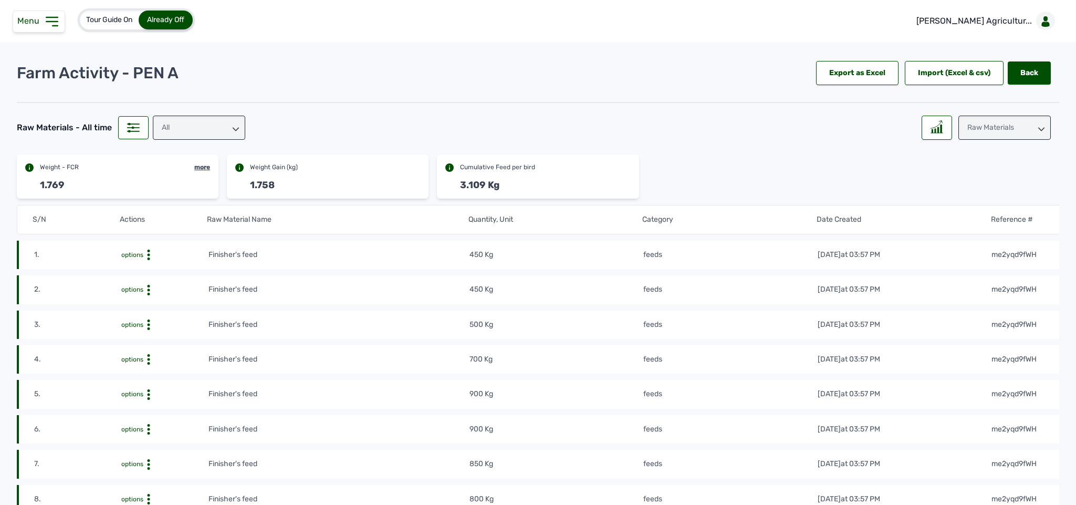
click at [48, 18] on icon at bounding box center [51, 21] width 11 height 8
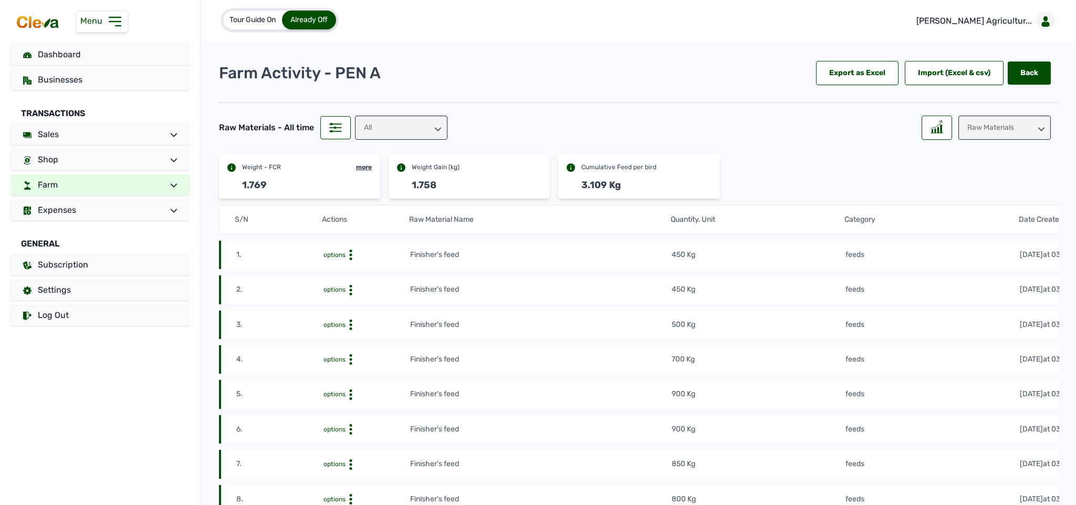
click at [109, 184] on link "Farm" at bounding box center [100, 184] width 179 height 21
click at [73, 209] on link "Farm Inventory" at bounding box center [115, 209] width 150 height 15
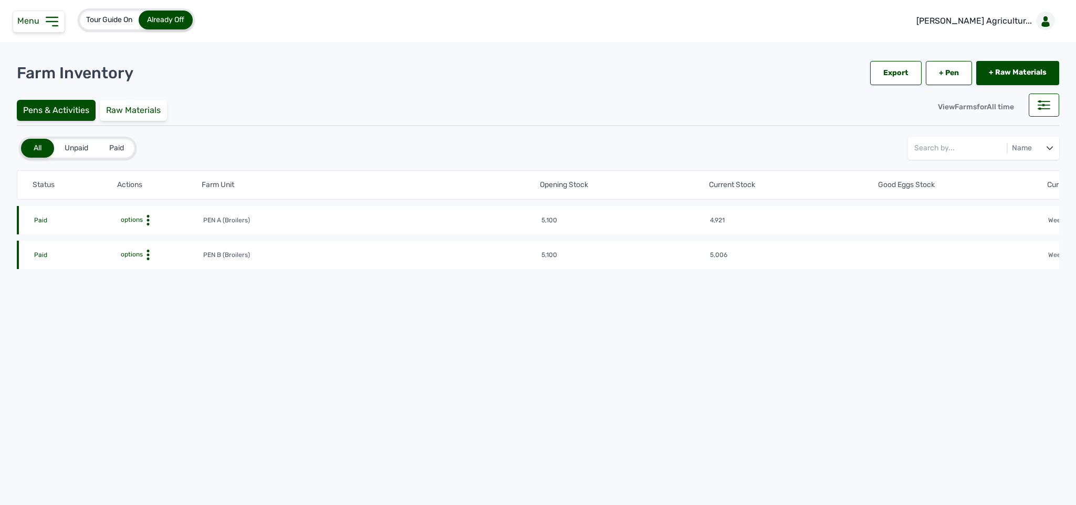
click at [145, 216] on icon at bounding box center [148, 220] width 11 height 11
click at [54, 17] on icon at bounding box center [51, 21] width 11 height 8
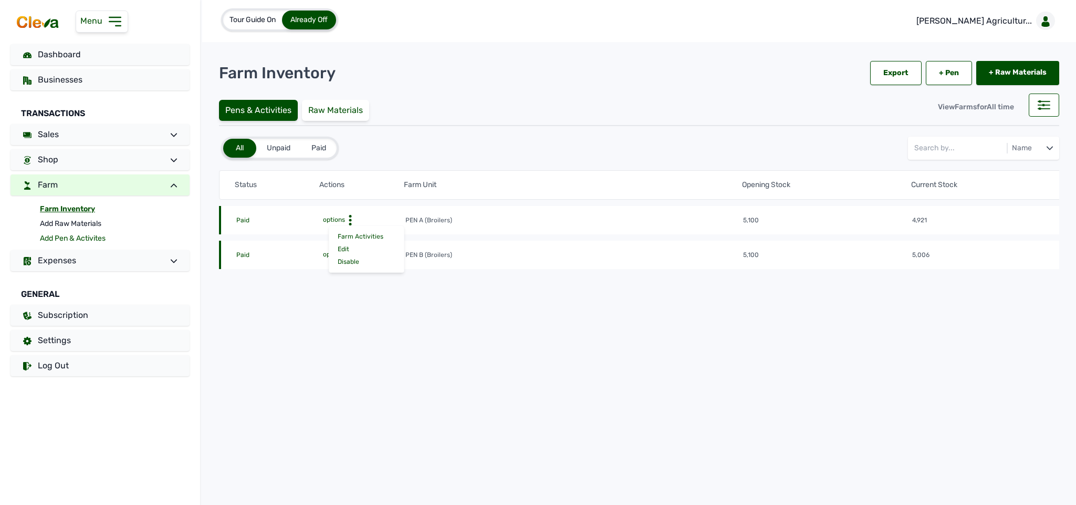
click at [81, 238] on link "Add Pen & Activites" at bounding box center [115, 238] width 150 height 15
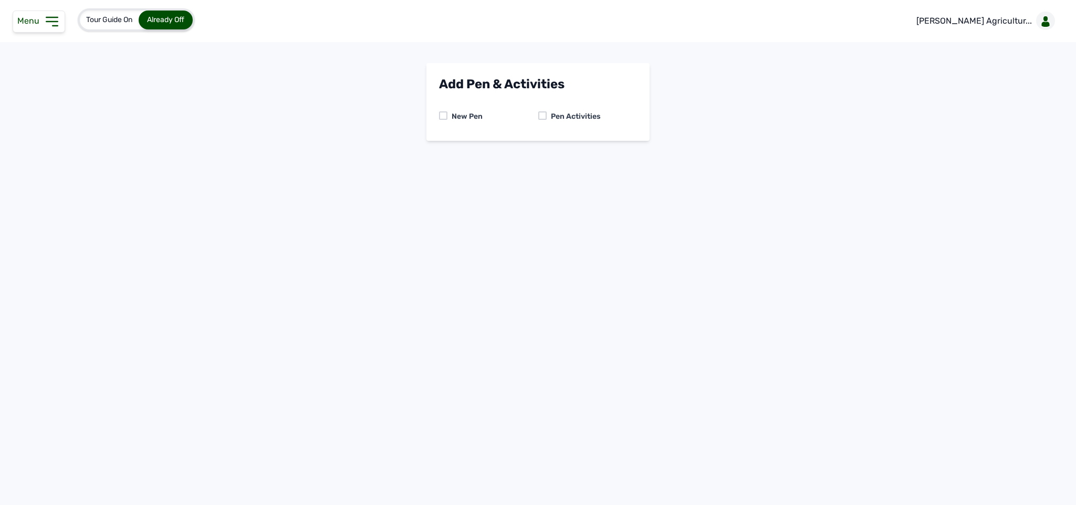
click at [545, 111] on div at bounding box center [542, 115] width 8 height 8
click at [562, 157] on select "-- Select pen -- PEN A (Broilers) PEN B (Broilers)" at bounding box center [538, 160] width 198 height 22
select select "mdymm1oe6644"
click at [439, 149] on select "-- Select pen -- PEN A (Broilers) PEN B (Broilers)" at bounding box center [538, 160] width 198 height 22
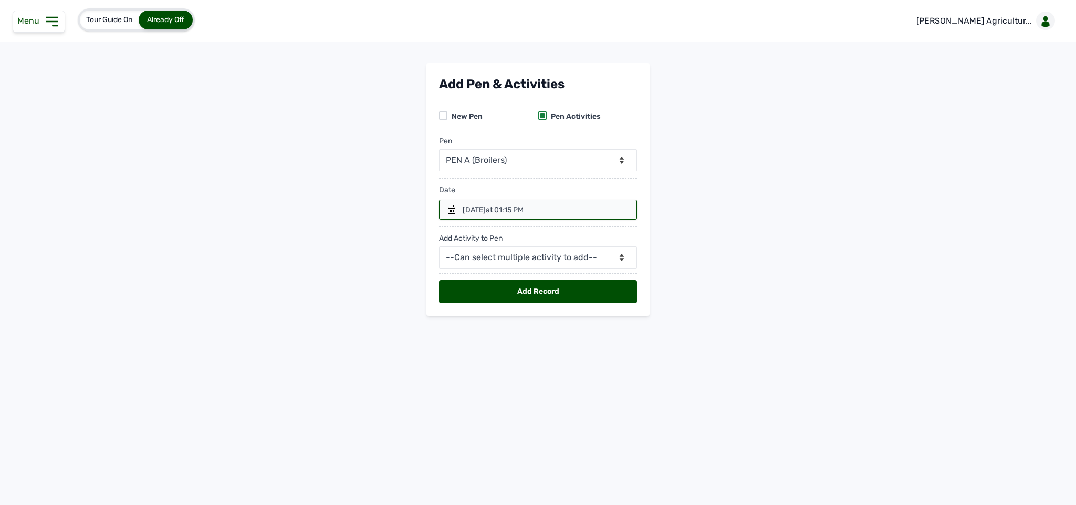
click at [508, 207] on div "11th Aug 2025 at 01:15 PM" at bounding box center [493, 210] width 61 height 11
click at [447, 212] on div at bounding box center [538, 210] width 198 height 20
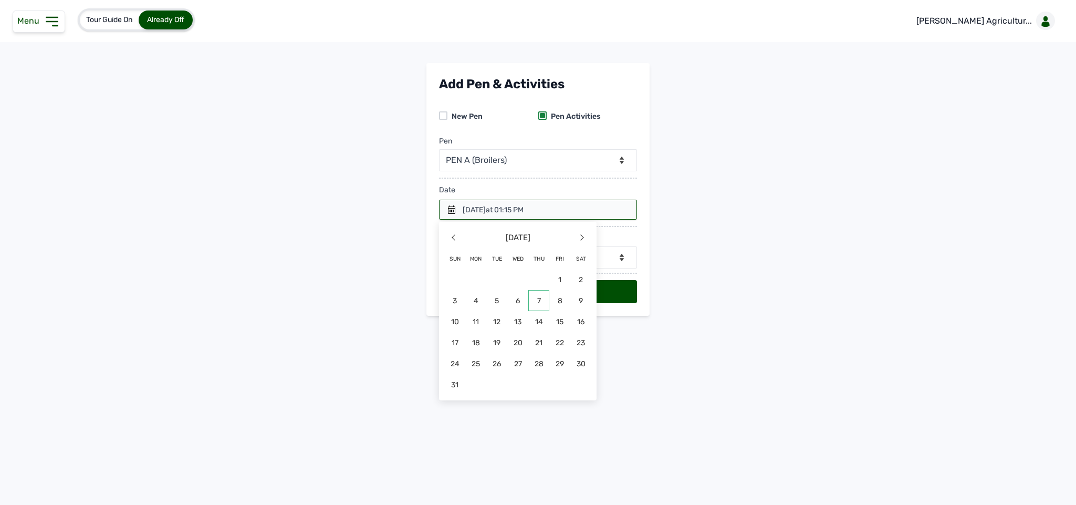
click at [507, 311] on span "7" at bounding box center [496, 321] width 21 height 21
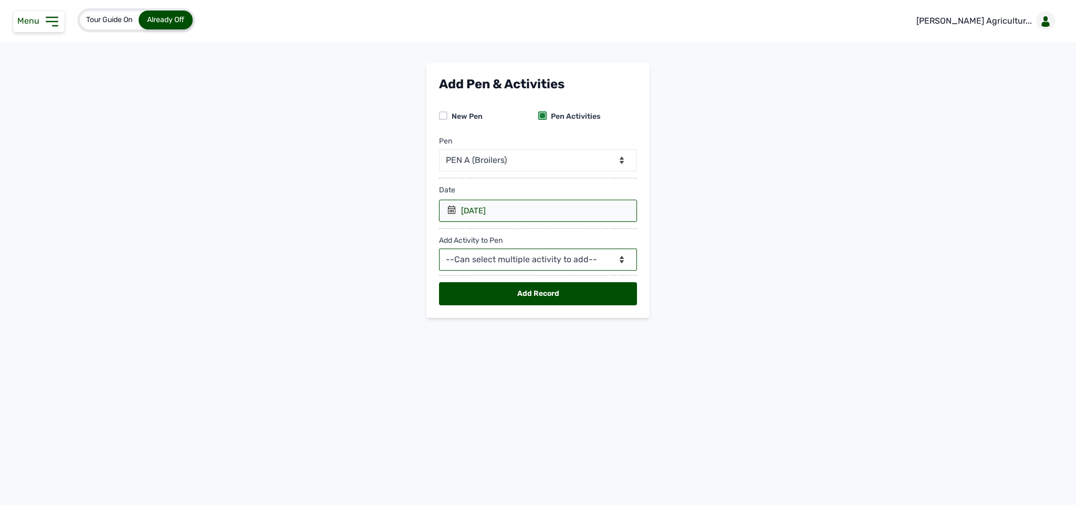
click at [487, 257] on select "--Can select multiple activity to add-- Raw Material Losses Weight" at bounding box center [538, 259] width 198 height 22
select select "Raw Material"
click at [439, 251] on select "--Can select multiple activity to add-- Raw Material Losses Weight" at bounding box center [538, 259] width 198 height 22
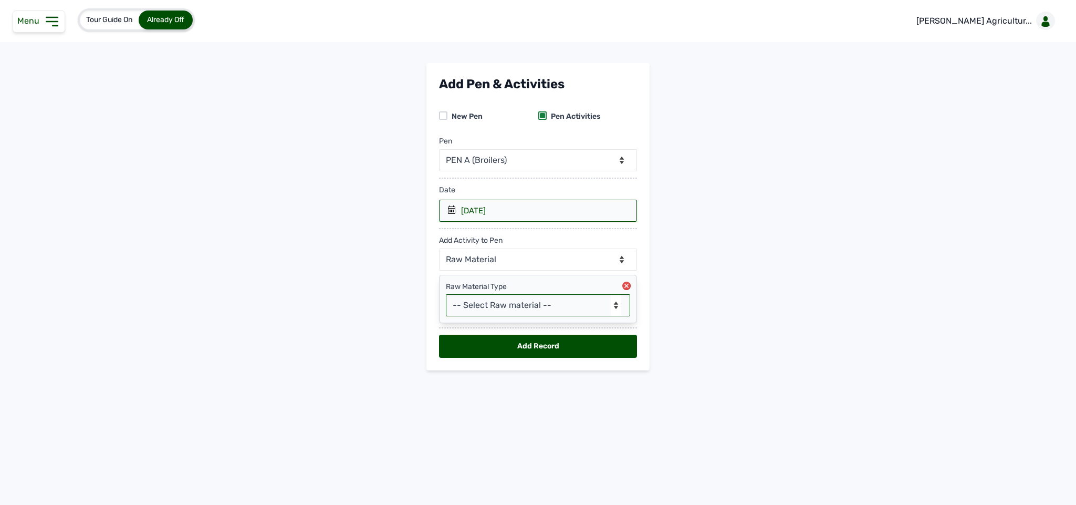
click at [511, 304] on select "-- Select Raw material -- Biomass Fuel feeds medications vaccines" at bounding box center [538, 305] width 184 height 22
click at [507, 308] on select "-- Select Raw material -- Biomass Fuel feeds medications vaccines" at bounding box center [538, 305] width 184 height 22
select select "feeds"
click at [446, 297] on select "-- Select Raw material -- Biomass Fuel feeds medications vaccines" at bounding box center [538, 305] width 184 height 22
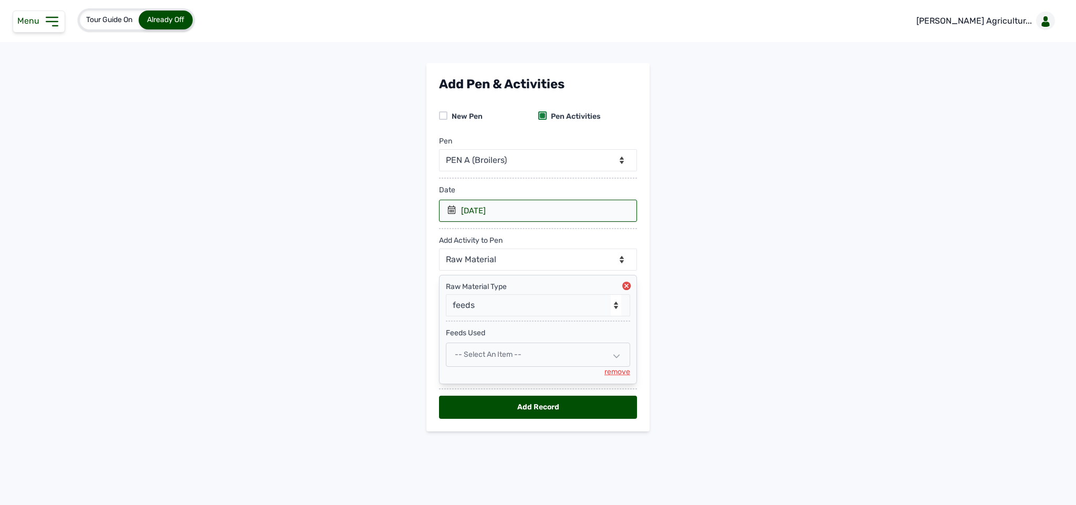
click at [494, 355] on span "-- Select an Item --" at bounding box center [488, 354] width 67 height 9
select select
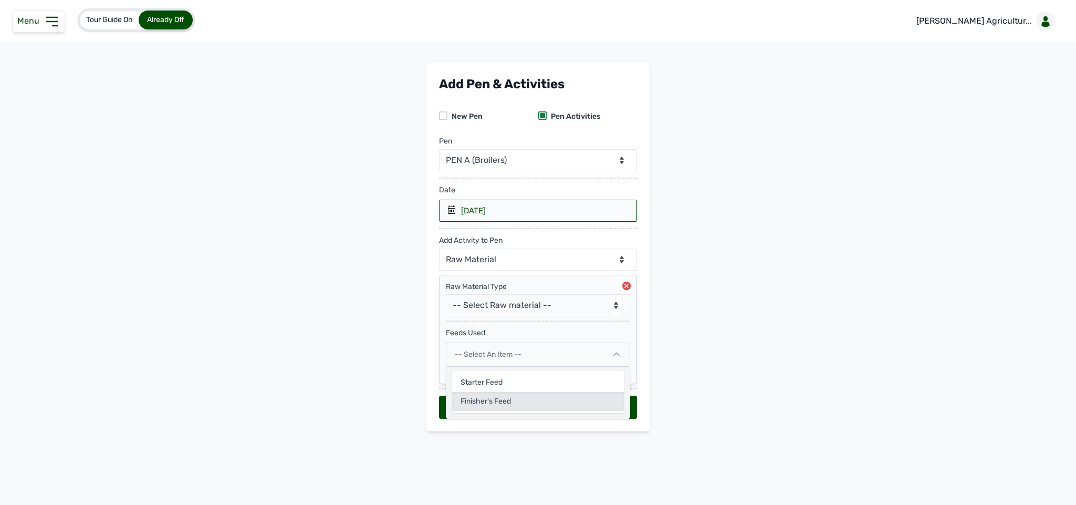
click at [490, 404] on div "Finisher's feed" at bounding box center [538, 401] width 172 height 19
select select
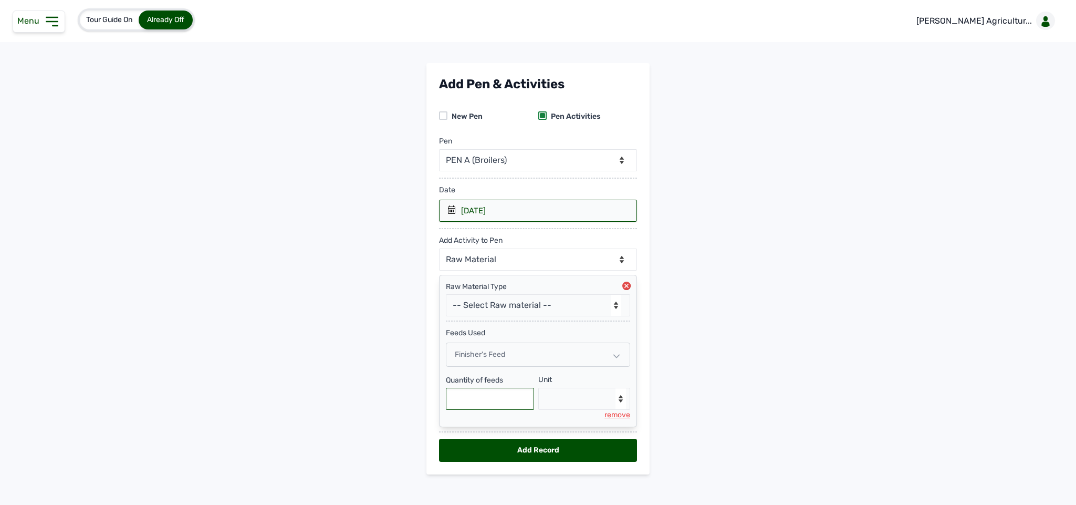
click at [498, 410] on input "text" at bounding box center [490, 399] width 88 height 22
type input "250"
click at [582, 394] on select "--Select unit-- Bag(s) Kg" at bounding box center [584, 399] width 92 height 22
select select "Kg"
click at [538, 392] on select "--Select unit-- Bag(s) Kg" at bounding box center [584, 399] width 92 height 22
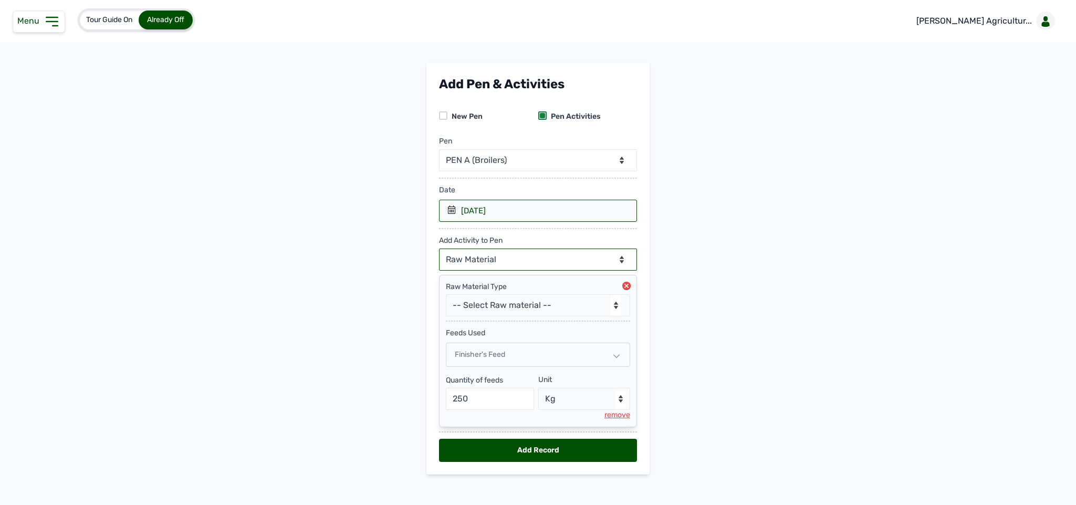
click at [528, 264] on select "--Can select multiple activity to add-- Raw Material Losses Weight" at bounding box center [538, 259] width 198 height 22
select select "Losses"
click at [439, 251] on select "--Can select multiple activity to add-- Raw Material Losses Weight" at bounding box center [538, 259] width 198 height 22
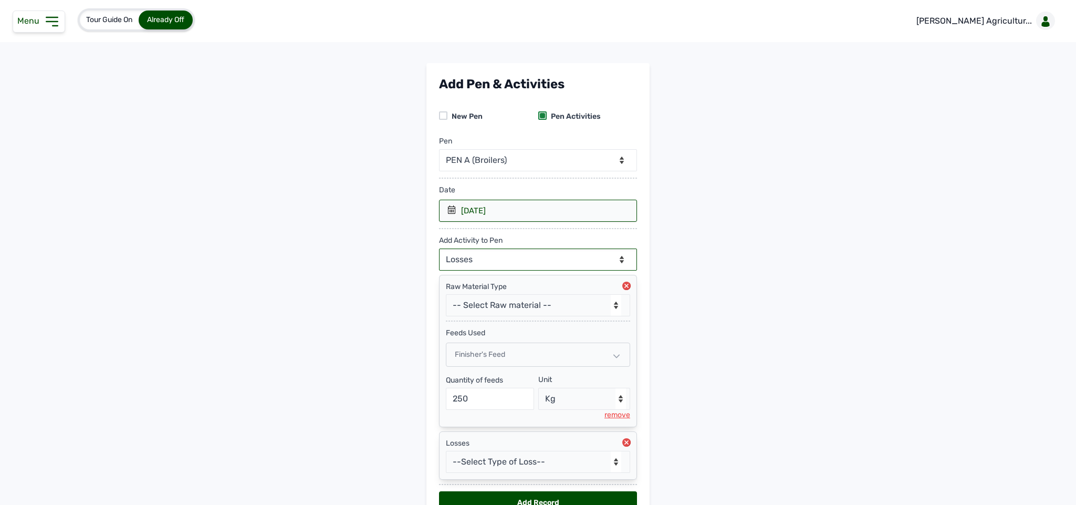
scroll to position [67, 0]
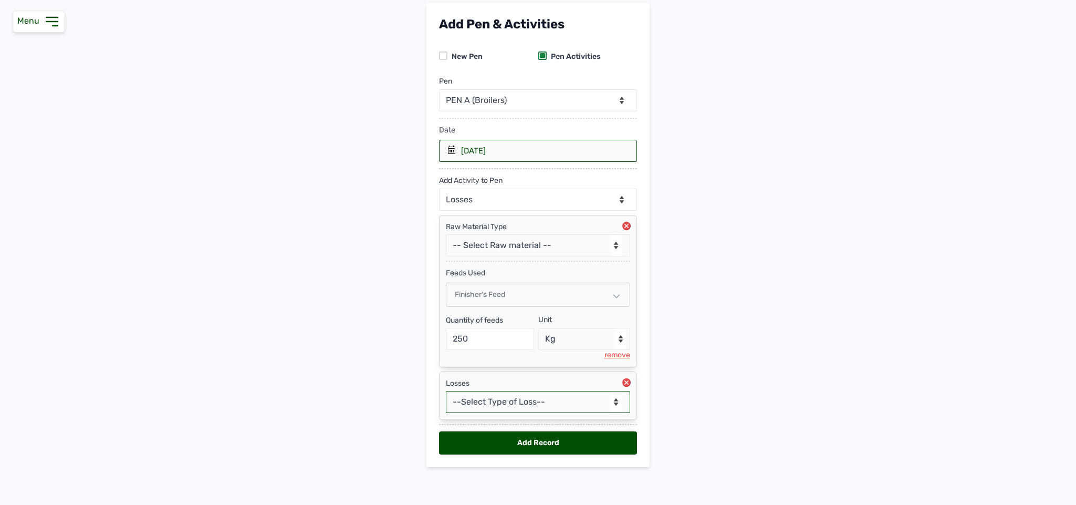
click at [503, 391] on select "--Select Type of Loss-- Mortality Culled Theft" at bounding box center [538, 402] width 184 height 22
select select "Mortality"
click at [446, 391] on select "--Select Type of Loss-- Mortality Culled Theft" at bounding box center [538, 402] width 184 height 22
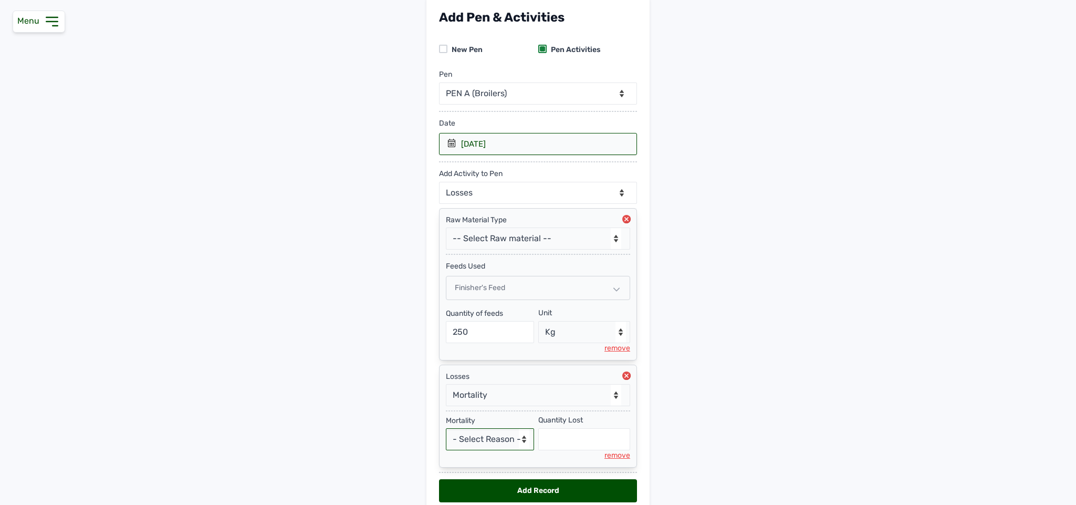
click at [481, 447] on select "- Select Reason - Disease Late Vaccination Wrong Vaccination Heat [MEDICAL_DATA…" at bounding box center [490, 439] width 88 height 22
select select "Others"
click at [446, 435] on select "- Select Reason - Disease Late Vaccination Wrong Vaccination Heat [MEDICAL_DATA…" at bounding box center [490, 439] width 88 height 22
select select "null"
click at [587, 448] on input "text" at bounding box center [584, 439] width 92 height 22
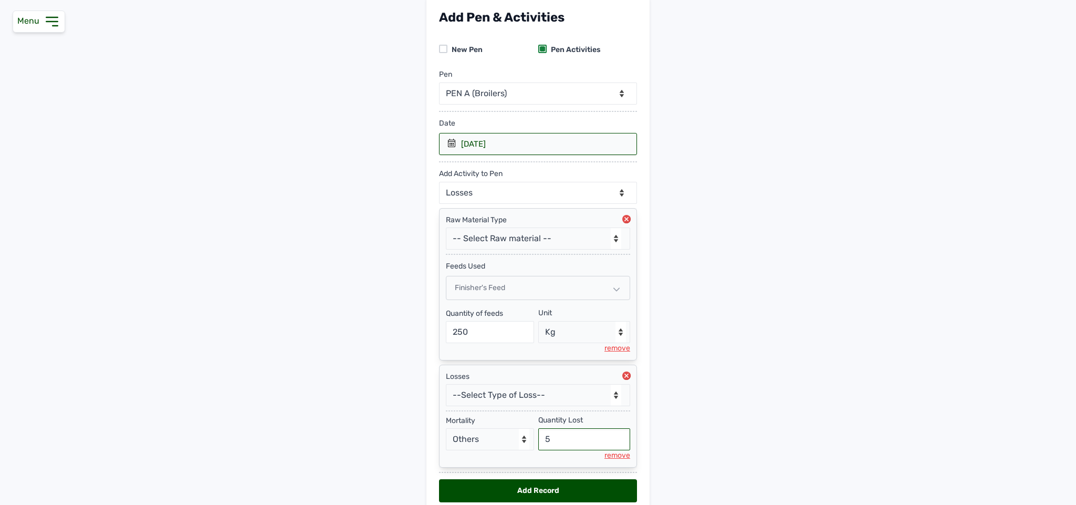
type input "5"
click at [623, 487] on div "Add Record" at bounding box center [538, 490] width 198 height 23
select select "null"
select select
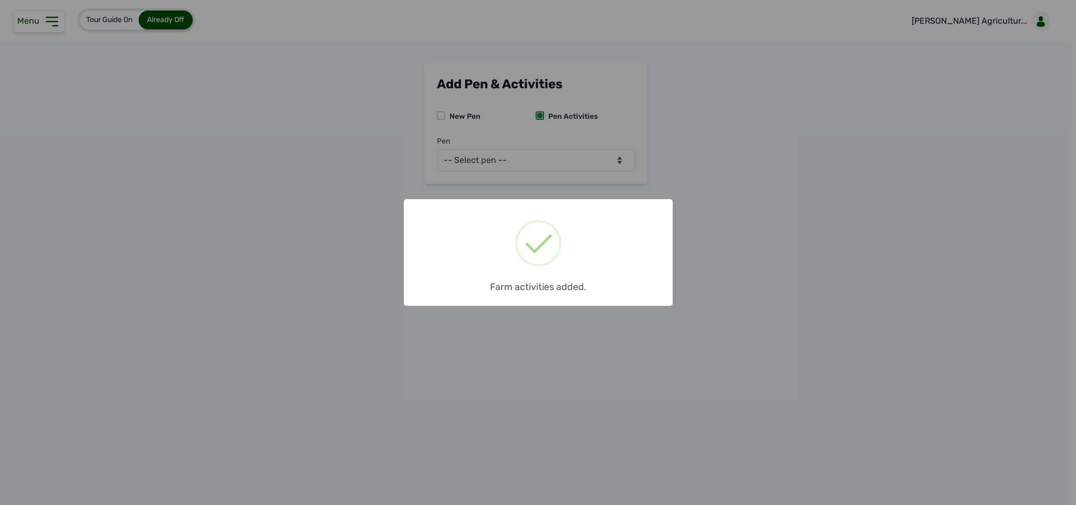
scroll to position [0, 0]
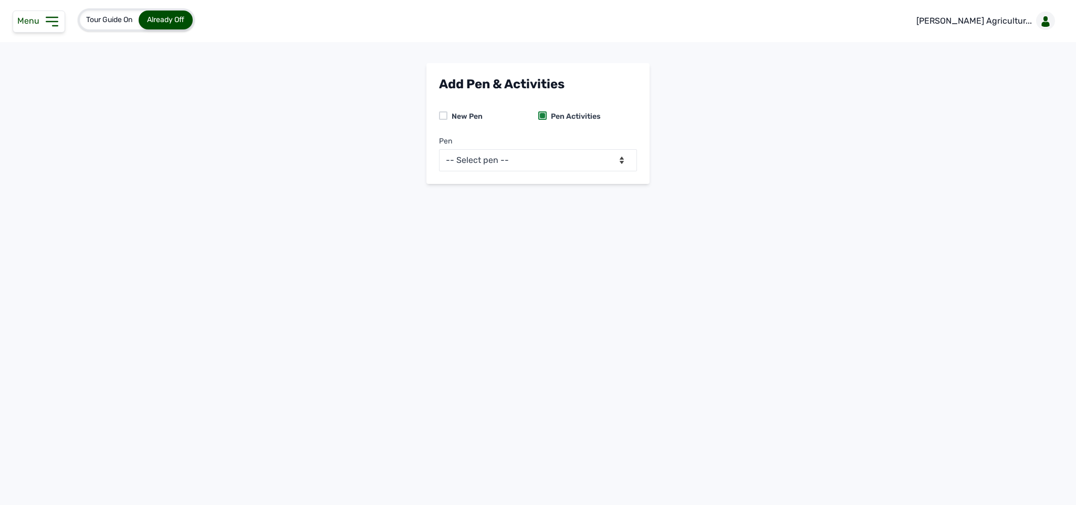
click at [56, 22] on icon at bounding box center [51, 21] width 11 height 8
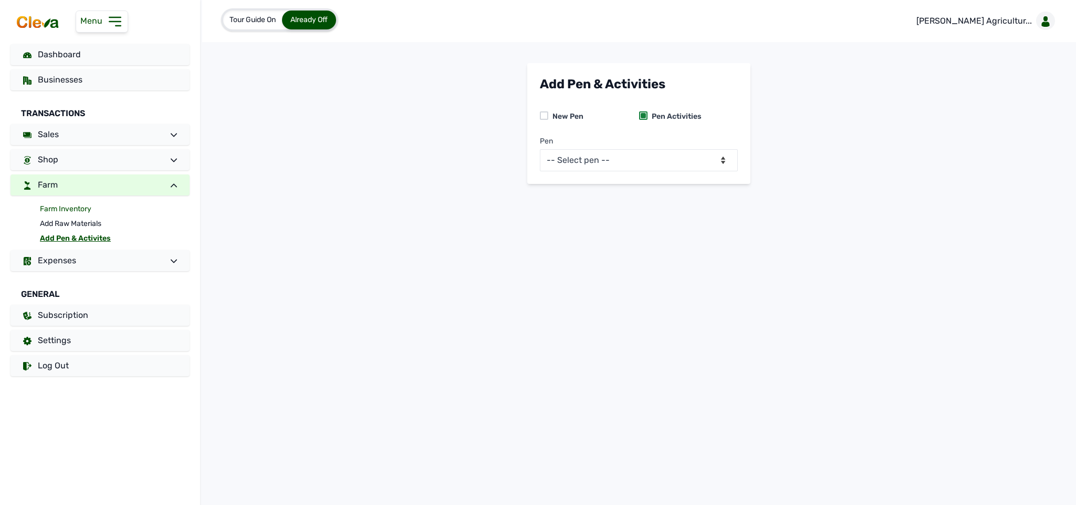
click at [69, 206] on link "Farm Inventory" at bounding box center [115, 209] width 150 height 15
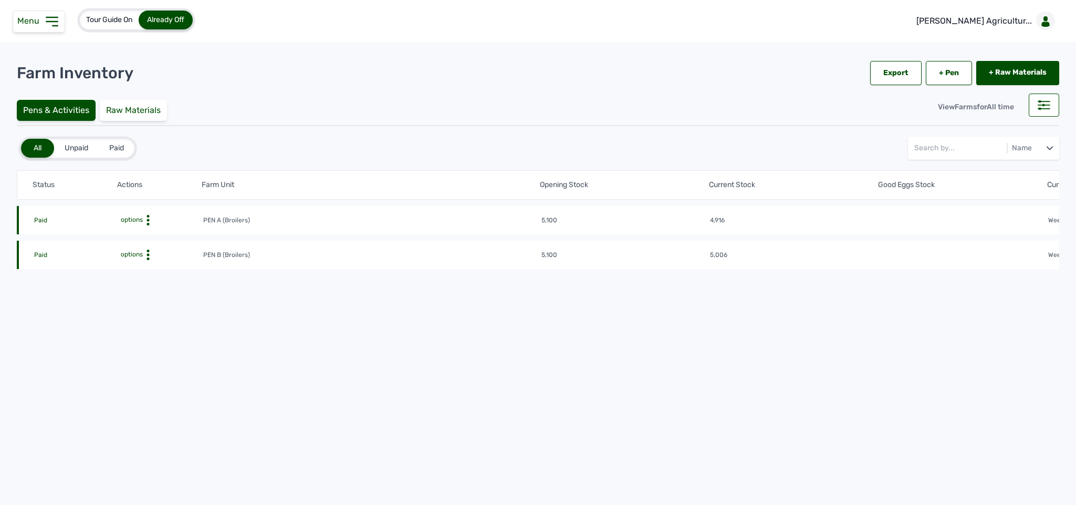
click at [148, 218] on icon at bounding box center [148, 220] width 11 height 11
click at [176, 238] on div "Farm Activities" at bounding box center [164, 236] width 75 height 13
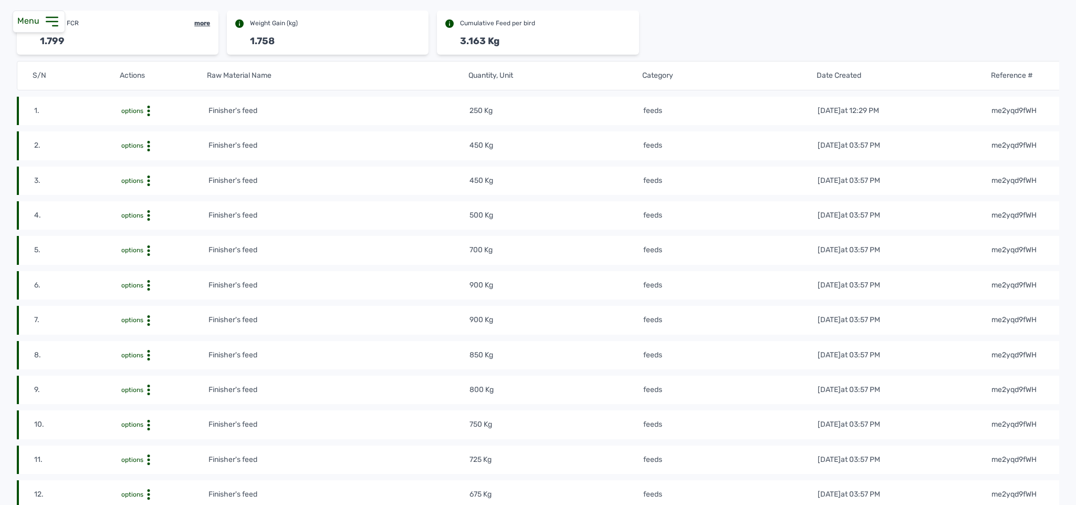
scroll to position [140, 0]
